Goal: Information Seeking & Learning: Check status

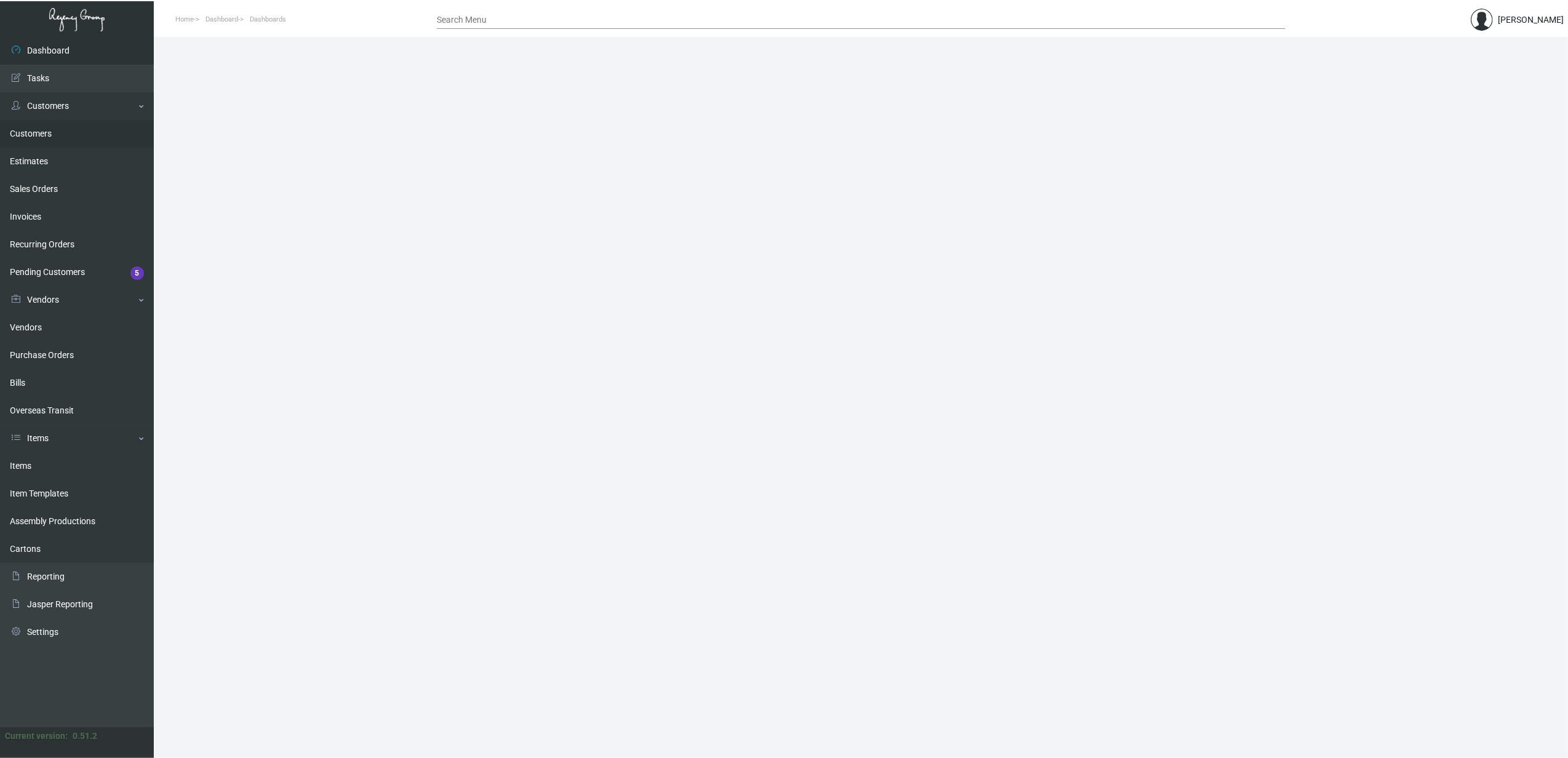
click at [24, 139] on link "Customers" at bounding box center [77, 133] width 154 height 28
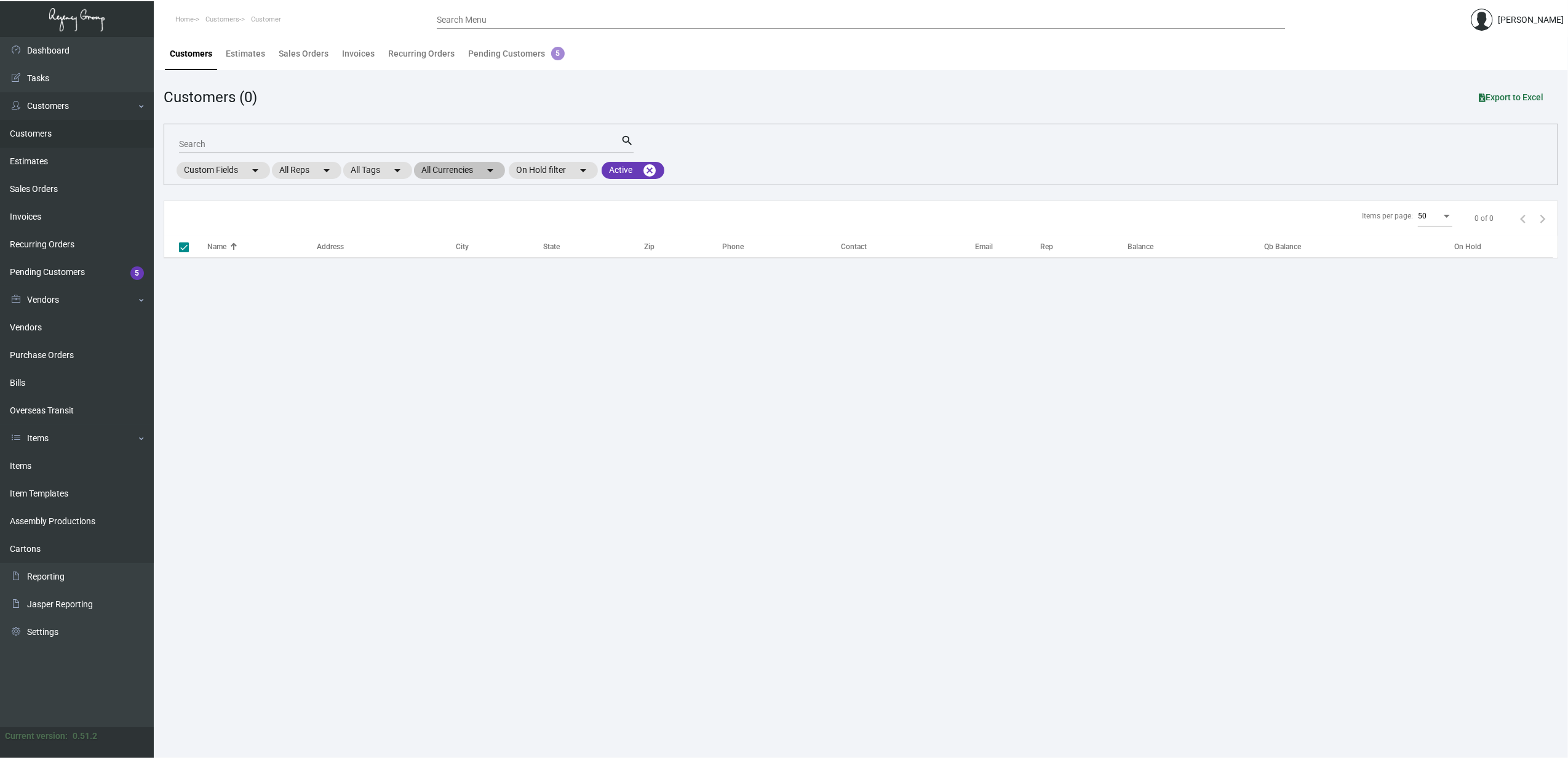
checkbox input "false"
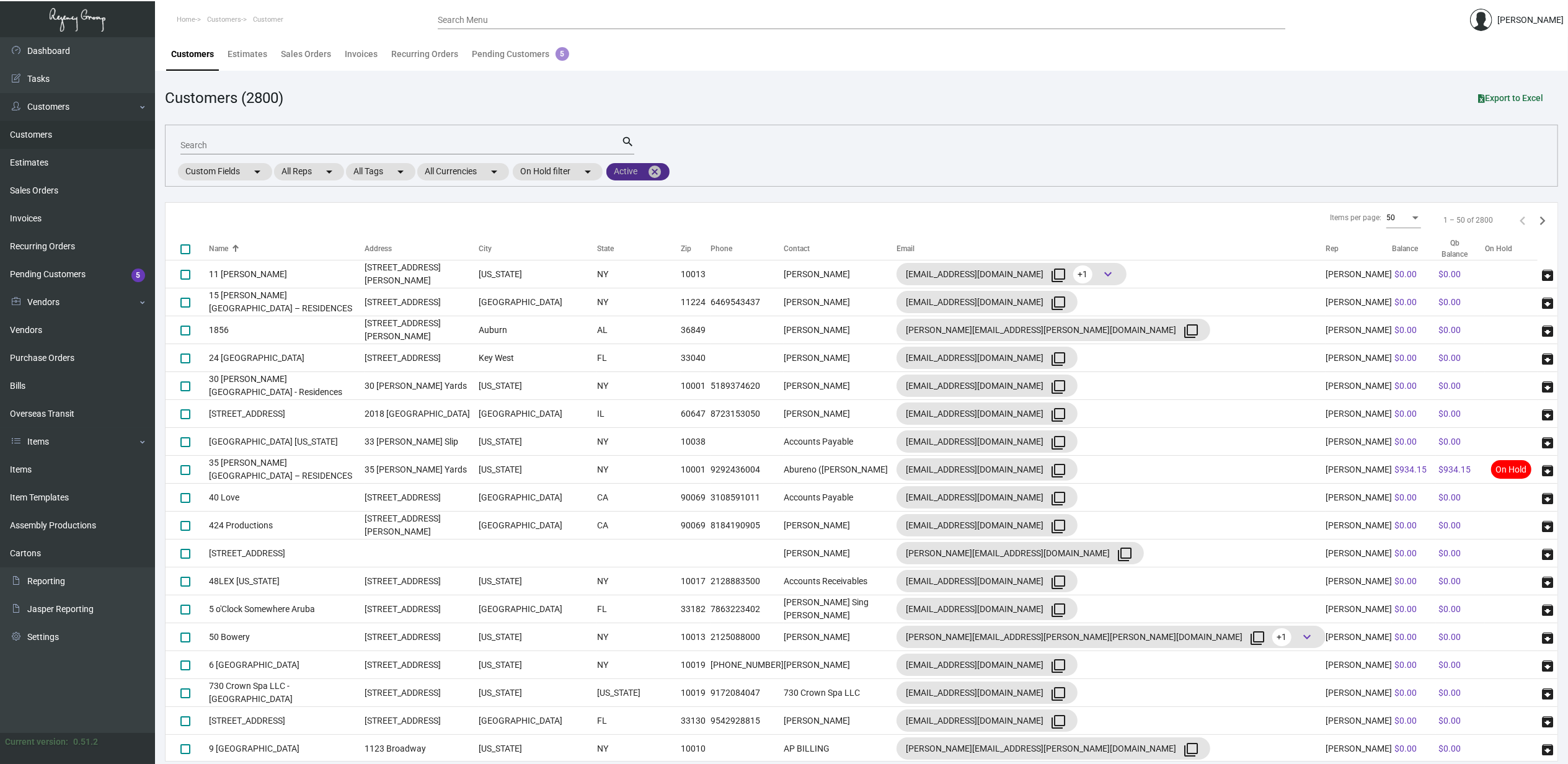
click at [661, 174] on mat-icon "cancel" at bounding box center [655, 172] width 15 height 15
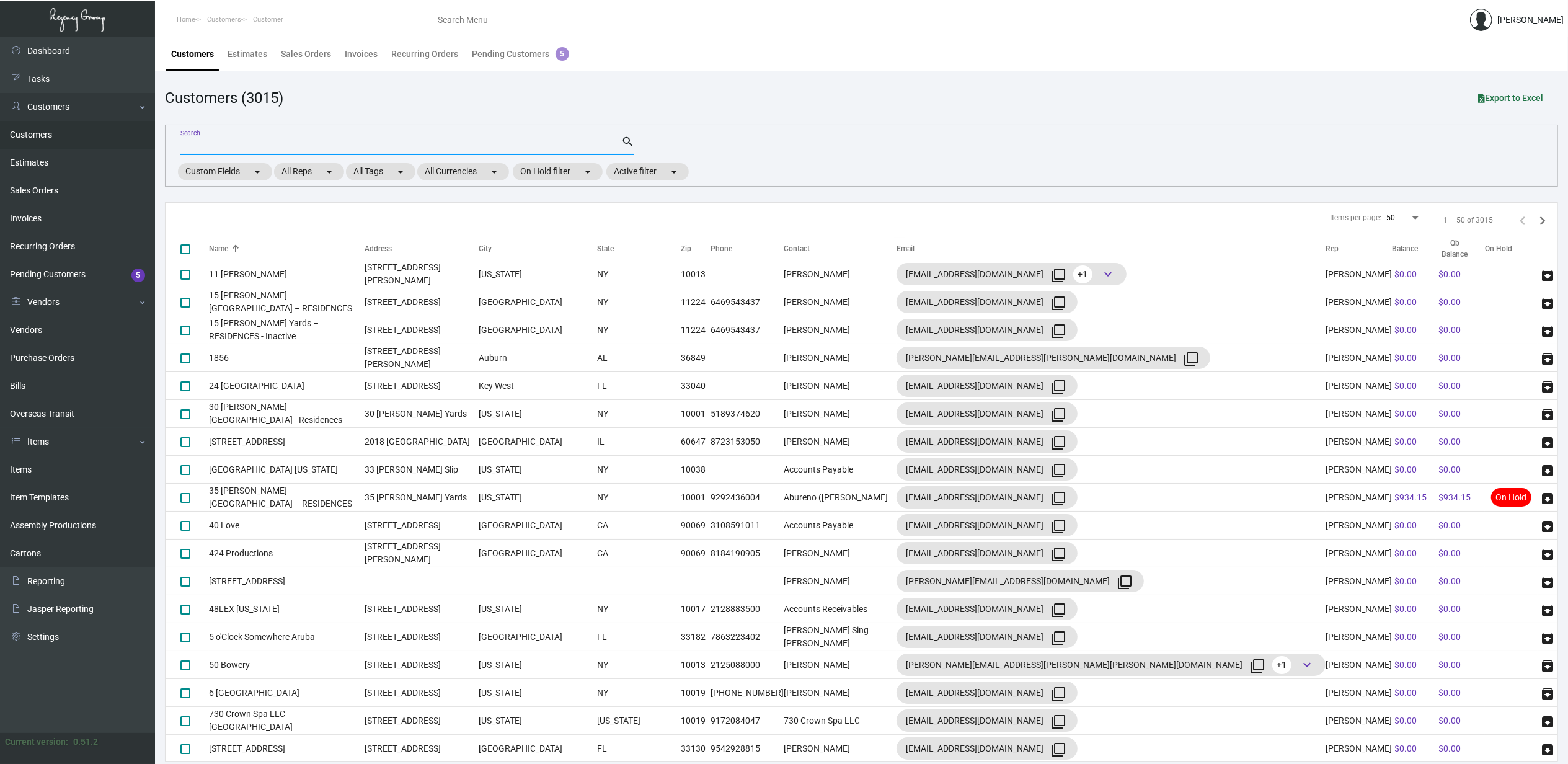
click at [265, 147] on input "Search" at bounding box center [400, 145] width 440 height 10
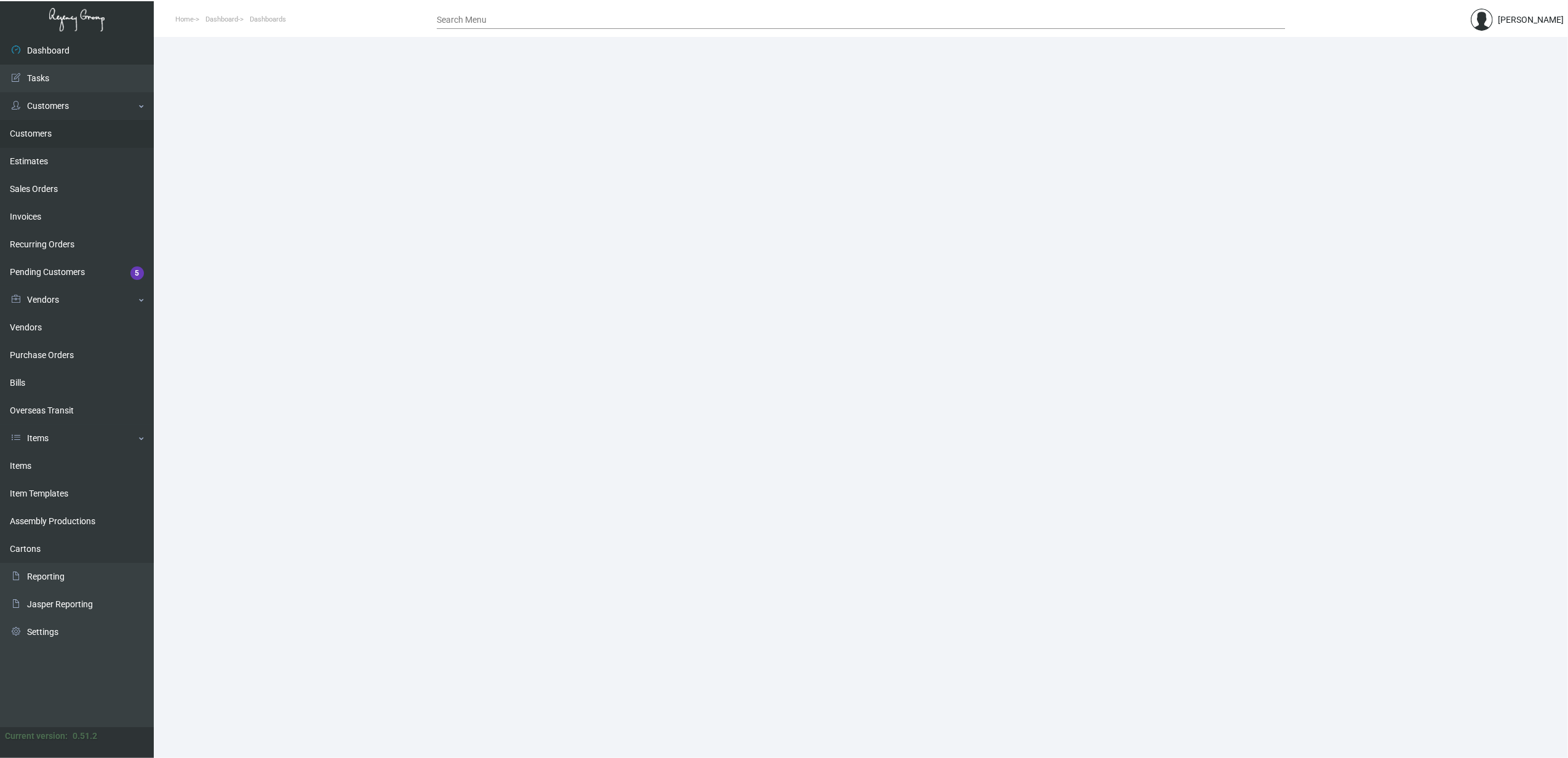
click at [32, 137] on link "Customers" at bounding box center [77, 133] width 154 height 28
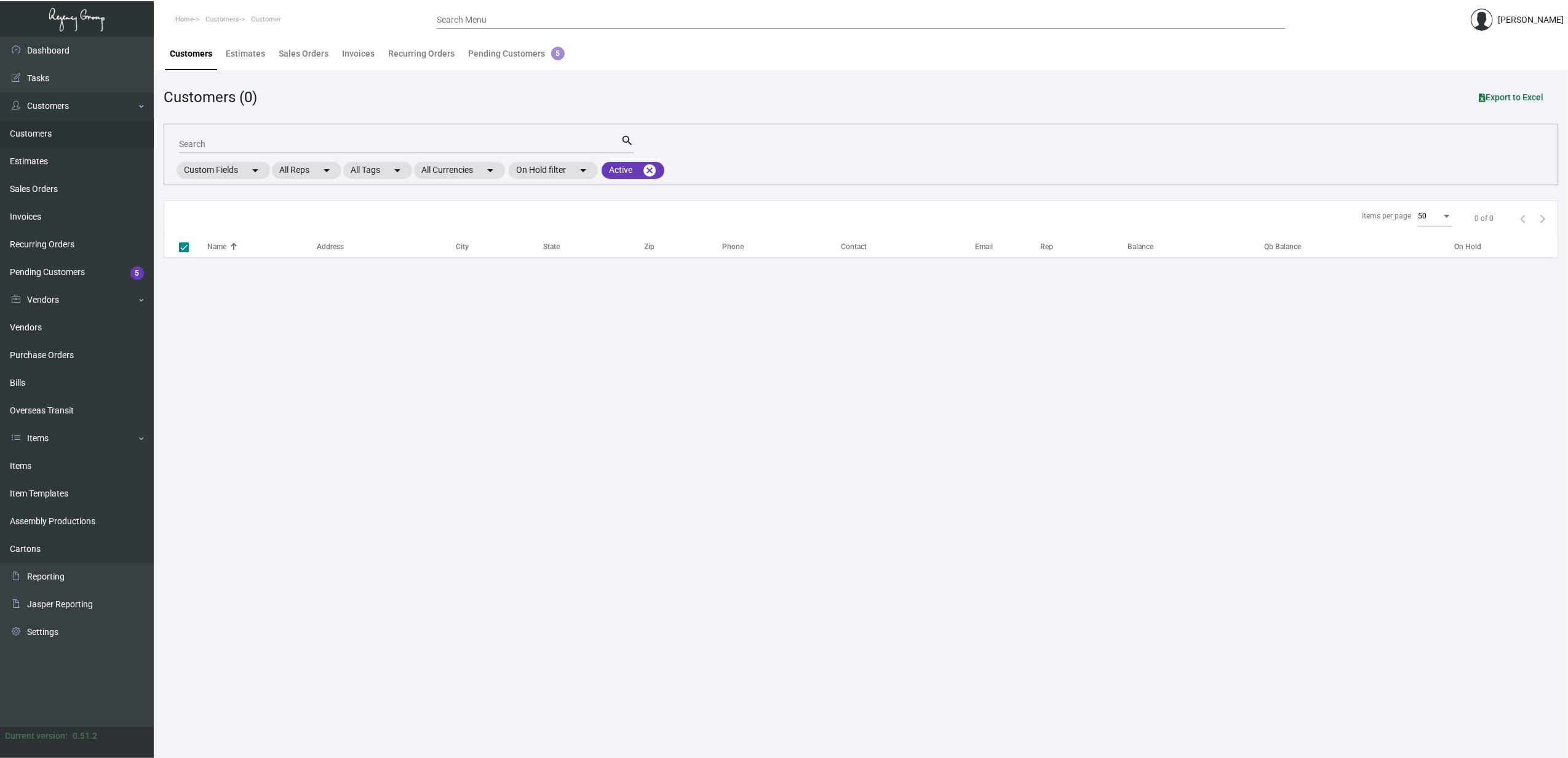
checkbox input "false"
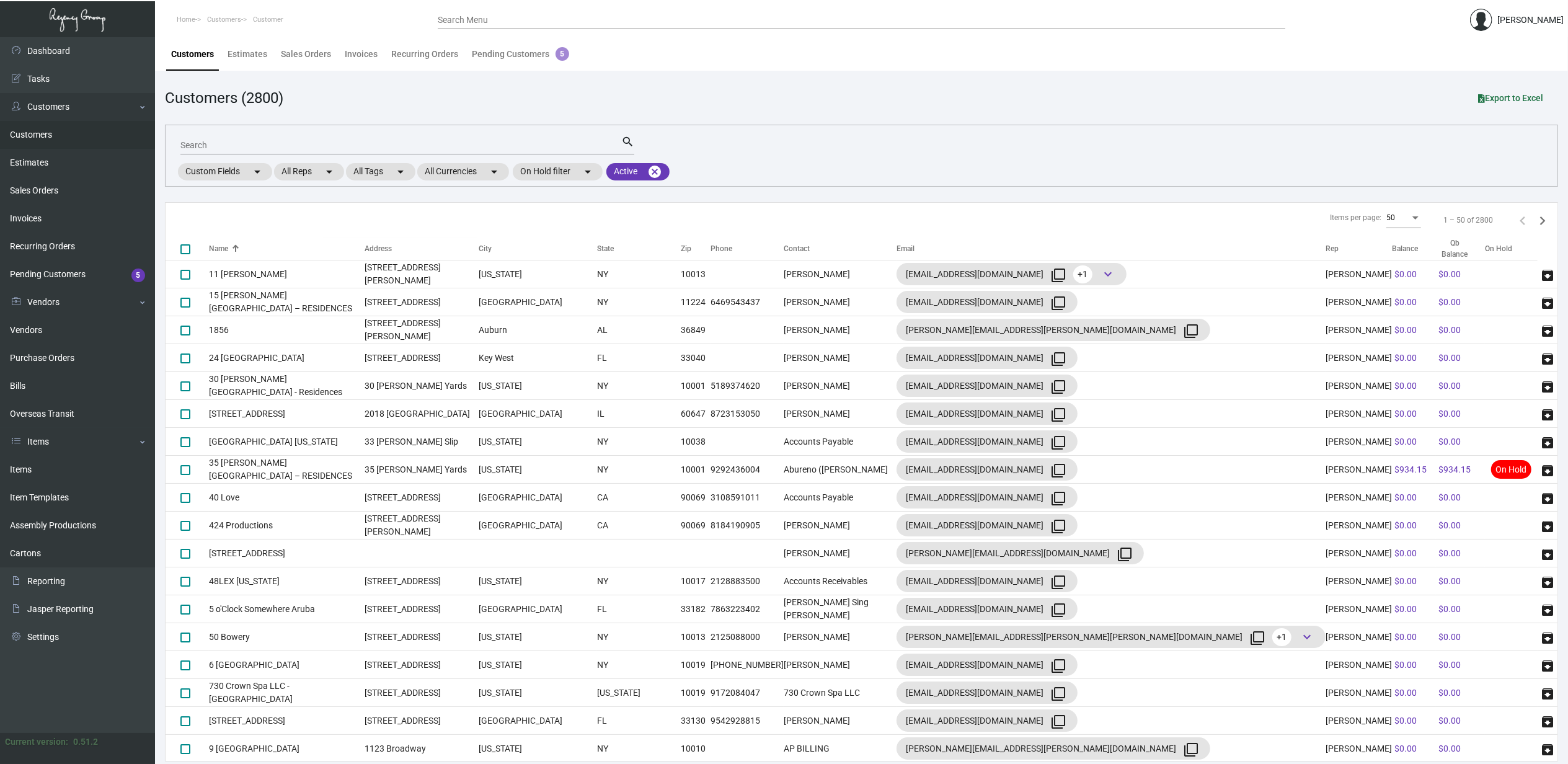
click at [243, 150] on div "Search" at bounding box center [400, 144] width 440 height 19
click at [667, 169] on mat-chip "Active cancel" at bounding box center [638, 172] width 64 height 17
click at [669, 171] on div at bounding box center [784, 382] width 1568 height 764
click at [662, 171] on mat-icon "cancel" at bounding box center [655, 172] width 15 height 15
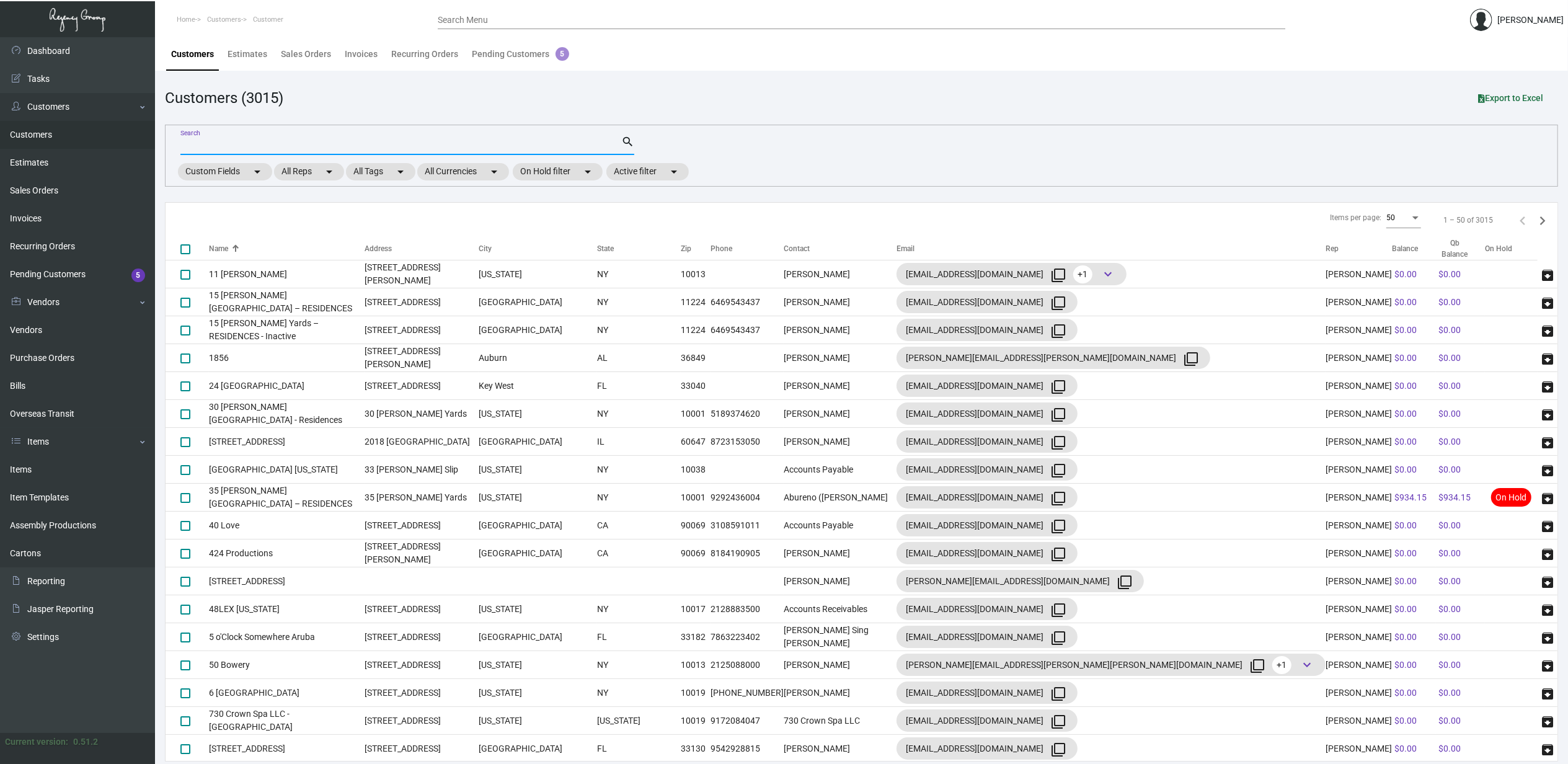
click at [452, 144] on input "Search" at bounding box center [400, 145] width 440 height 10
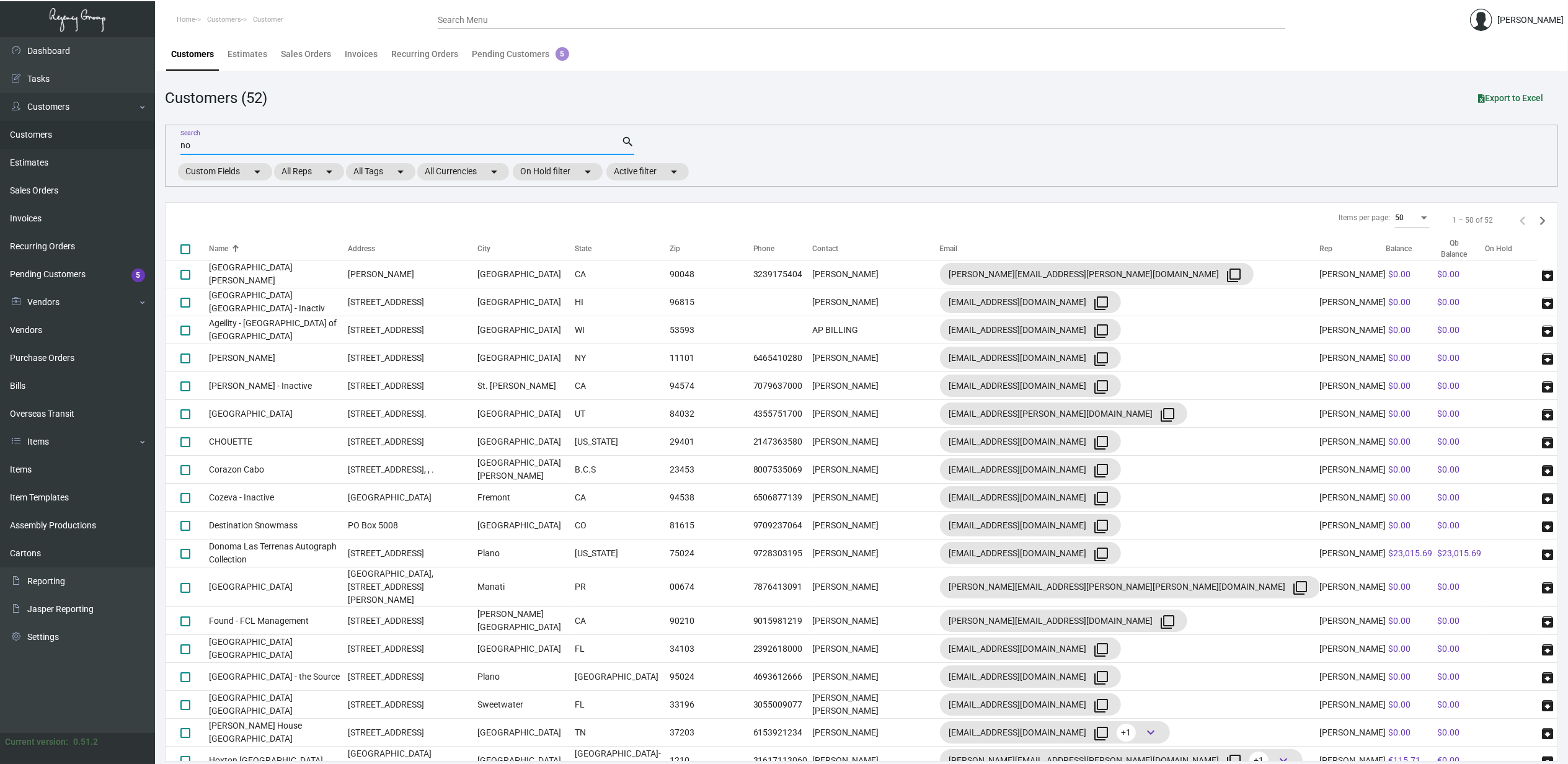
type input "n"
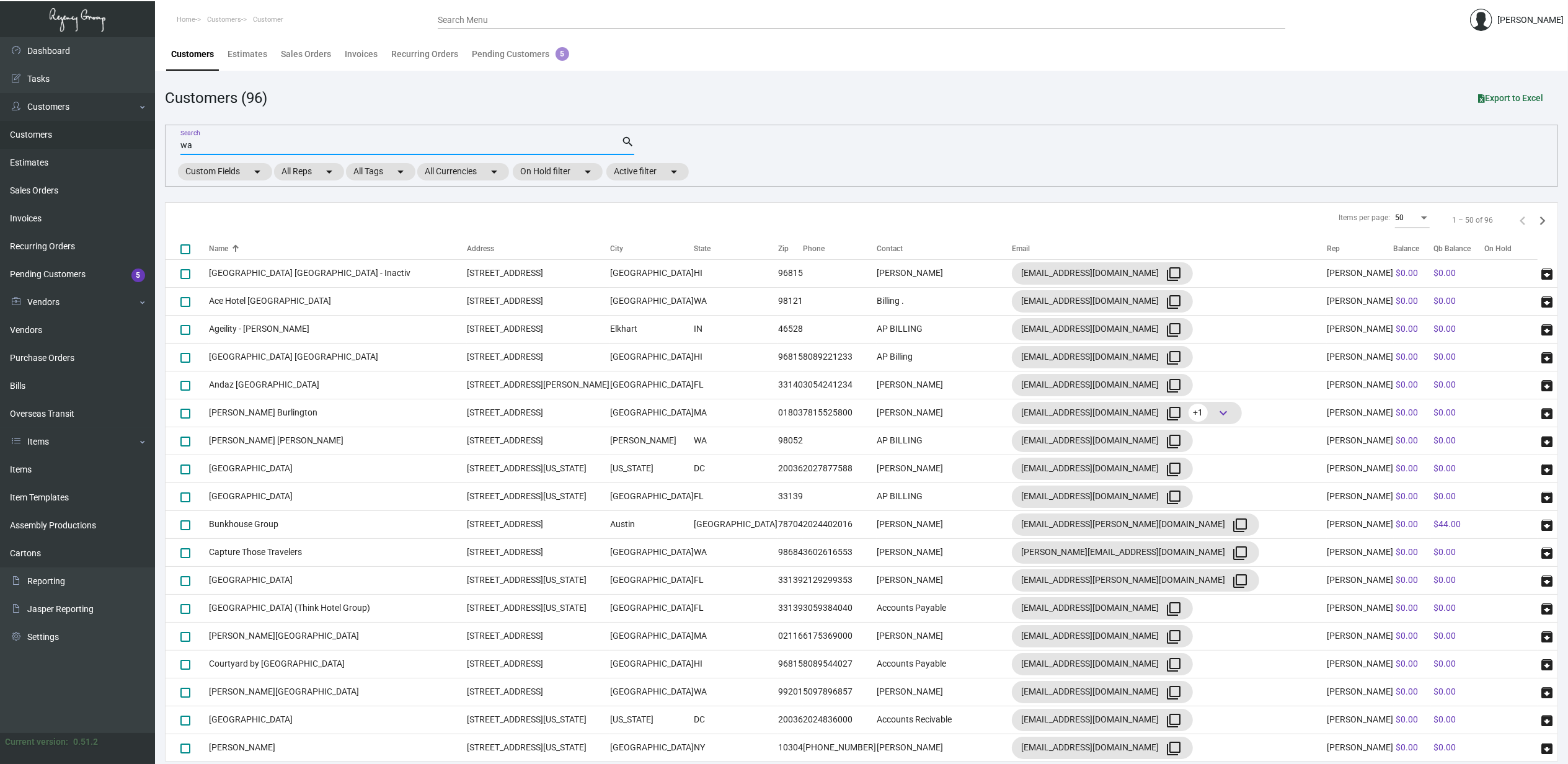
type input "w"
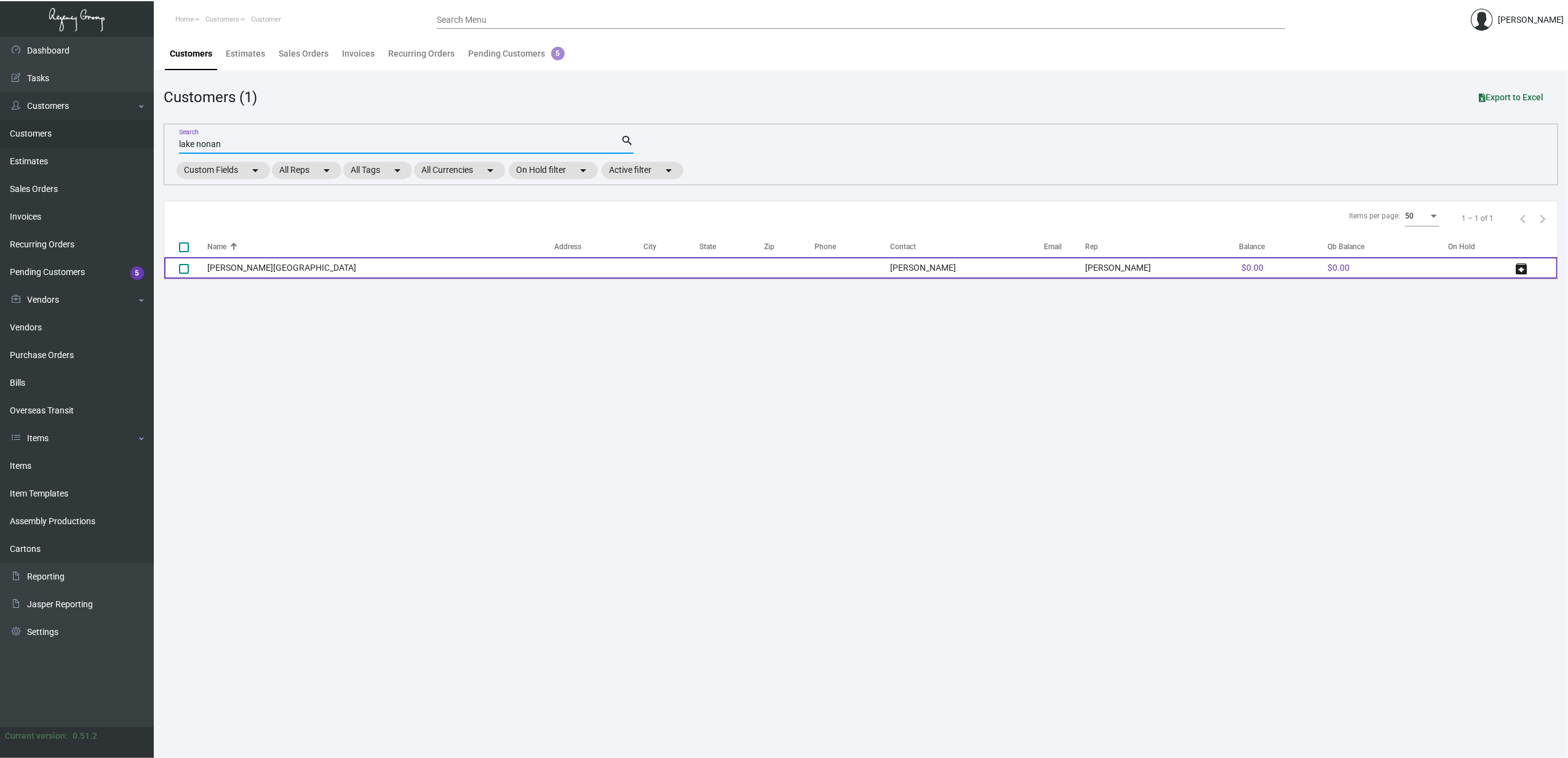
type input "lake nonan"
click at [346, 269] on td "[PERSON_NAME][GEOGRAPHIC_DATA]" at bounding box center [380, 268] width 347 height 22
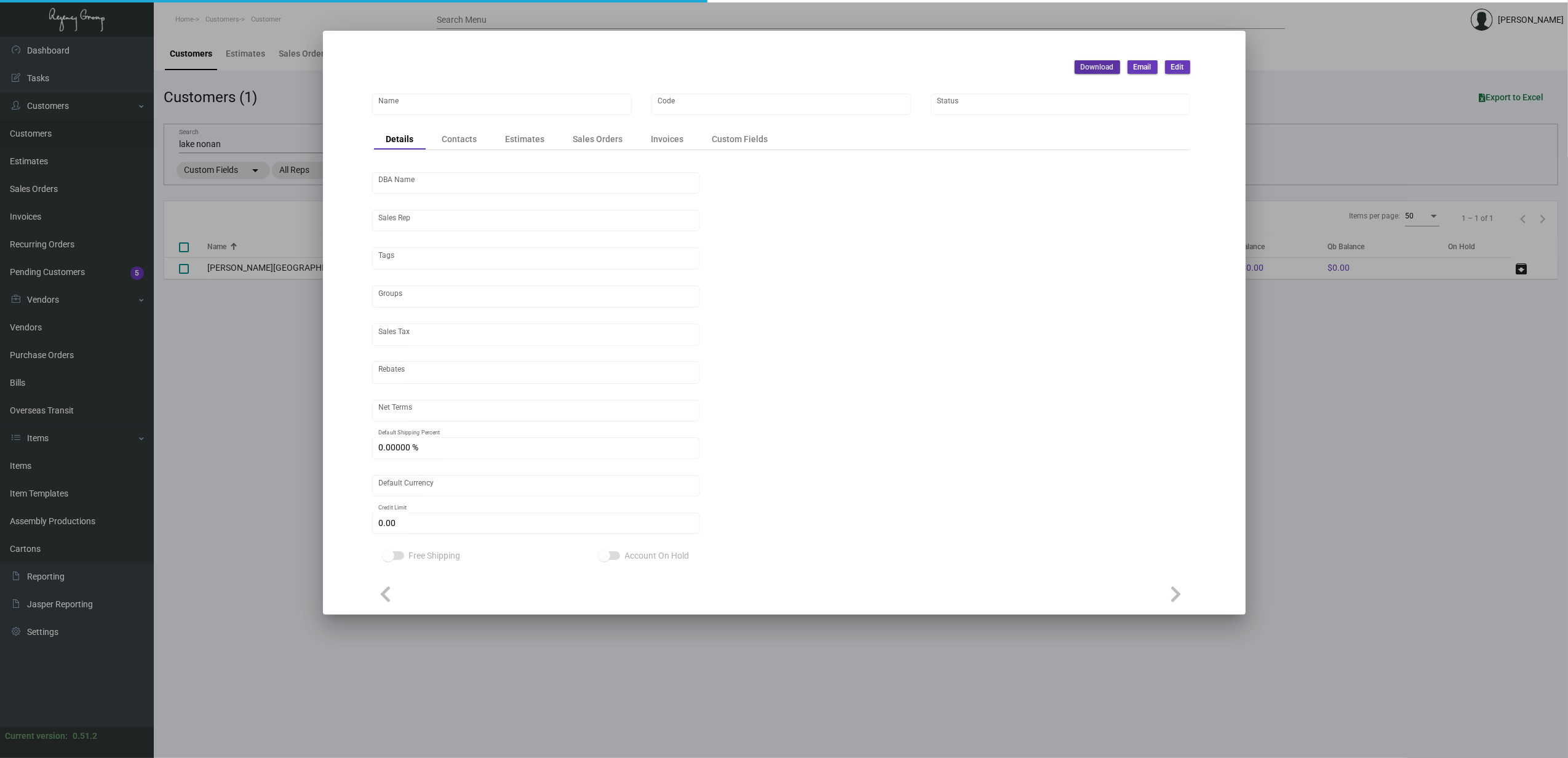
type input "[PERSON_NAME][GEOGRAPHIC_DATA]"
type input "LAKNO"
type input "Ruben Ochoa"
type input "ST FL-Broward County"
type input "Net 30"
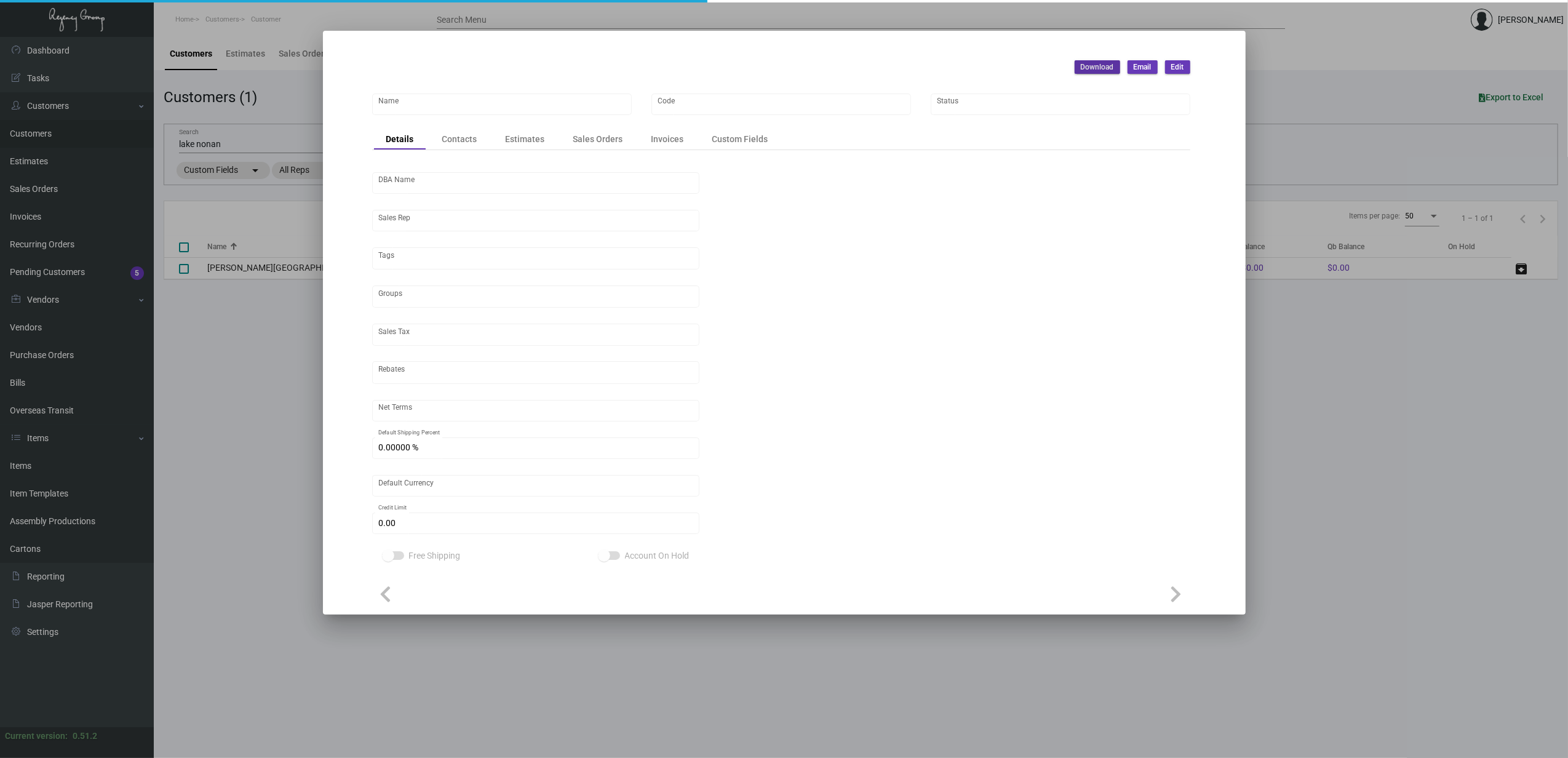
type input "United States Dollar $"
type input "$ 0.00"
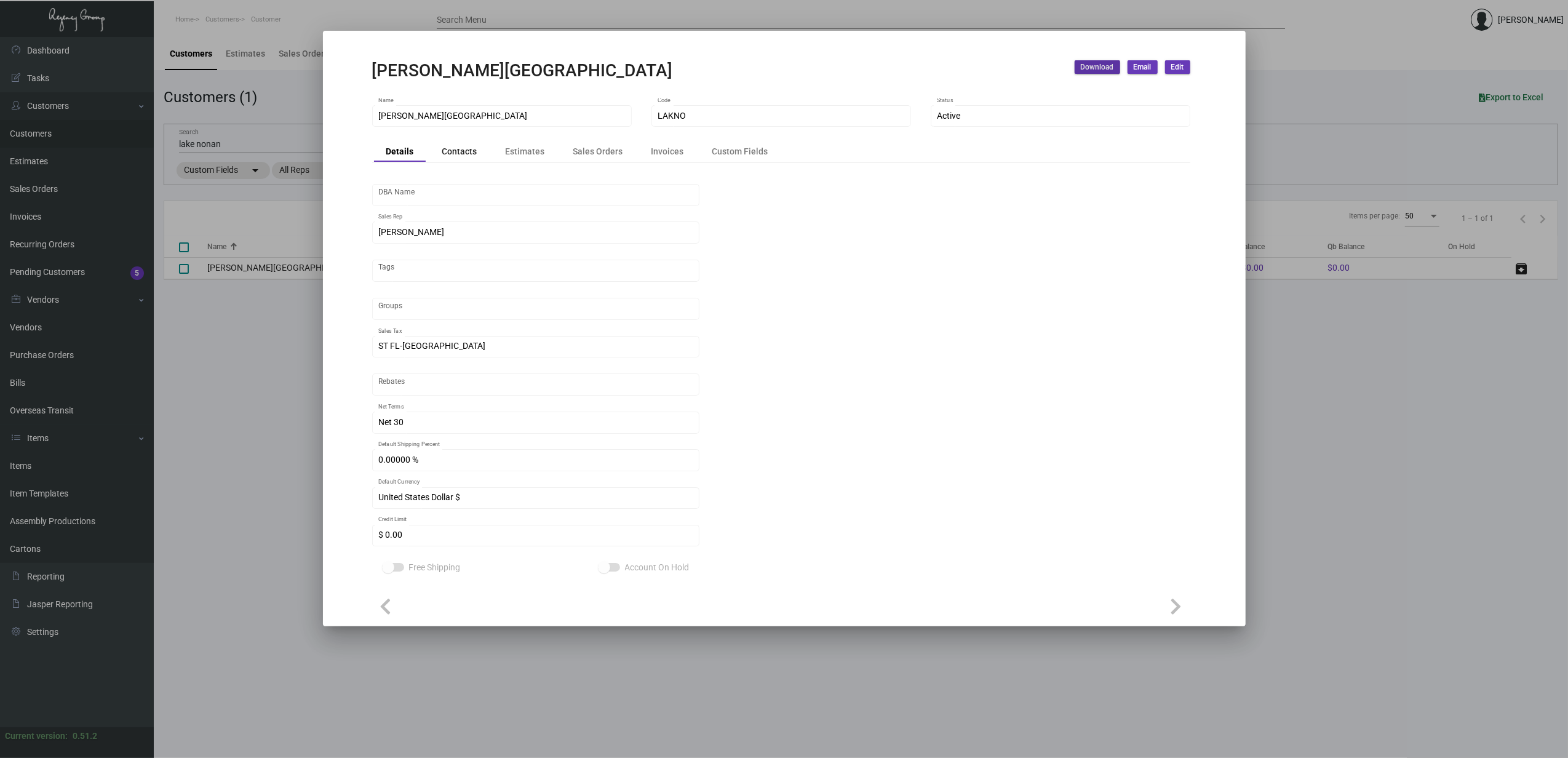
click at [468, 155] on div "Contacts" at bounding box center [460, 151] width 35 height 13
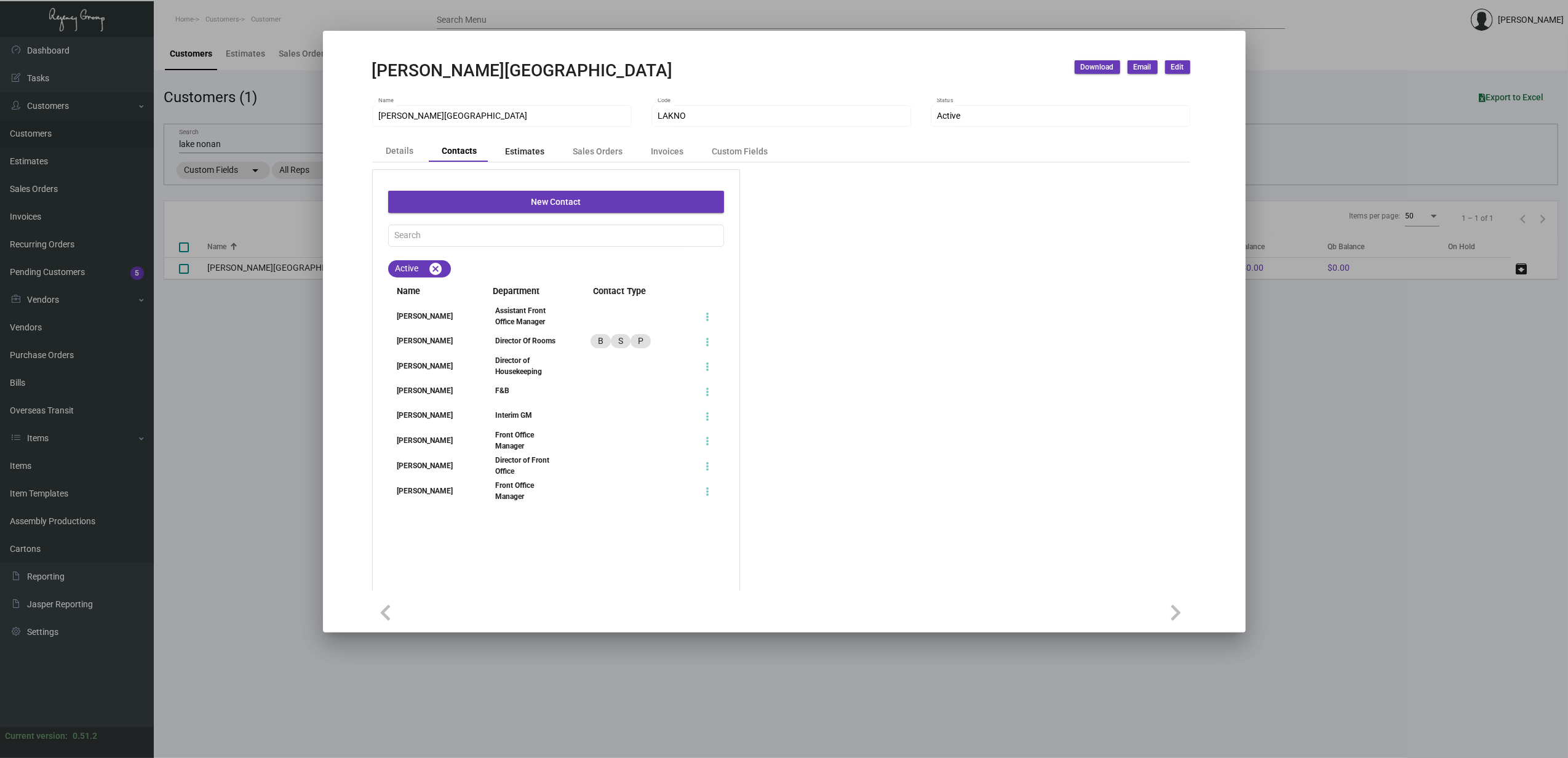
click at [525, 155] on div "Estimates" at bounding box center [525, 151] width 40 height 13
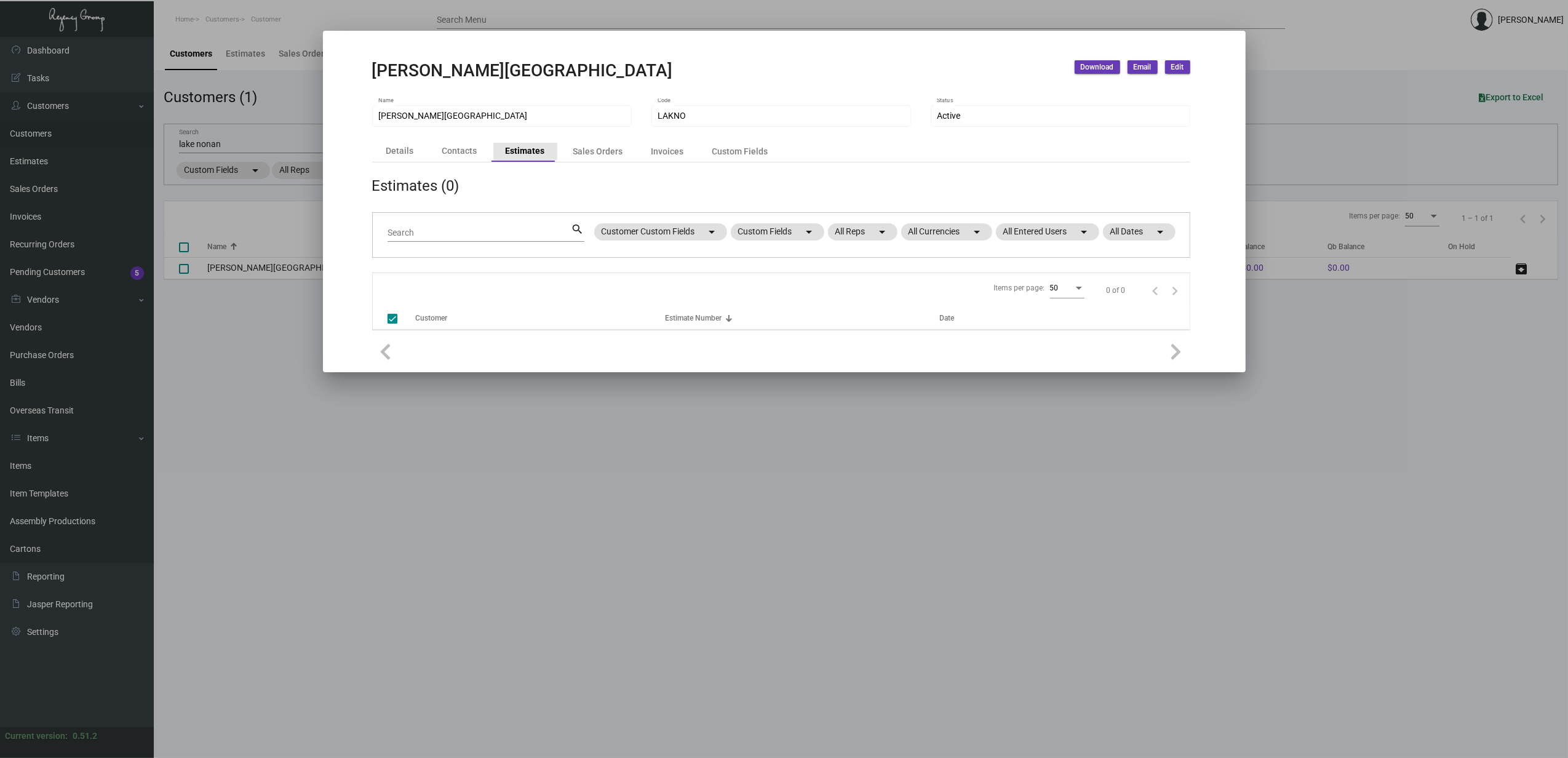
checkbox input "false"
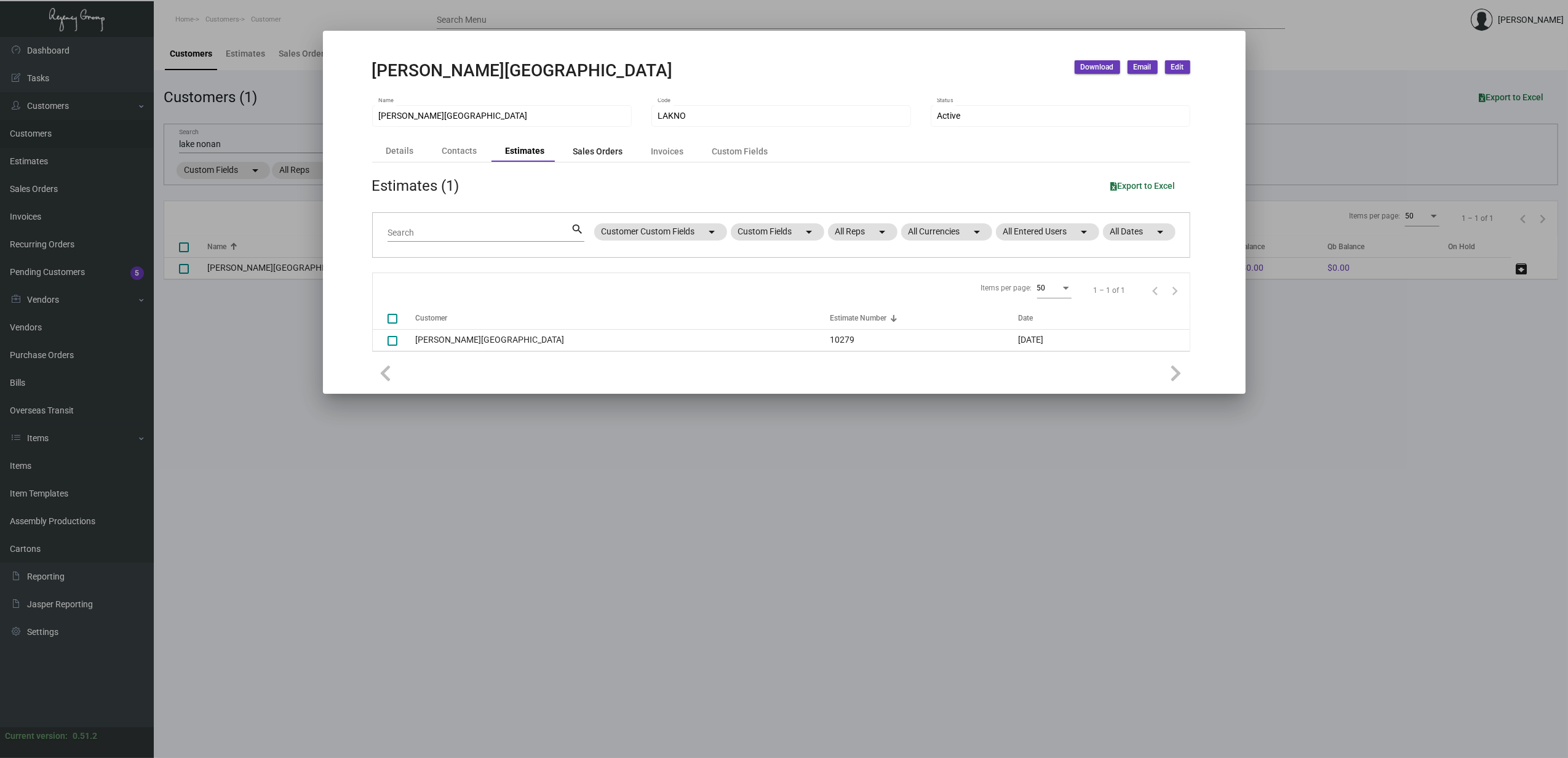
click at [583, 159] on div "Sales Orders" at bounding box center [598, 151] width 75 height 17
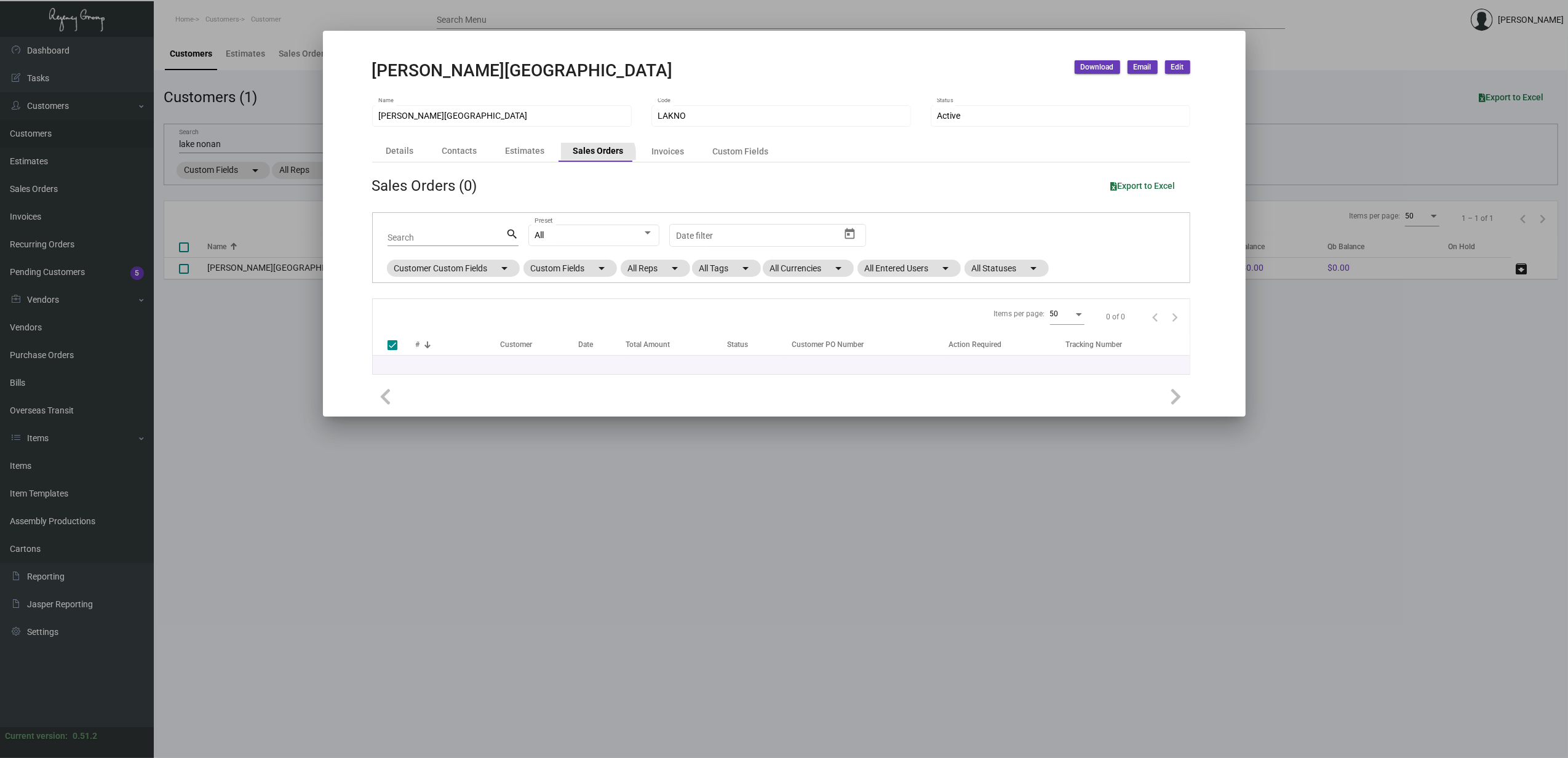
checkbox input "false"
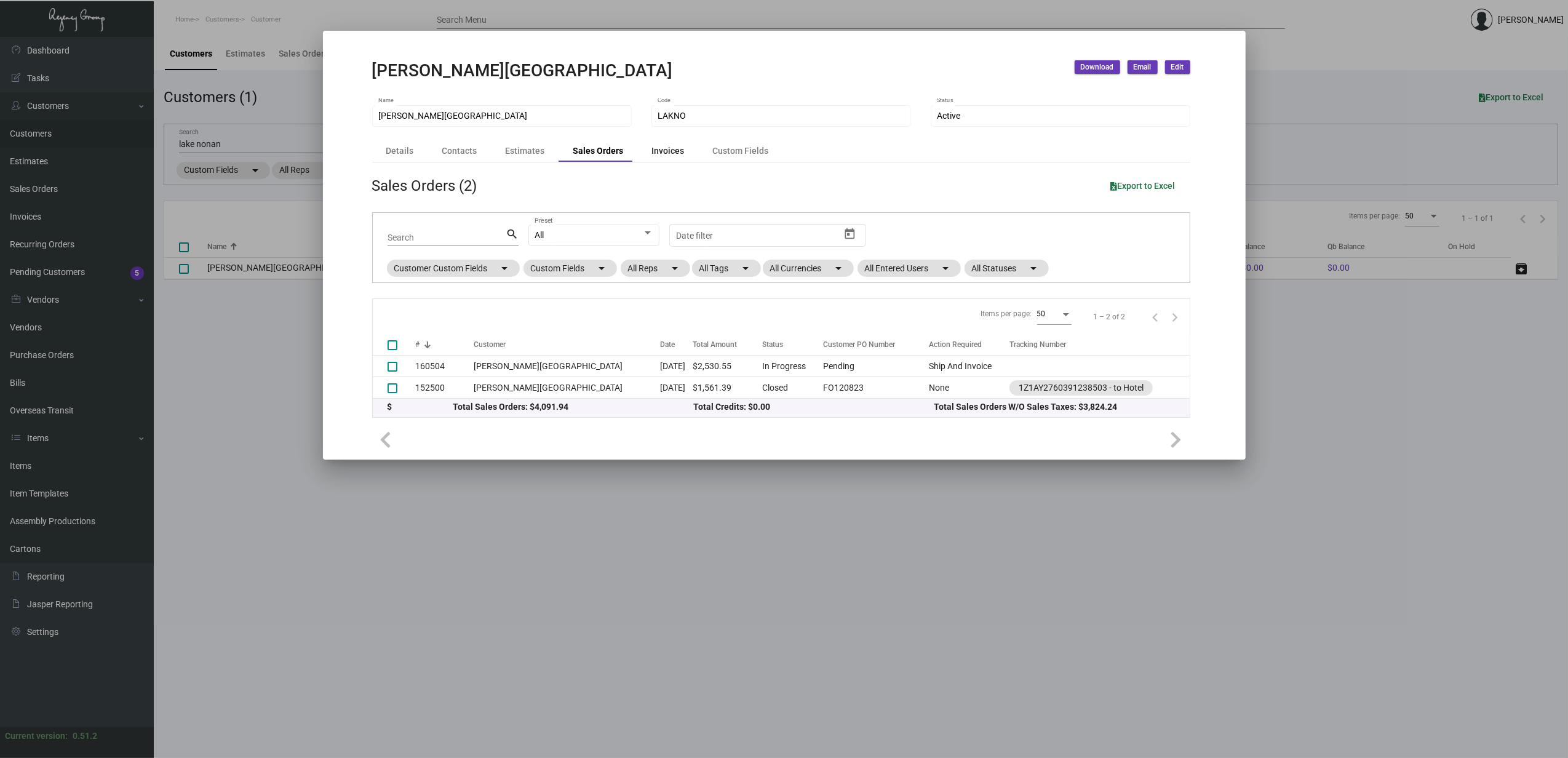
click at [672, 156] on div "Invoices" at bounding box center [669, 151] width 32 height 13
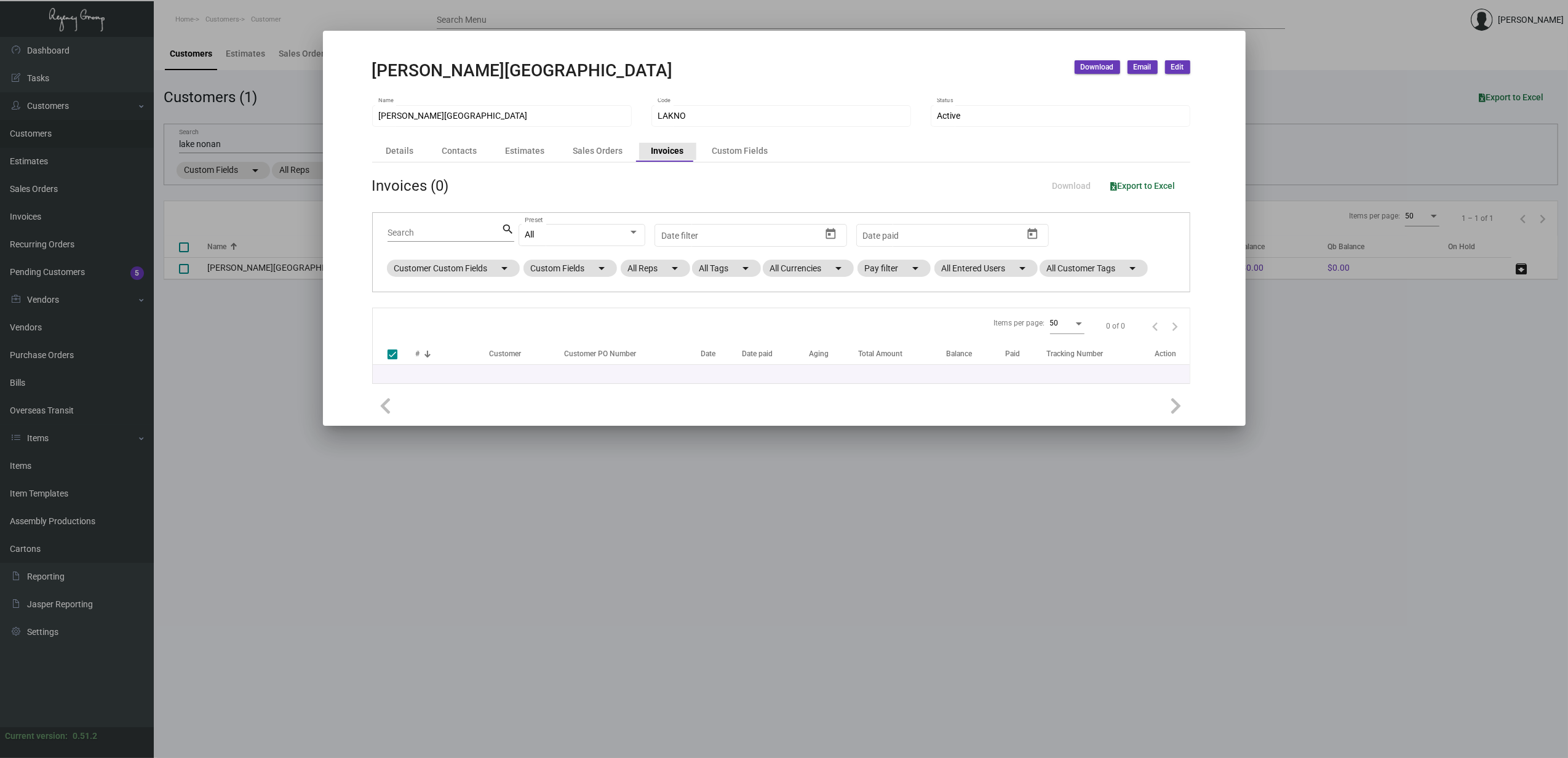
checkbox input "false"
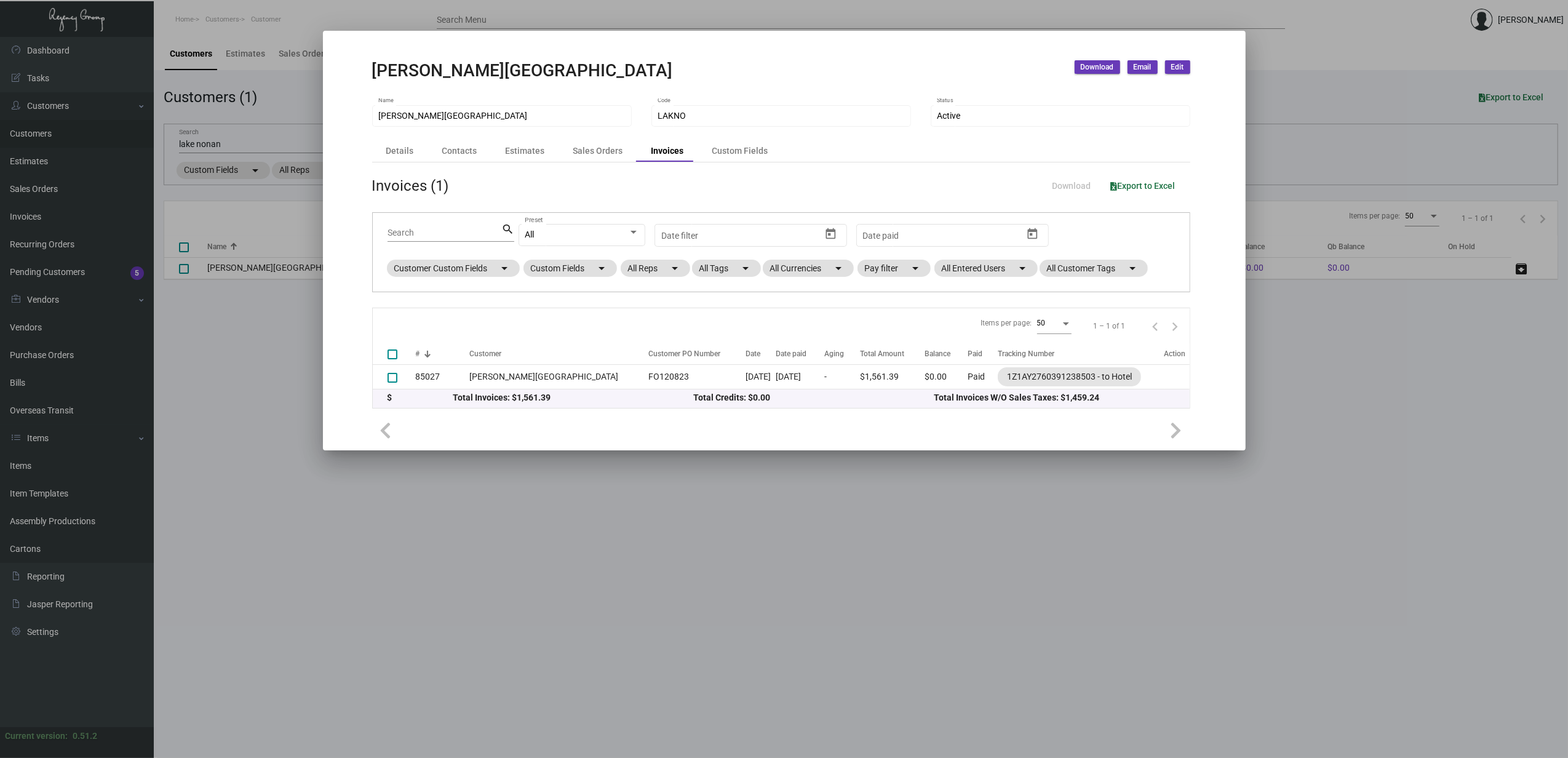
click at [433, 365] on th "#" at bounding box center [442, 354] width 53 height 22
click at [439, 384] on td "85027" at bounding box center [442, 377] width 53 height 24
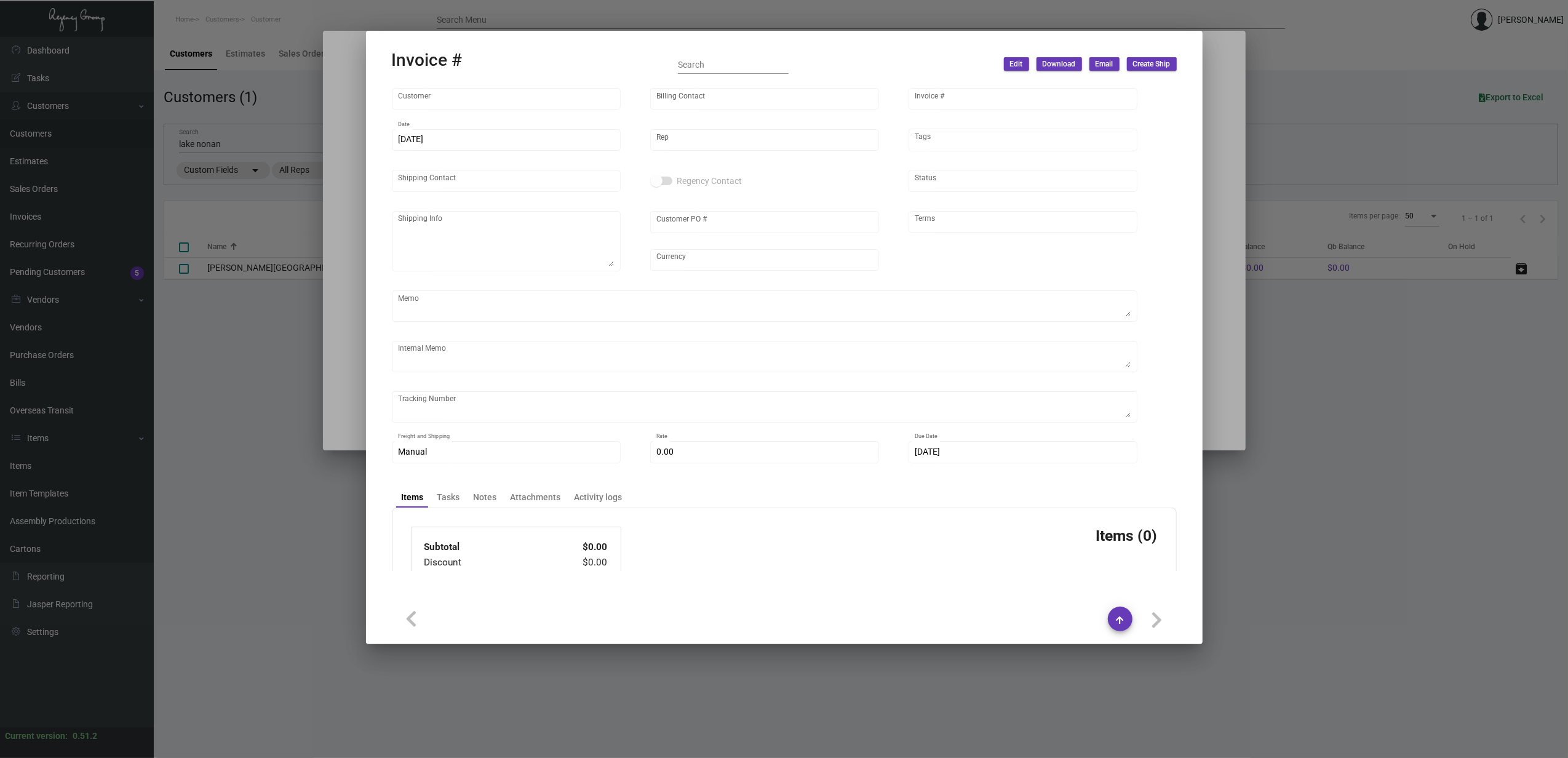
type input "[PERSON_NAME][GEOGRAPHIC_DATA]"
type input "Eddie Maldonado"
type input "85027"
type input "3/21/2024"
type input "[PERSON_NAME]"
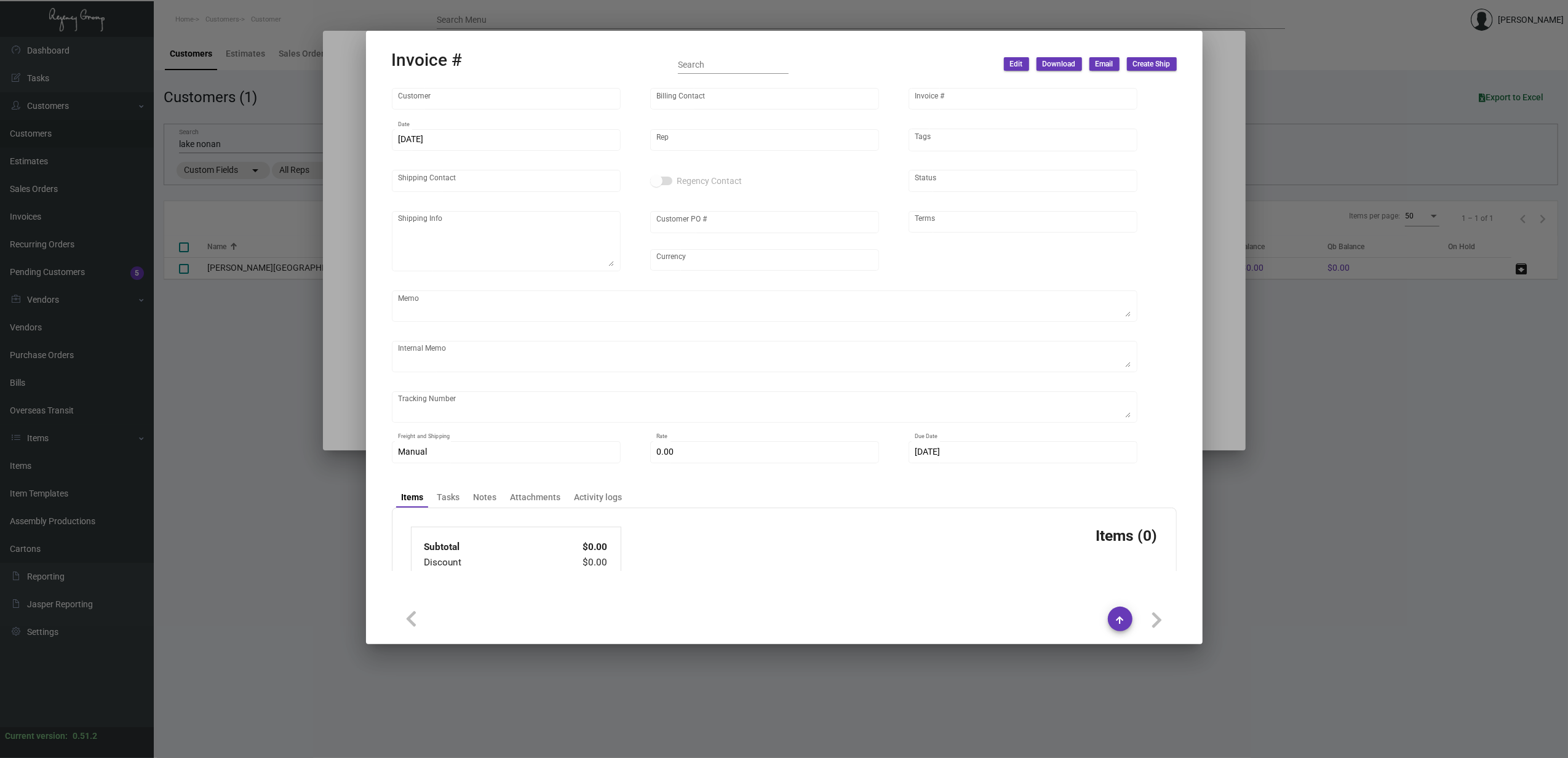
type input "Brad Harvey"
type textarea "Mr. Brad Harvey Interim General Manager 6100 Wave Hotel Drive Orlando, Florida …"
type input "FO120823"
type input "United States Dollar $"
type input "Net 30"
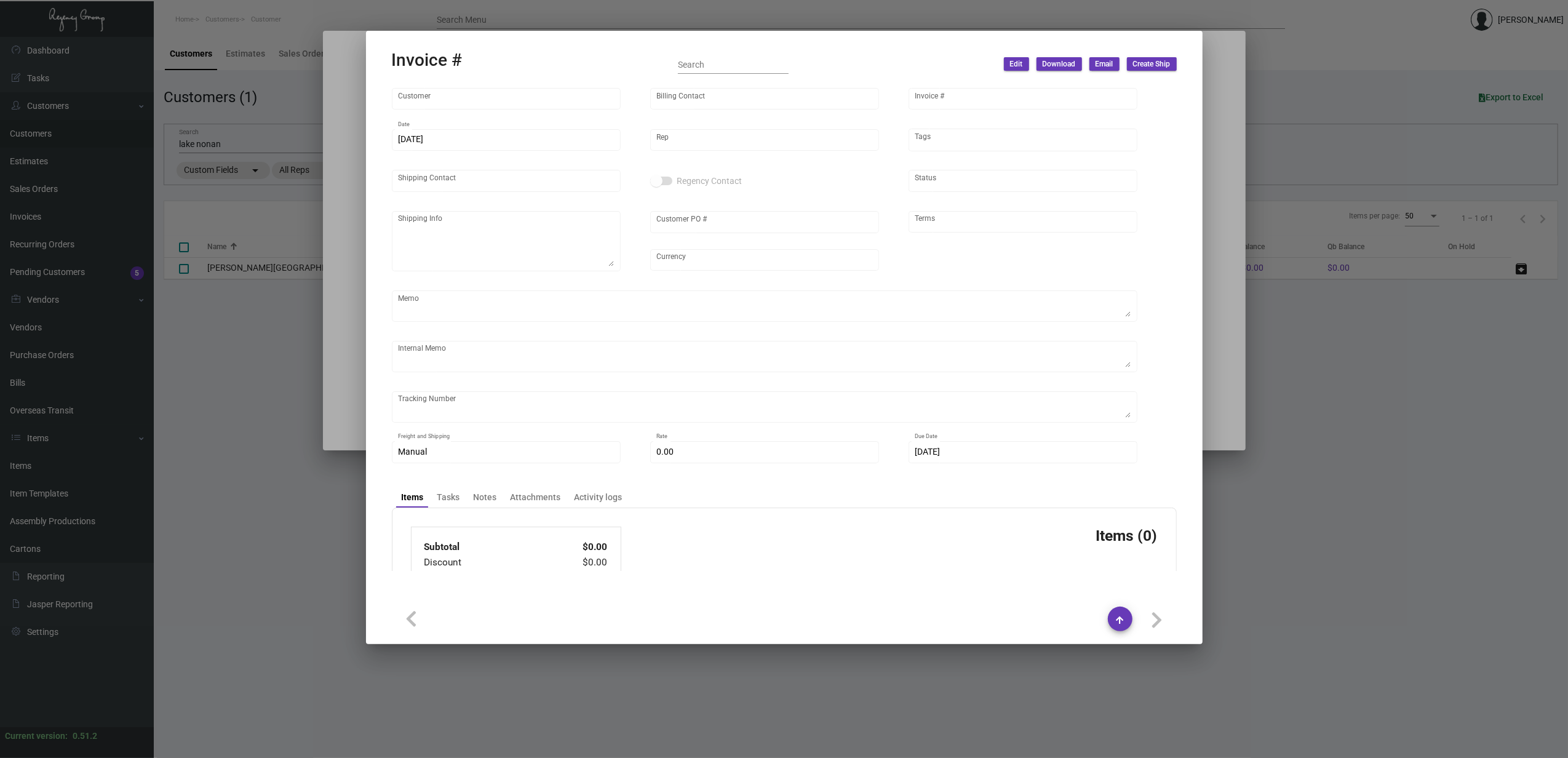
type textarea "FILE IS SHOWING AS CMYK, WILL NEED SPOT COLORS. 02/09/24 Shipped from Allen Bai…"
type input "$ 69.84"
type input "3/22/2024"
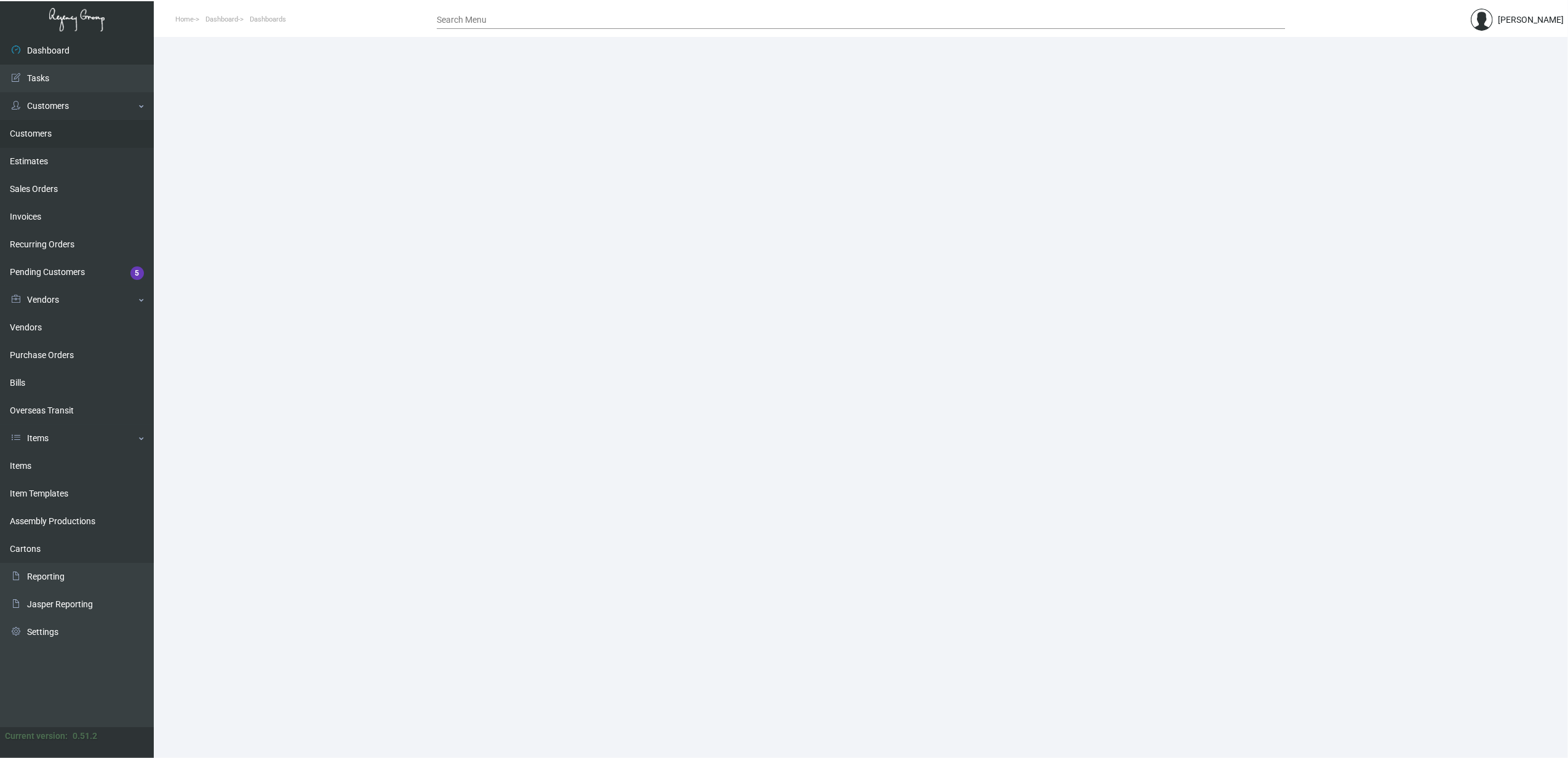
click at [37, 139] on link "Customers" at bounding box center [77, 133] width 154 height 28
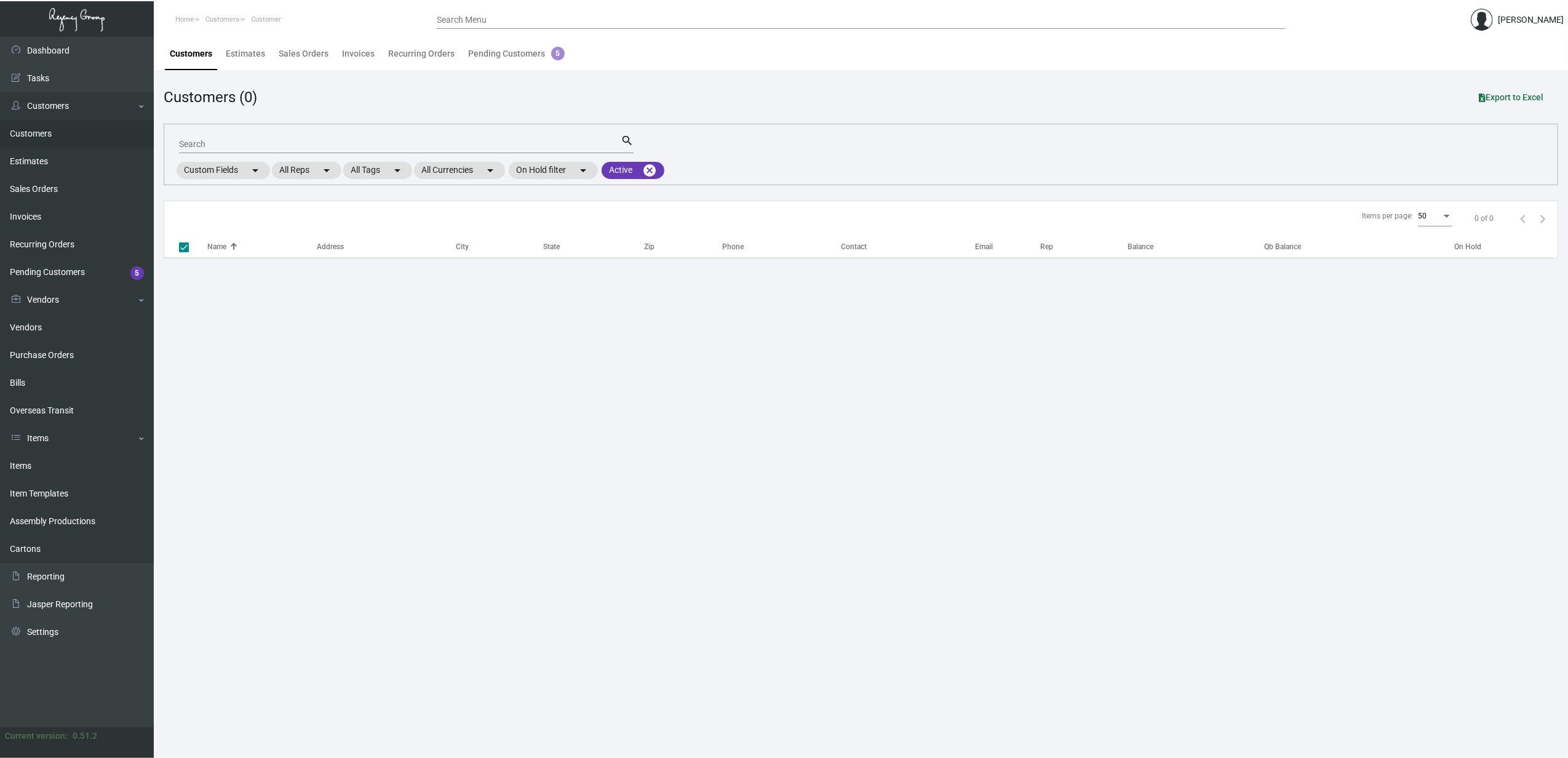
checkbox input "false"
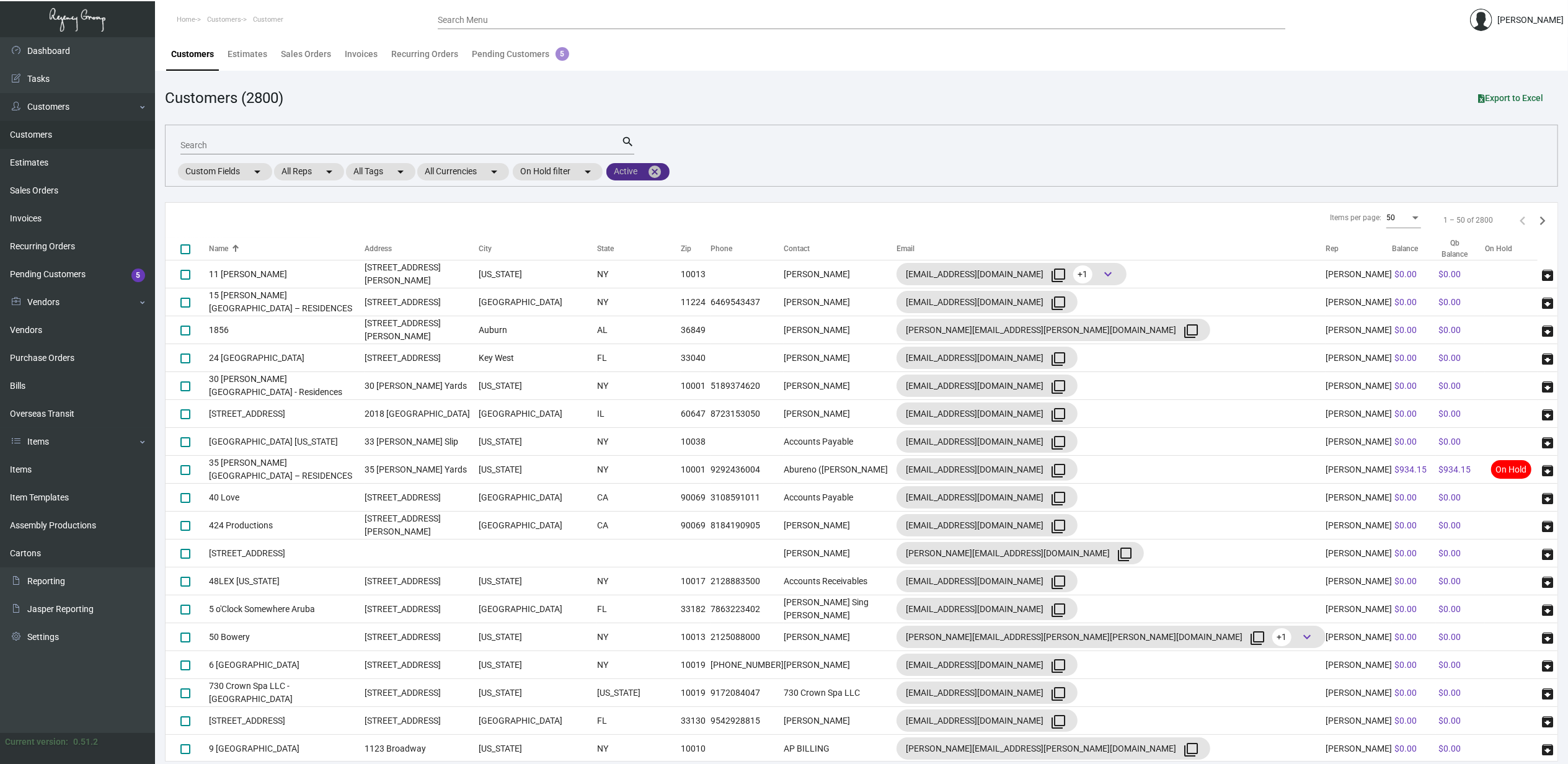
click at [662, 171] on mat-icon "cancel" at bounding box center [655, 172] width 15 height 15
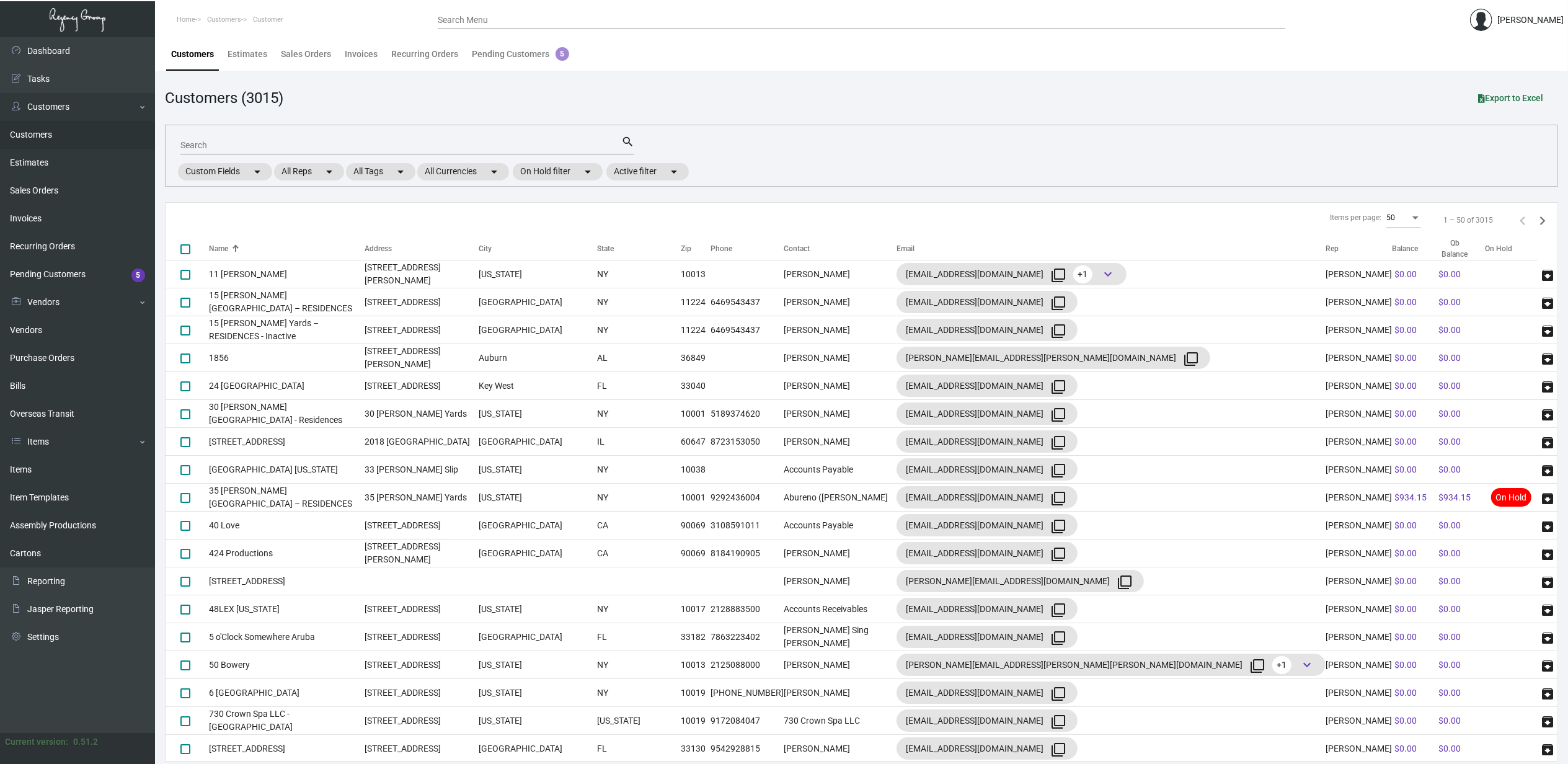
click at [444, 145] on input "Search" at bounding box center [400, 145] width 440 height 10
type input "lake noan"
checkbox input "true"
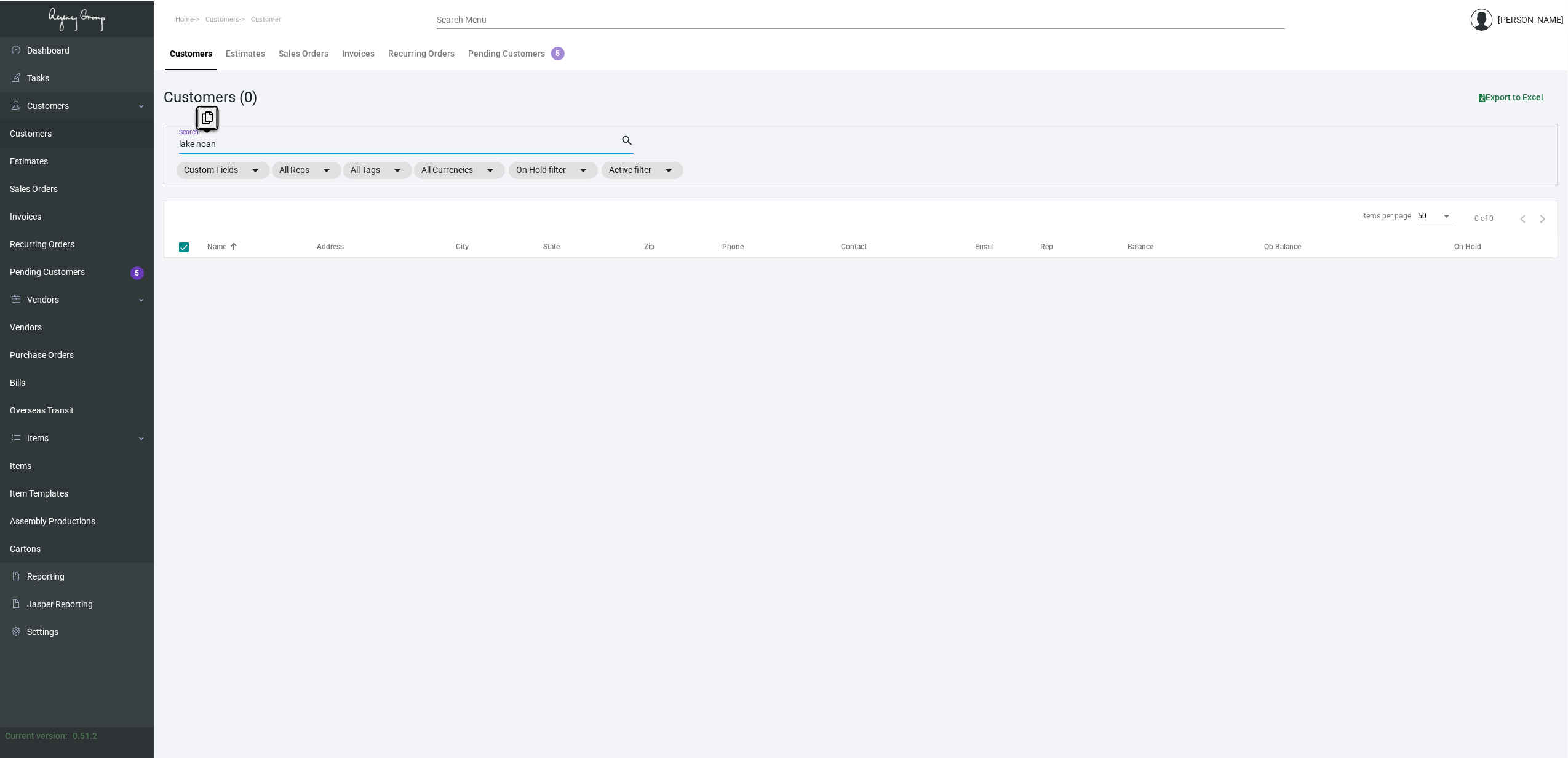
click at [214, 141] on input "lake noan" at bounding box center [400, 144] width 442 height 10
type input "[PERSON_NAME]"
checkbox input "false"
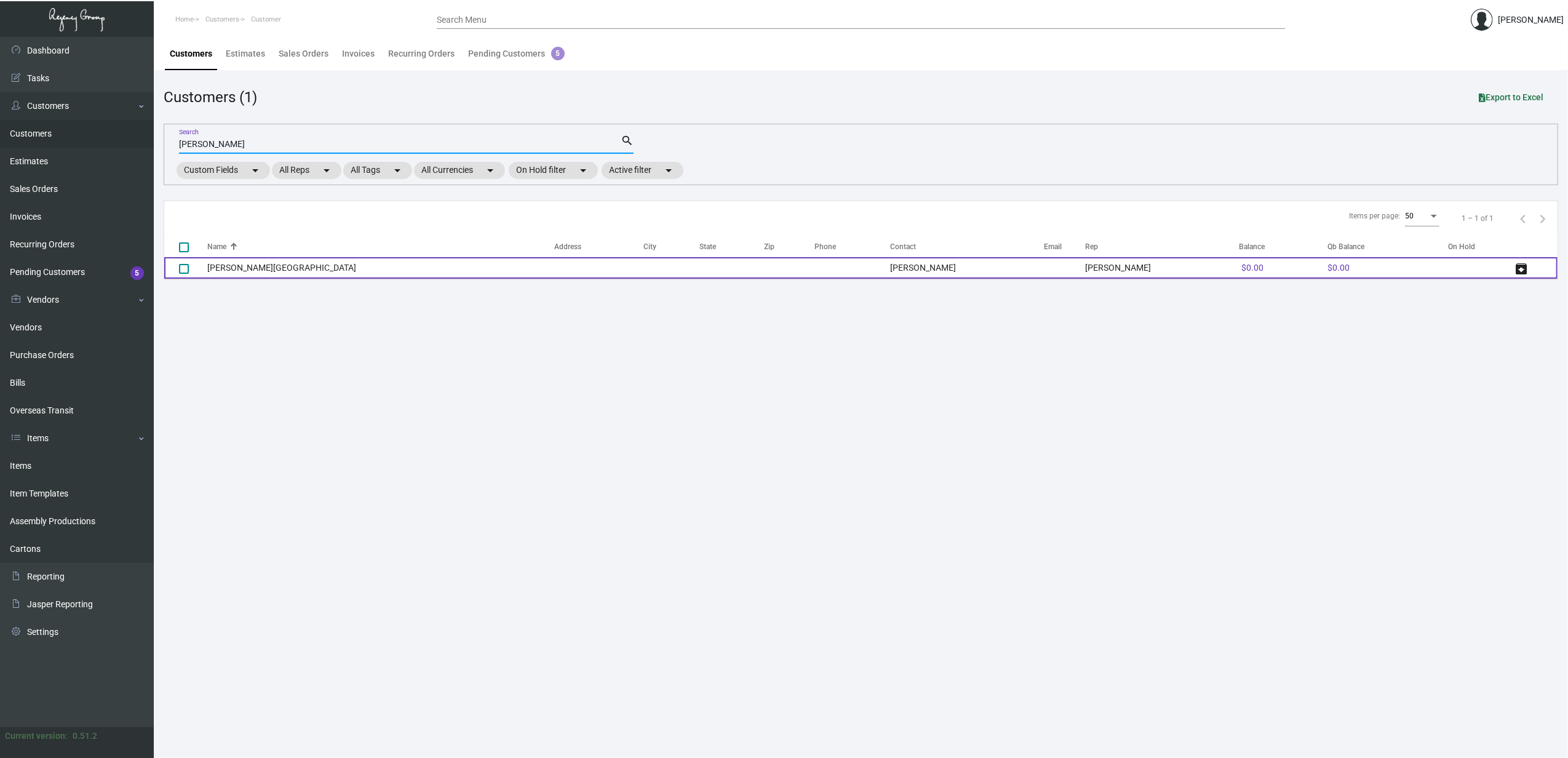
click at [250, 271] on td "[PERSON_NAME][GEOGRAPHIC_DATA]" at bounding box center [380, 268] width 347 height 22
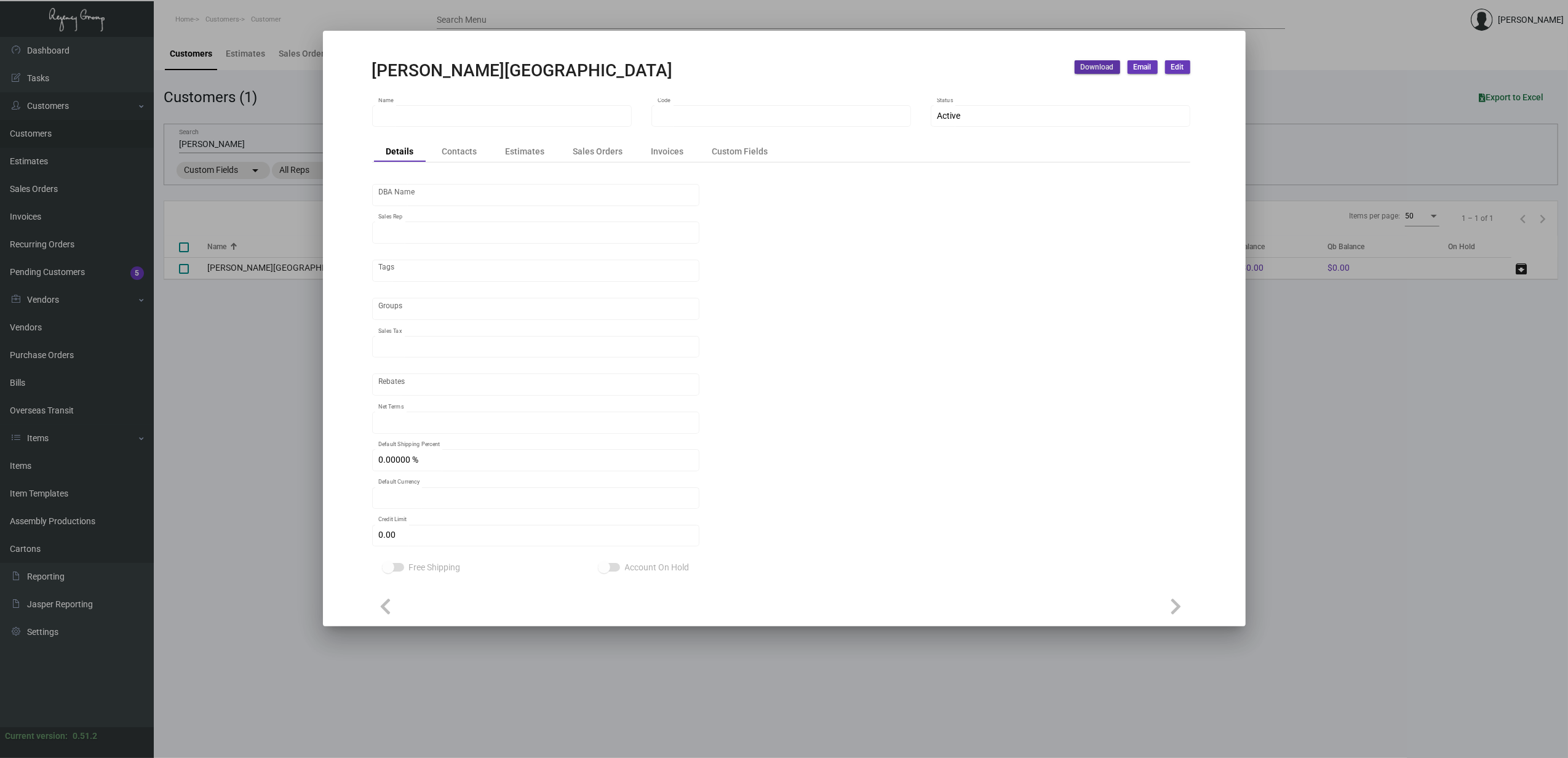
type input "[PERSON_NAME][GEOGRAPHIC_DATA]"
type input "LAKNO"
type input "[PERSON_NAME]"
type input "ST FL-[GEOGRAPHIC_DATA]"
type input "Net 30"
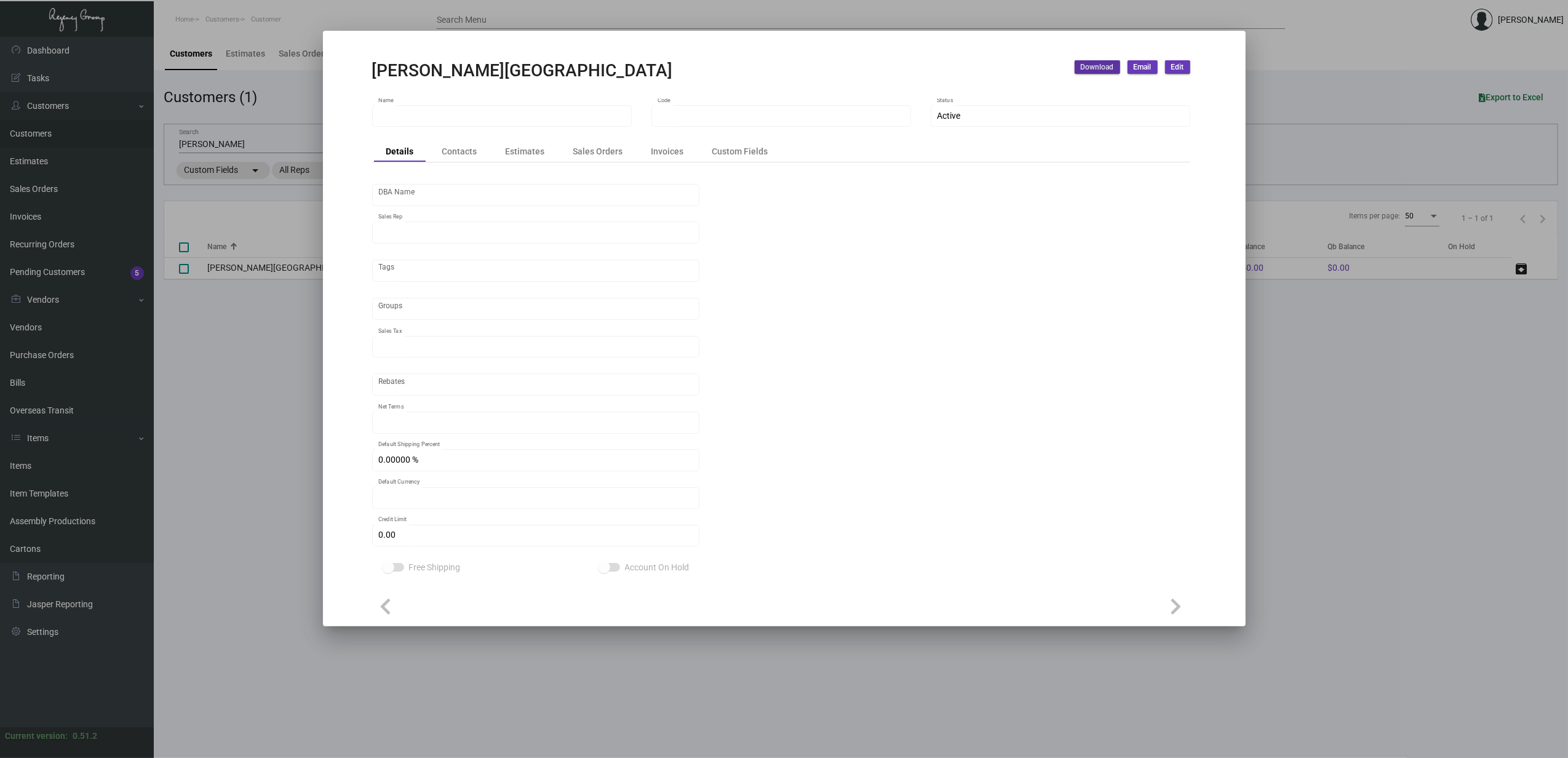
type input "United States Dollar $"
type input "$ 0.00"
click at [458, 160] on div "Contacts" at bounding box center [460, 151] width 59 height 17
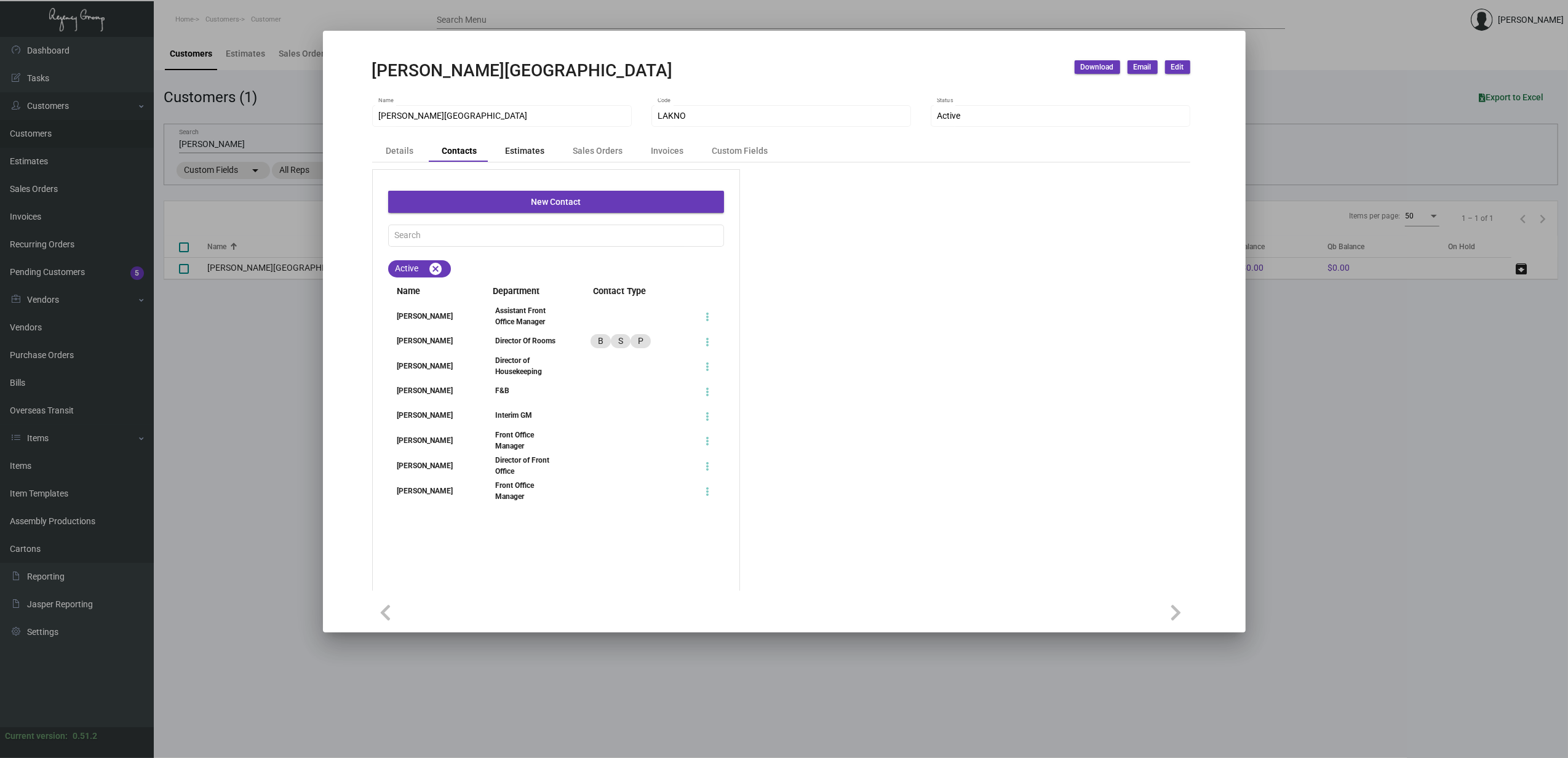
click at [507, 156] on div "Estimates" at bounding box center [525, 151] width 40 height 13
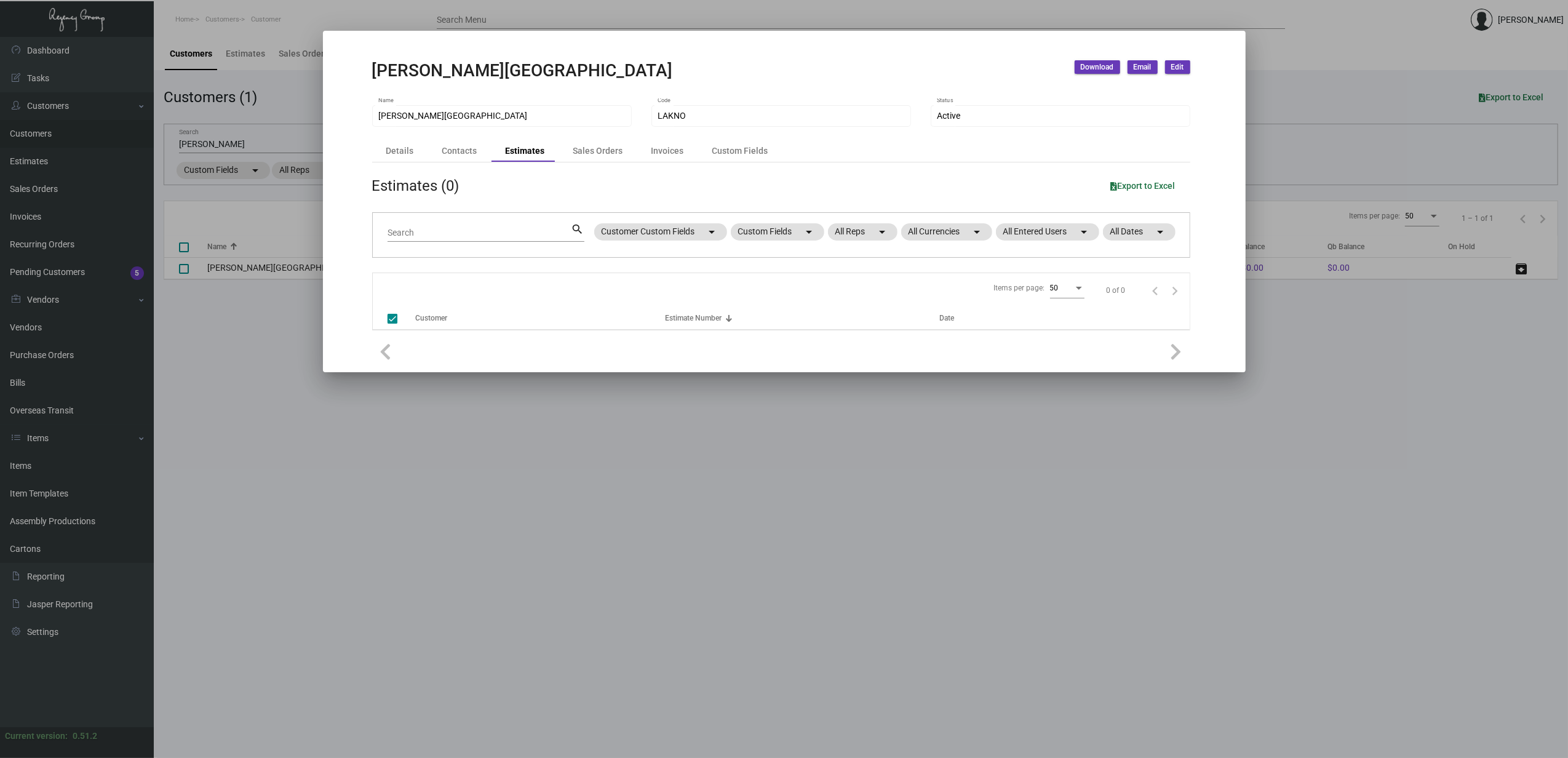
checkbox input "false"
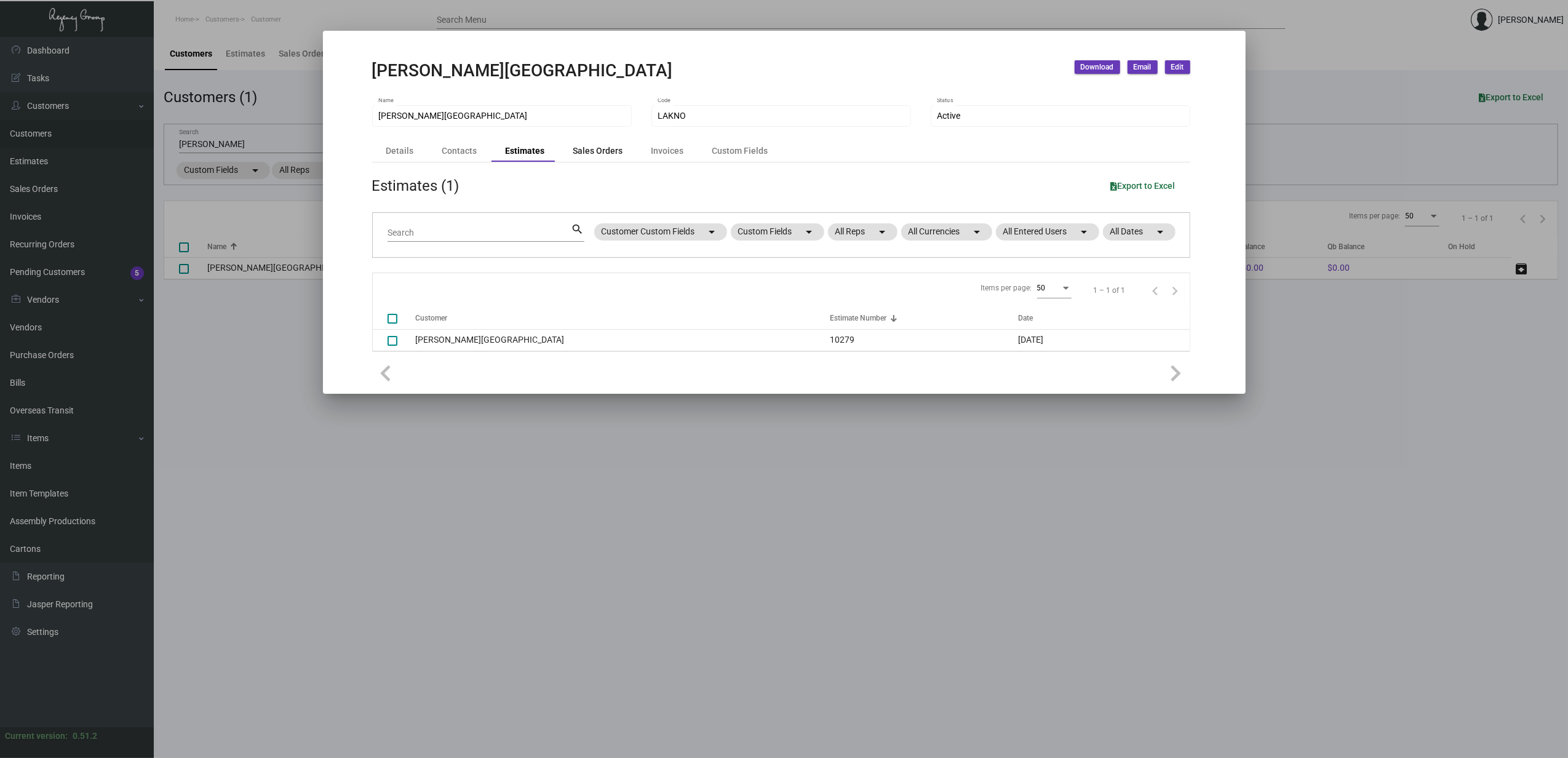
click at [593, 155] on div "Sales Orders" at bounding box center [597, 151] width 50 height 13
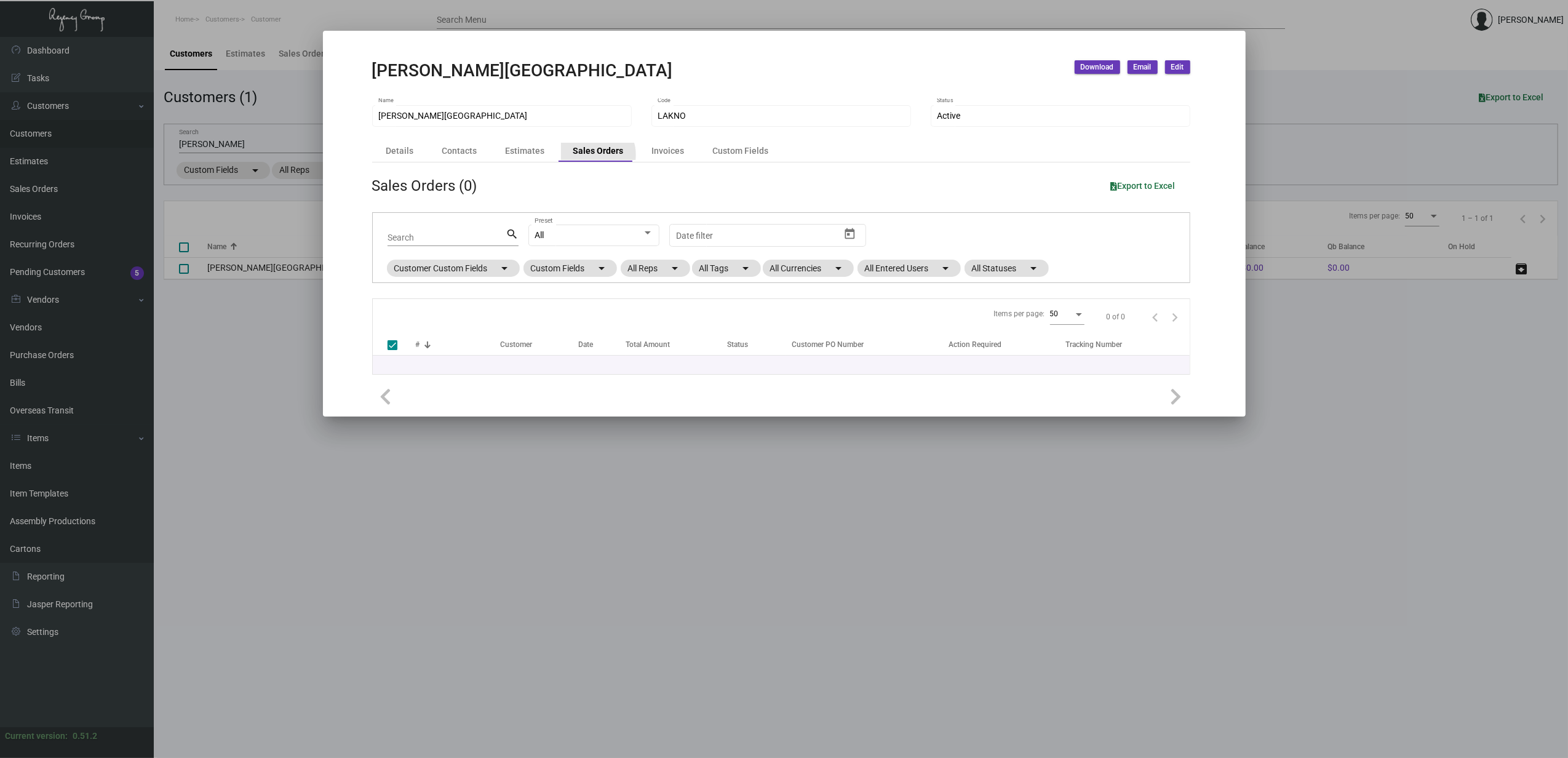
checkbox input "false"
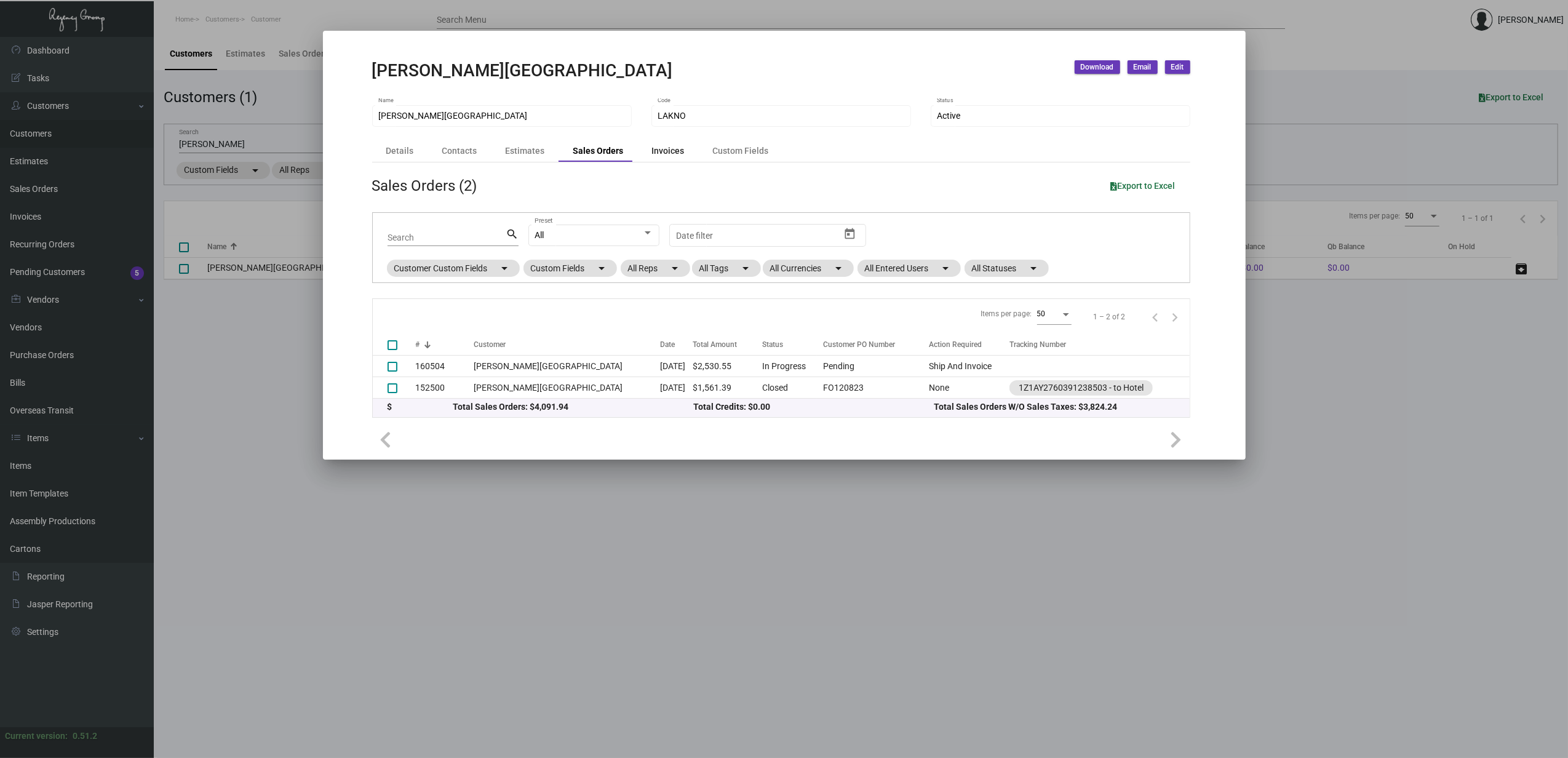
click at [666, 156] on div "Invoices" at bounding box center [669, 151] width 32 height 13
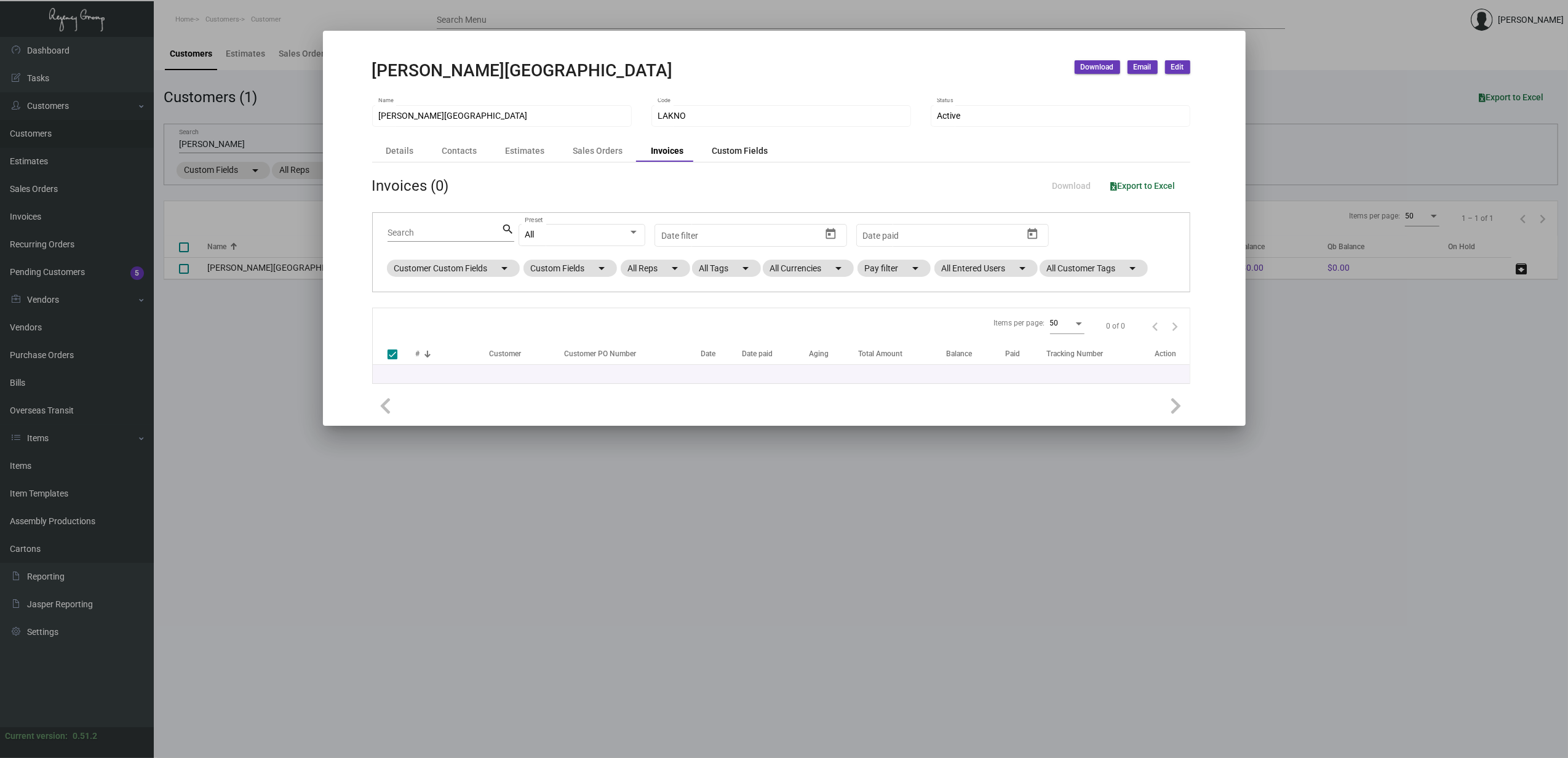
click at [740, 156] on div "Custom Fields" at bounding box center [741, 151] width 56 height 13
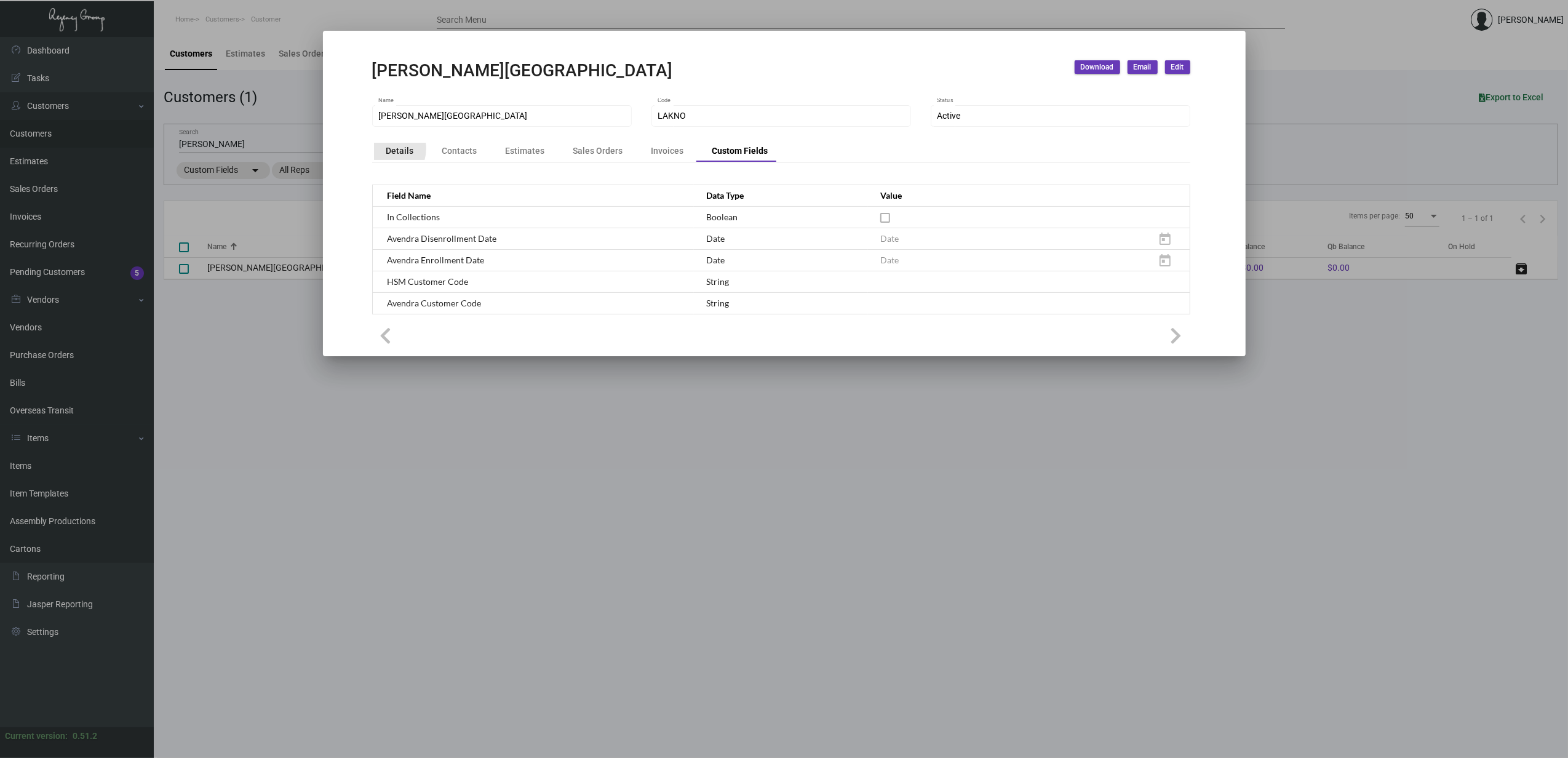
click at [387, 149] on div "Details" at bounding box center [400, 151] width 28 height 13
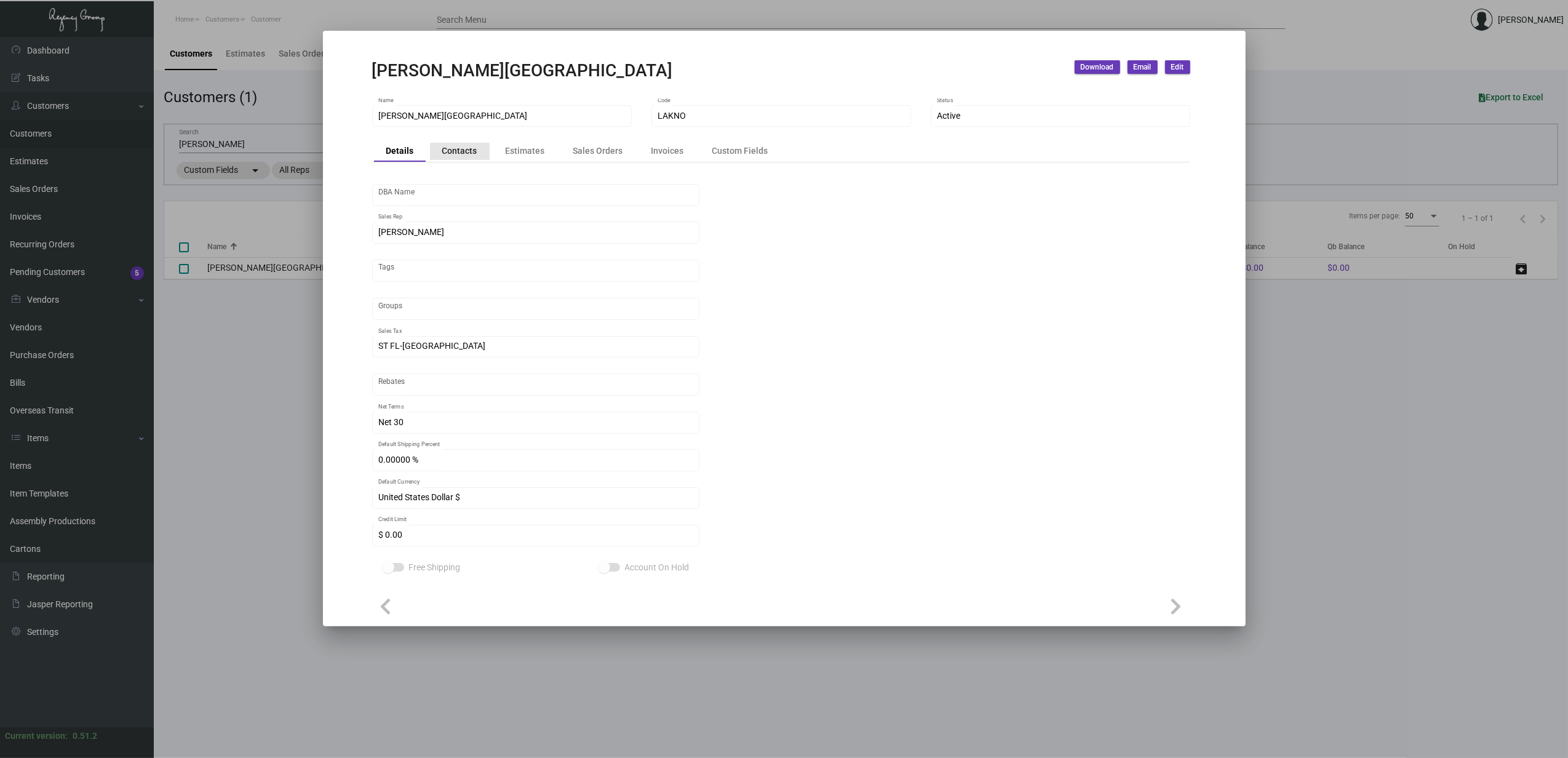
click at [451, 156] on div "Contacts" at bounding box center [460, 151] width 35 height 13
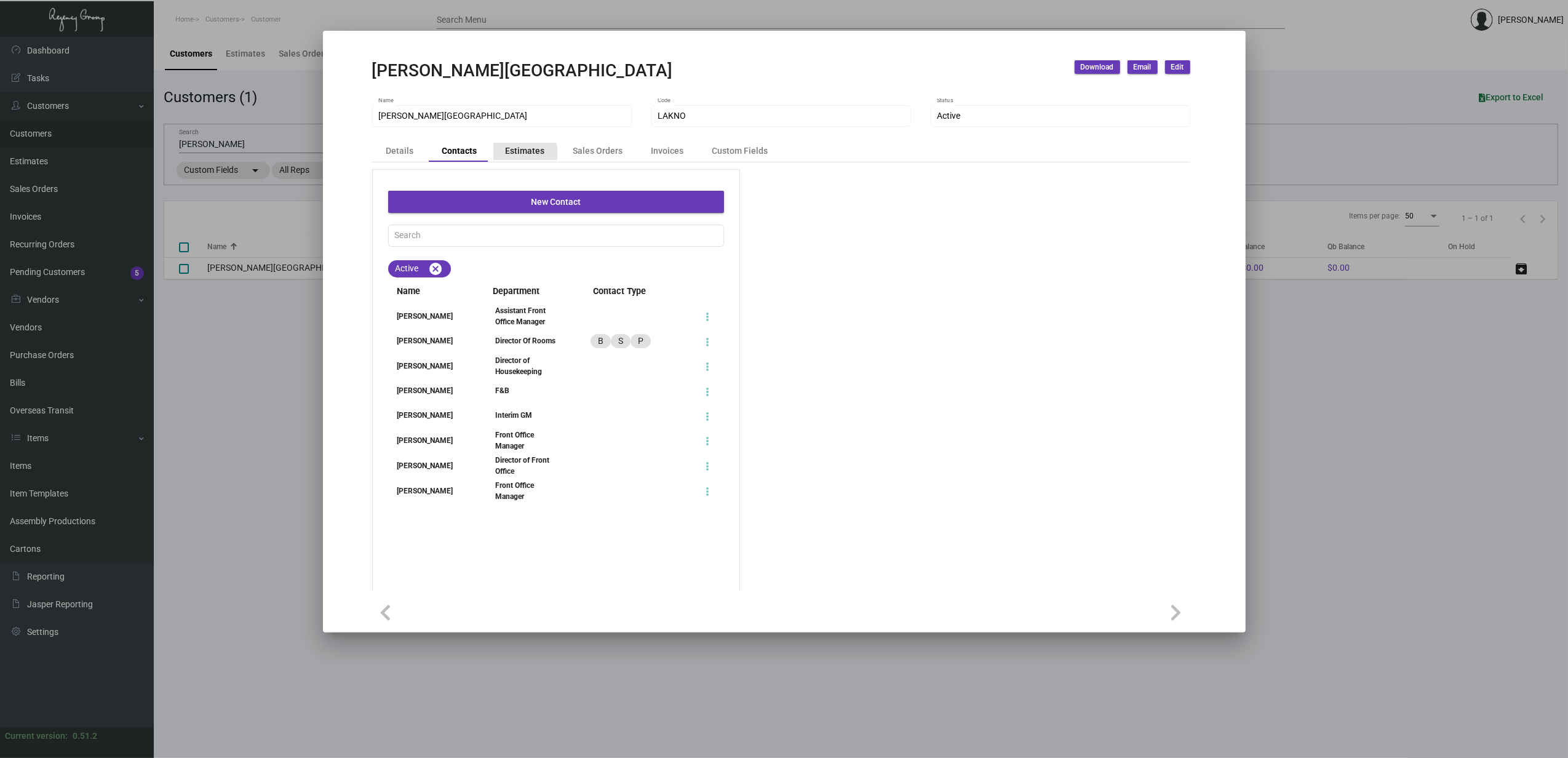
click at [517, 156] on div "Estimates" at bounding box center [525, 151] width 40 height 13
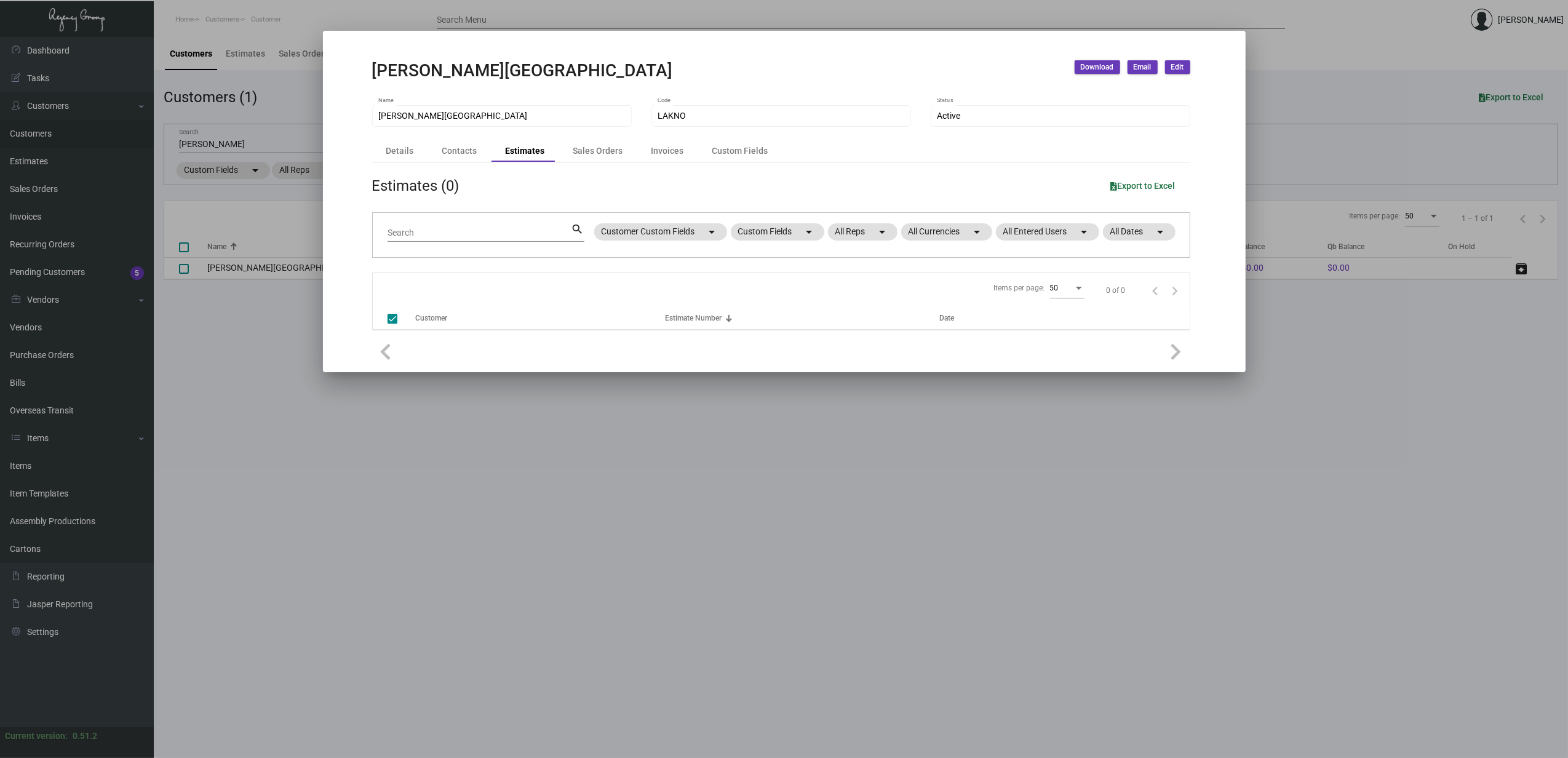
checkbox input "false"
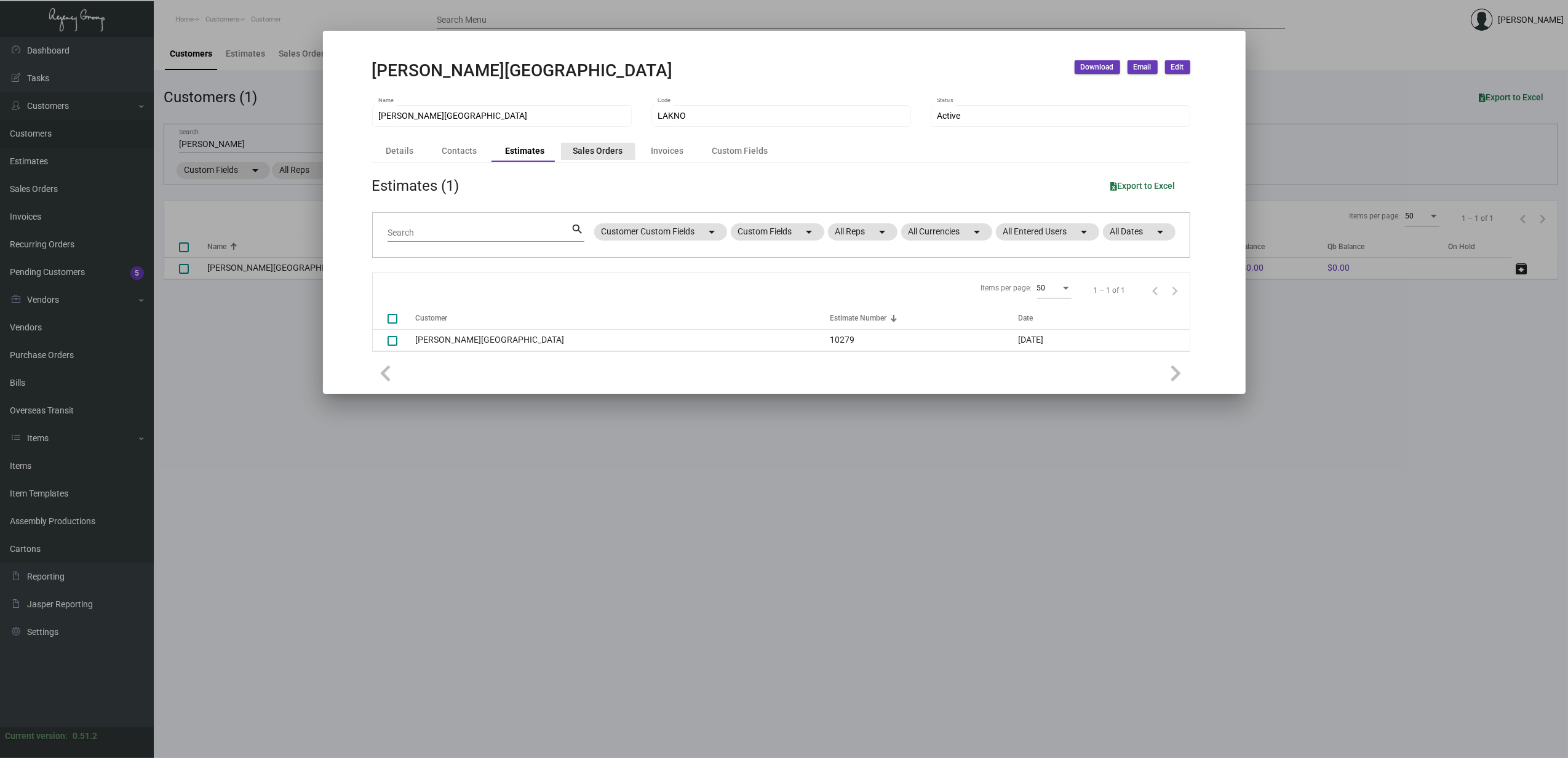
click at [561, 153] on div "Sales Orders" at bounding box center [598, 151] width 75 height 17
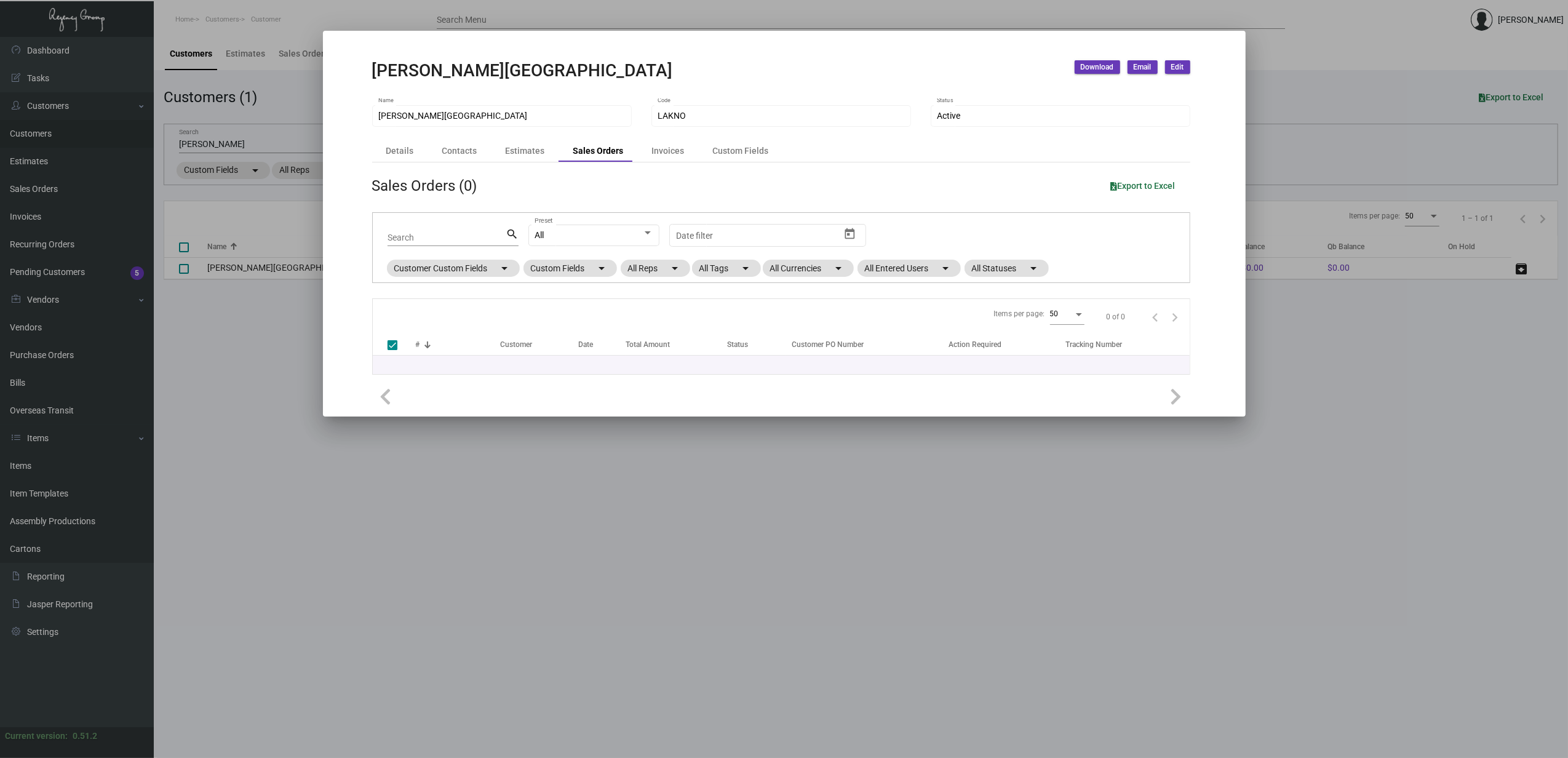
checkbox input "false"
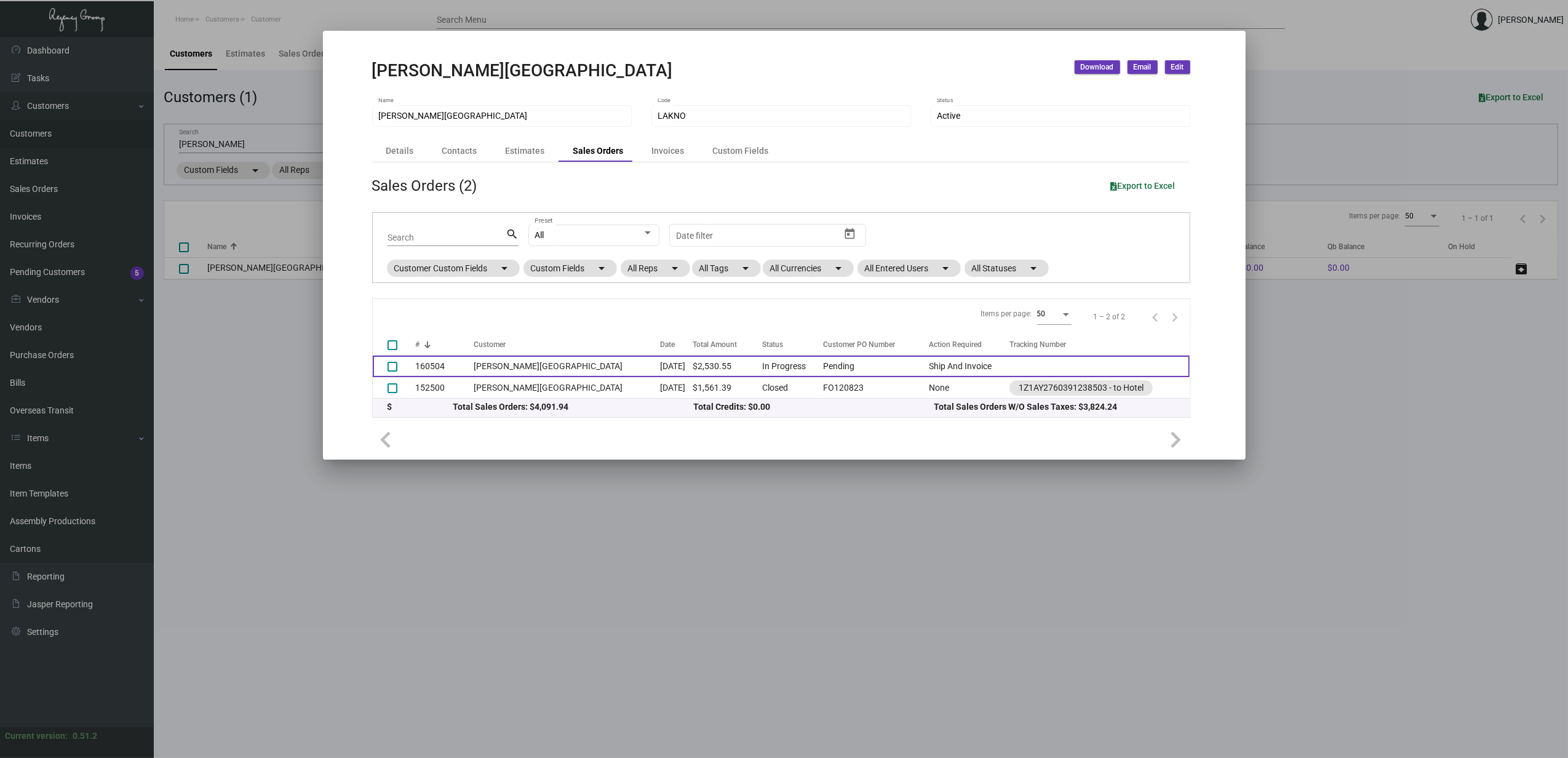
click at [488, 362] on td "[PERSON_NAME][GEOGRAPHIC_DATA]" at bounding box center [568, 367] width 187 height 22
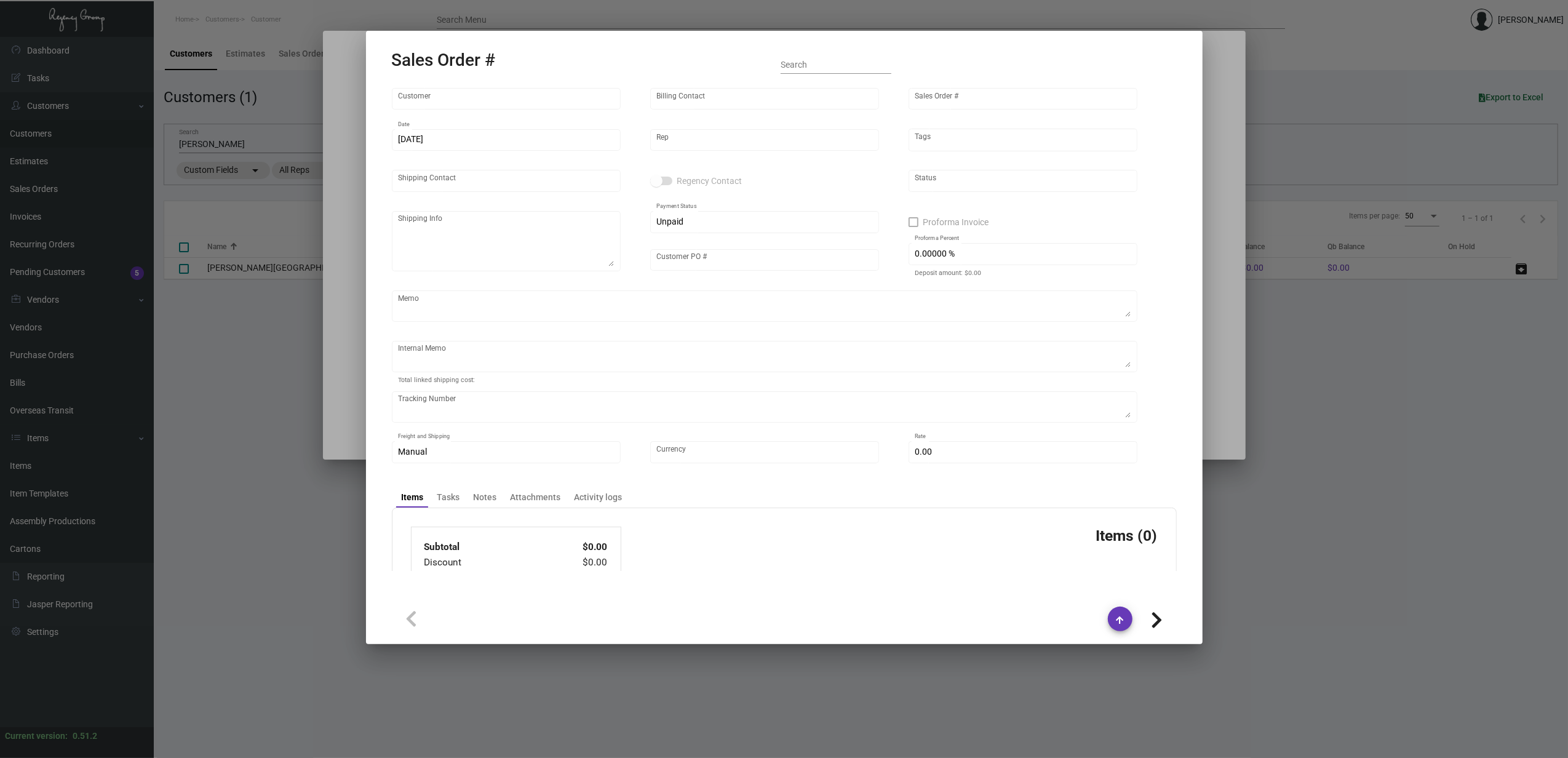
type input "[PERSON_NAME][GEOGRAPHIC_DATA]"
type input "Bella Han"
type input "160504"
type input "7/8/2024"
type input "[PERSON_NAME]"
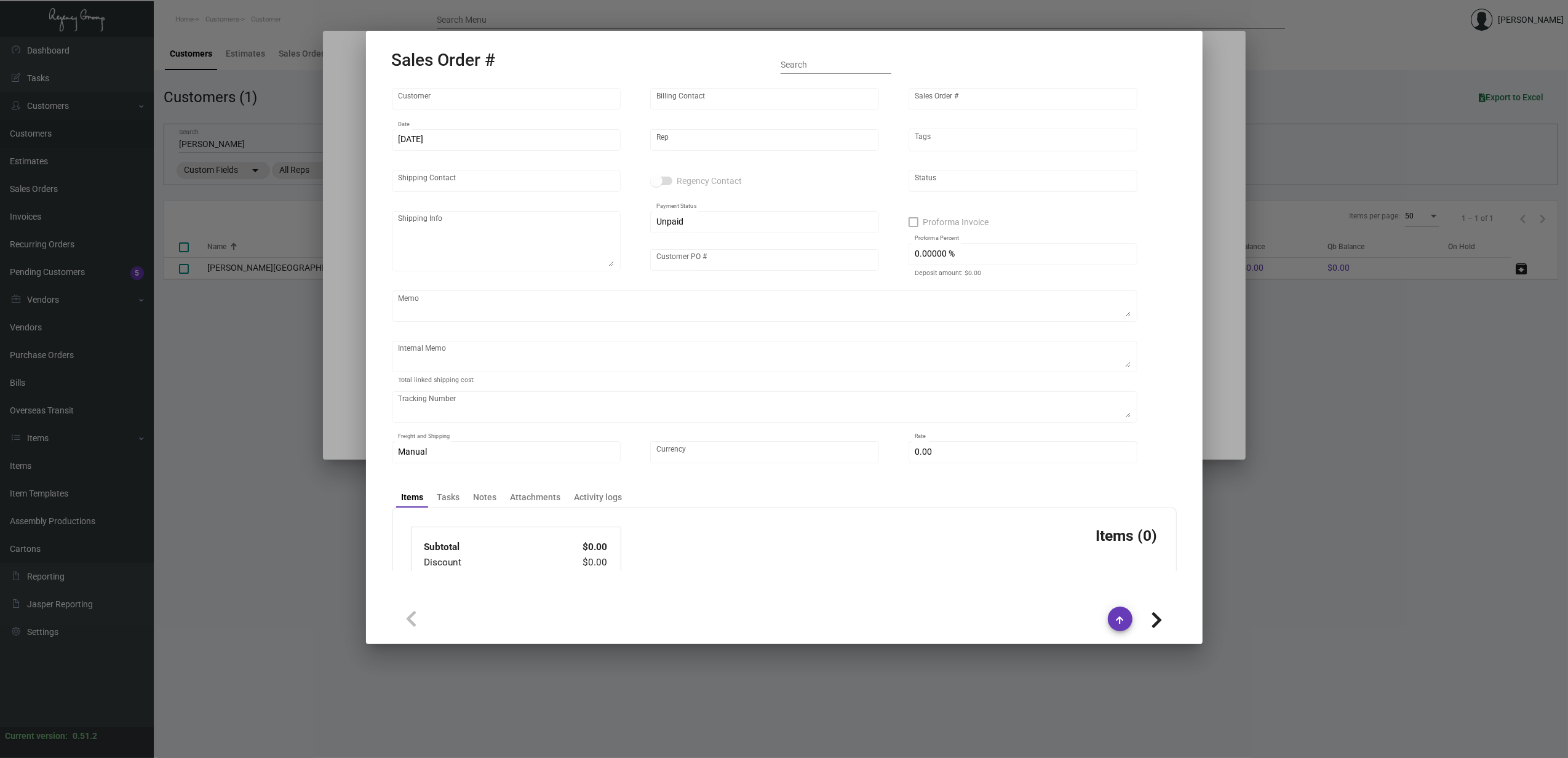
type input "Bella Han"
type input "Pending"
type input "United States Dollar $"
type input "$ 0.00"
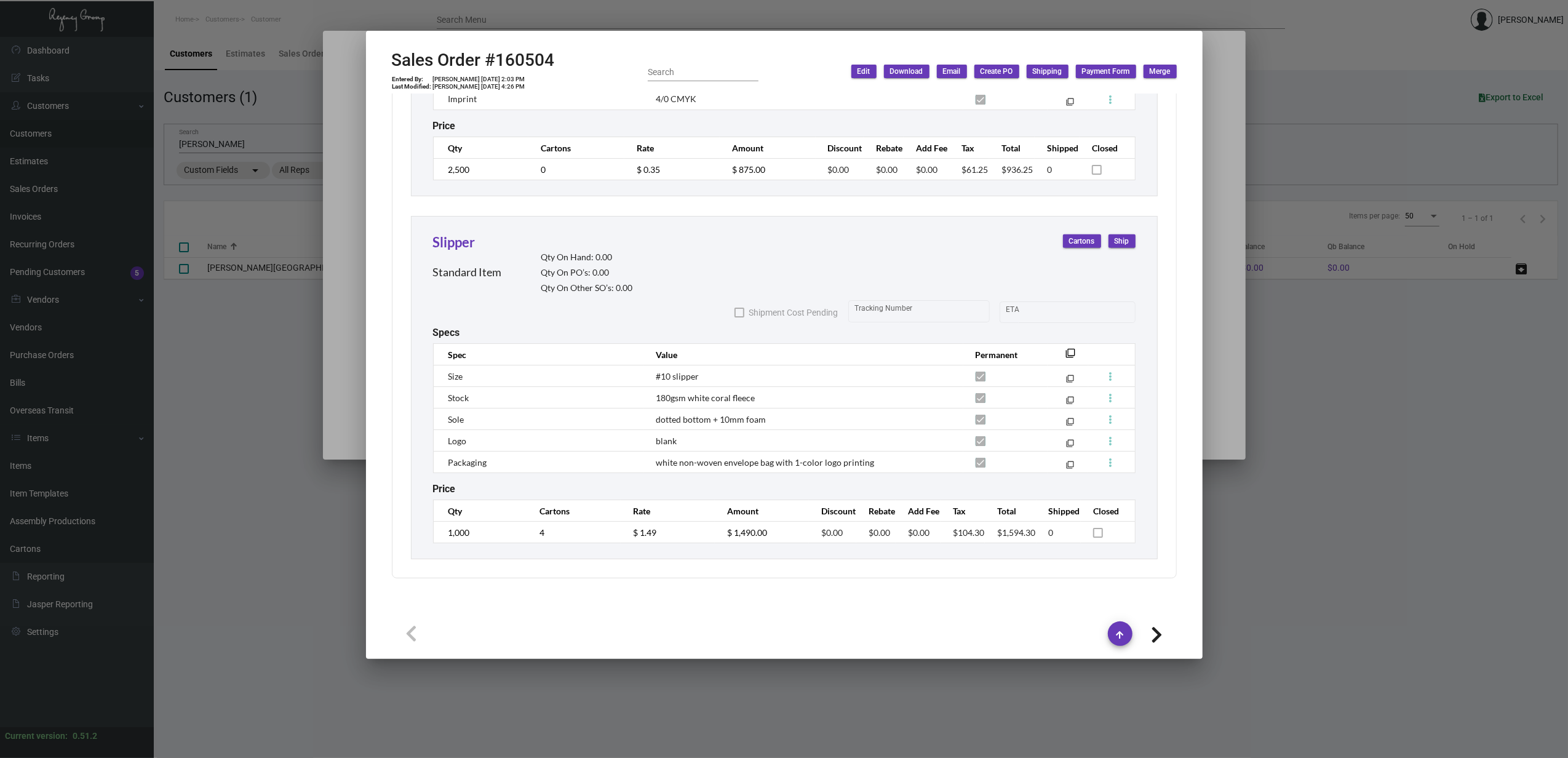
scroll to position [920, 0]
click at [1219, 208] on div at bounding box center [784, 379] width 1568 height 758
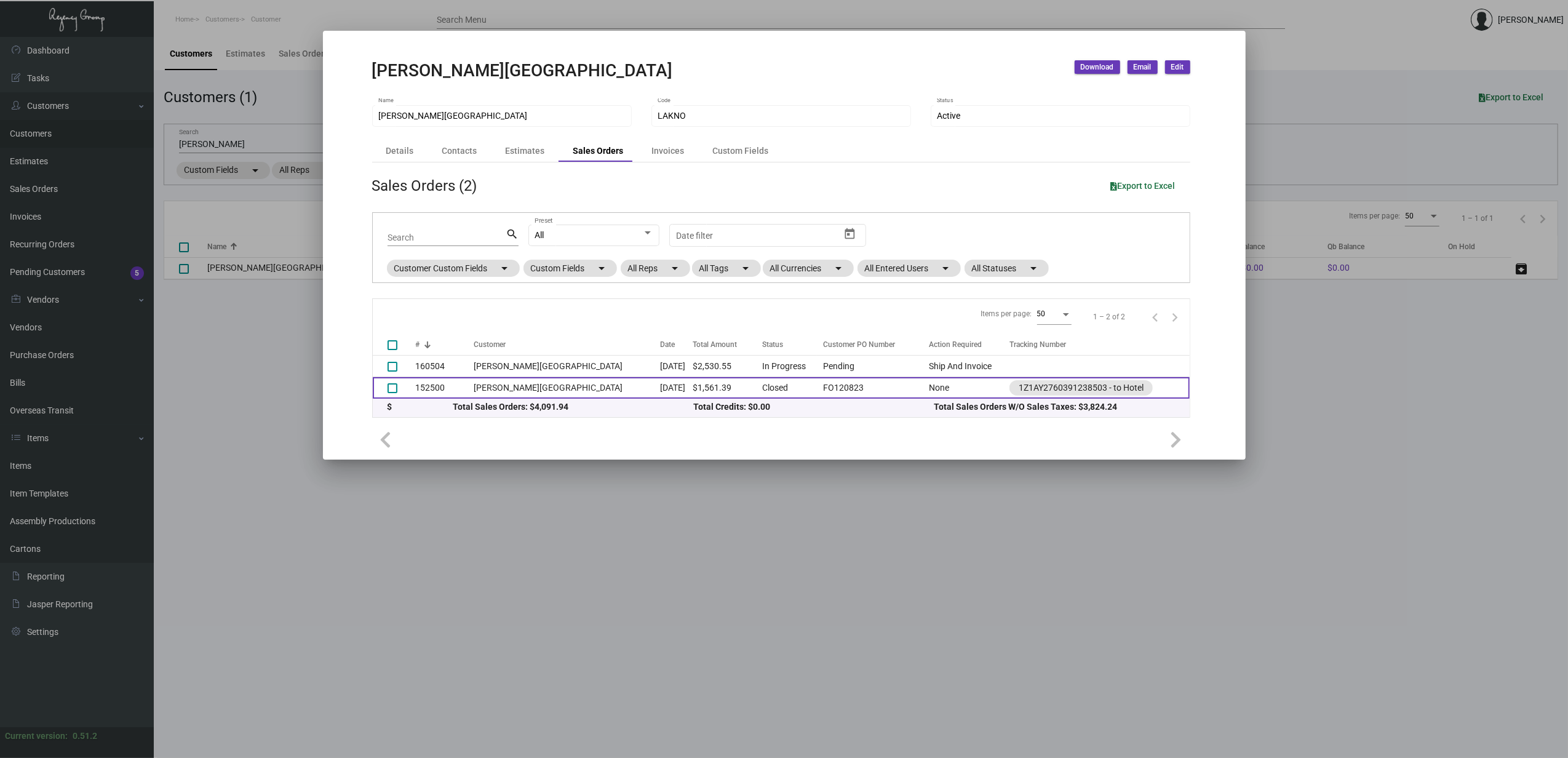
click at [560, 384] on td "[PERSON_NAME][GEOGRAPHIC_DATA]" at bounding box center [568, 388] width 187 height 22
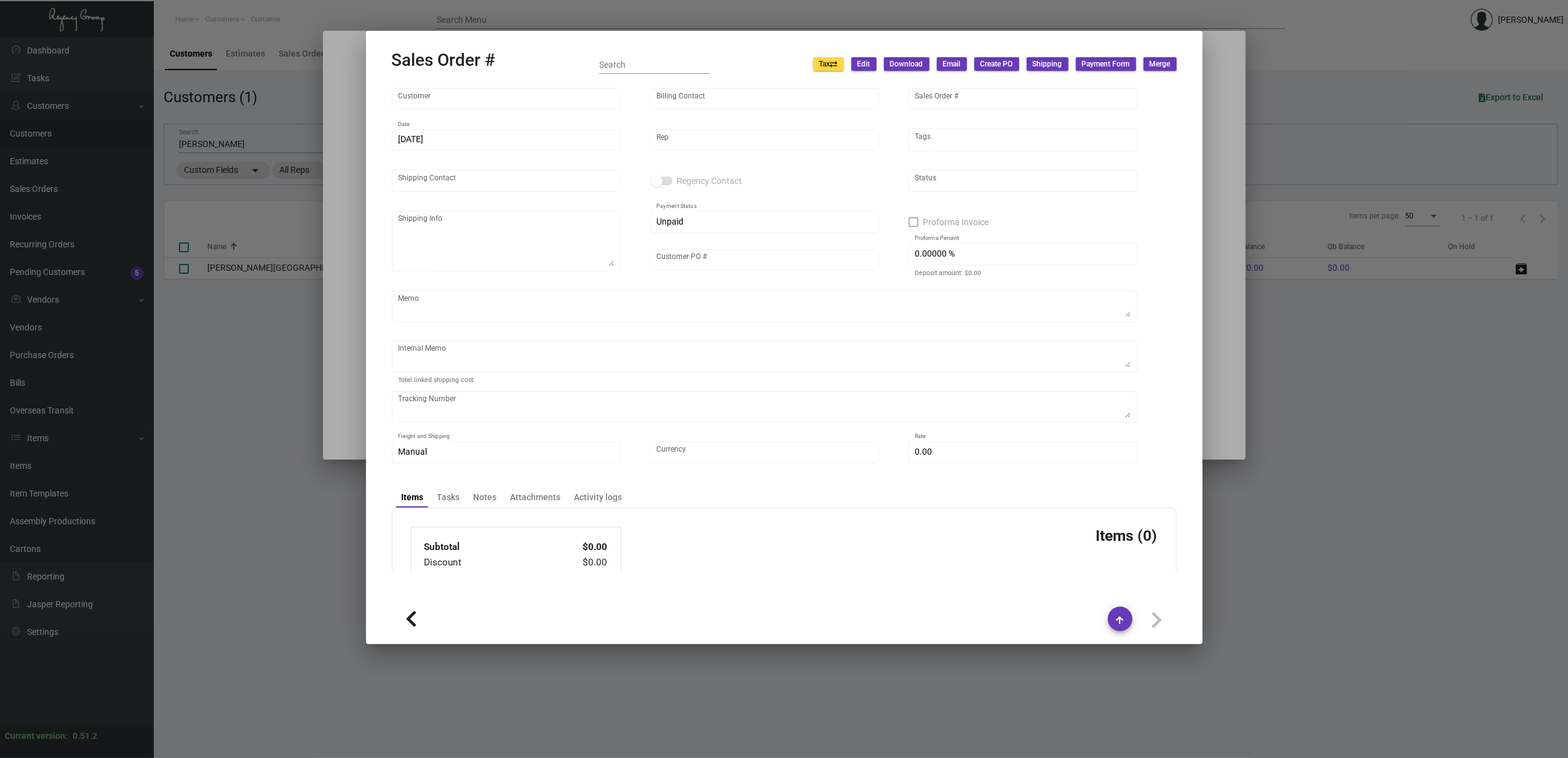
type input "[PERSON_NAME][GEOGRAPHIC_DATA]"
type input "Eddie Maldonado"
type input "152500"
type input "12/8/2023"
type input "[PERSON_NAME]"
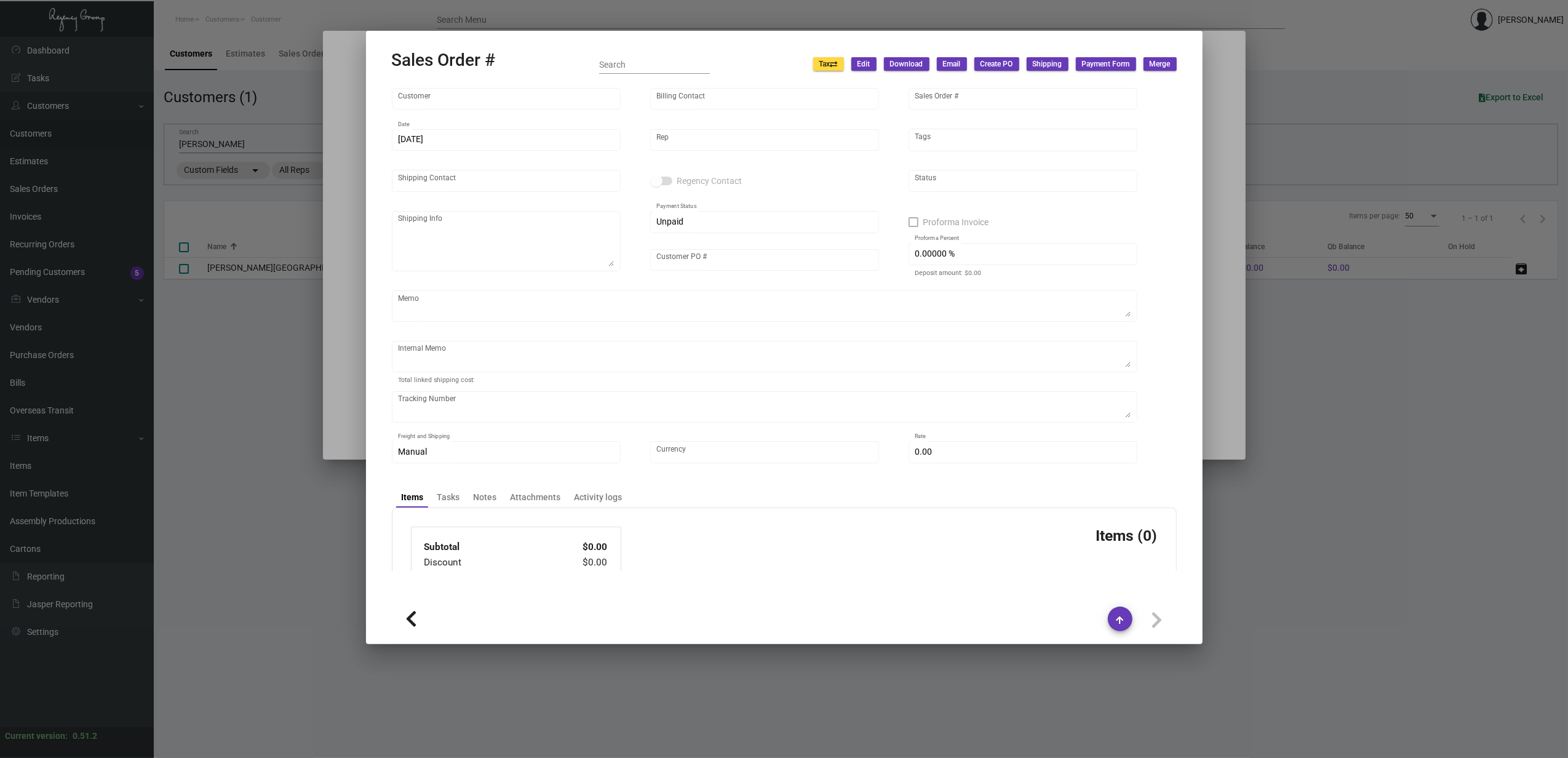
type input "Brad Harvey"
type textarea "Mr. Brad Harvey Interim General Manager 6100 Wave Hotel Drive Orlando, Florida …"
type input "FO120823"
type input "100.00000 %"
type textarea "FILE IS SHOWING AS CMYK, WILL NEED SPOT COLORS. 02/09/24 Shipped from Allen Bai…"
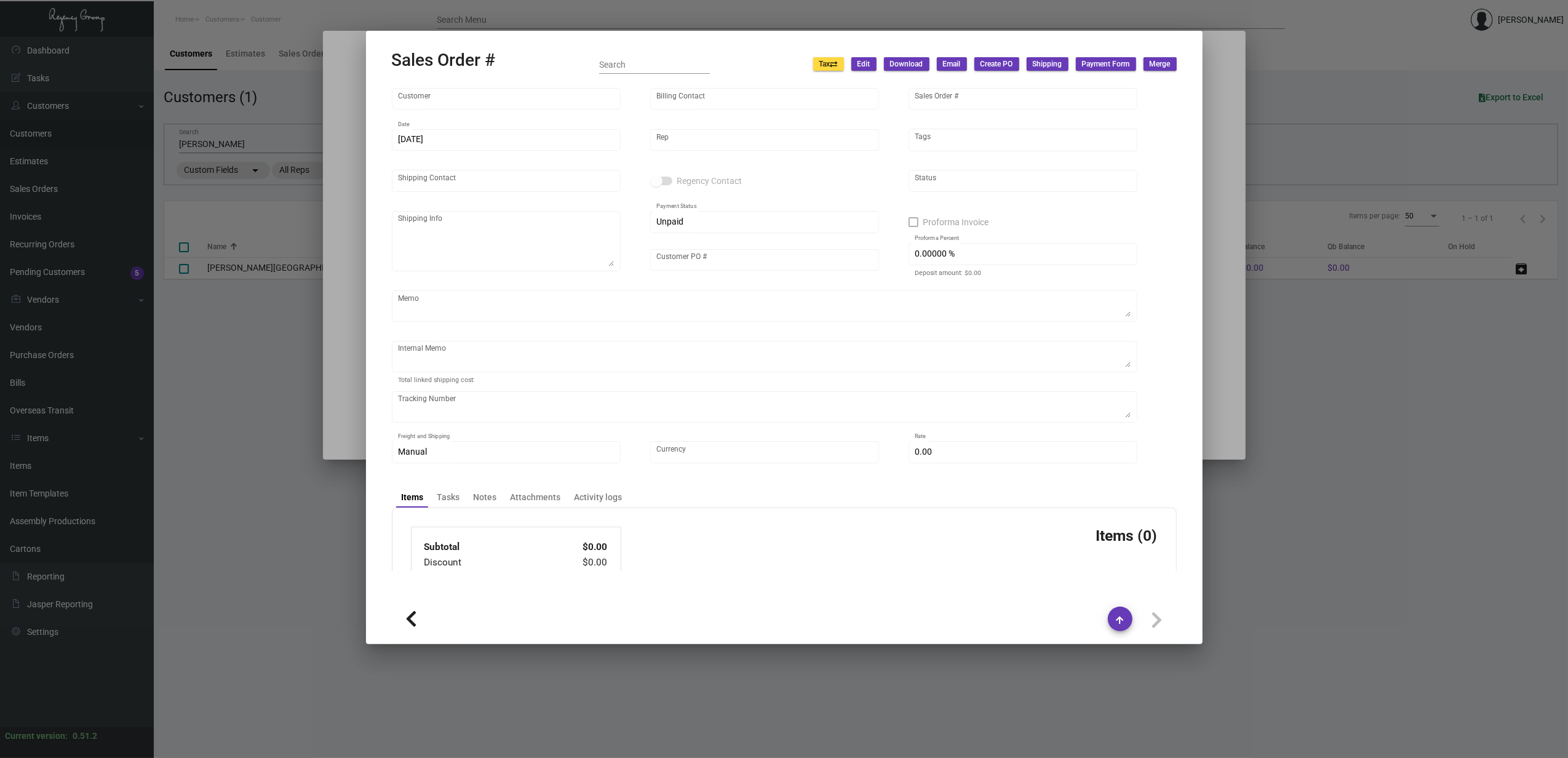
type input "United States Dollar $"
type input "$ 69.84"
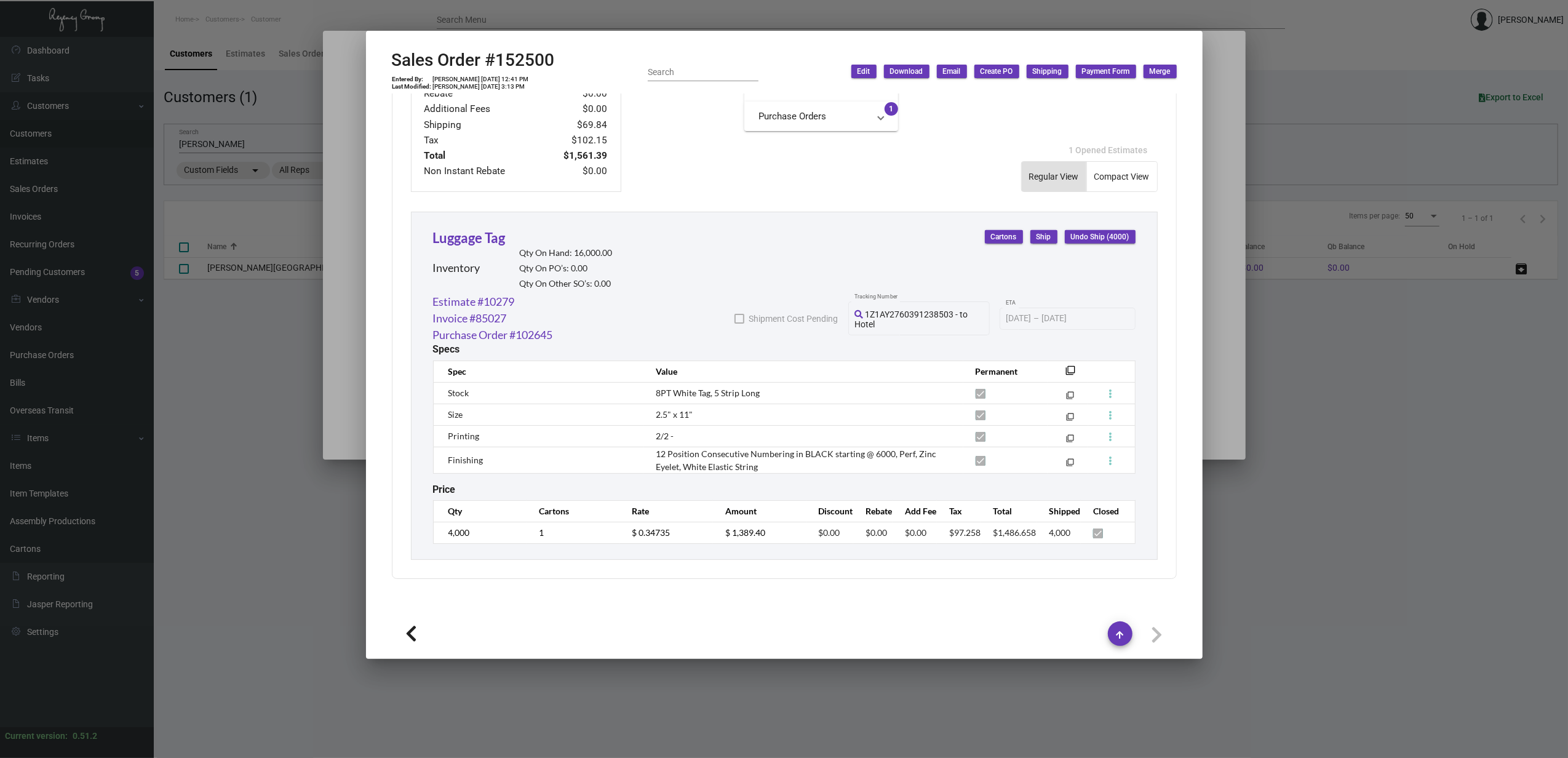
scroll to position [560, 0]
click at [1066, 370] on mat-icon "filter_none" at bounding box center [1071, 374] width 10 height 10
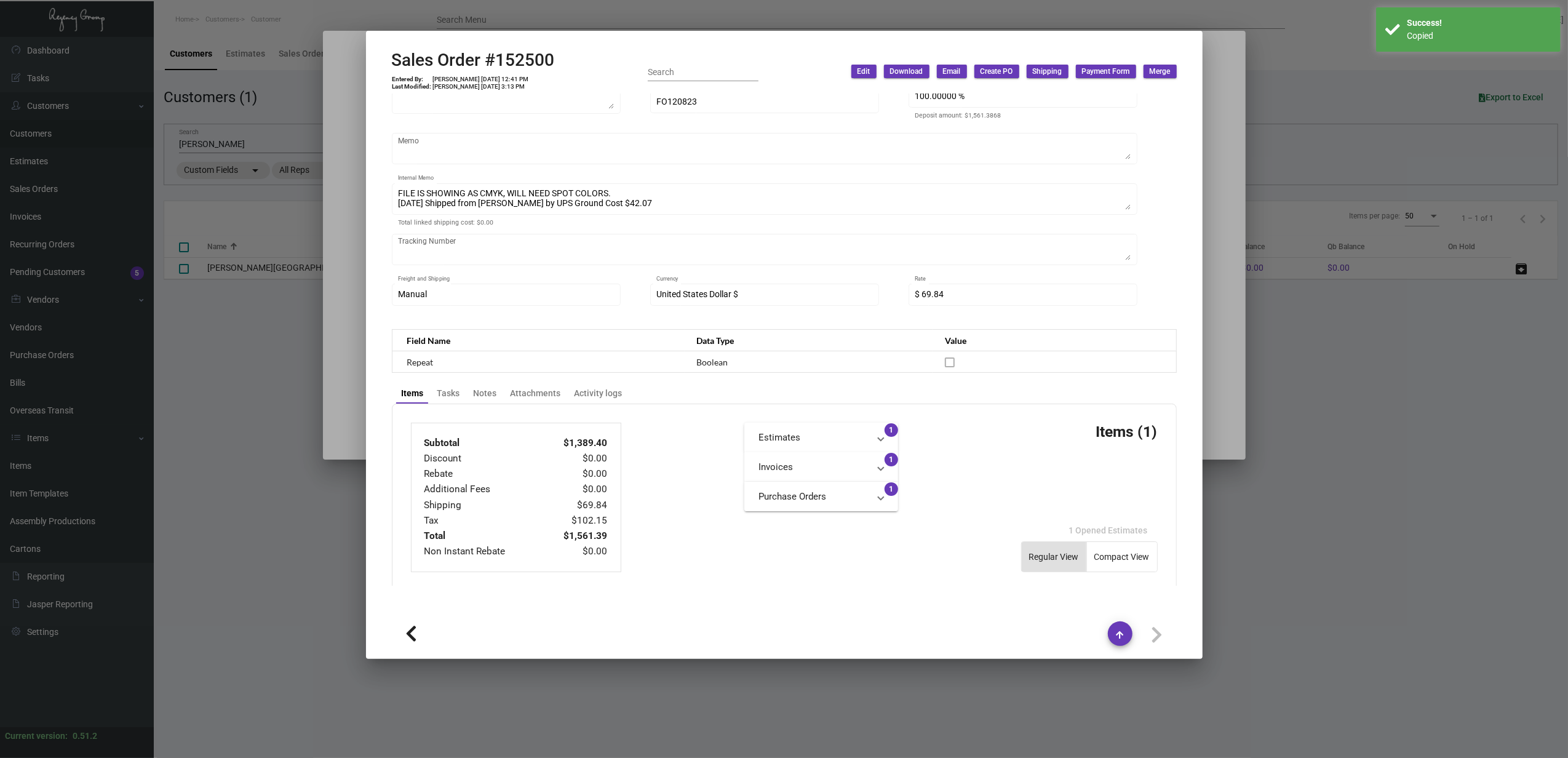
scroll to position [0, 0]
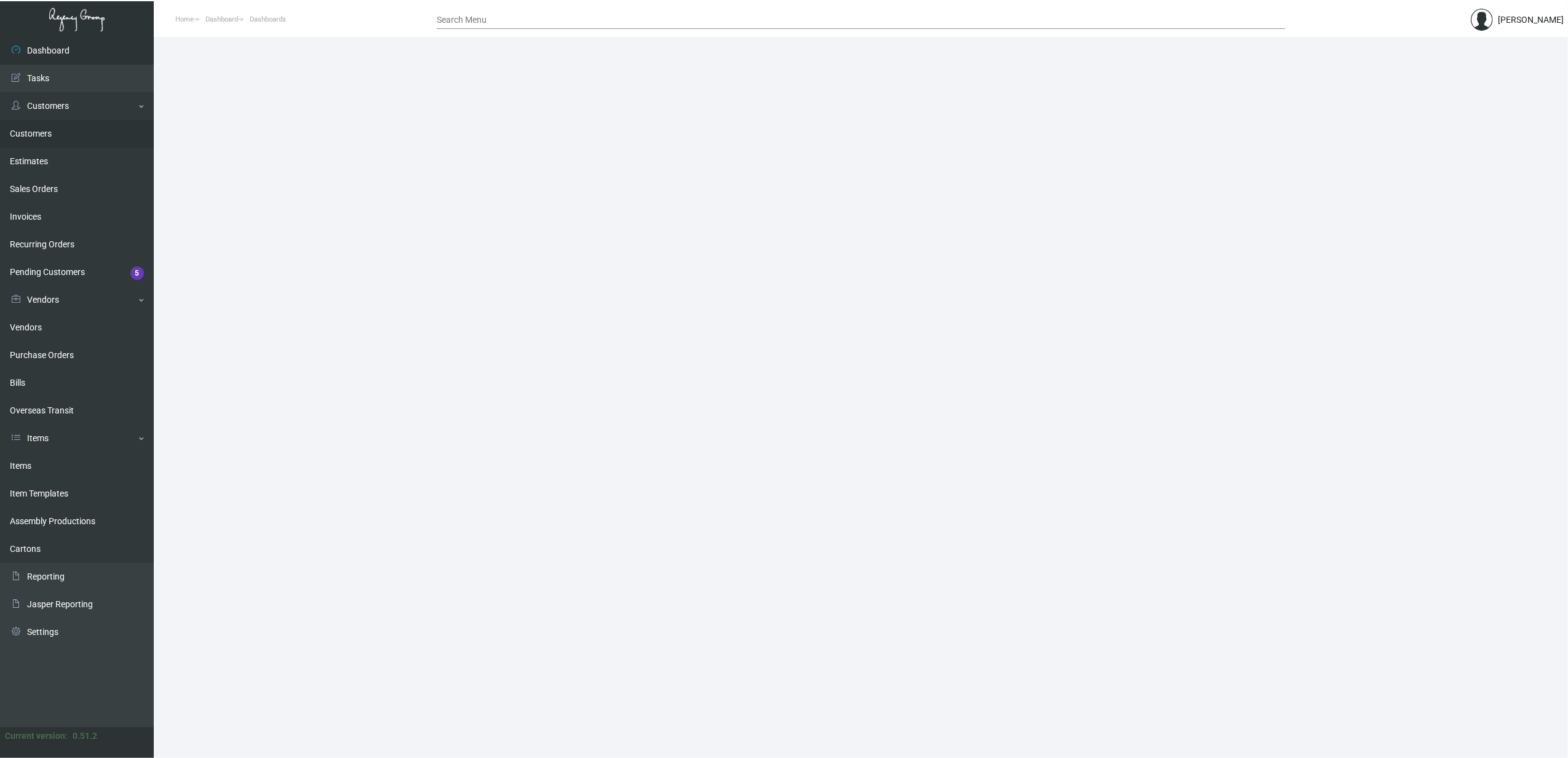
click at [48, 136] on link "Customers" at bounding box center [77, 133] width 154 height 28
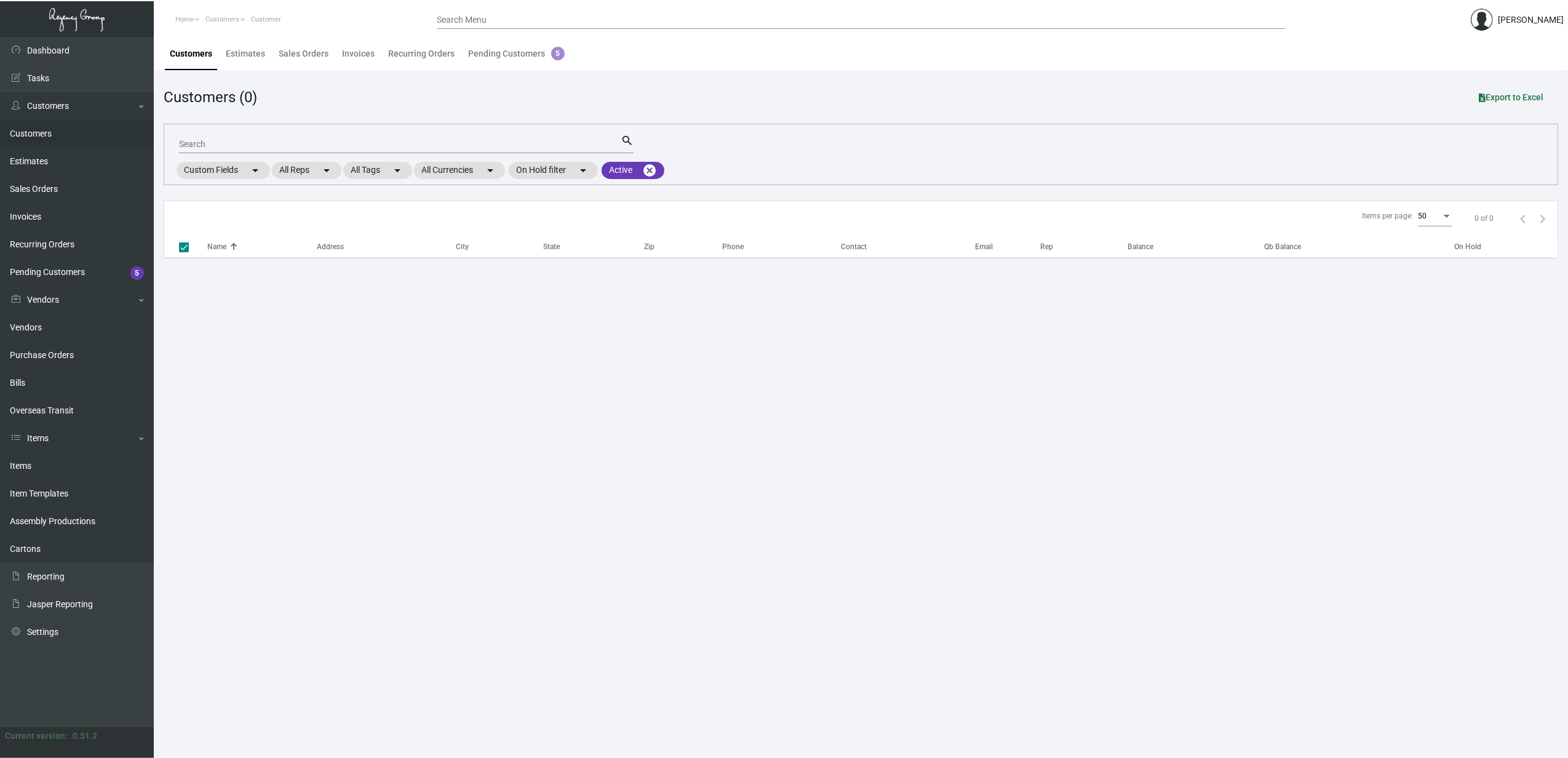
checkbox input "false"
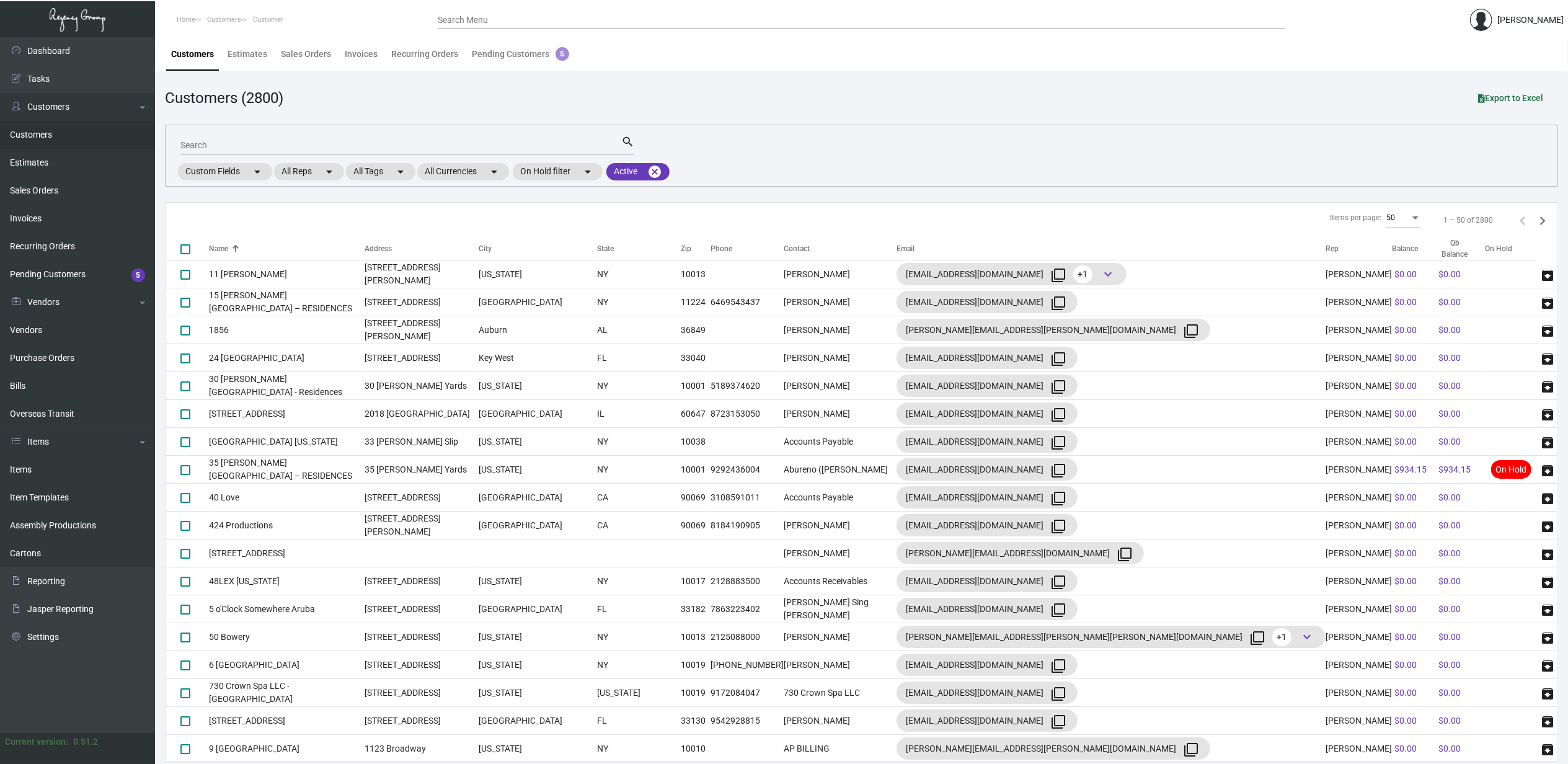
click at [288, 145] on input "Search" at bounding box center [400, 145] width 440 height 10
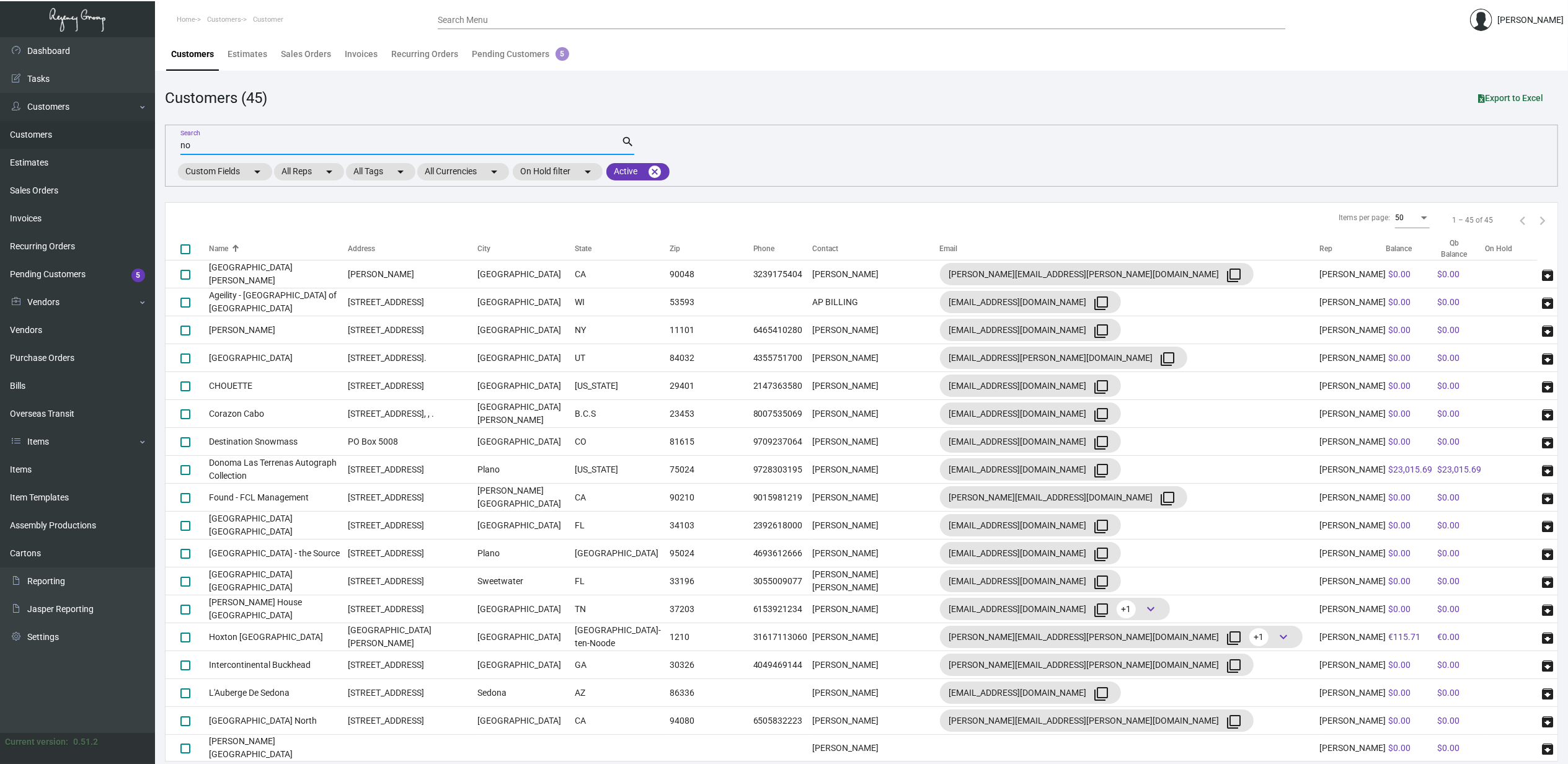
type input "n"
type input "lake noa"
checkbox input "true"
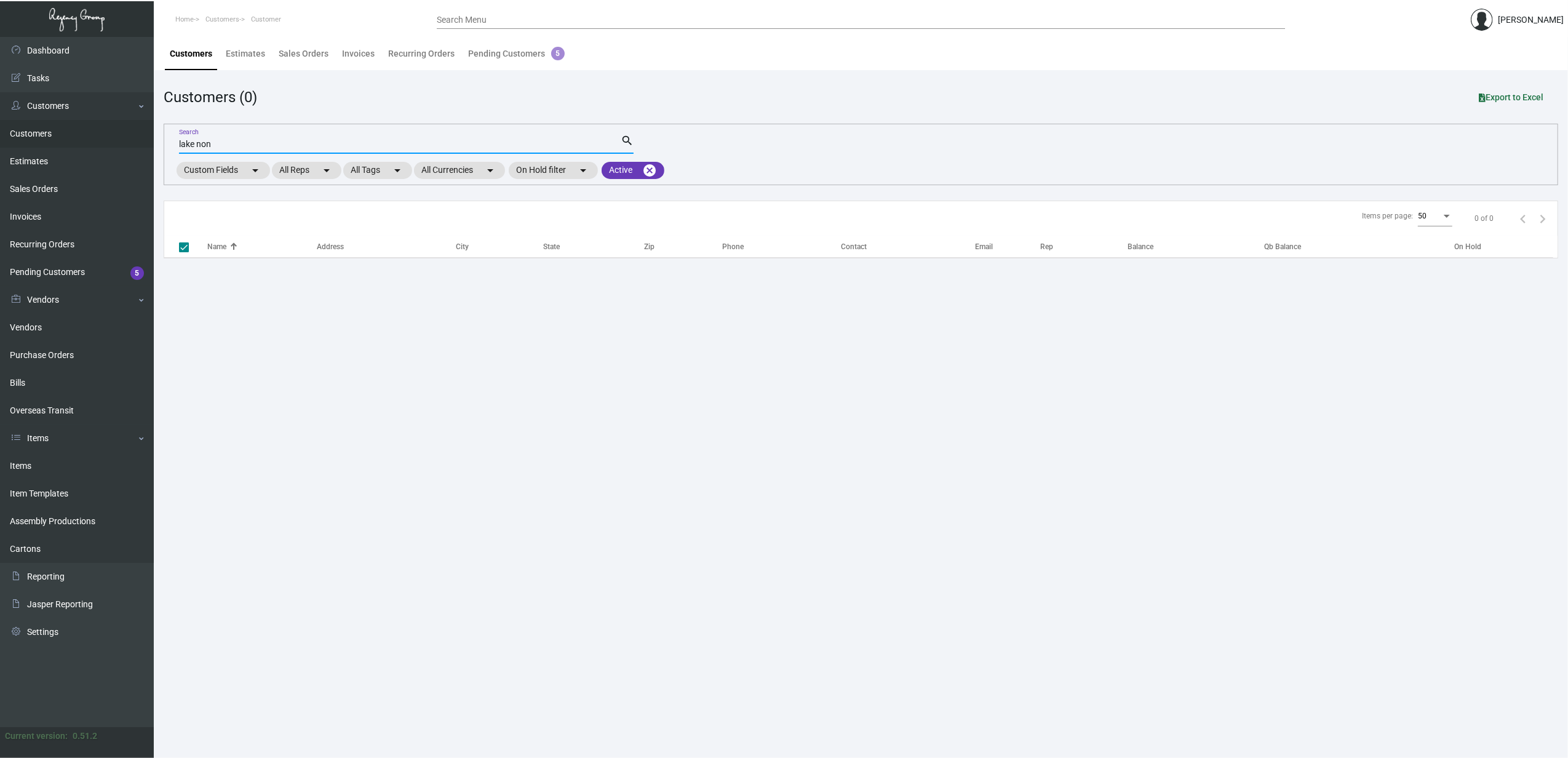
type input "lake nona"
checkbox input "false"
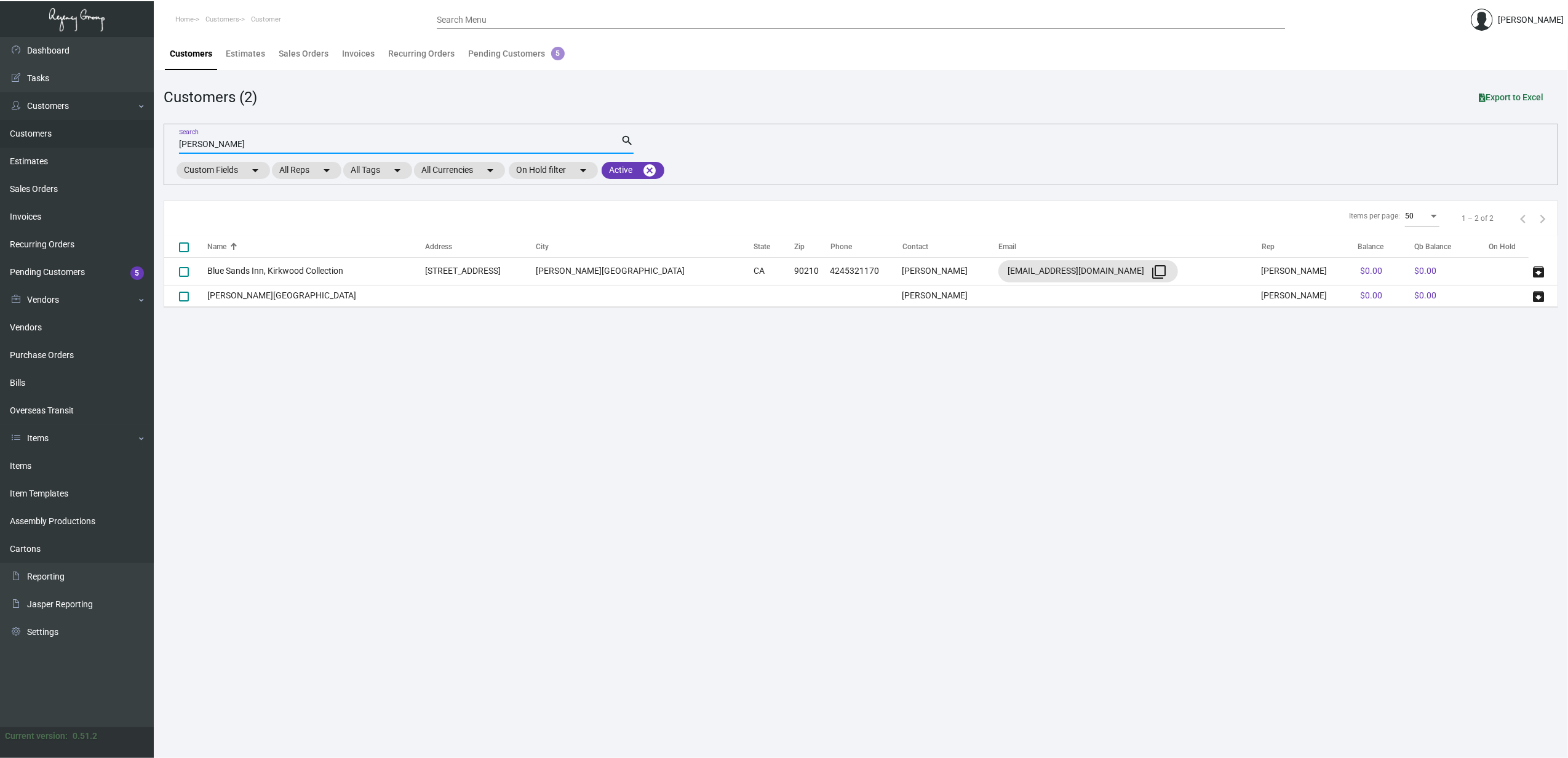
type input "lake nona"
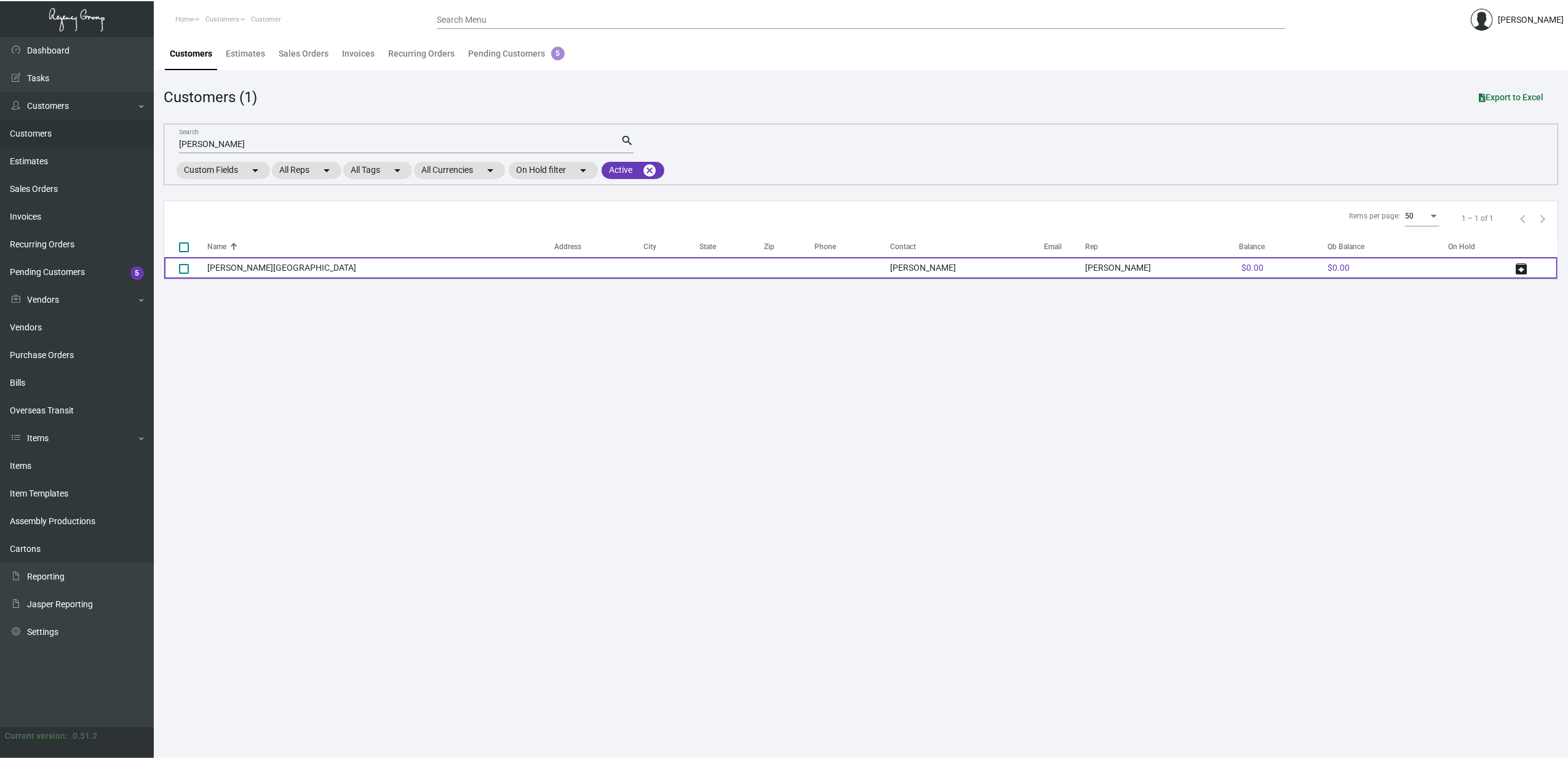
click at [217, 265] on td "[PERSON_NAME][GEOGRAPHIC_DATA]" at bounding box center [380, 268] width 347 height 22
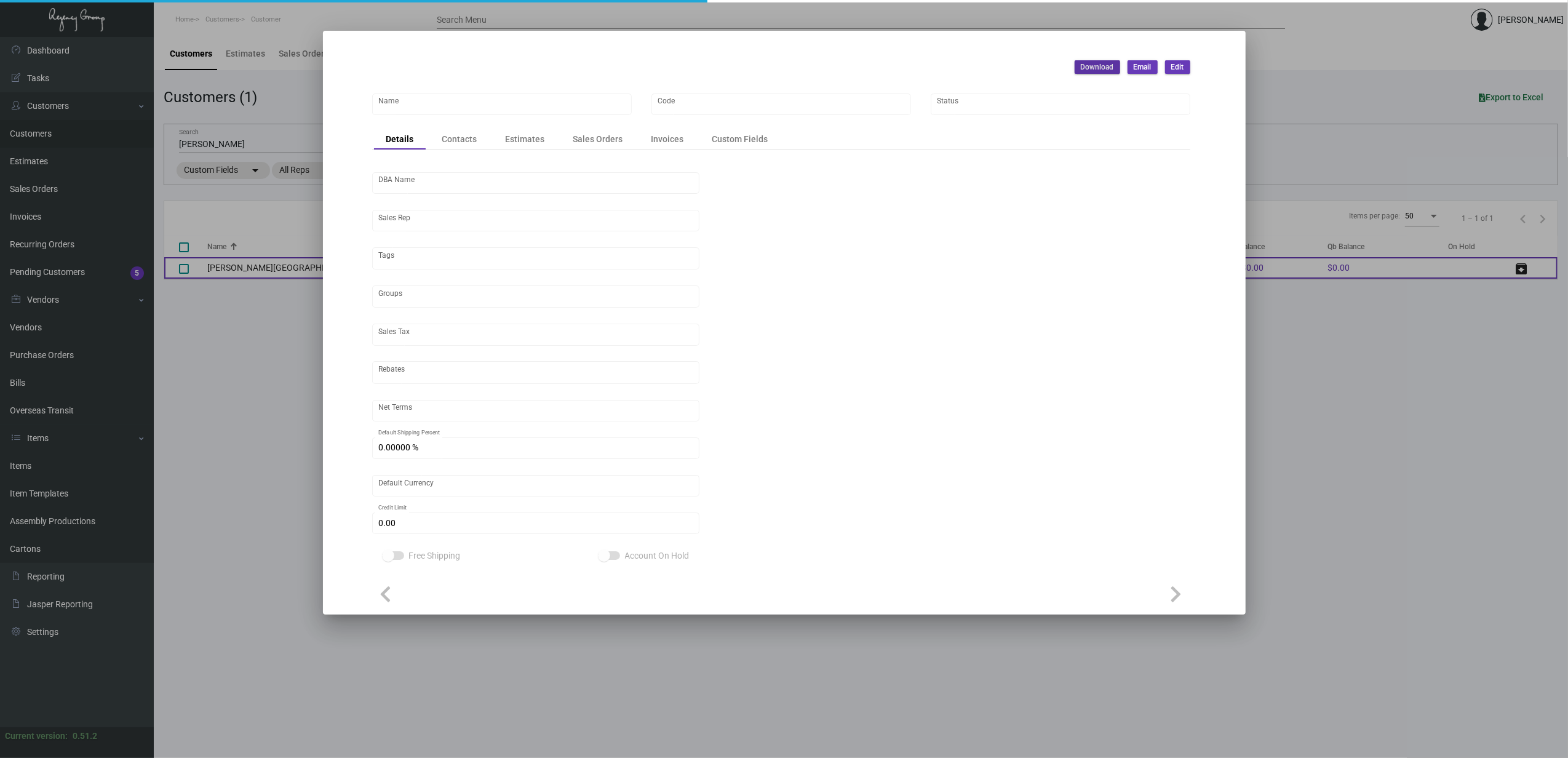
type input "[PERSON_NAME][GEOGRAPHIC_DATA]"
type input "LAKNO"
type input "Ruben Ochoa"
type input "ST FL-Broward County"
type input "Net 30"
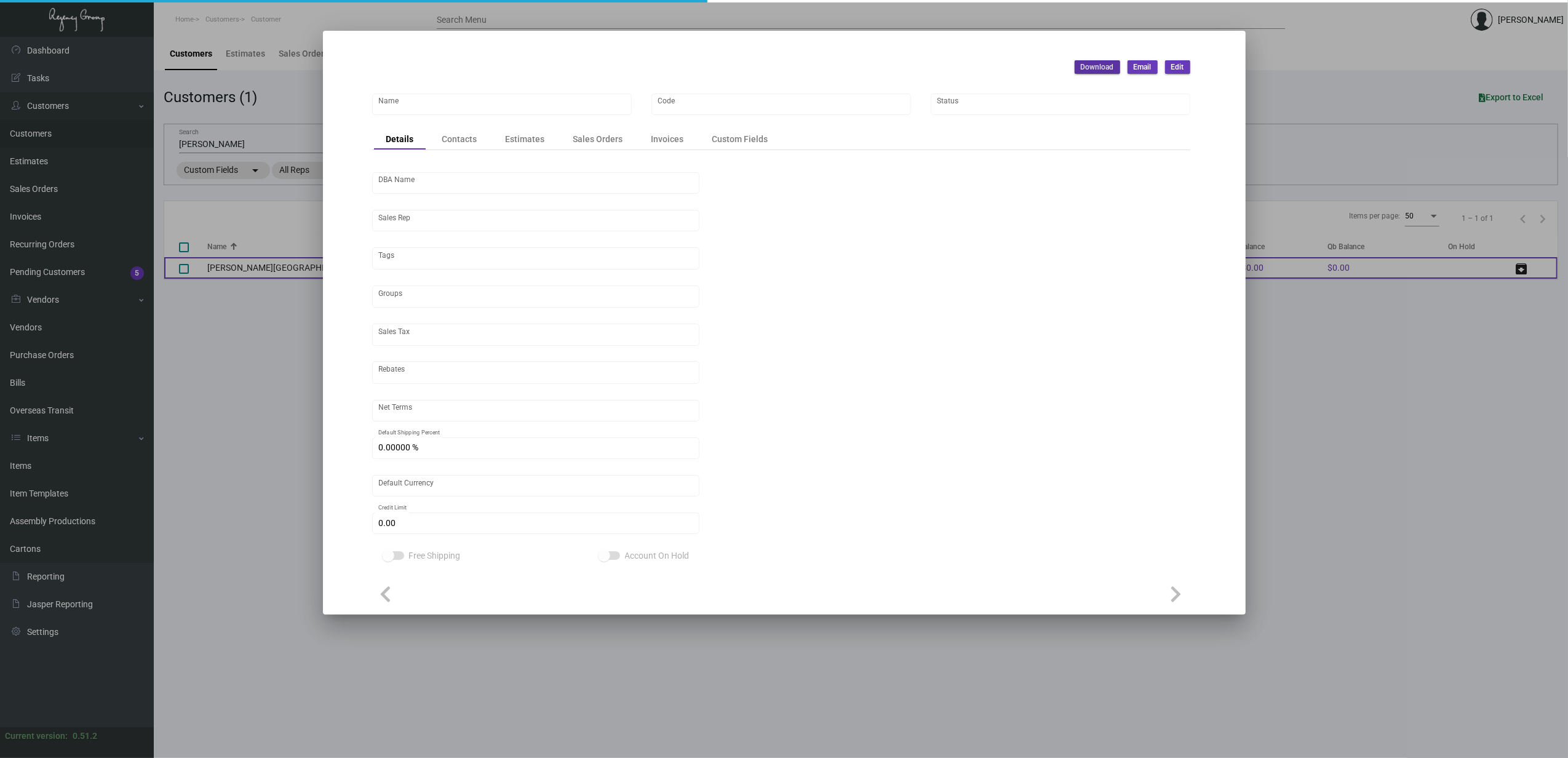
type input "United States Dollar $"
type input "$ 0.00"
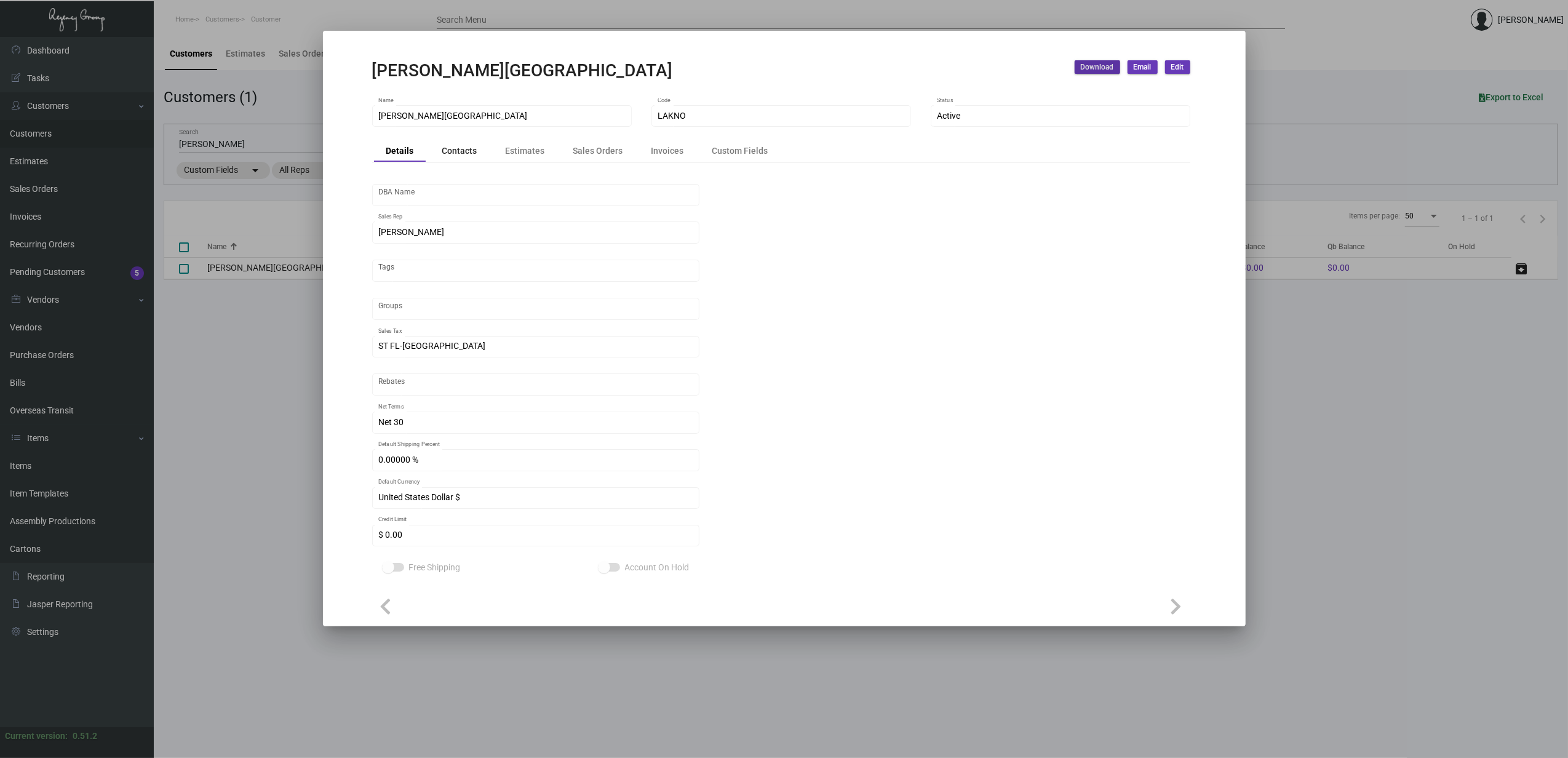
click at [447, 152] on div "Contacts" at bounding box center [460, 151] width 35 height 13
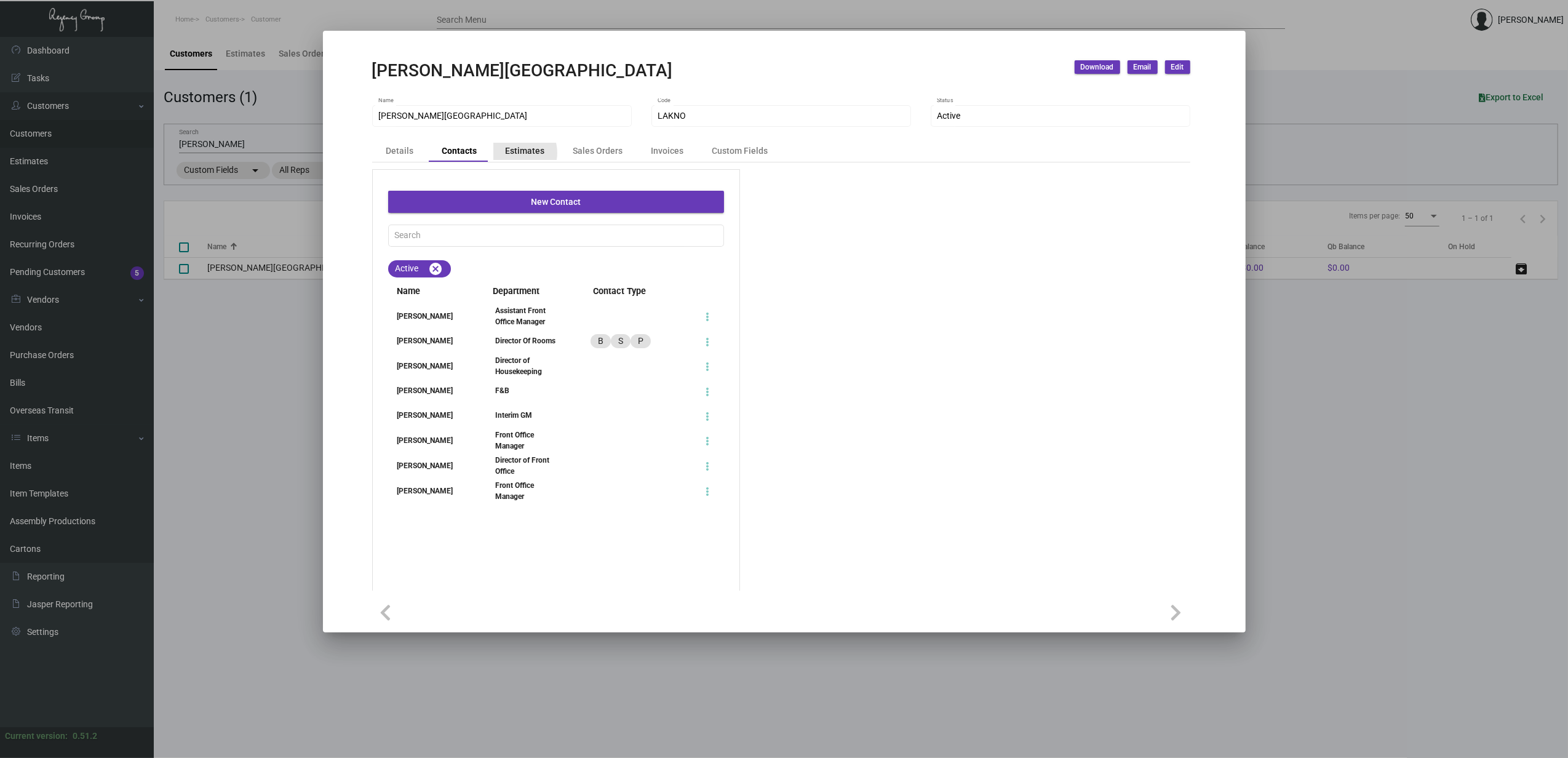
click at [513, 153] on div "Estimates" at bounding box center [525, 151] width 40 height 13
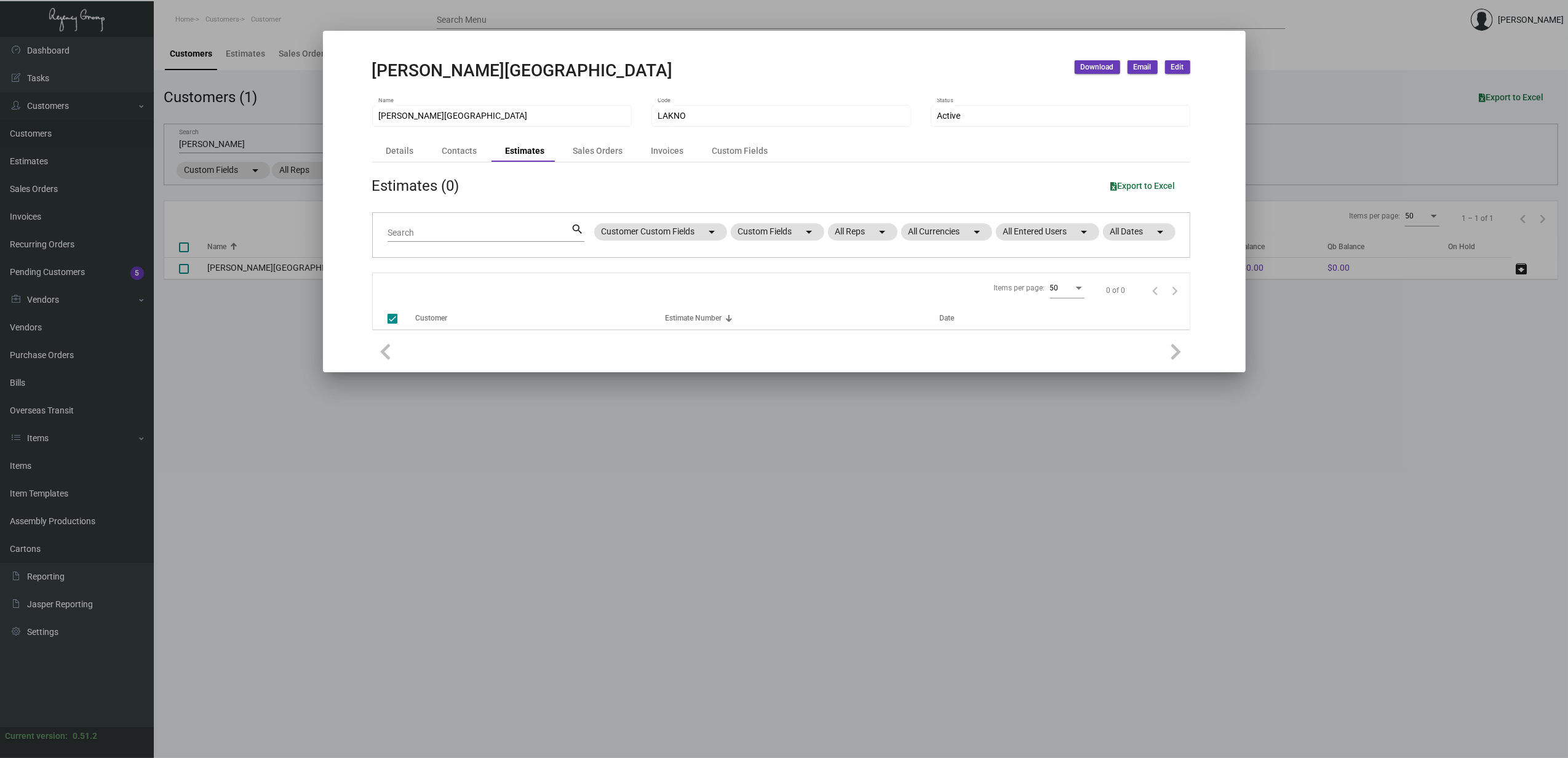
checkbox input "false"
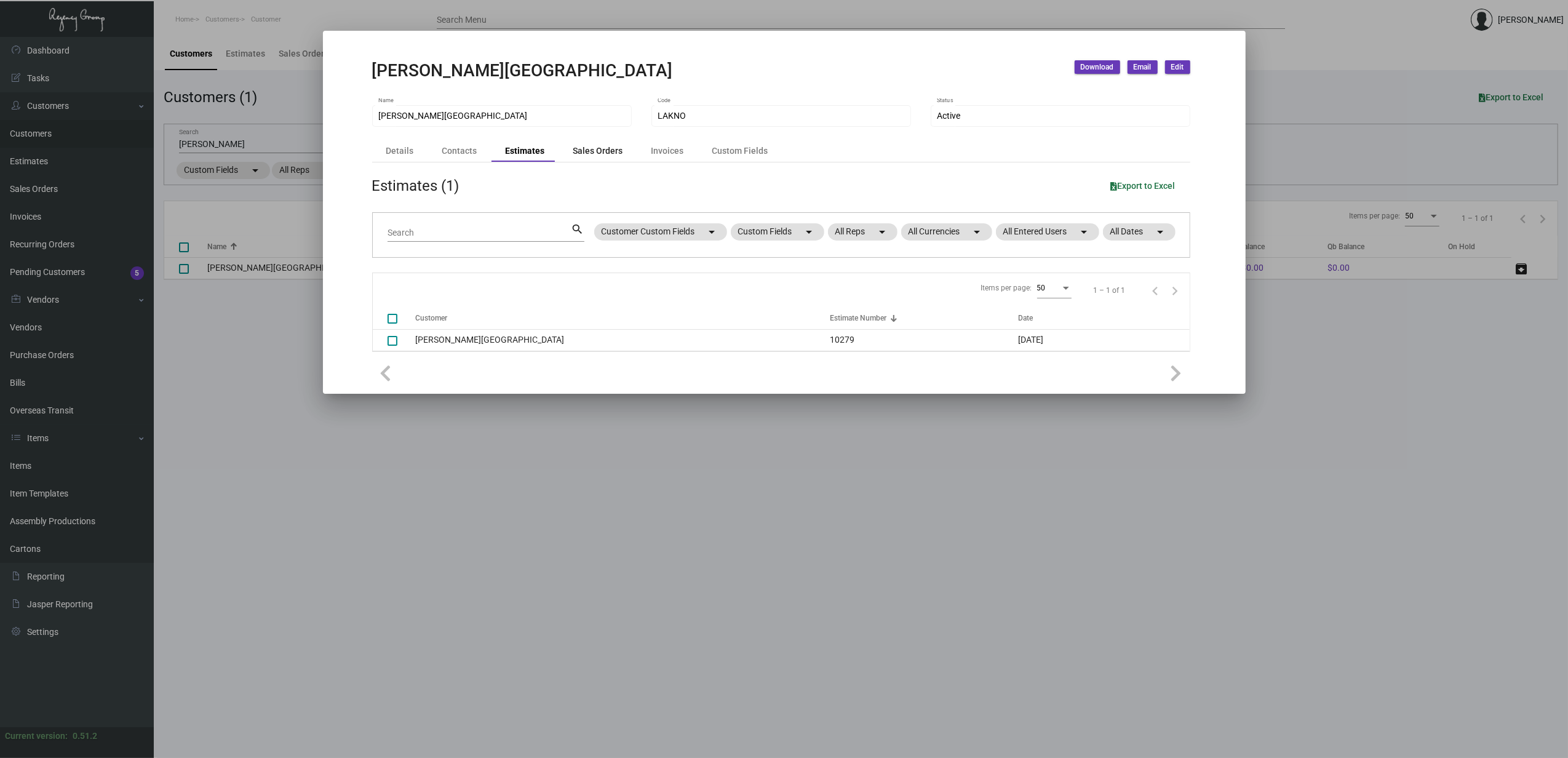
click at [586, 153] on div "Sales Orders" at bounding box center [597, 151] width 50 height 13
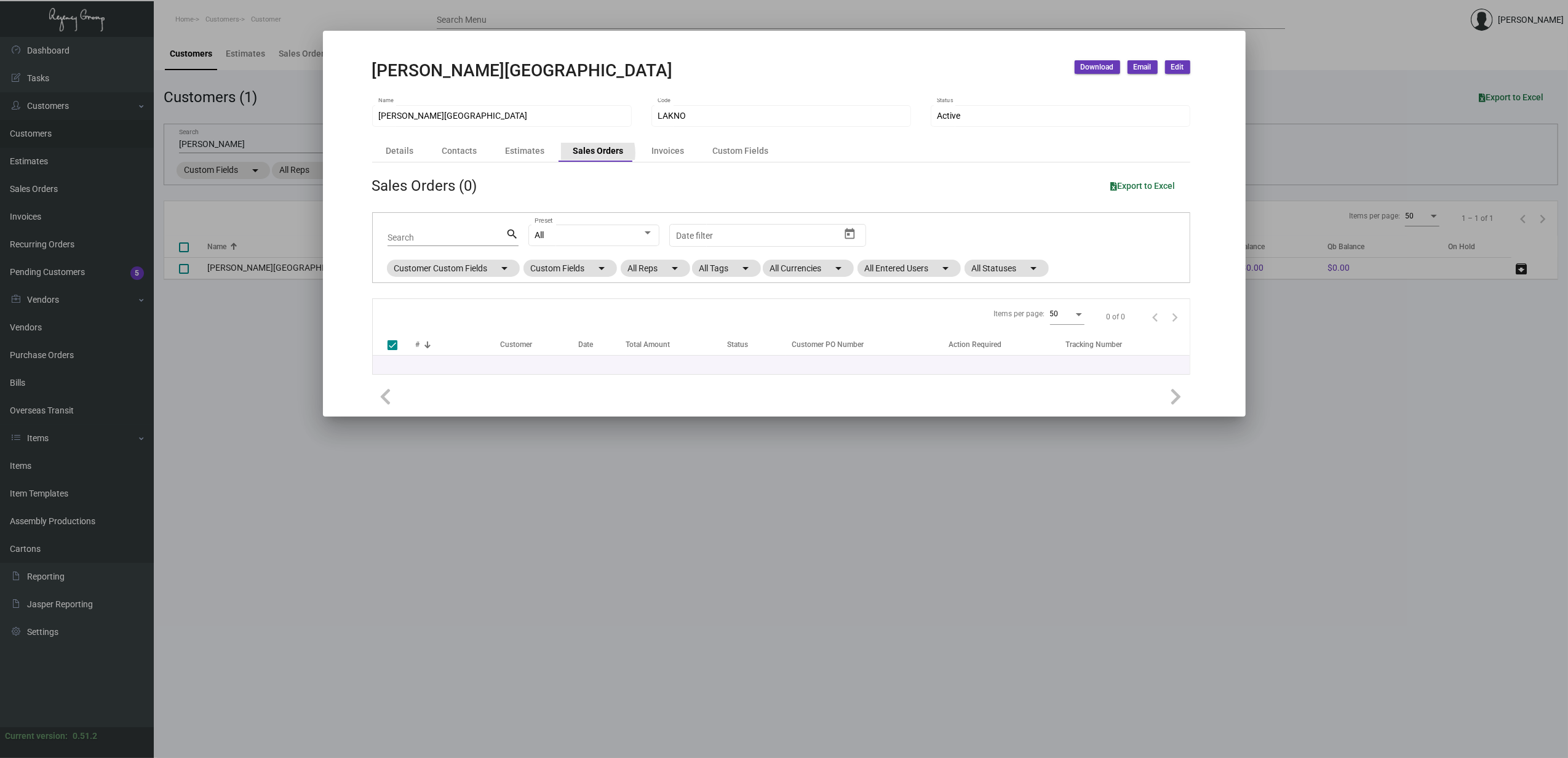
checkbox input "false"
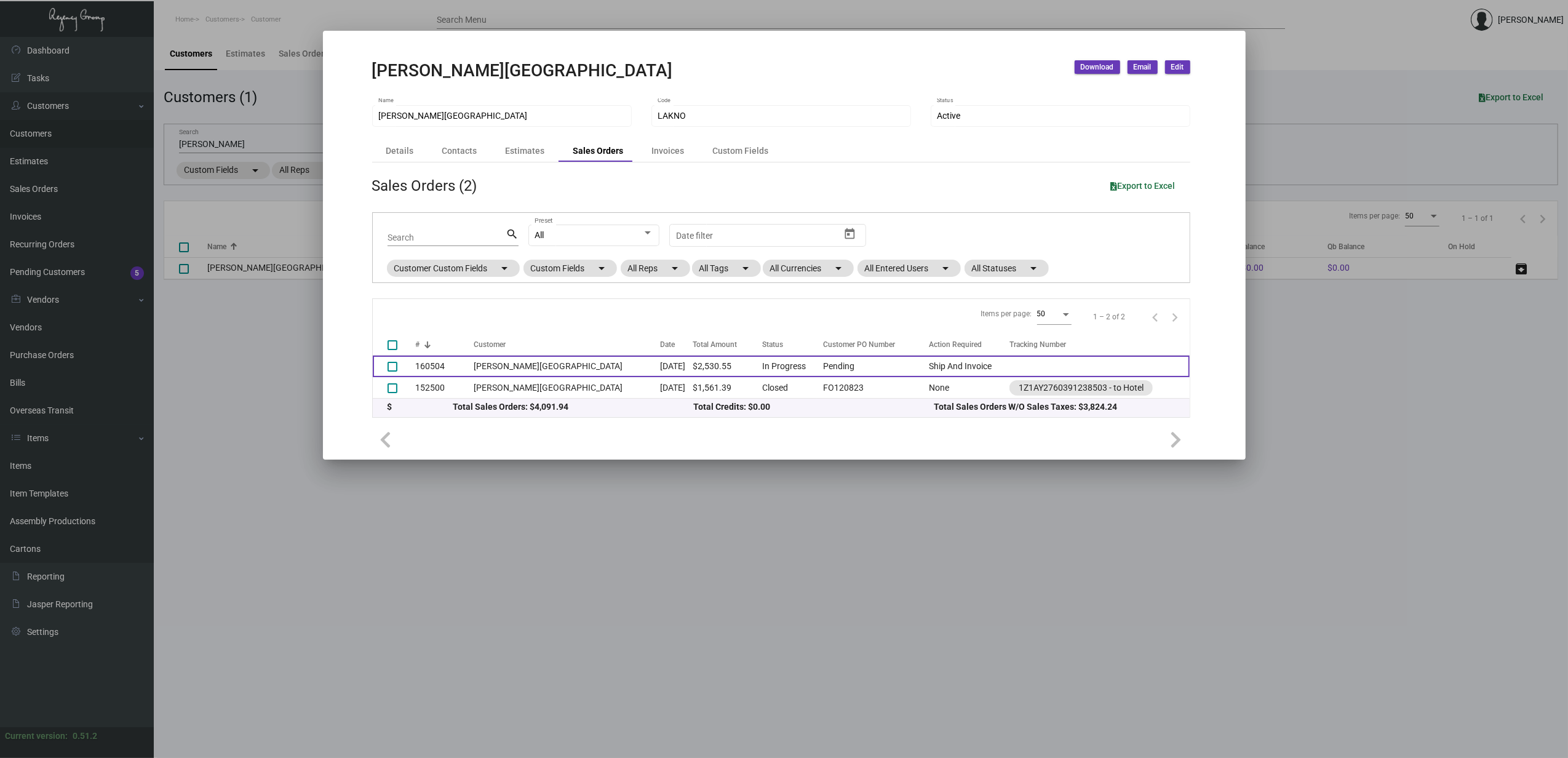
click at [581, 366] on td "[PERSON_NAME][GEOGRAPHIC_DATA]" at bounding box center [568, 367] width 187 height 22
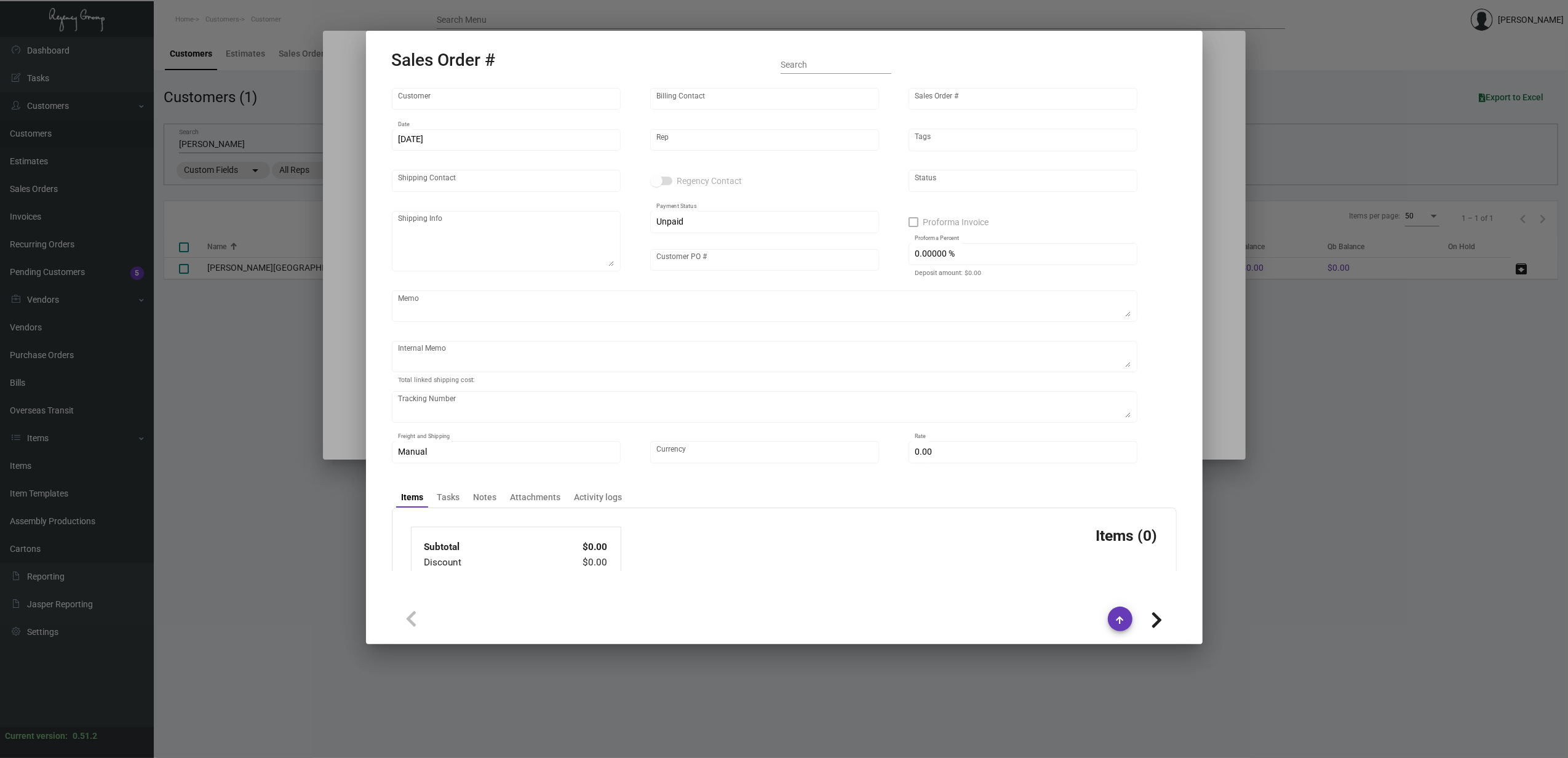
type input "[PERSON_NAME][GEOGRAPHIC_DATA]"
type input "Bella Han"
type input "160504"
type input "7/8/2024"
type input "[PERSON_NAME]"
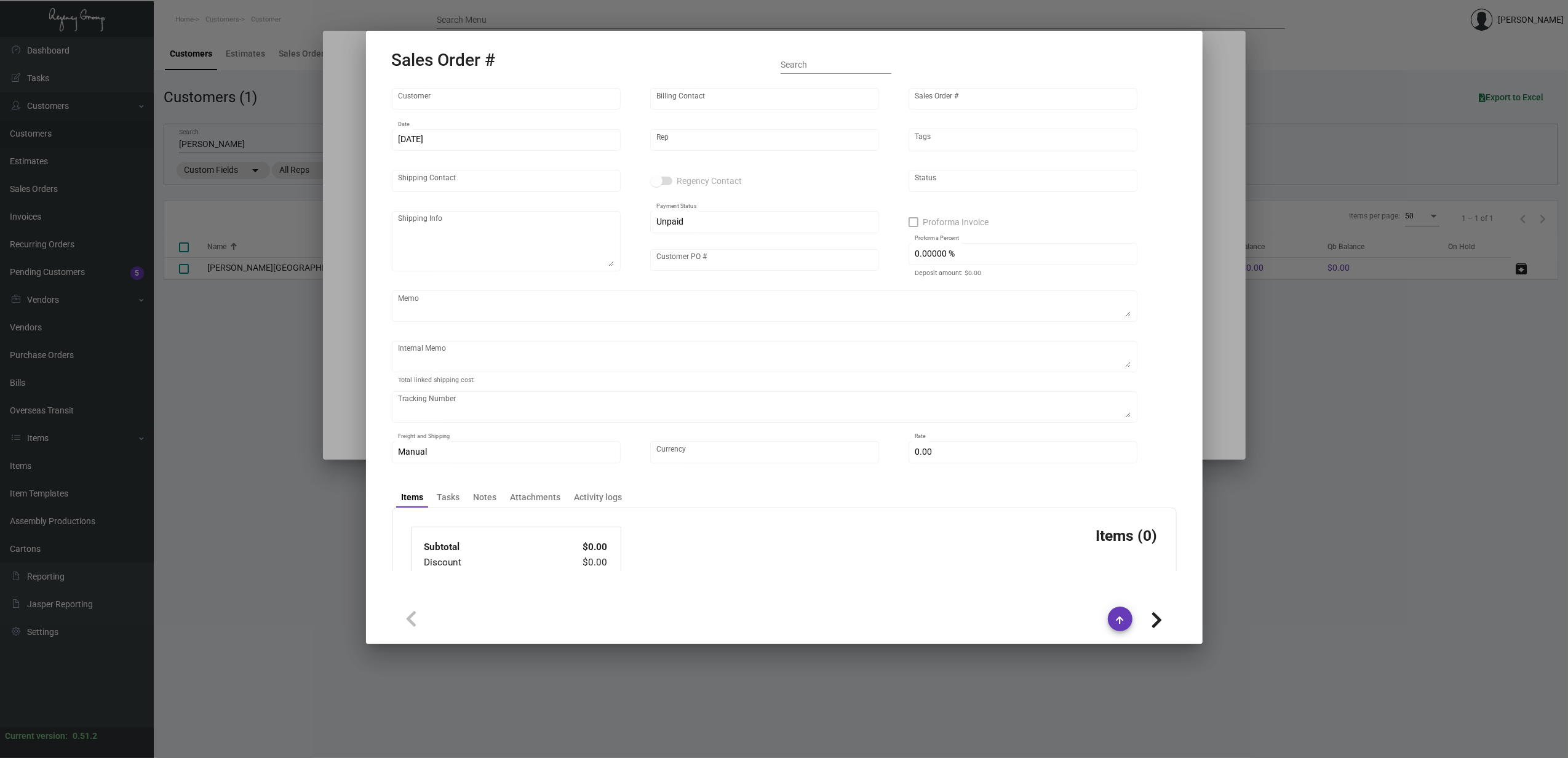
type input "Bella Han"
type input "Pending"
type input "United States Dollar $"
type input "$ 0.00"
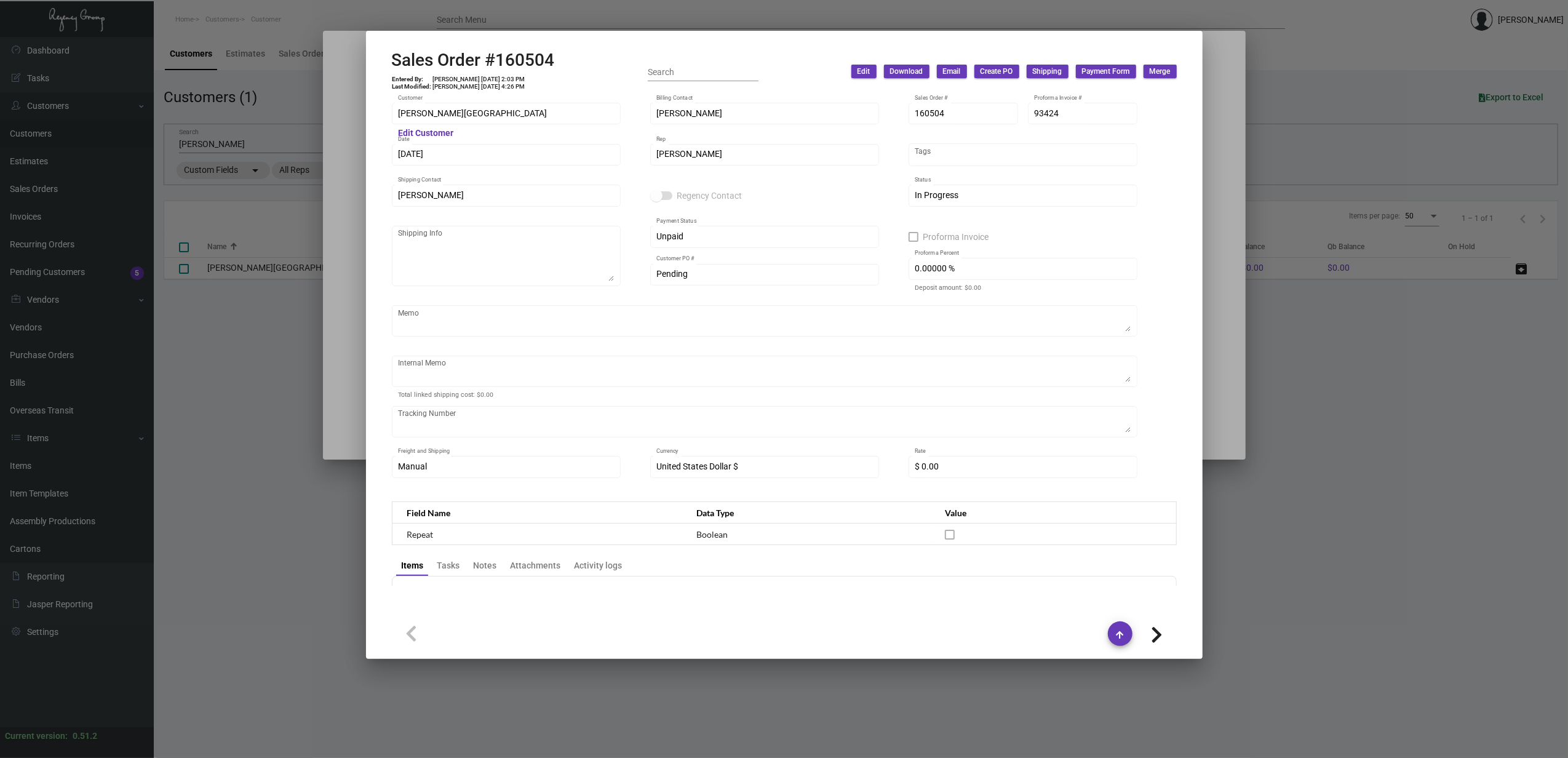
click at [1157, 626] on icon at bounding box center [1156, 635] width 12 height 18
type input "Eddie Maldonado"
type input "152500"
type input "12/8/2023"
type input "Brad Harvey"
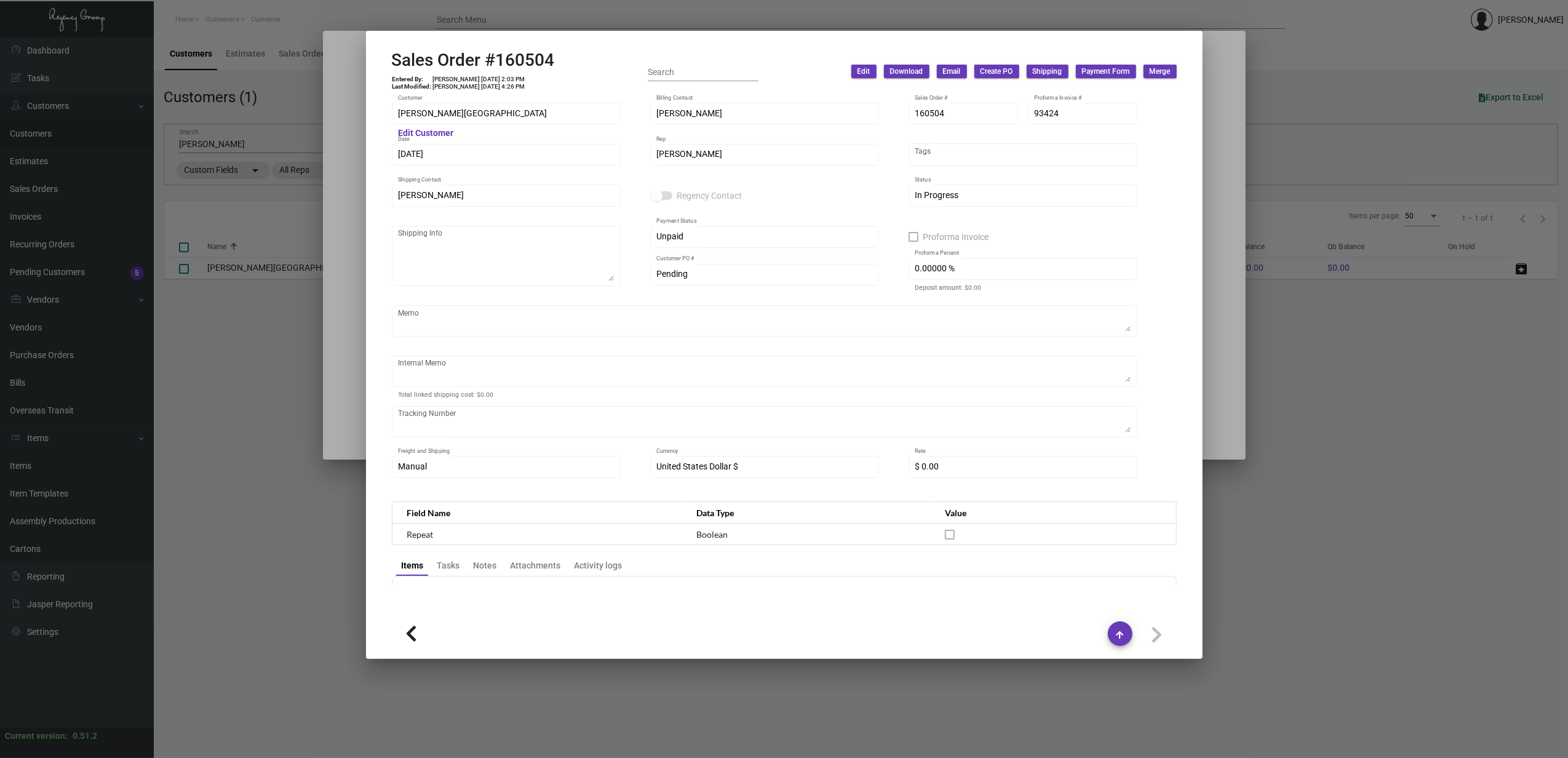
type textarea "Mr. Brad Harvey Interim General Manager 6100 Wave Hotel Drive Orlando, Florida …"
type input "FO120823"
type input "100.00000 %"
type textarea "FILE IS SHOWING AS CMYK, WILL NEED SPOT COLORS. 02/09/24 Shipped from Allen Bai…"
type input "$ 69.84"
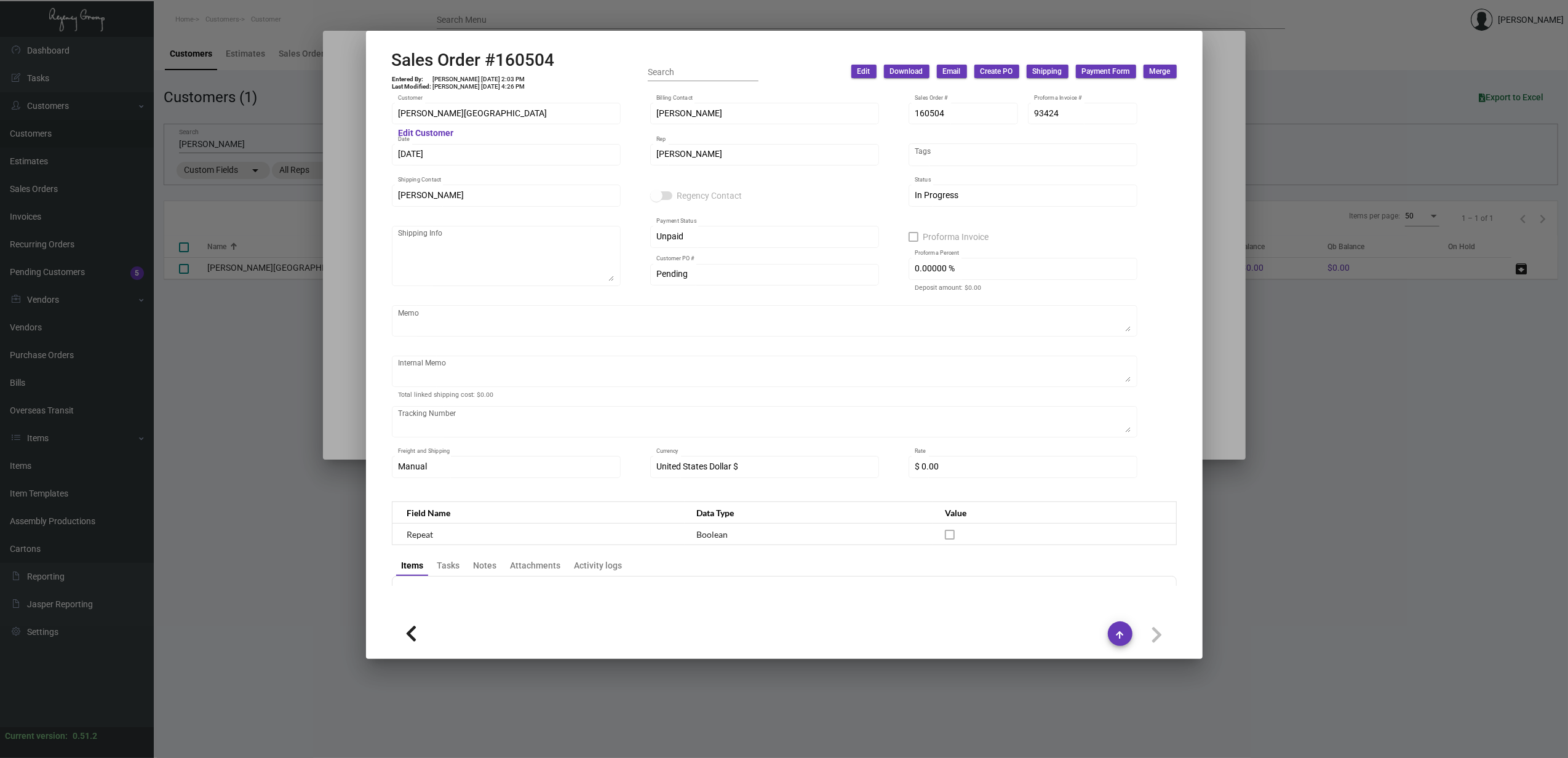
type input "85027"
click at [513, 59] on h2 "Sales Order #152500" at bounding box center [473, 59] width 163 height 21
click at [1217, 197] on div at bounding box center [784, 379] width 1568 height 758
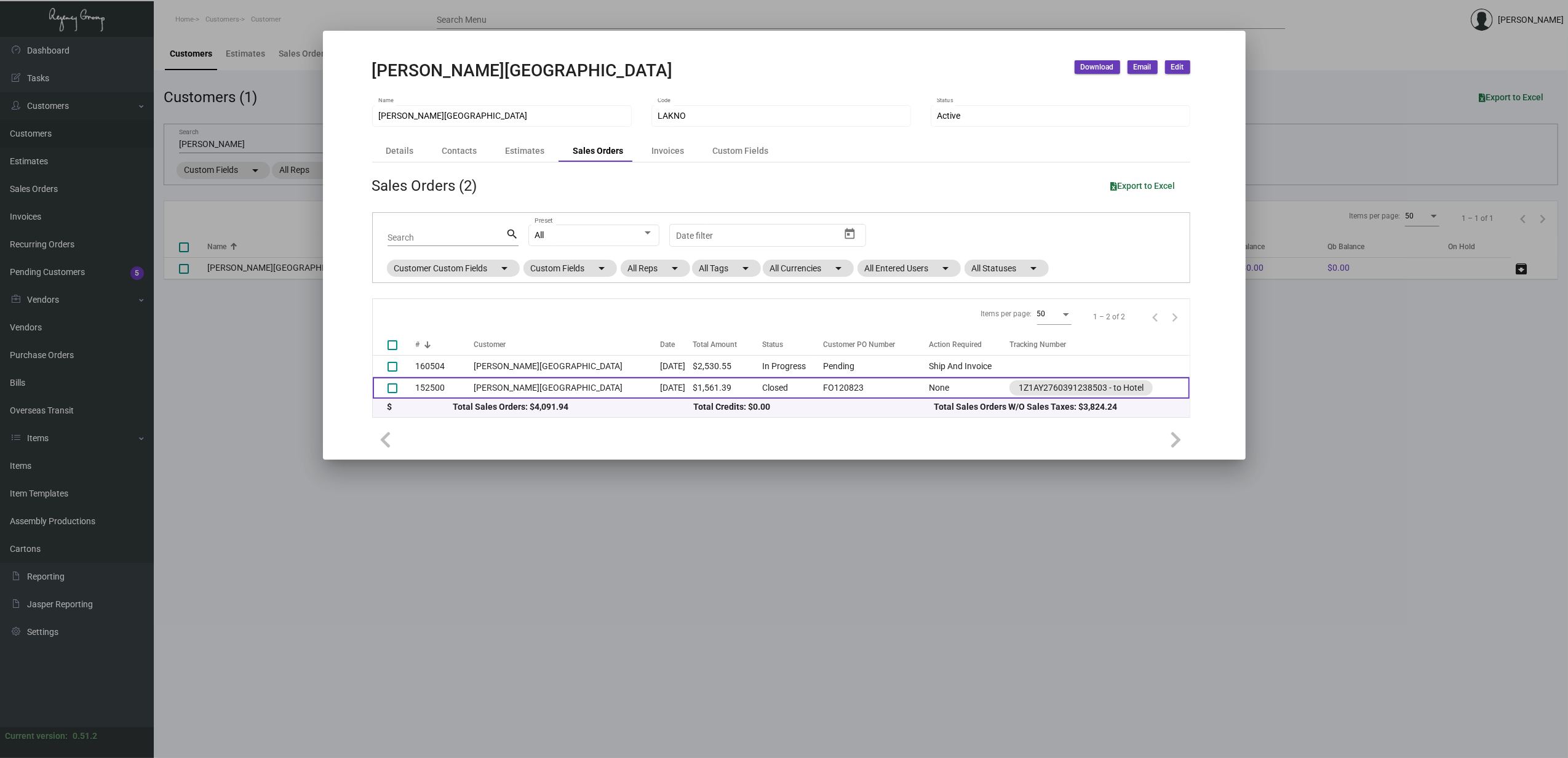
click at [429, 393] on td "152500" at bounding box center [445, 388] width 58 height 22
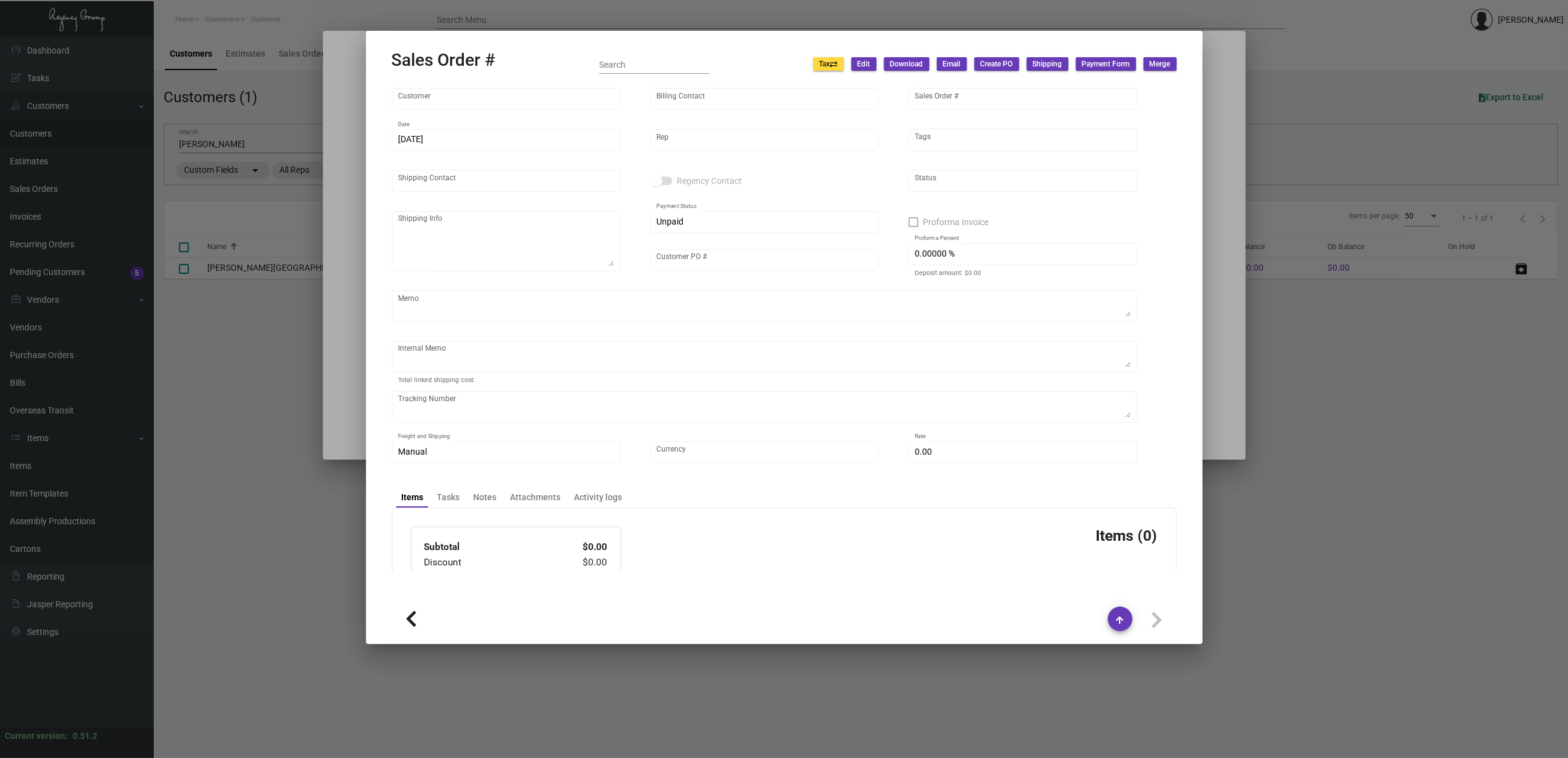
type input "[PERSON_NAME][GEOGRAPHIC_DATA]"
type input "Eddie Maldonado"
type input "152500"
type input "12/8/2023"
type input "[PERSON_NAME]"
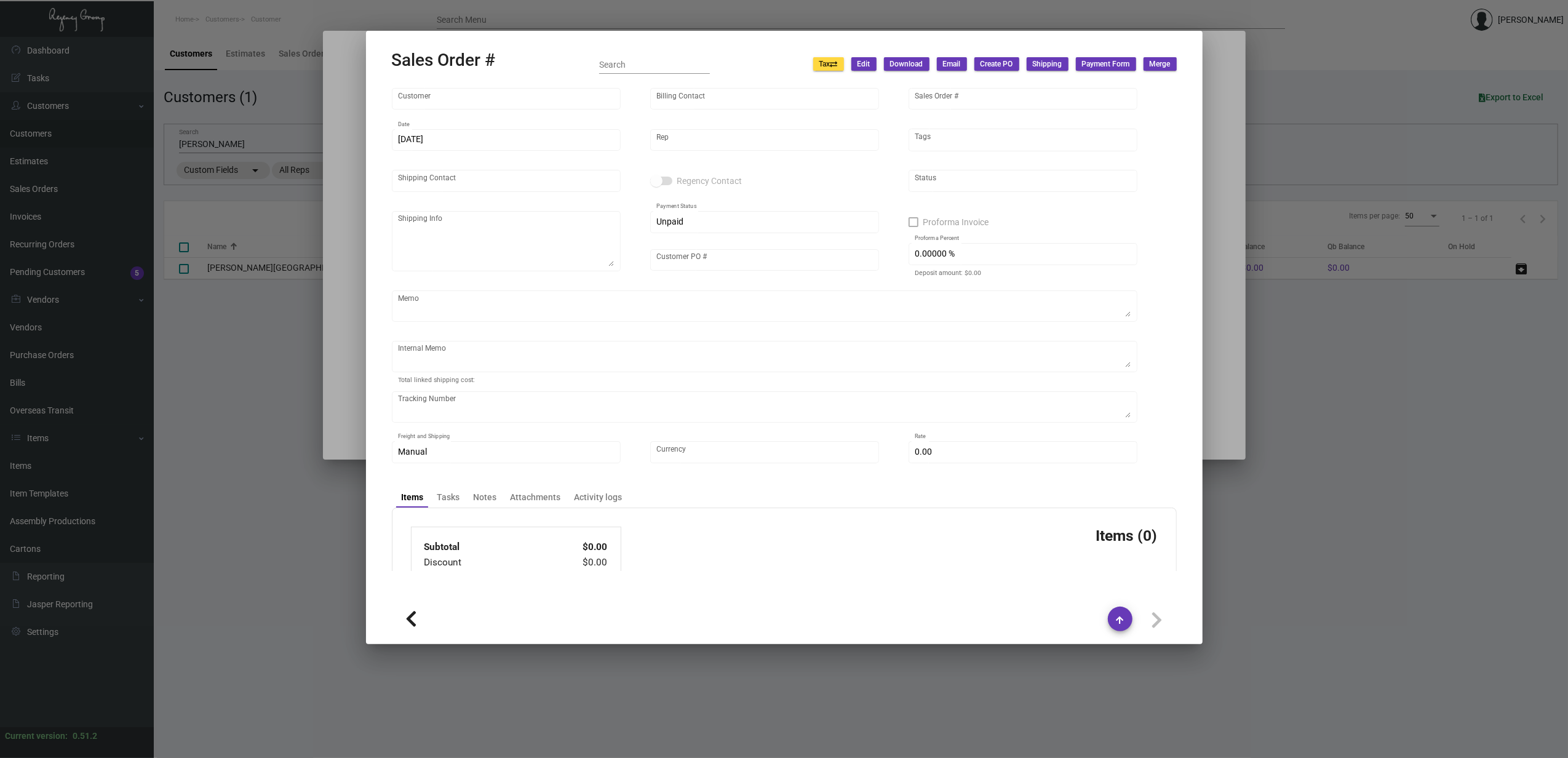
type input "Brad Harvey"
type textarea "Mr. Brad Harvey Interim General Manager 6100 Wave Hotel Drive Orlando, Florida …"
type input "FO120823"
type input "100.00000 %"
type textarea "FILE IS SHOWING AS CMYK, WILL NEED SPOT COLORS. 02/09/24 Shipped from Allen Bai…"
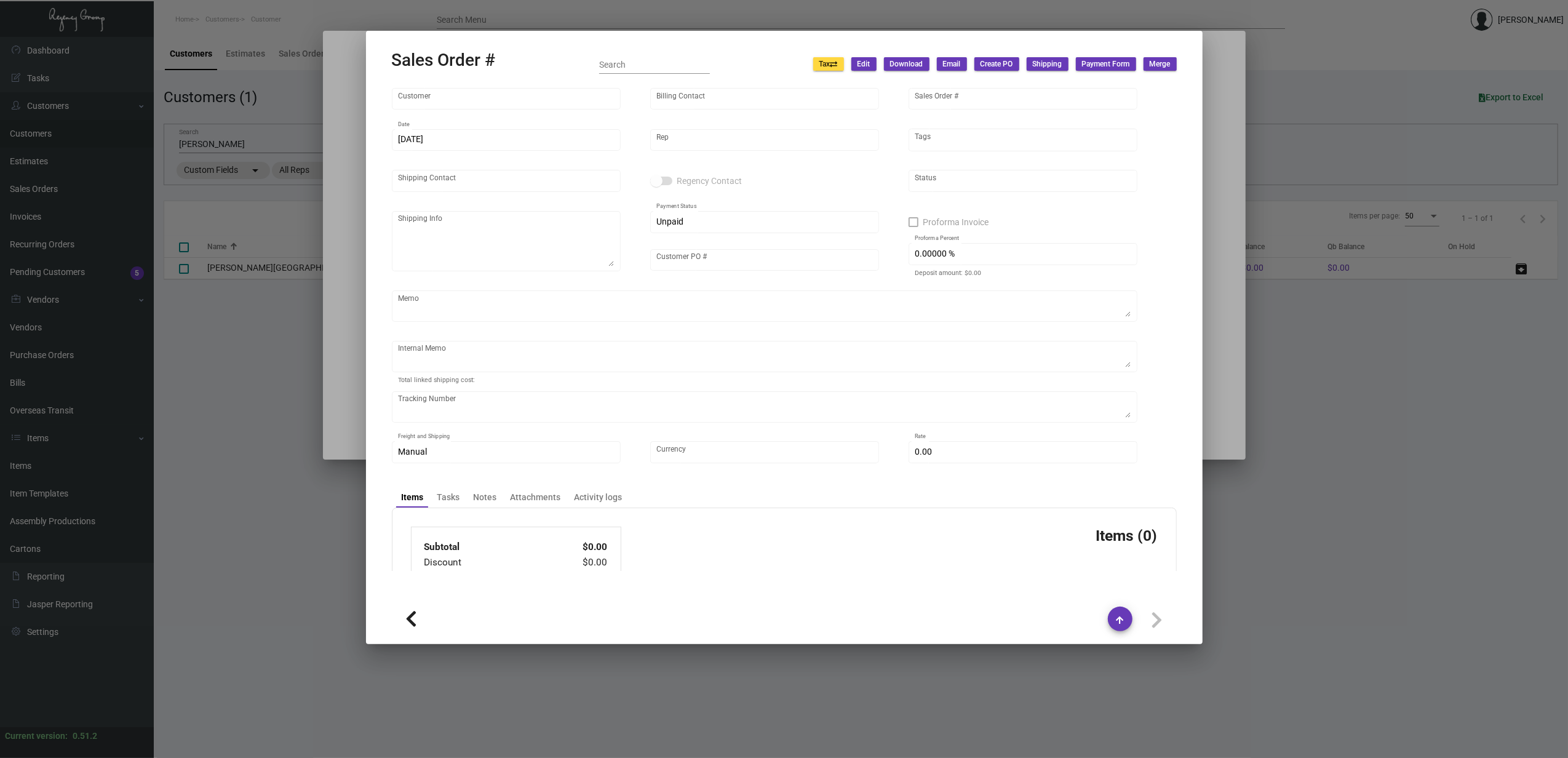
type input "United States Dollar $"
type input "$ 69.84"
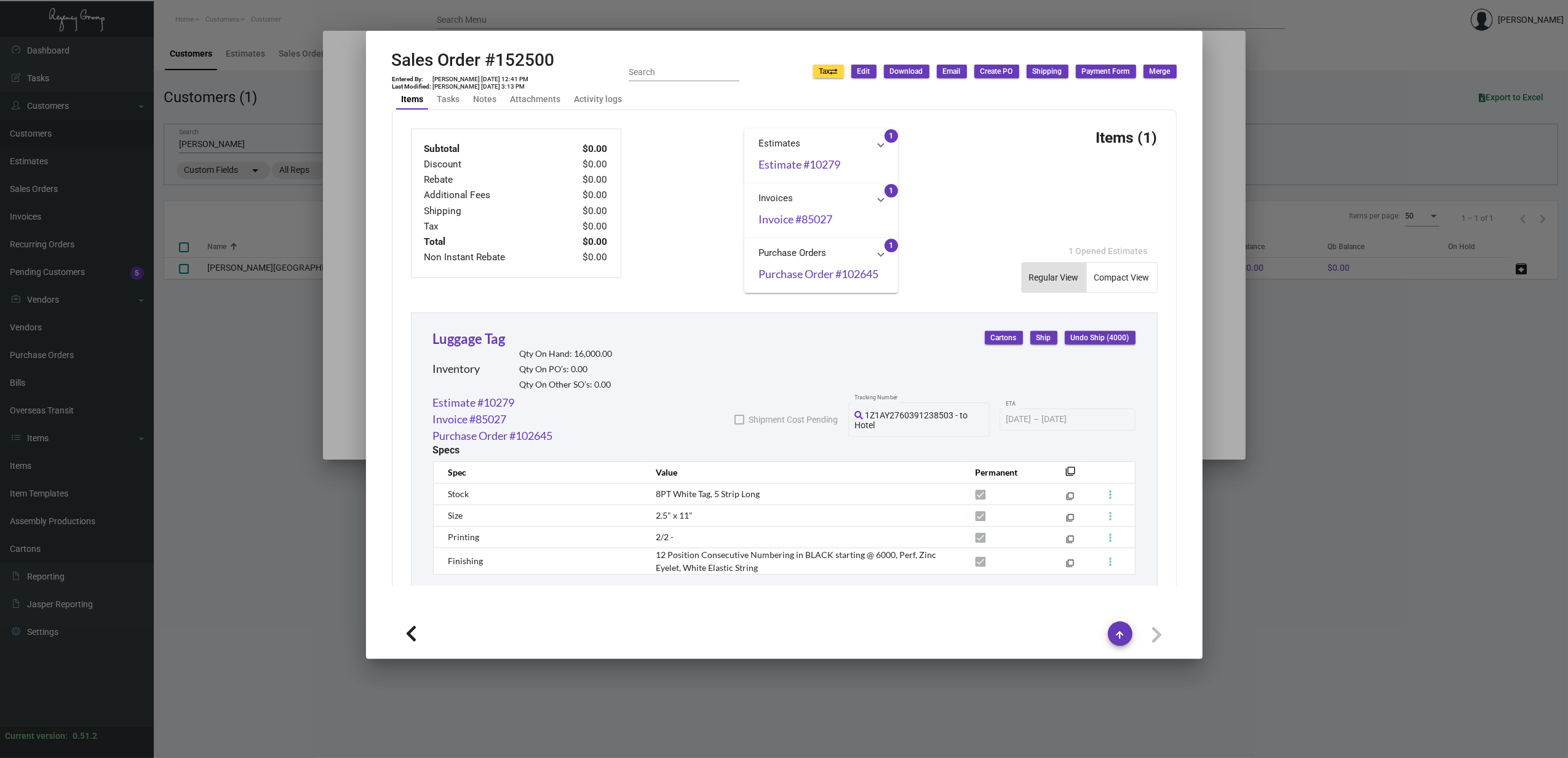
scroll to position [554, 0]
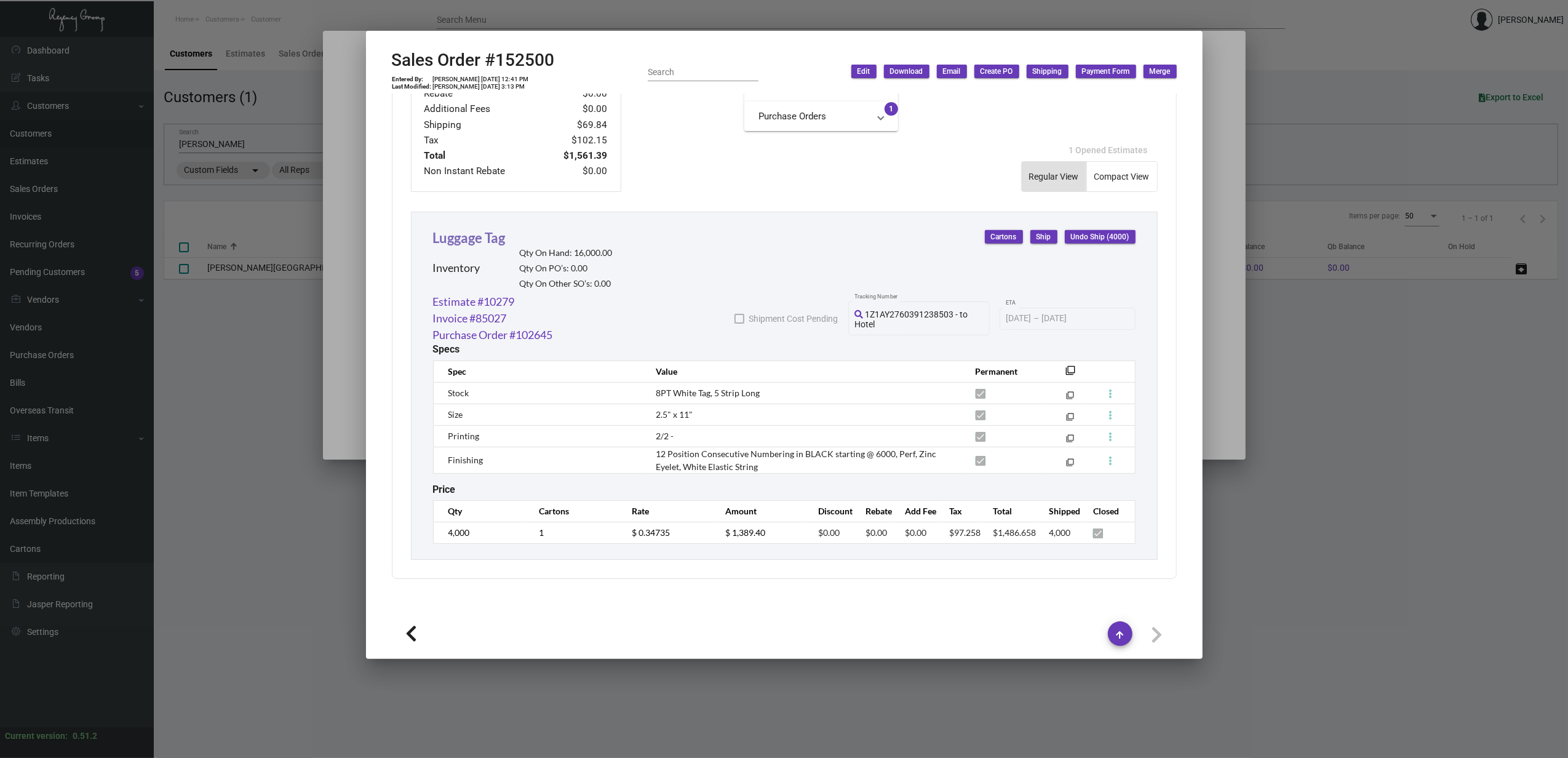
click at [488, 233] on link "Luggage Tag" at bounding box center [469, 238] width 73 height 16
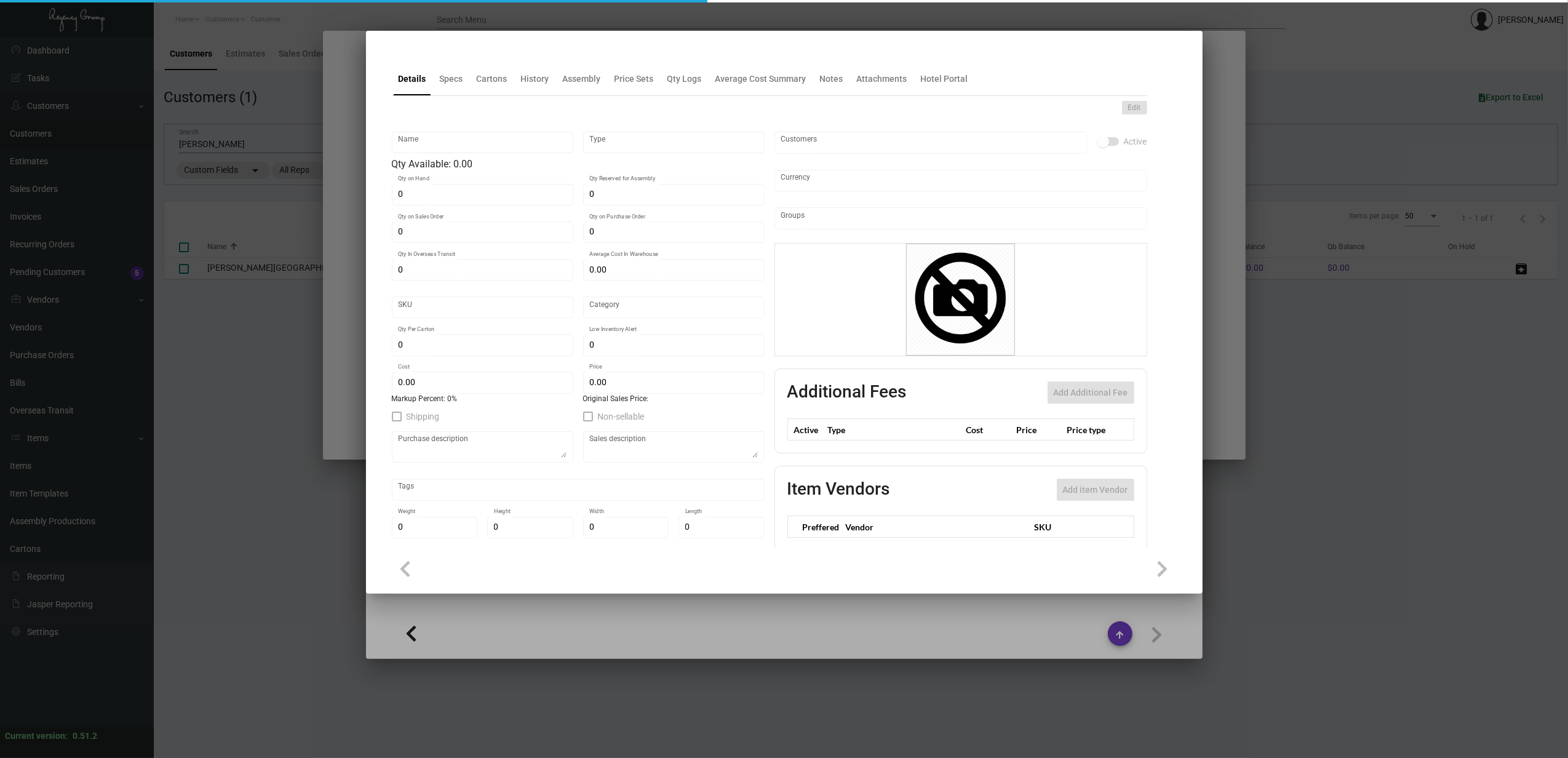
type input "Luggage Tag"
type input "Inventory"
type input "16,000"
type input "$ 0.21027"
type input "Inventory"
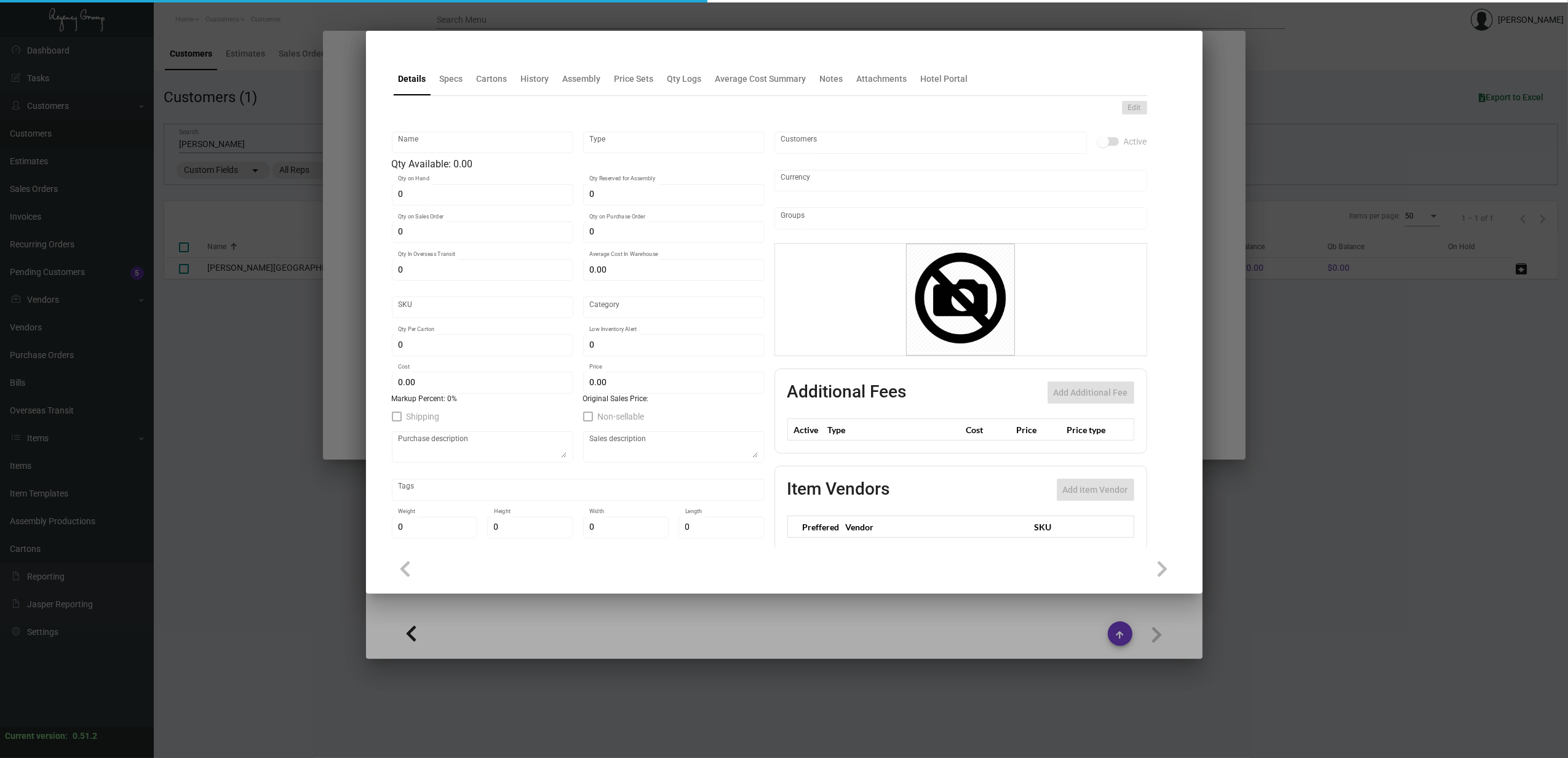
type input "4,000"
type input "$ 0.21027"
type input "$ 0.64235"
checkbox input "true"
type input "United States Dollar $"
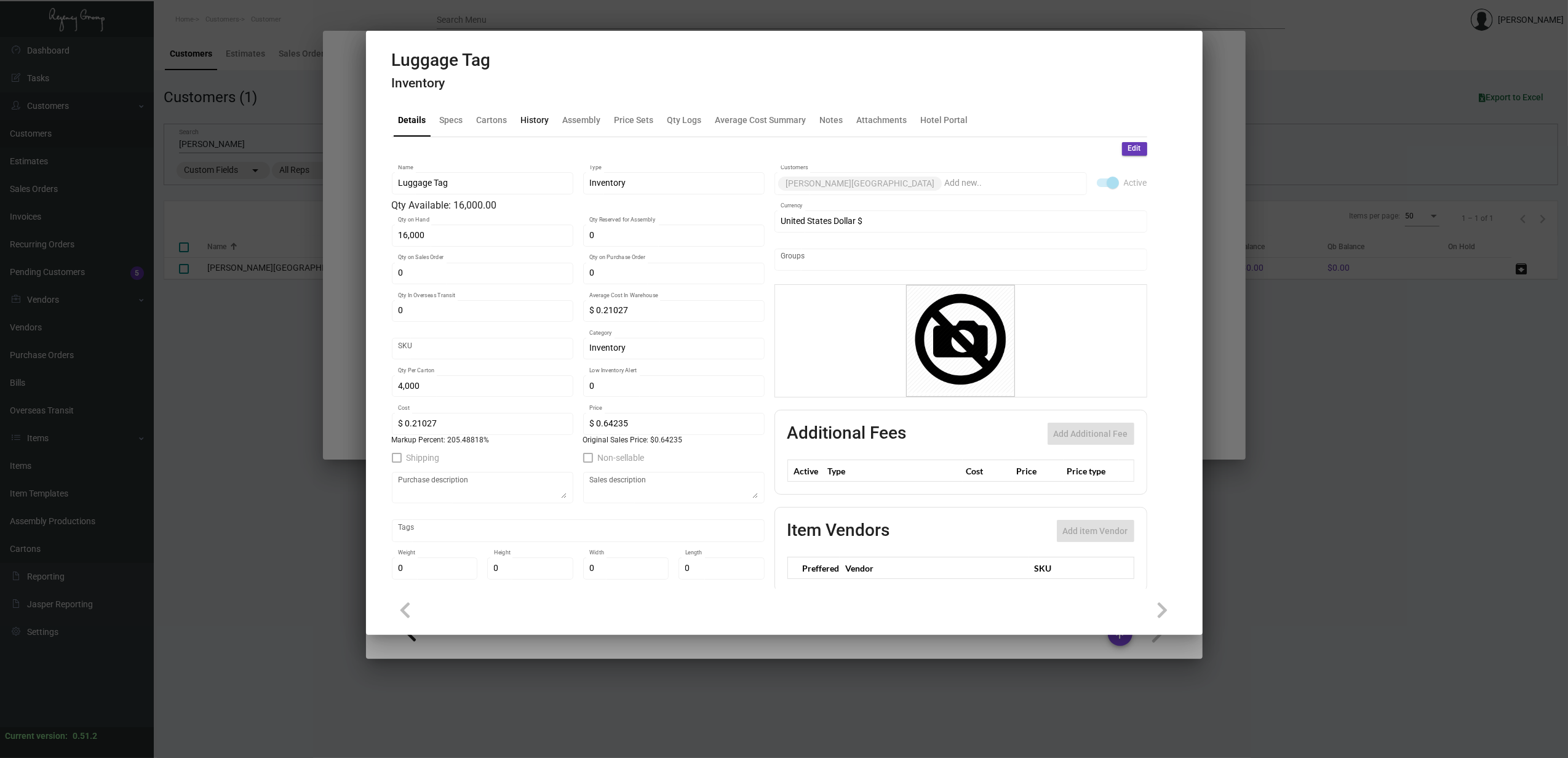
click at [532, 127] on div "History" at bounding box center [535, 120] width 38 height 30
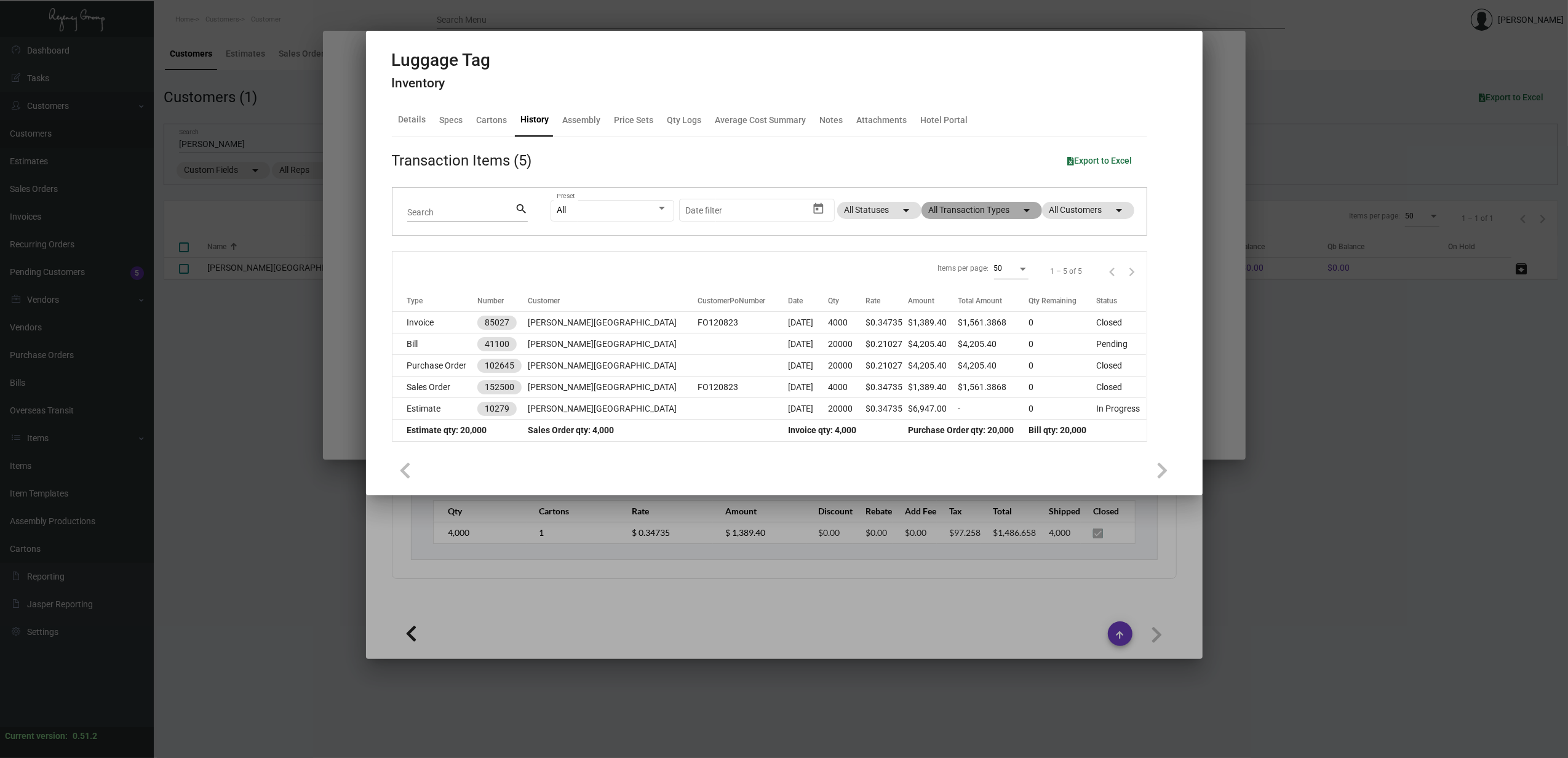
click at [980, 213] on mat-chip "All Transaction Types arrow_drop_down" at bounding box center [982, 210] width 121 height 17
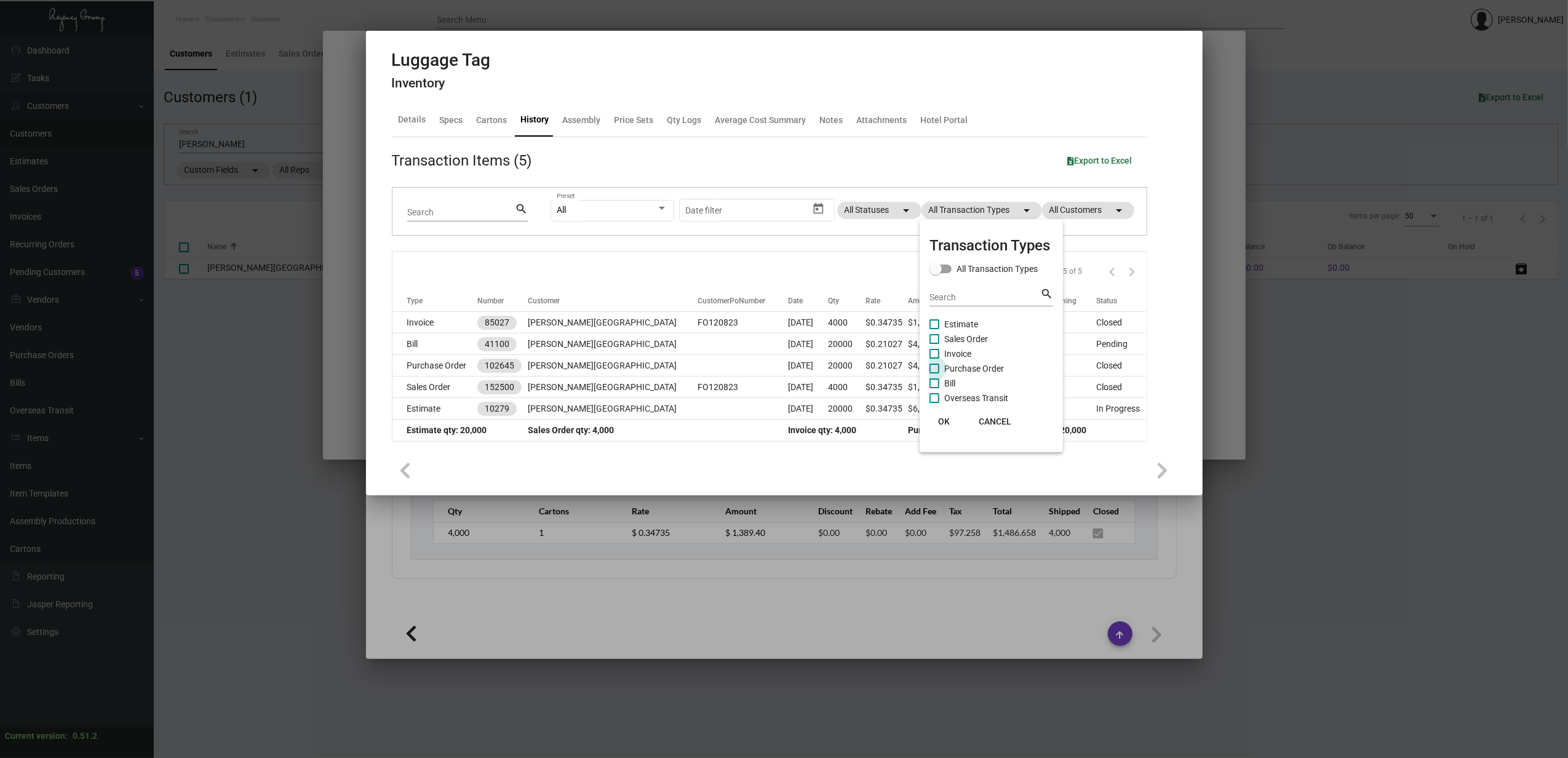
click at [956, 370] on span "Purchase Order" at bounding box center [974, 369] width 59 height 14
click at [934, 373] on input "Purchase Order" at bounding box center [934, 373] width 1 height 1
checkbox input "true"
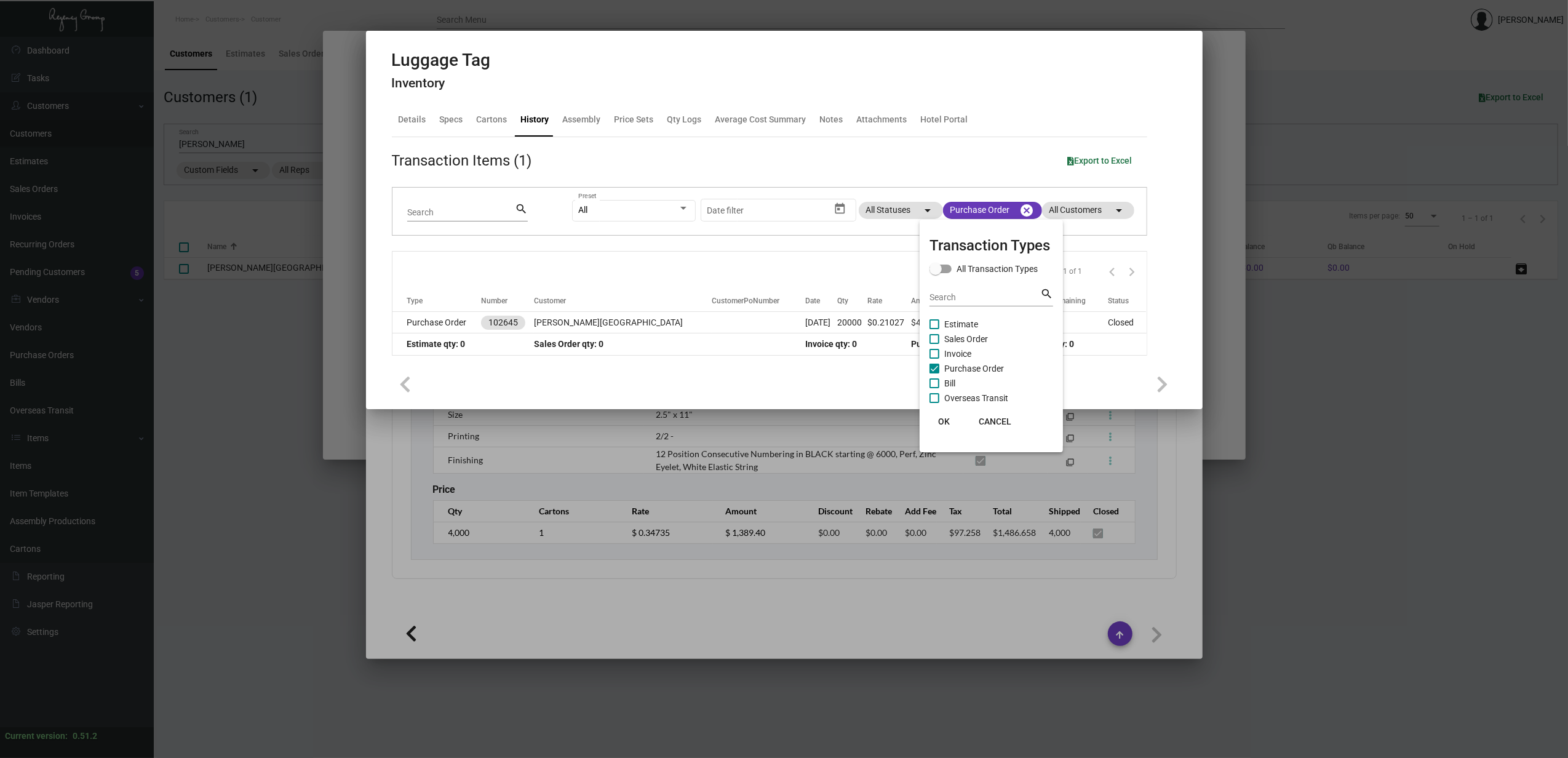
click at [432, 330] on div at bounding box center [784, 379] width 1568 height 758
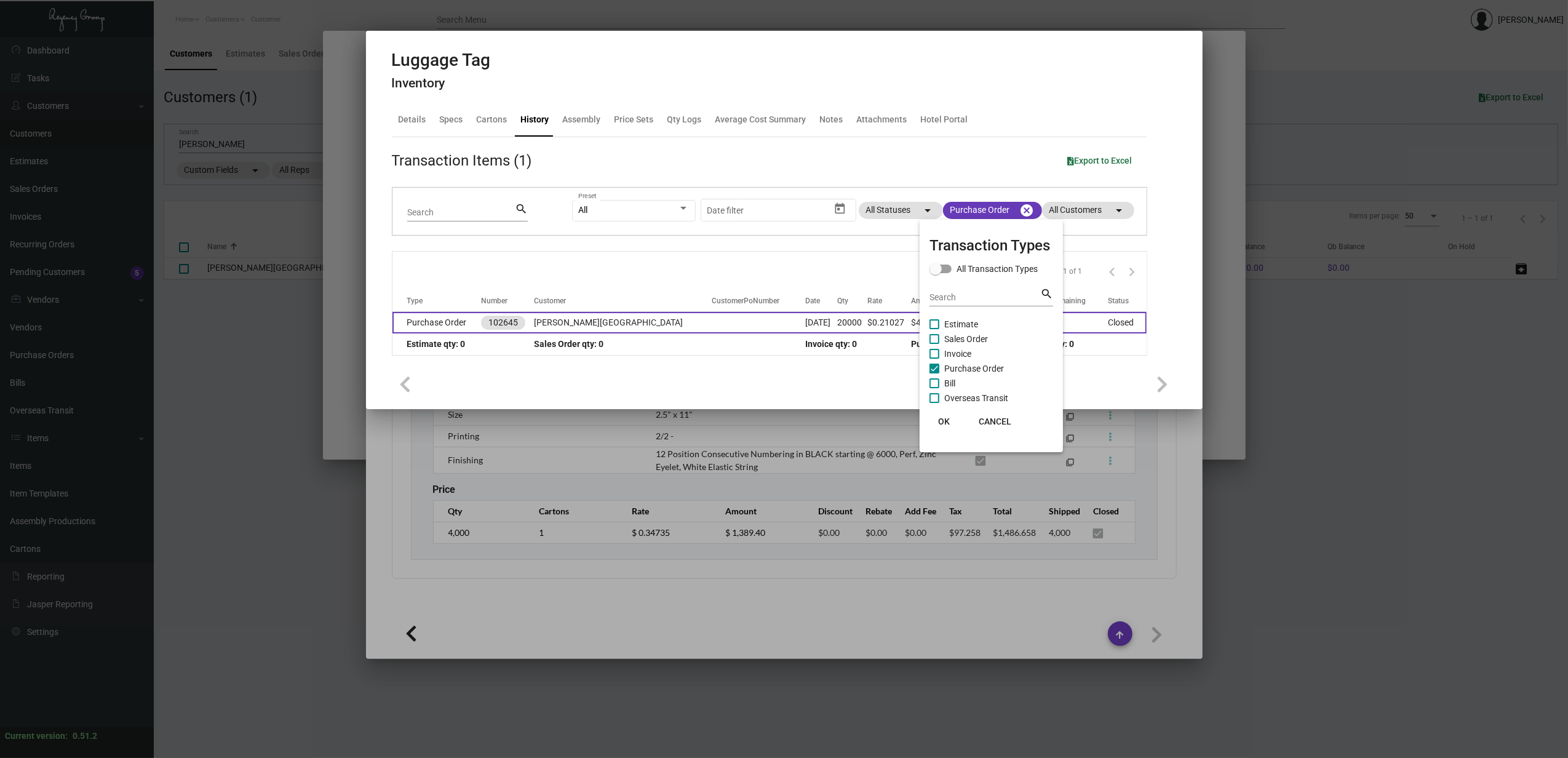
click at [430, 325] on td "Purchase Order" at bounding box center [437, 323] width 88 height 22
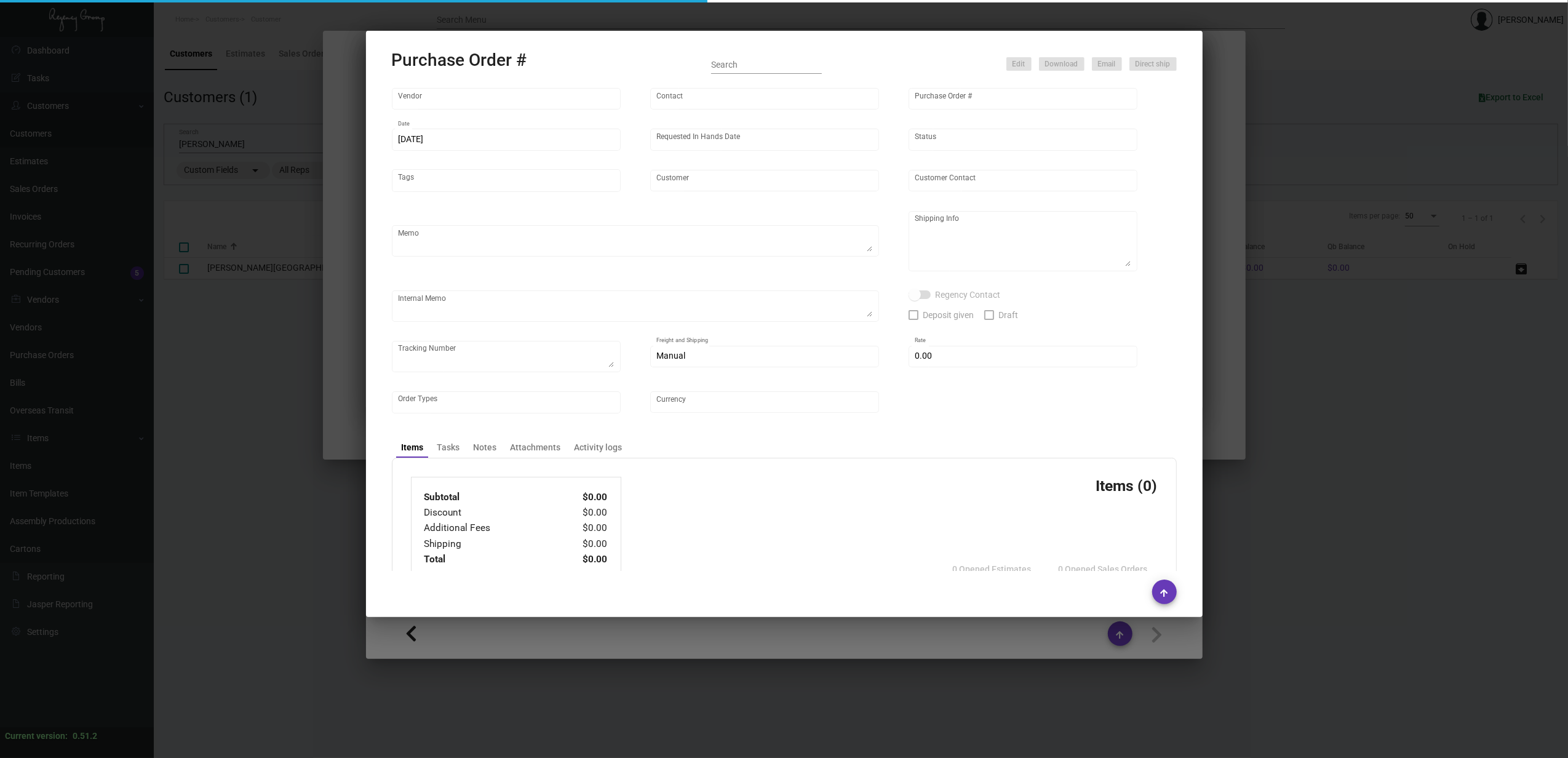
type input "Allen-Bailey Tag & Label"
type input "Kimberly (Kim) Canute"
type input "102645"
type input "12/8/2023"
type input "2/12/2024"
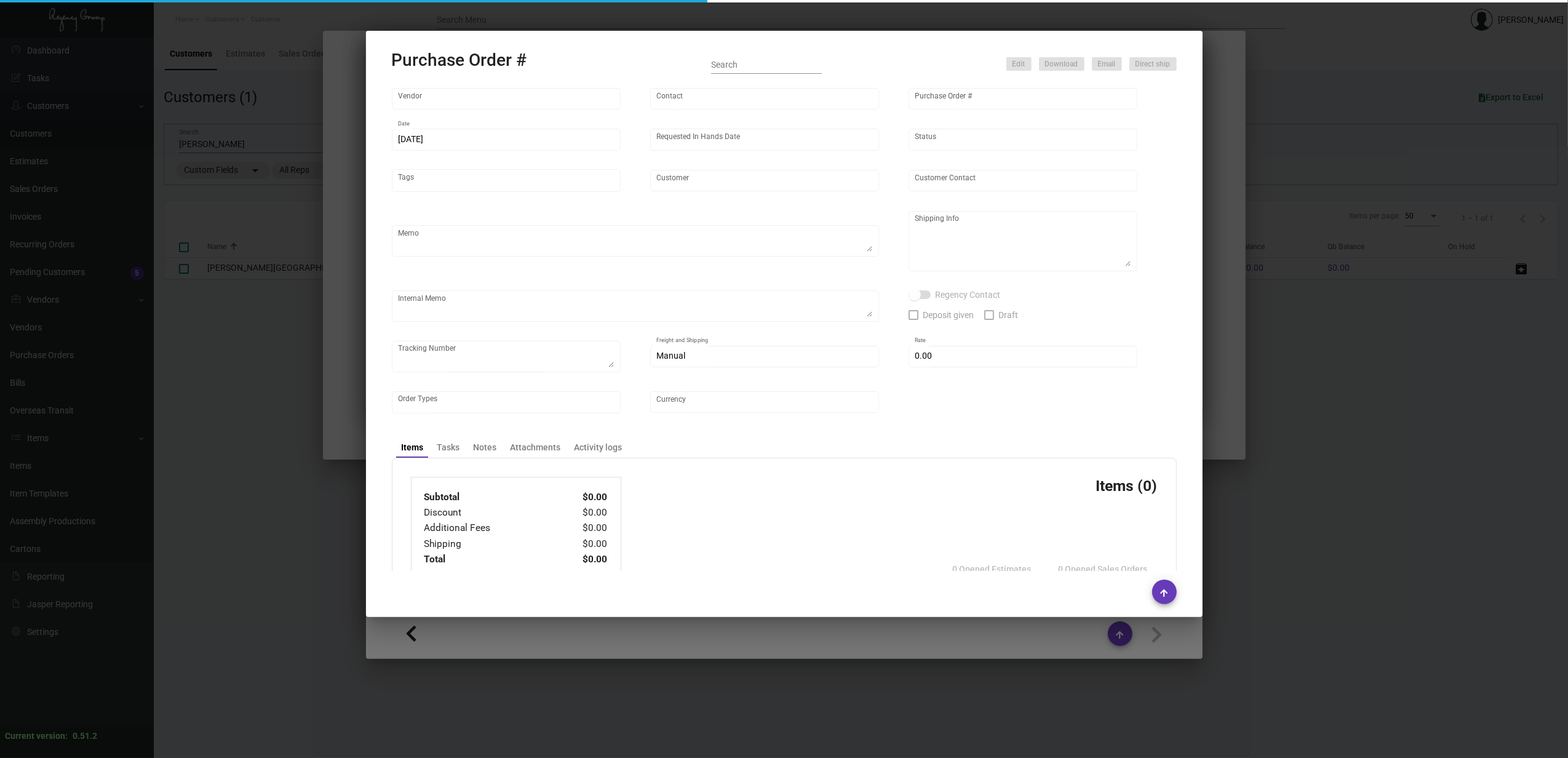
type input "[PERSON_NAME][GEOGRAPHIC_DATA]"
type textarea "PLEASE SEND PDF PROOFS TO OUR ART TEAM ; ART@THEREGENCYGROUP.NET WITH ME IN CC!…"
type textarea "4000 DIREET TO HOTEL: Mr. Brad Harvey Interim General Manager 6100 Wave Hotel D…"
type textarea "12.13 - Proofs sent over; APPROVED. 12.14 - Order acknowledgment received, appr…"
checkbox input "true"
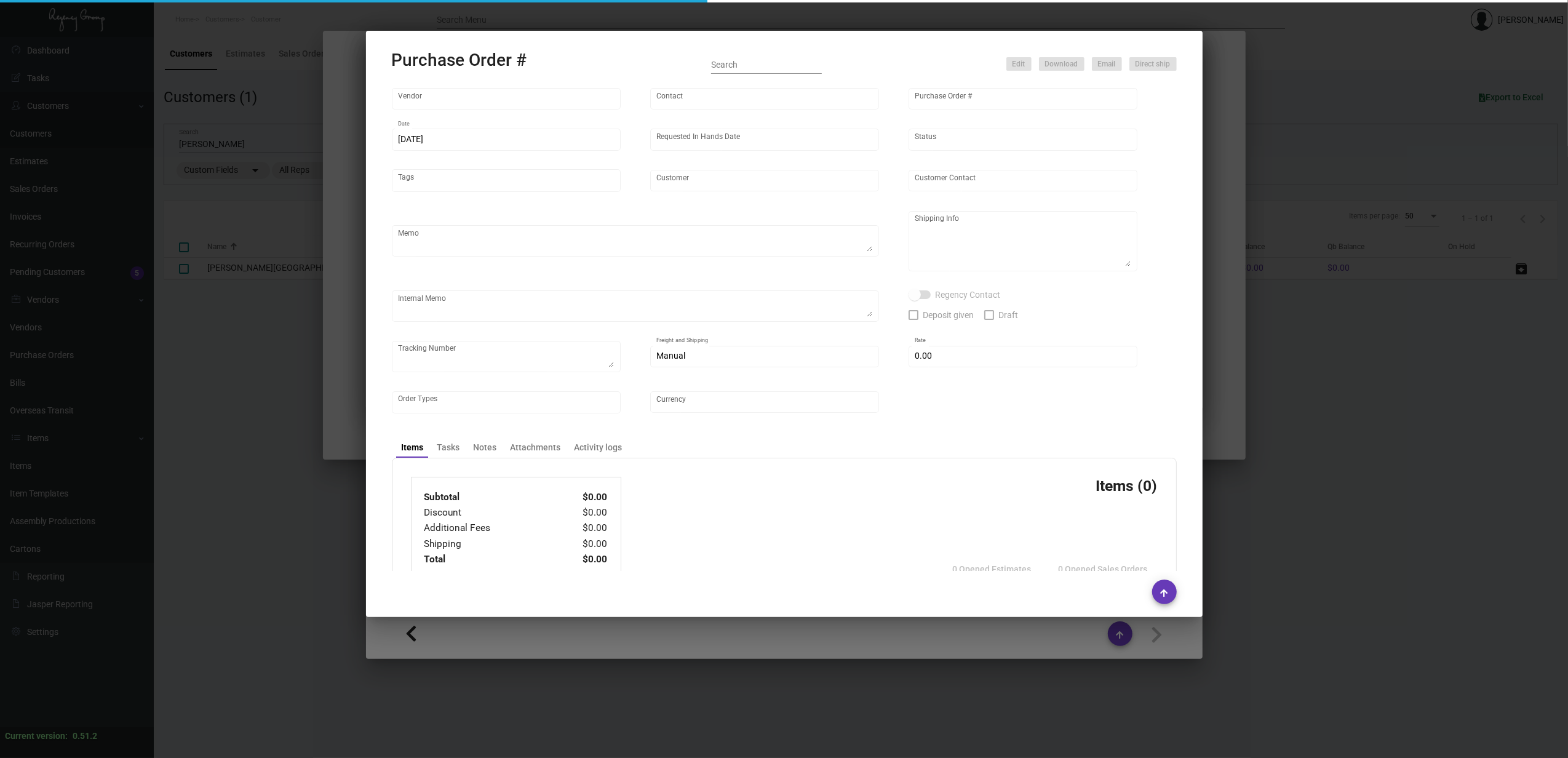
type input "$ 0.00"
type input "United States Dollar $"
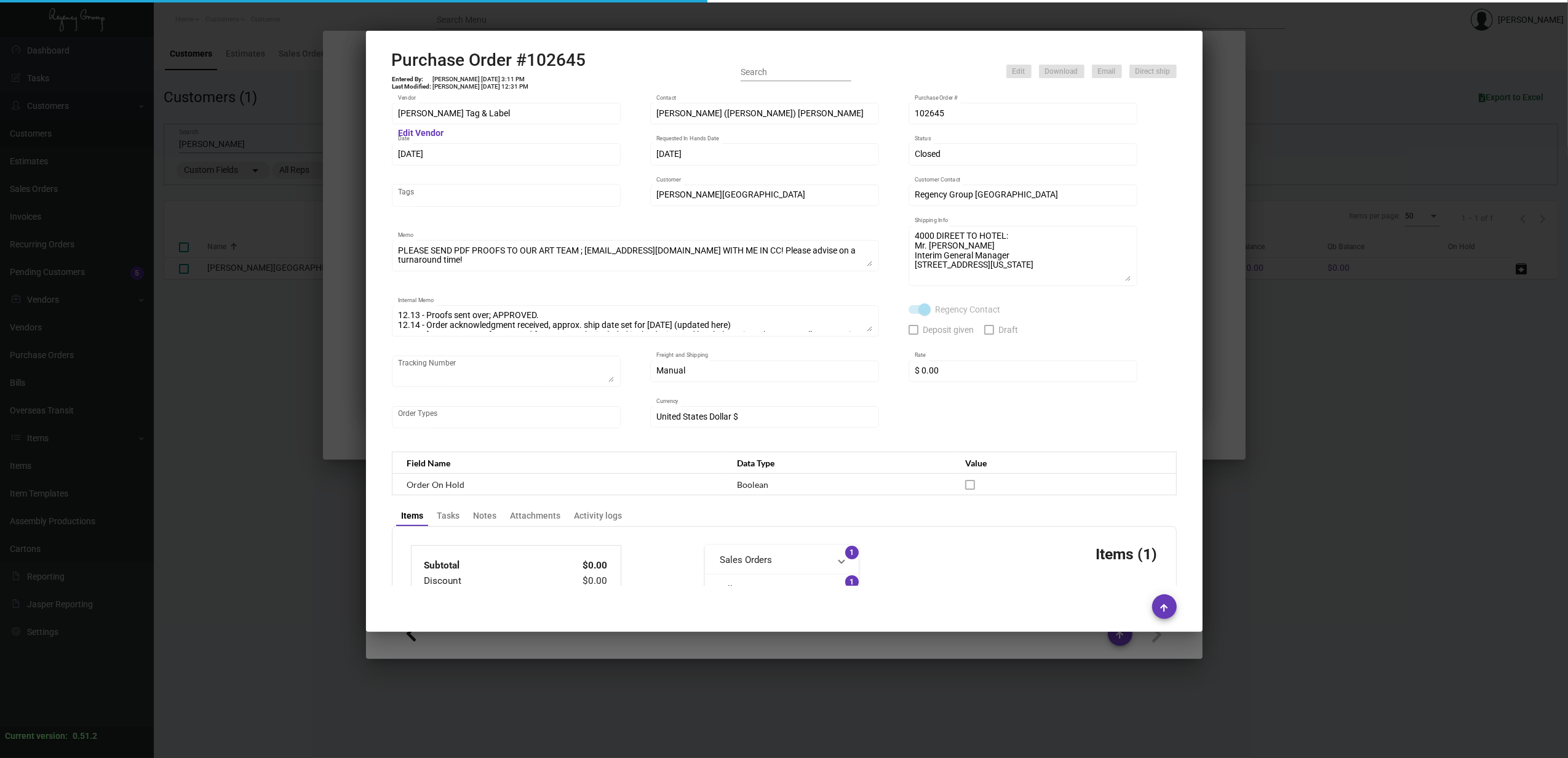
click at [513, 61] on h2 "Purchase Order #102645" at bounding box center [489, 59] width 195 height 21
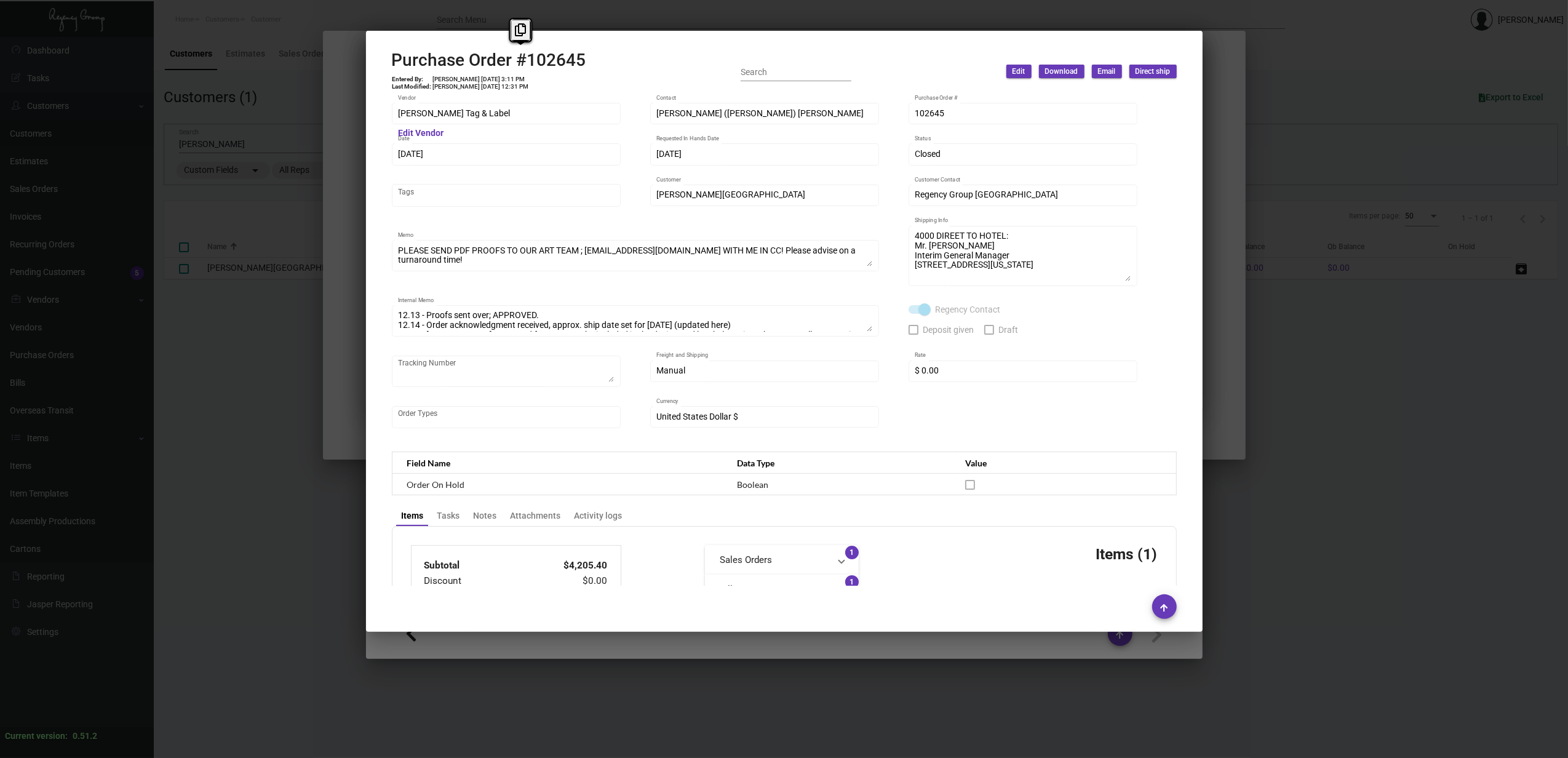
click at [513, 61] on h2 "Purchase Order #102645" at bounding box center [489, 59] width 195 height 21
copy h2 "#"
click at [480, 85] on td "Luis Montoya 2/9/24, 12:31 PM" at bounding box center [481, 87] width 97 height 7
click at [479, 79] on td "Joyce Lei 12/8/23, 3:11 PM" at bounding box center [481, 79] width 97 height 7
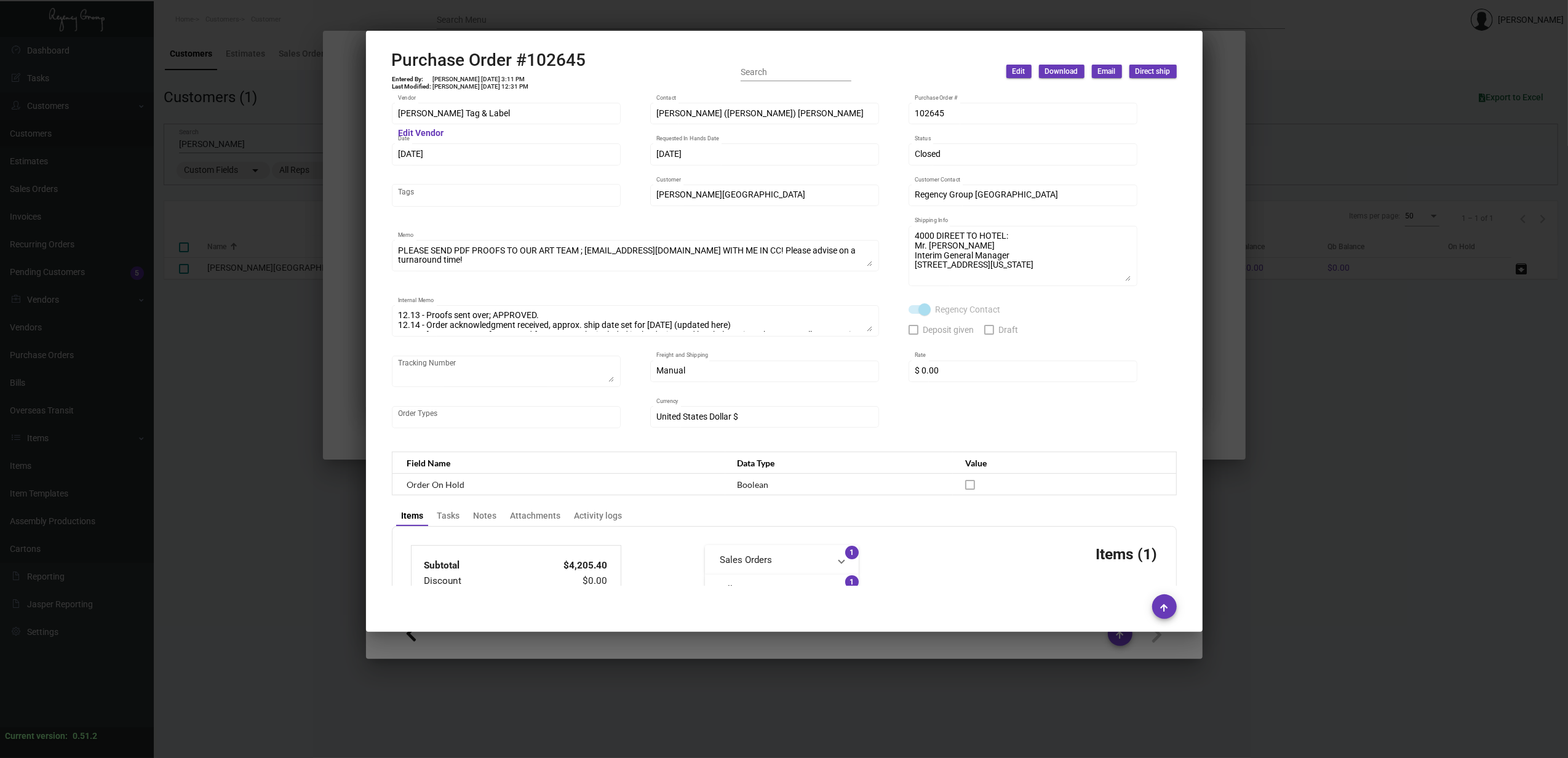
click at [479, 79] on td "Joyce Lei 12/8/23, 3:11 PM" at bounding box center [481, 79] width 97 height 7
copy td "Joyce Lei 12/8/23, 3:11 PM"
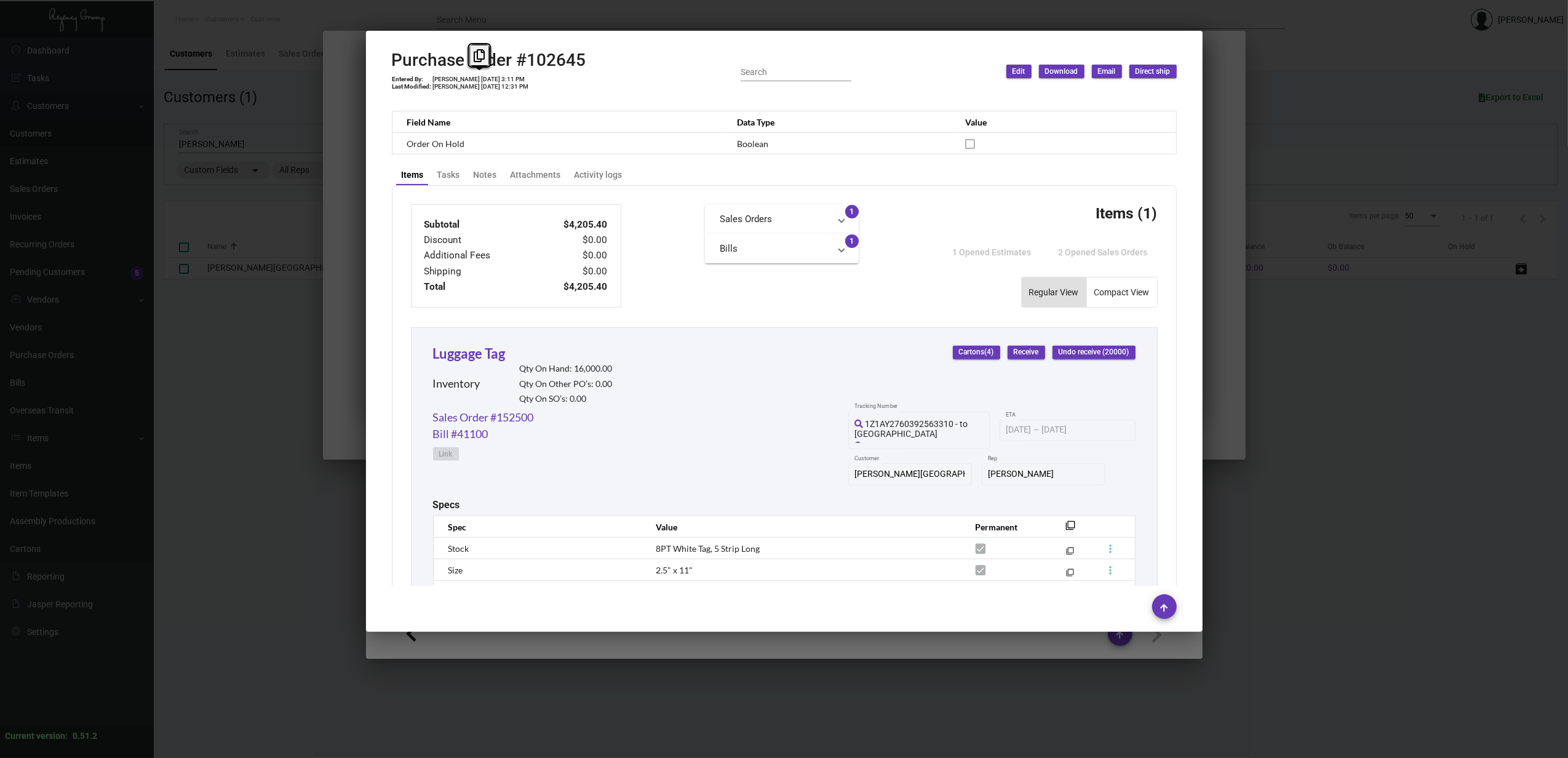
scroll to position [521, 0]
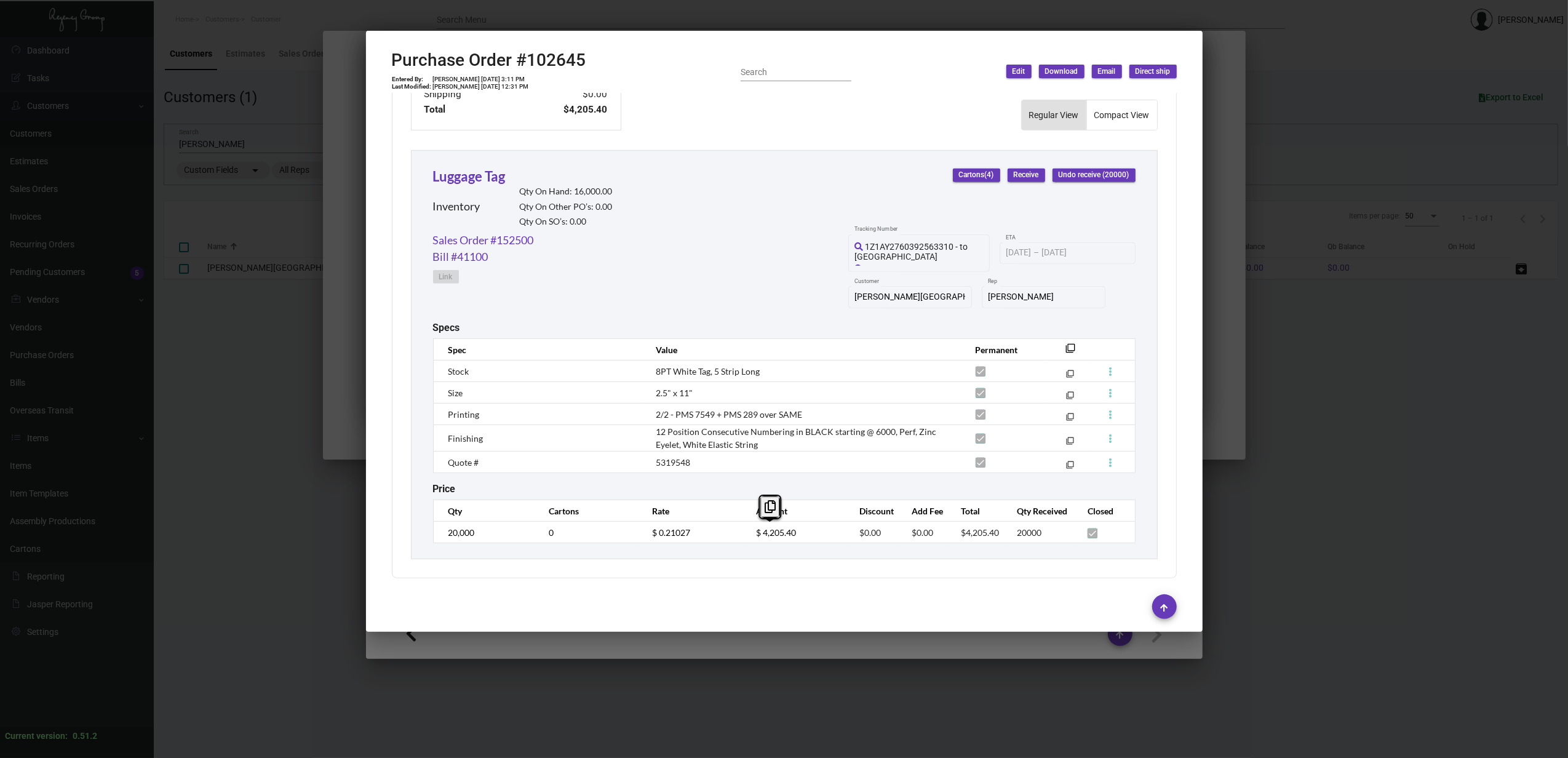
click at [746, 21] on div at bounding box center [784, 379] width 1568 height 758
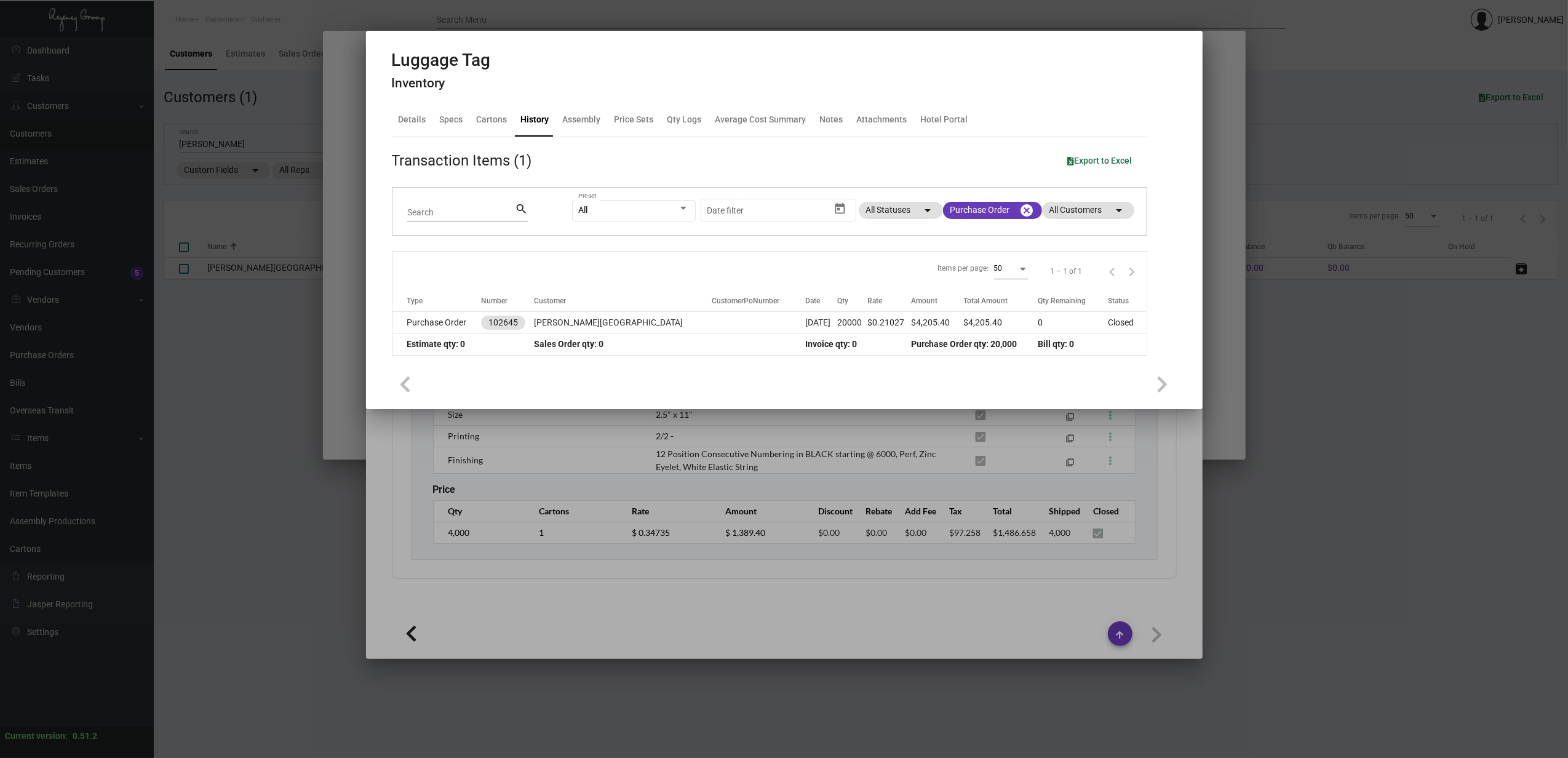
click at [738, 23] on div at bounding box center [784, 379] width 1568 height 758
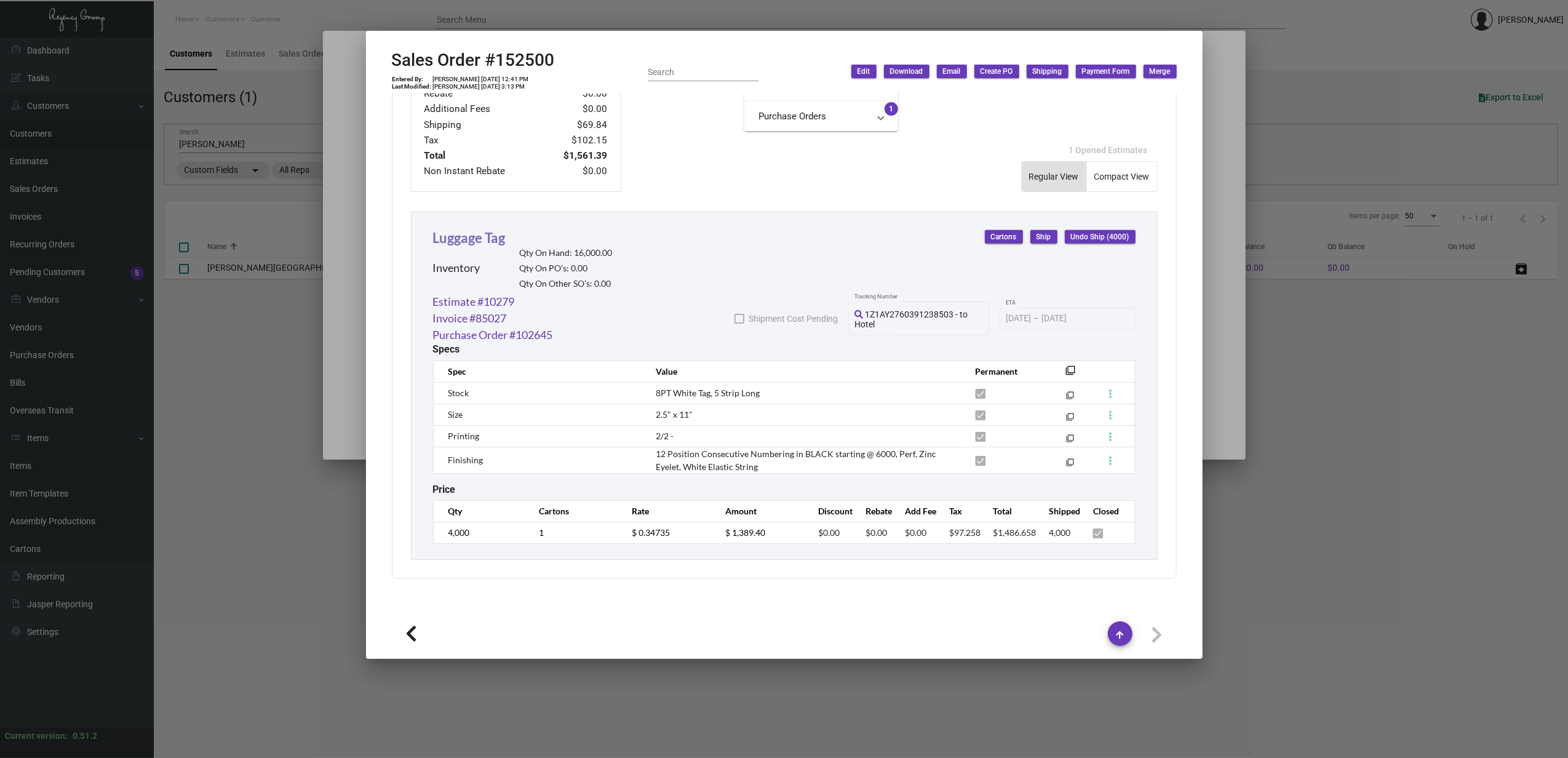
click at [474, 236] on link "Luggage Tag" at bounding box center [469, 238] width 73 height 16
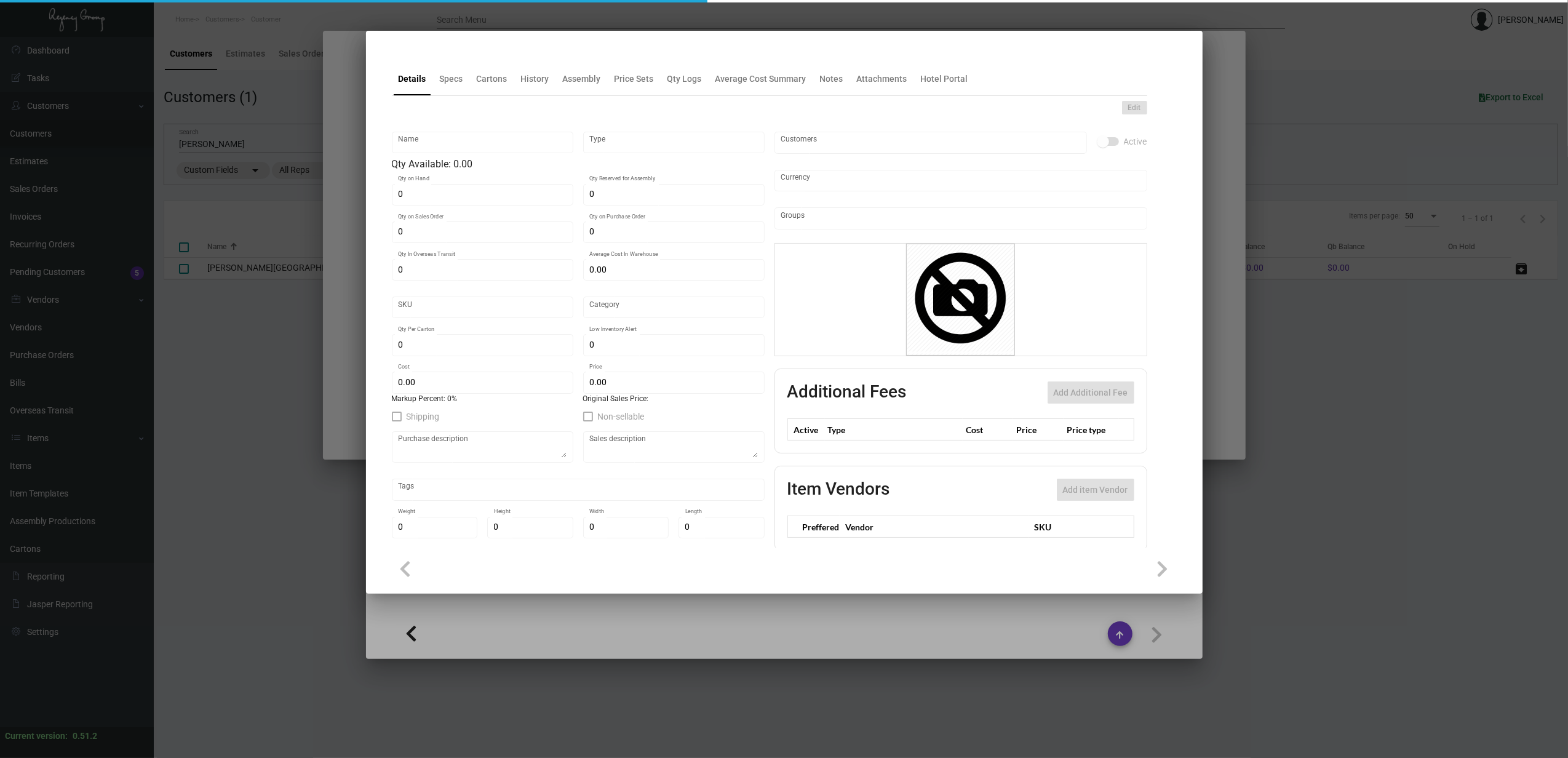
type input "Luggage Tag"
type input "Inventory"
type input "16,000"
type input "$ 0.21027"
type input "Inventory"
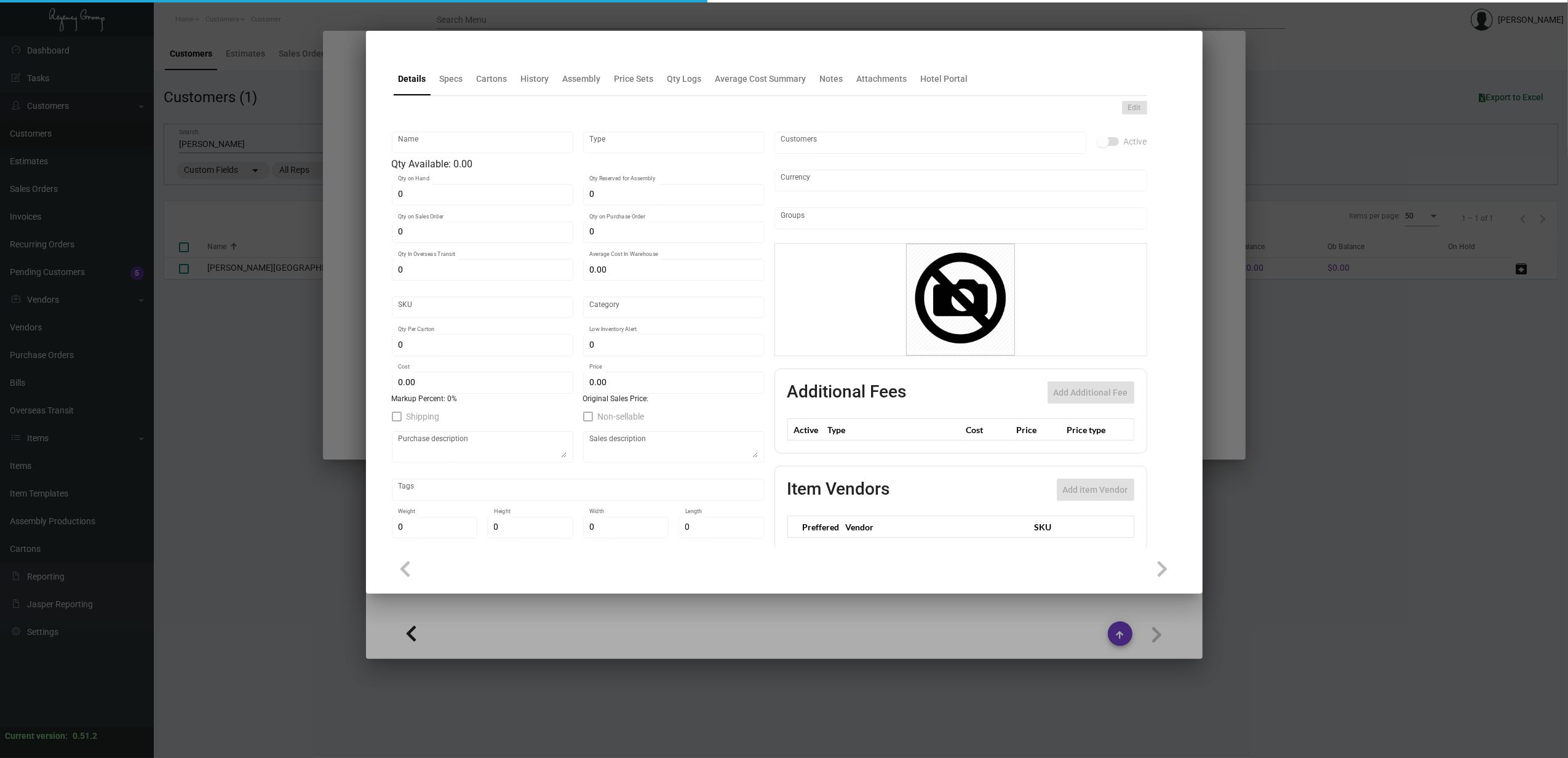
type input "4,000"
type input "$ 0.21027"
type input "$ 0.64235"
checkbox input "true"
type input "United States Dollar $"
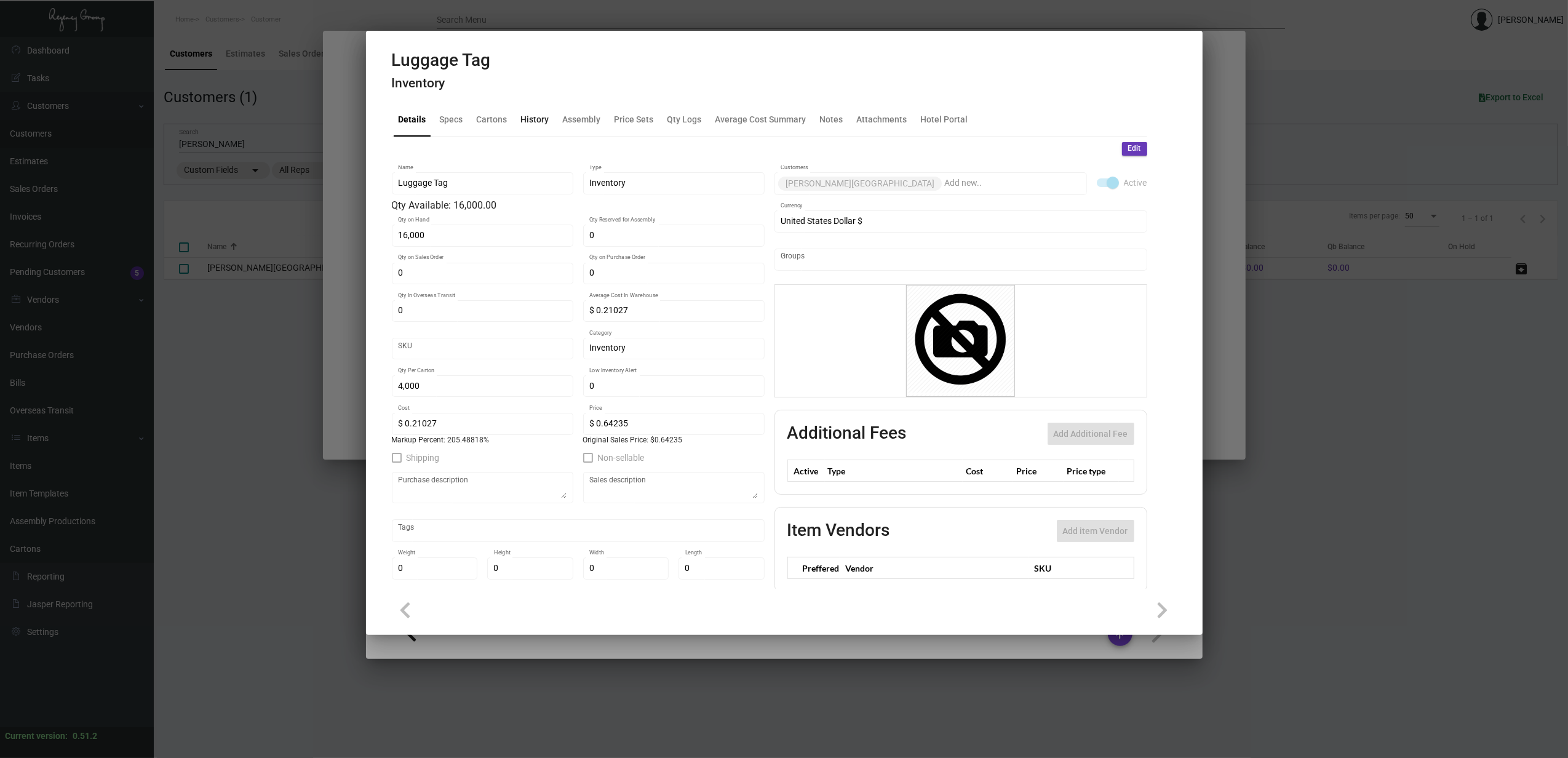
click at [552, 118] on div "History" at bounding box center [535, 120] width 38 height 30
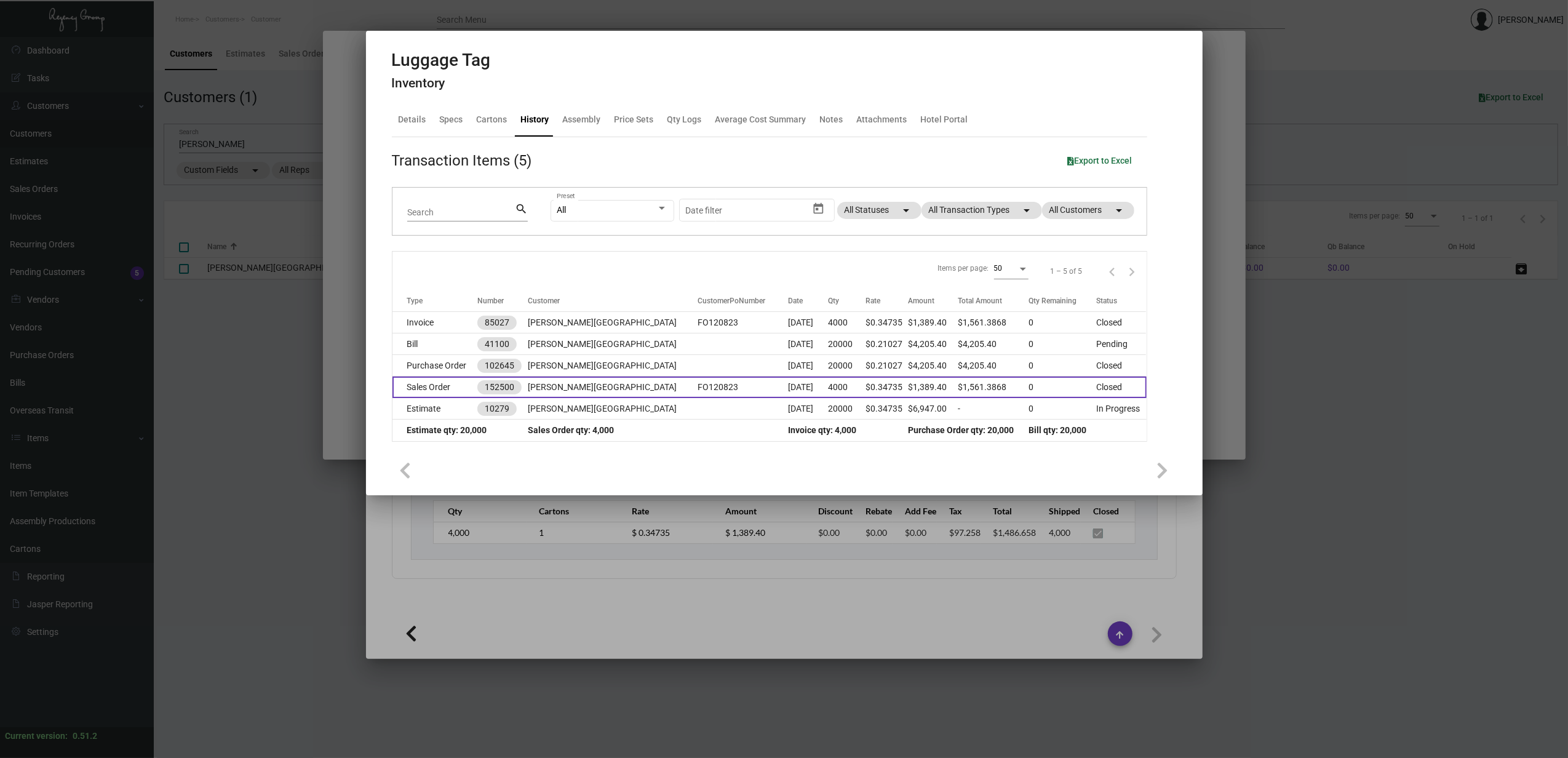
click at [451, 391] on td "Sales Order" at bounding box center [435, 388] width 85 height 22
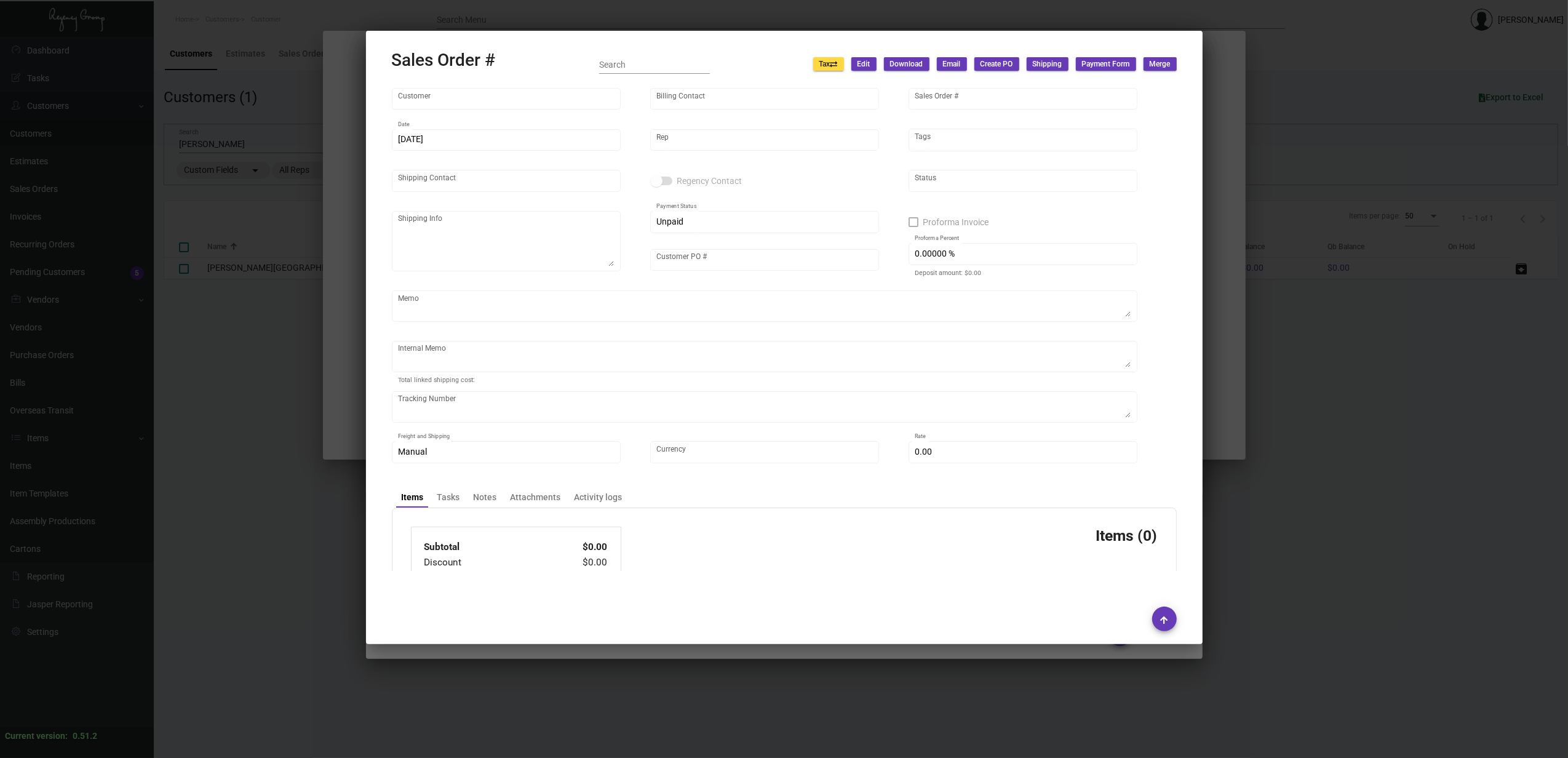
type input "[PERSON_NAME][GEOGRAPHIC_DATA]"
type input "Eddie Maldonado"
type input "152500"
type input "12/8/2023"
type input "[PERSON_NAME]"
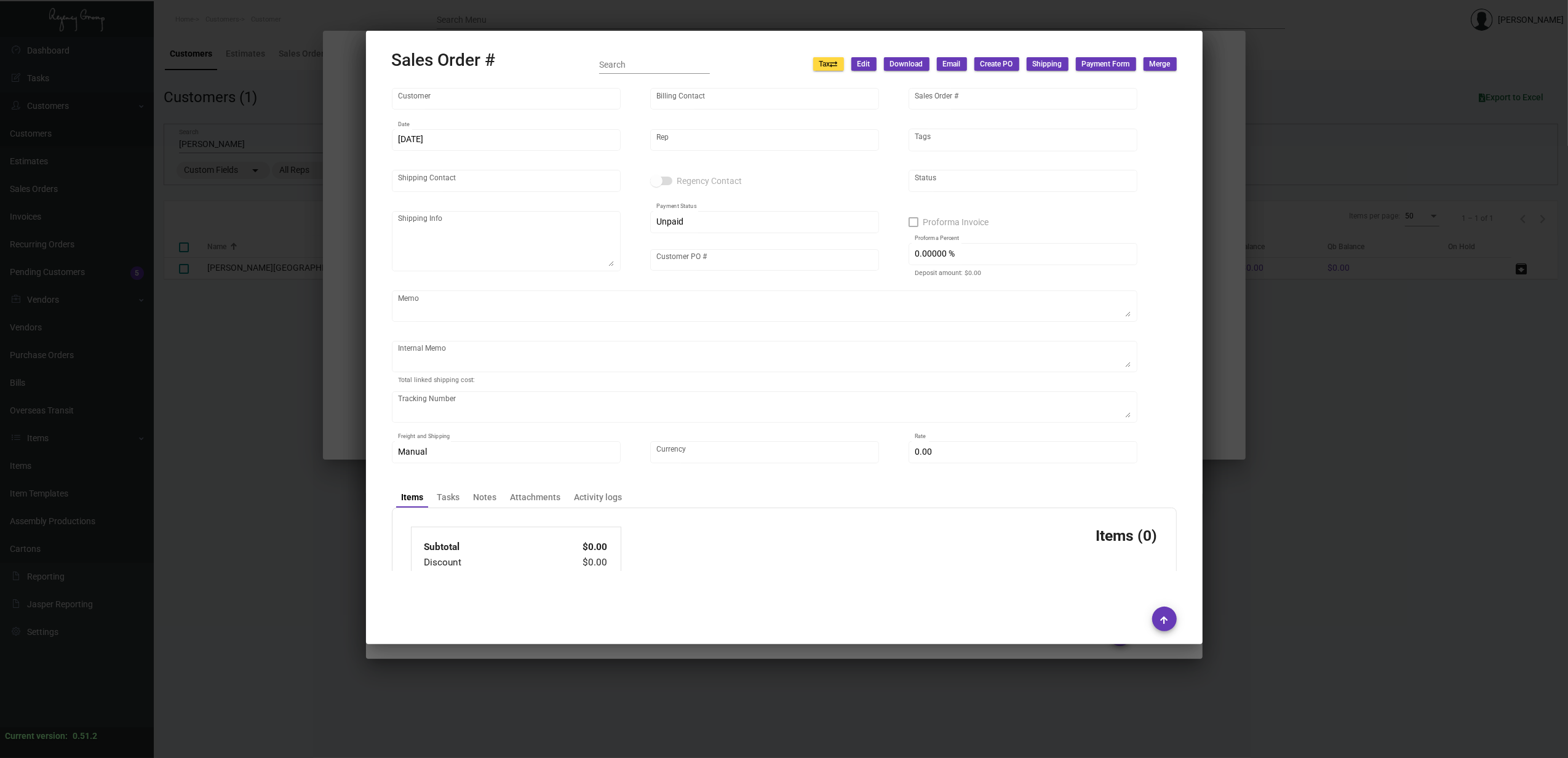
type input "Brad Harvey"
type textarea "Mr. Brad Harvey Interim General Manager 6100 Wave Hotel Drive Orlando, Florida …"
type input "FO120823"
type input "100.00000 %"
type textarea "FILE IS SHOWING AS CMYK, WILL NEED SPOT COLORS. 02/09/24 Shipped from Allen Bai…"
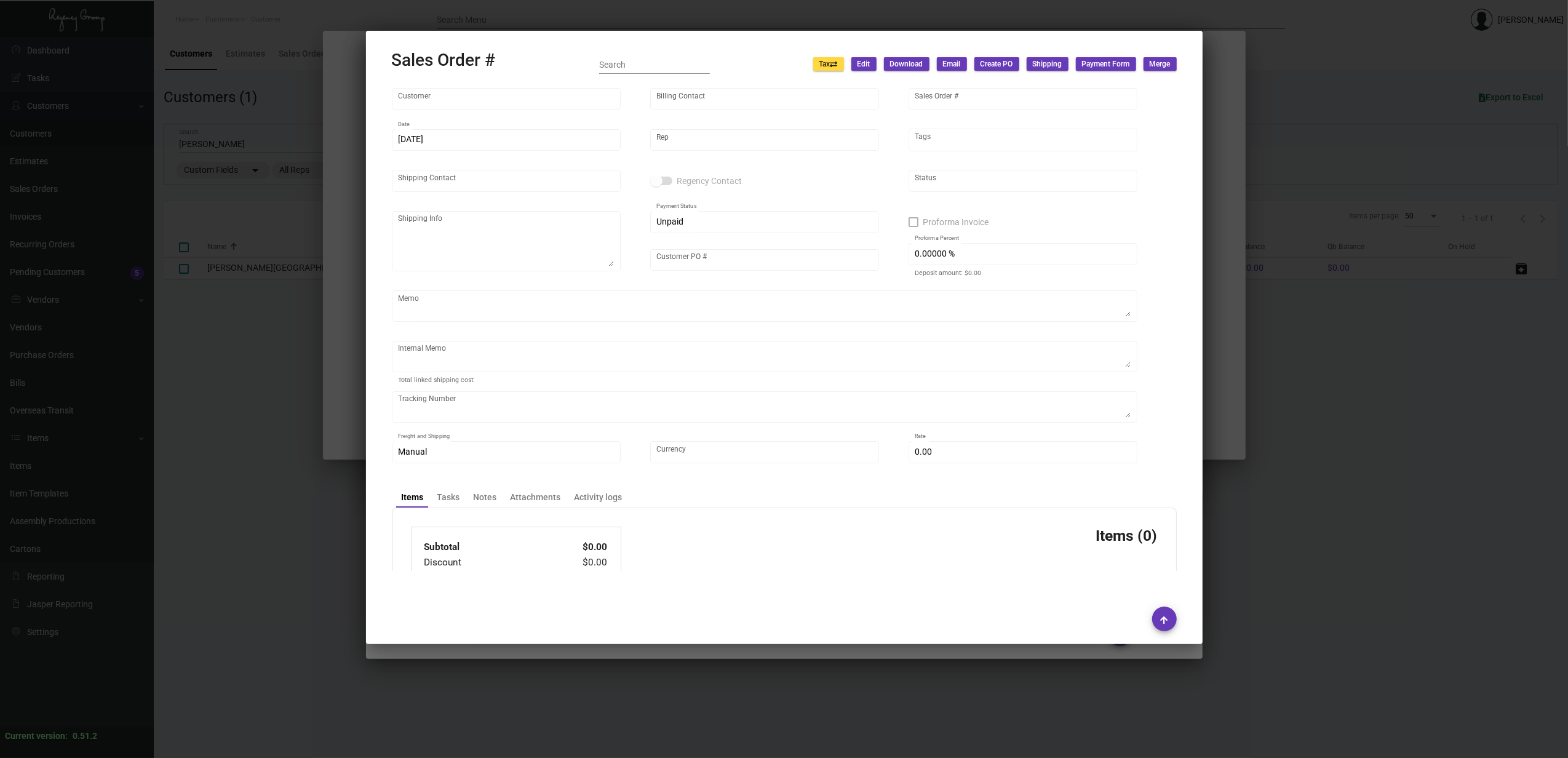
type input "United States Dollar $"
type input "$ 69.84"
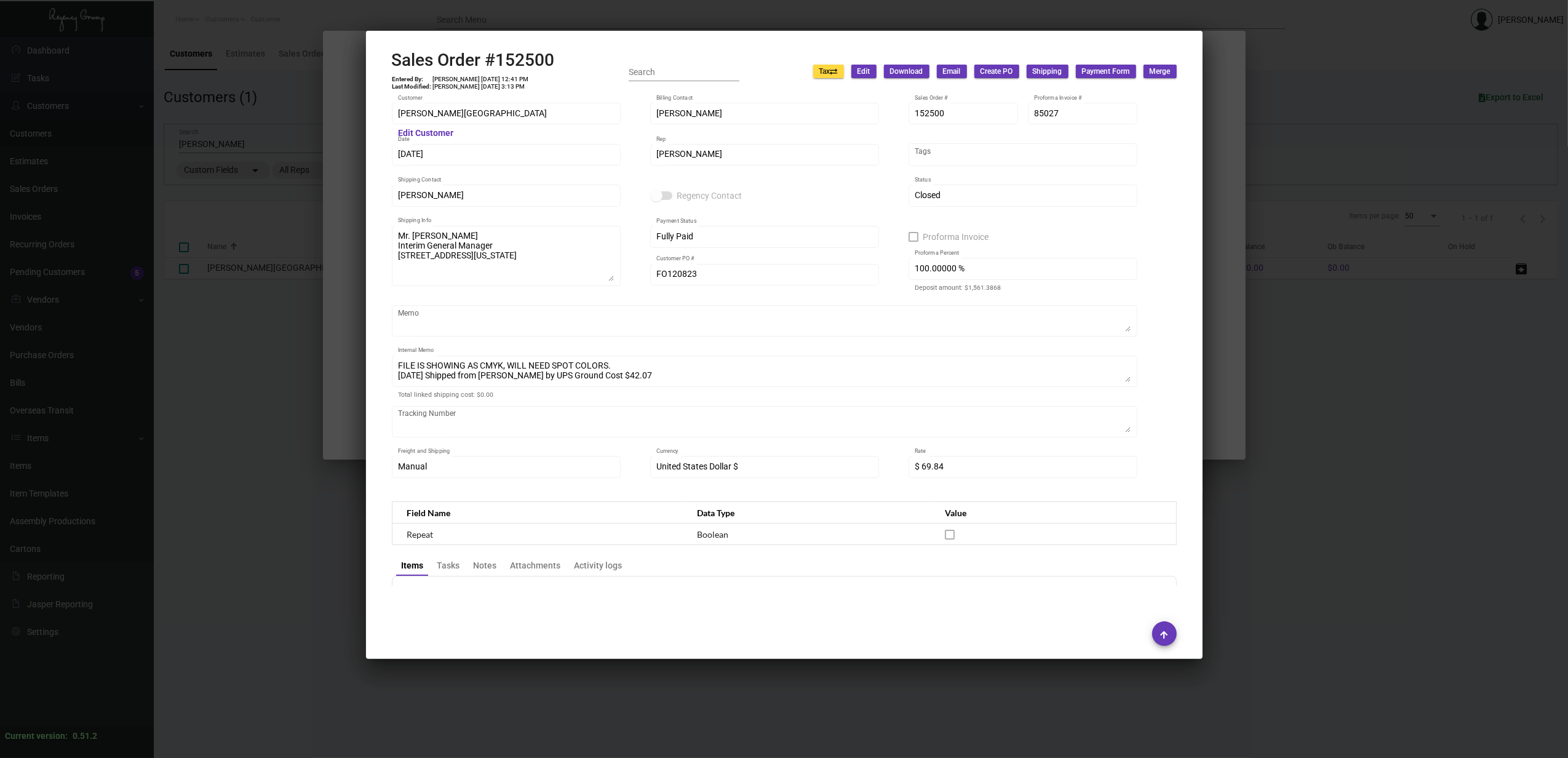
scroll to position [560, 0]
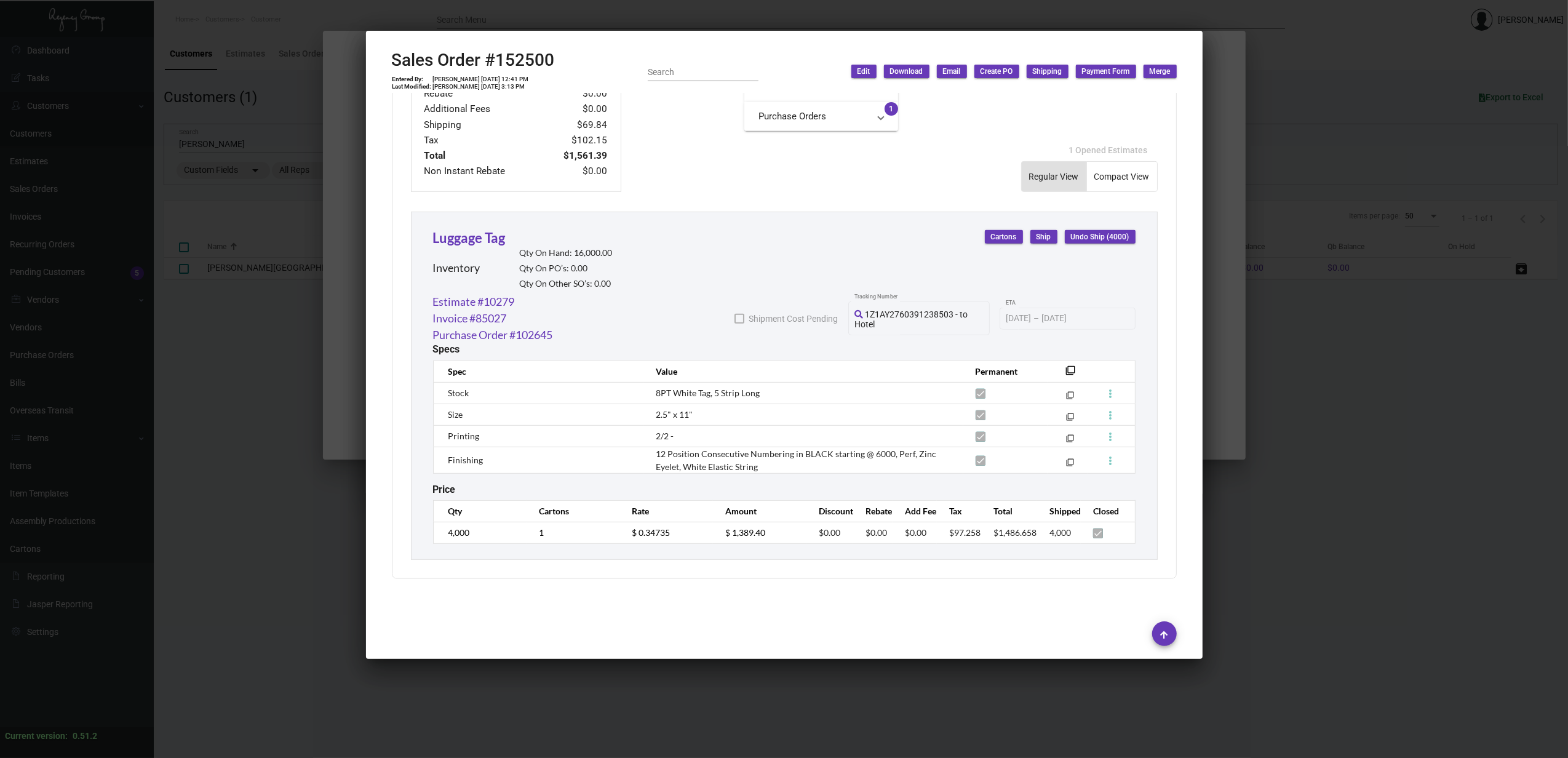
drag, startPoint x: 230, startPoint y: 449, endPoint x: 219, endPoint y: 449, distance: 11.0
click at [230, 449] on div at bounding box center [784, 379] width 1568 height 758
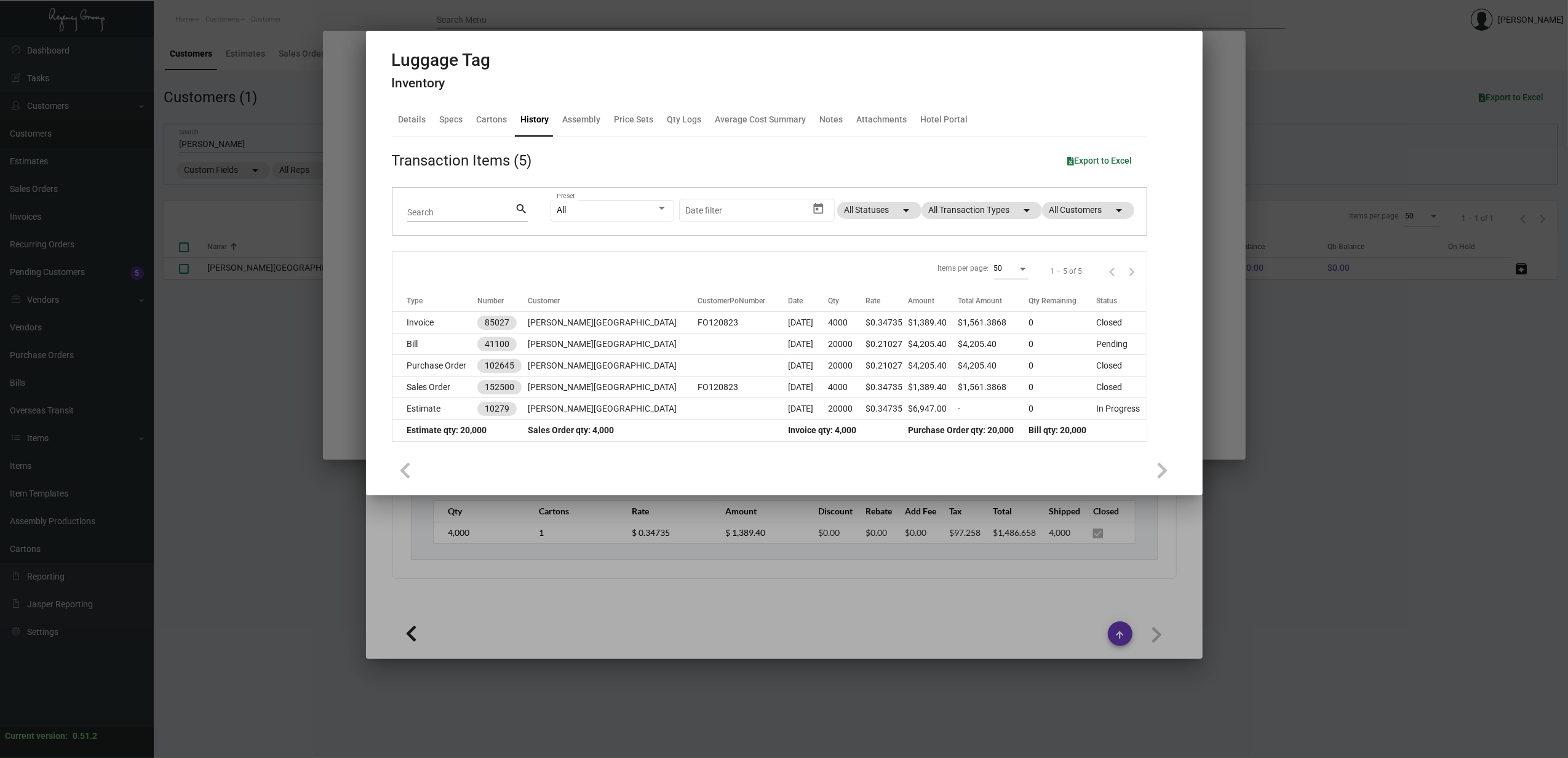
click at [161, 517] on div at bounding box center [784, 379] width 1568 height 758
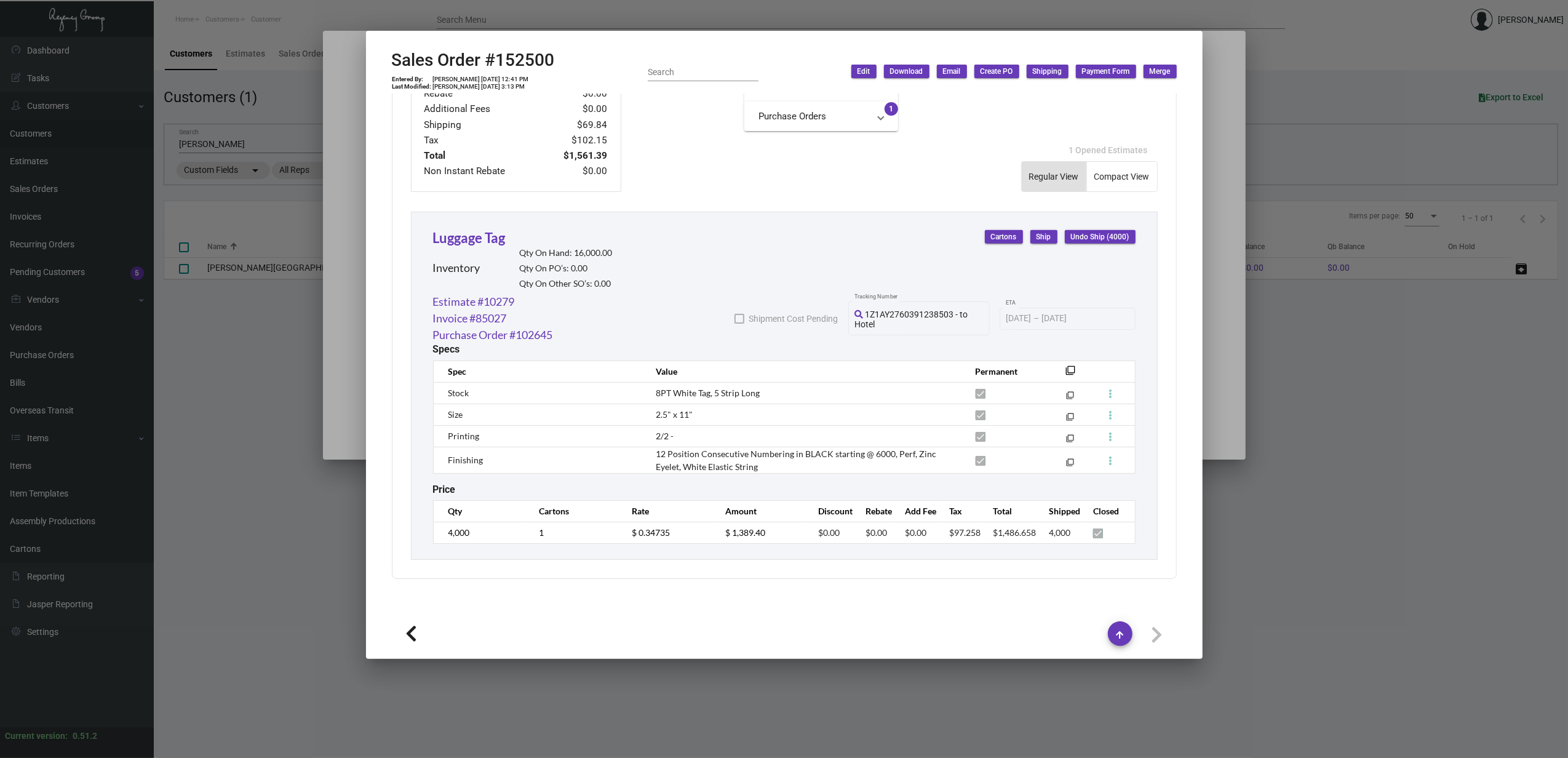
click at [161, 517] on div at bounding box center [784, 379] width 1568 height 758
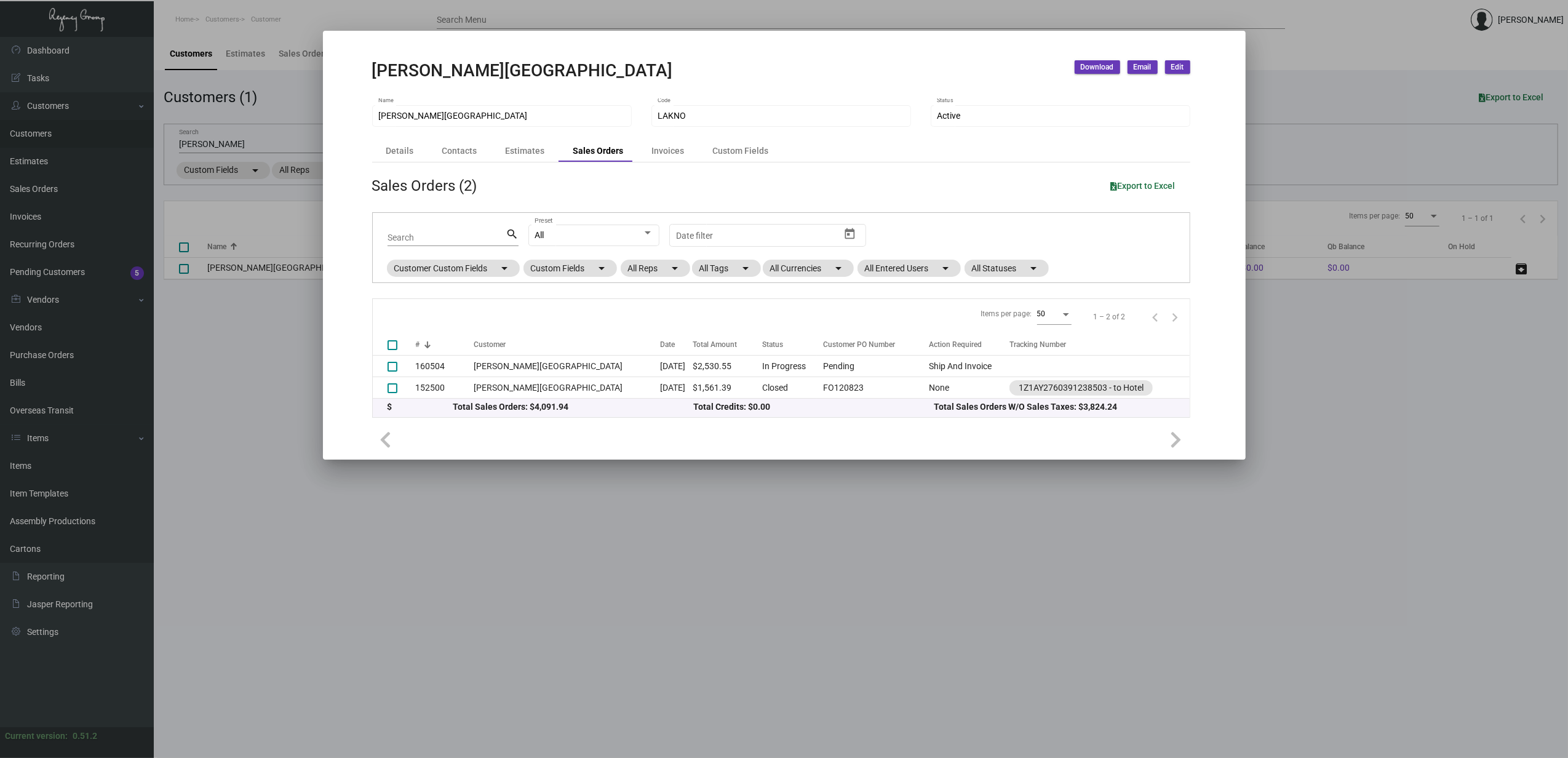
click at [32, 550] on div at bounding box center [784, 379] width 1568 height 758
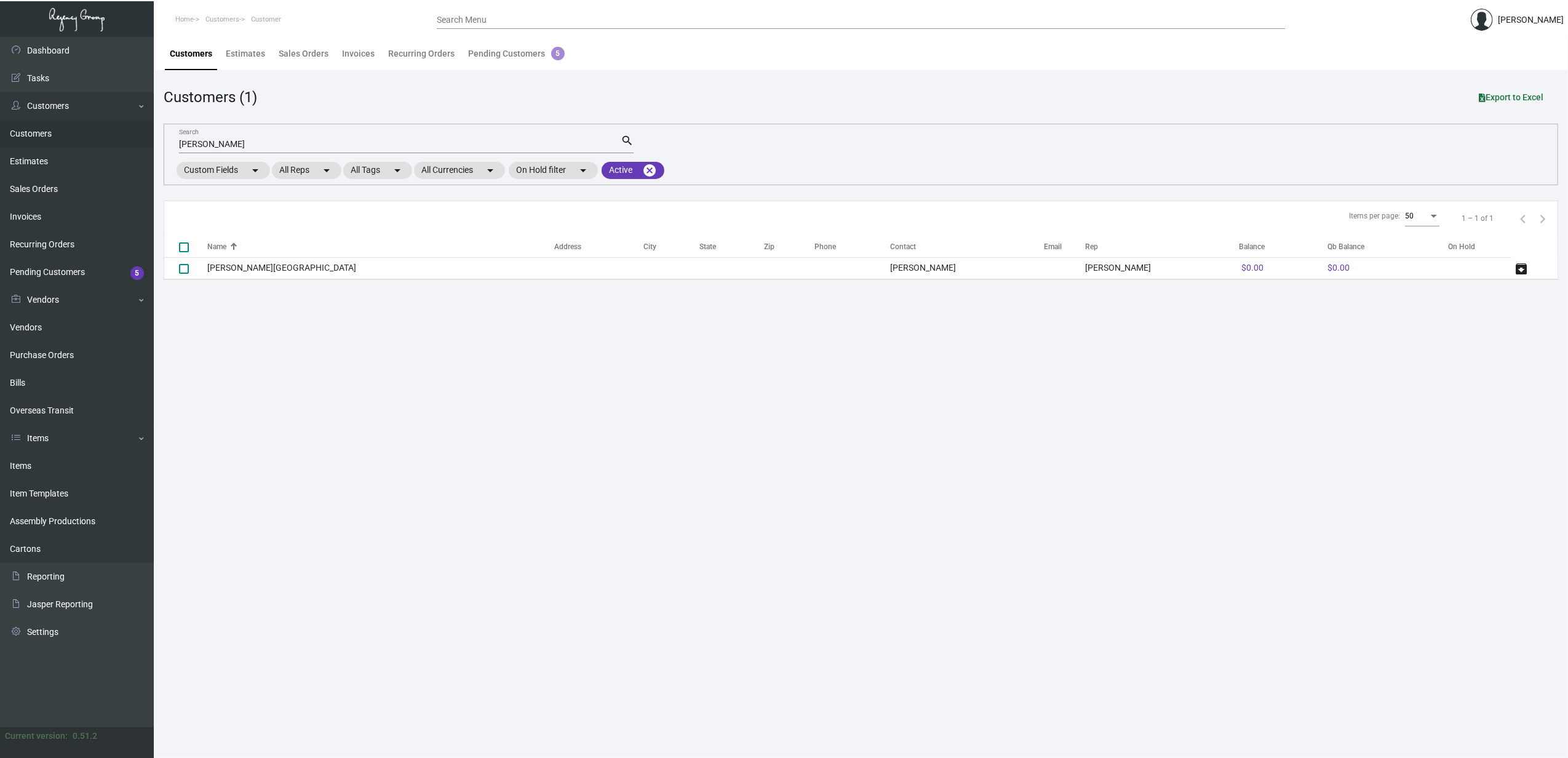
click at [164, 503] on main "Customers Estimates Sales Orders Invoices Recurring Orders Pending Customers 5 …" at bounding box center [861, 397] width 1415 height 721
click at [37, 469] on link "Items" at bounding box center [77, 466] width 154 height 28
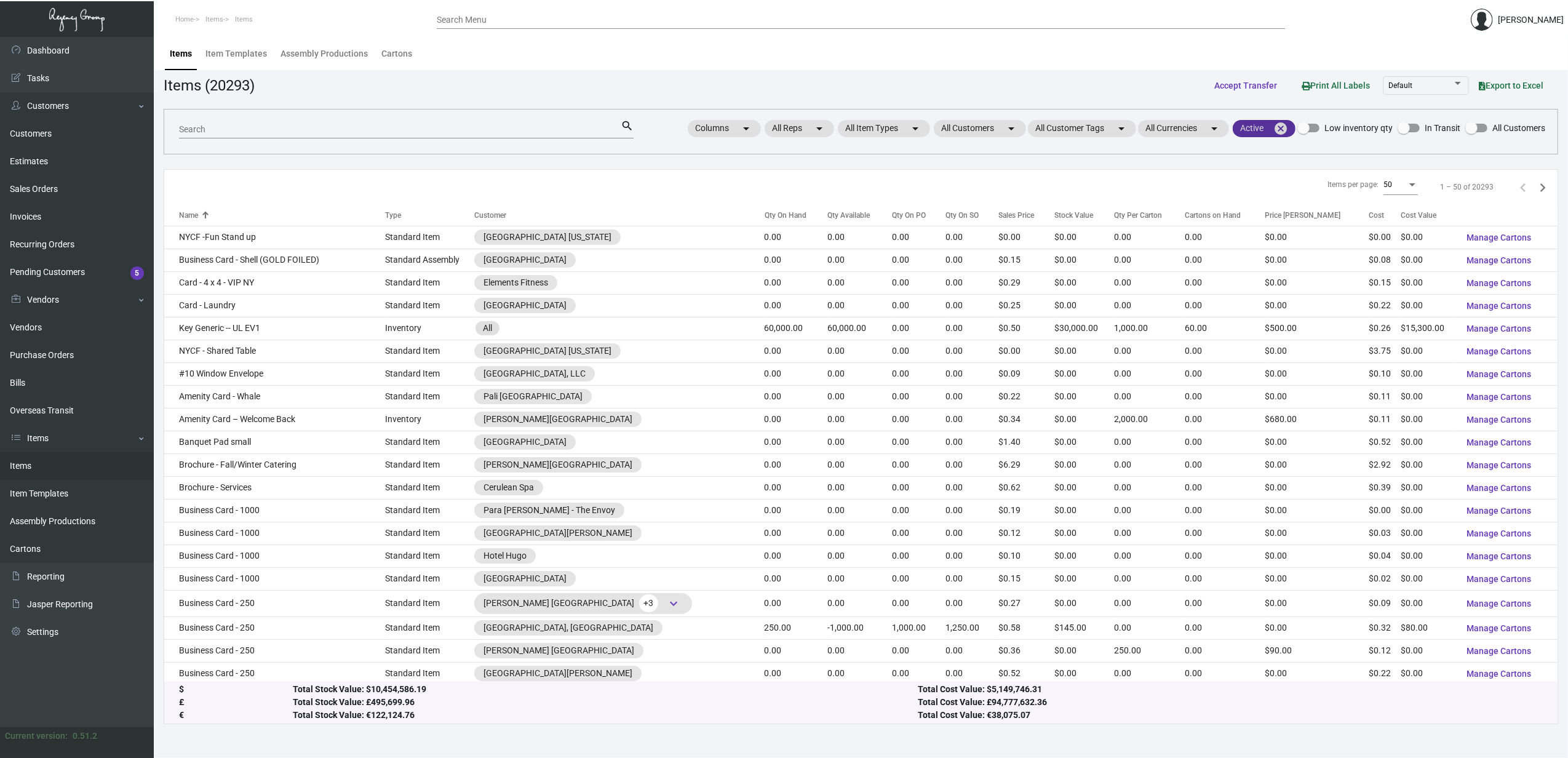
click at [1281, 128] on mat-icon "cancel" at bounding box center [1281, 129] width 14 height 14
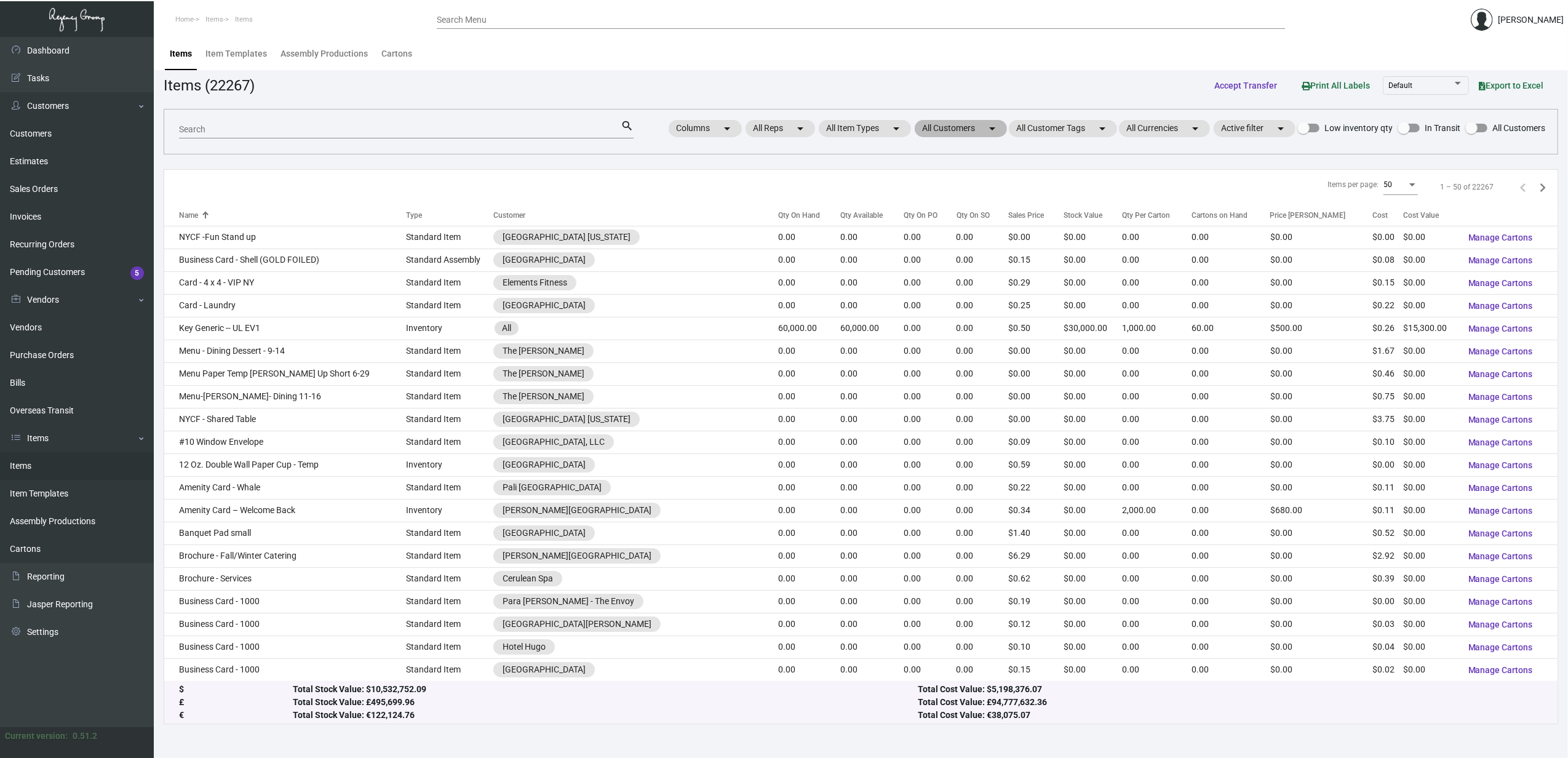
click at [928, 123] on mat-chip "All Customers arrow_drop_down" at bounding box center [961, 128] width 92 height 17
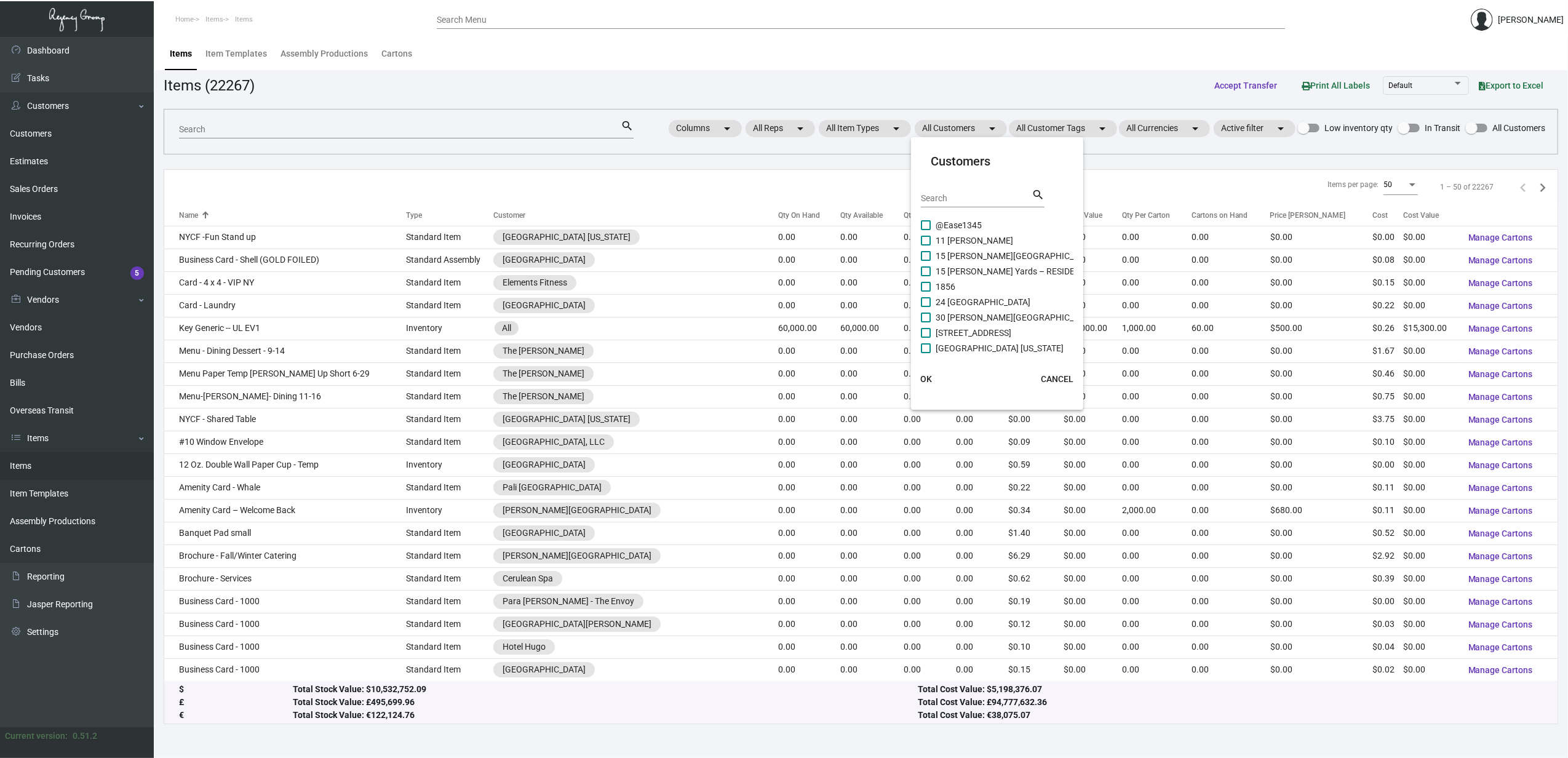
click at [952, 196] on input "Search" at bounding box center [976, 198] width 111 height 10
type input "[PERSON_NAME]"
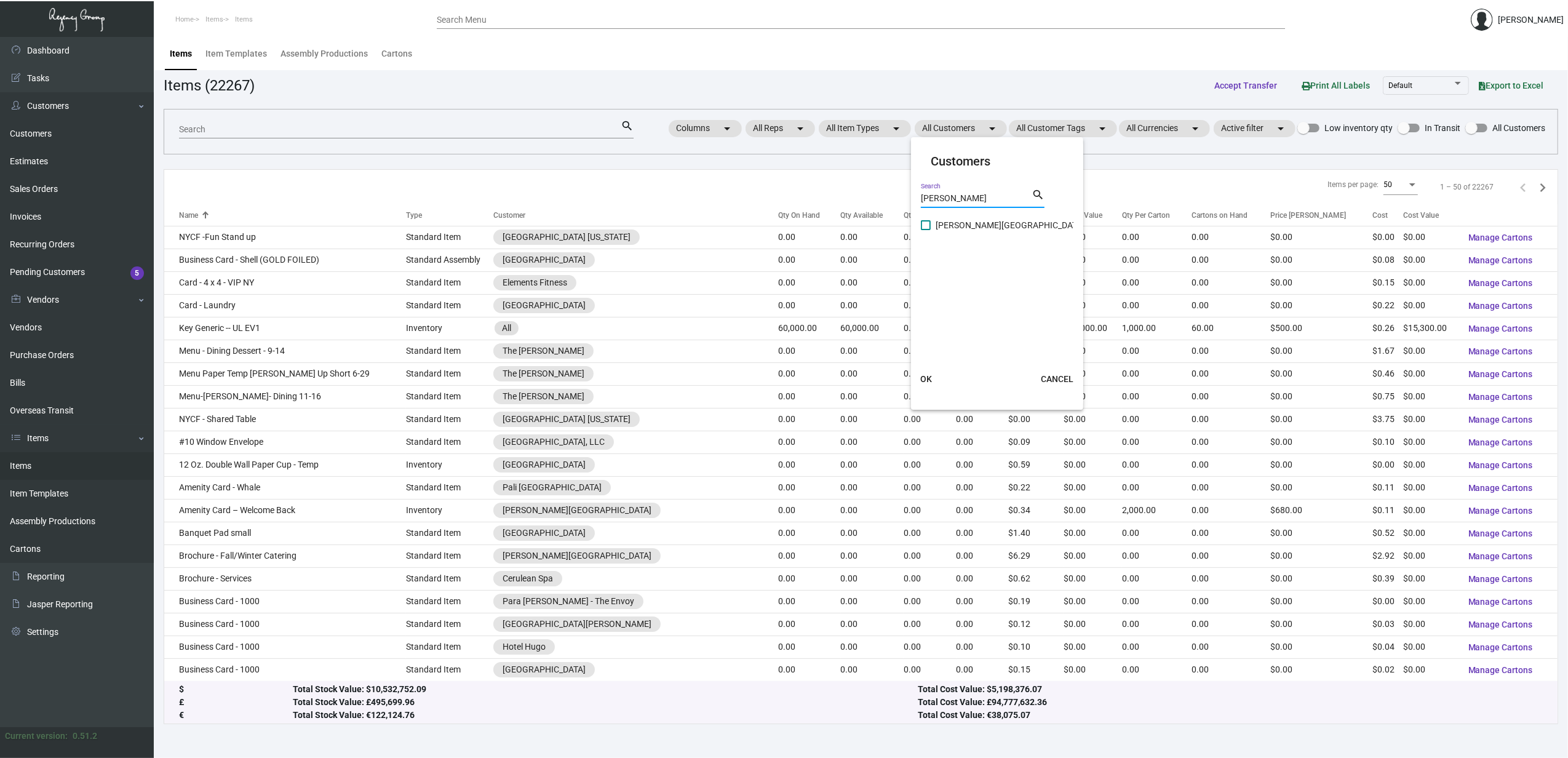
click at [980, 219] on span "[PERSON_NAME][GEOGRAPHIC_DATA]" at bounding box center [1009, 225] width 149 height 14
click at [926, 230] on input "[PERSON_NAME][GEOGRAPHIC_DATA]" at bounding box center [925, 230] width 1 height 1
checkbox input "true"
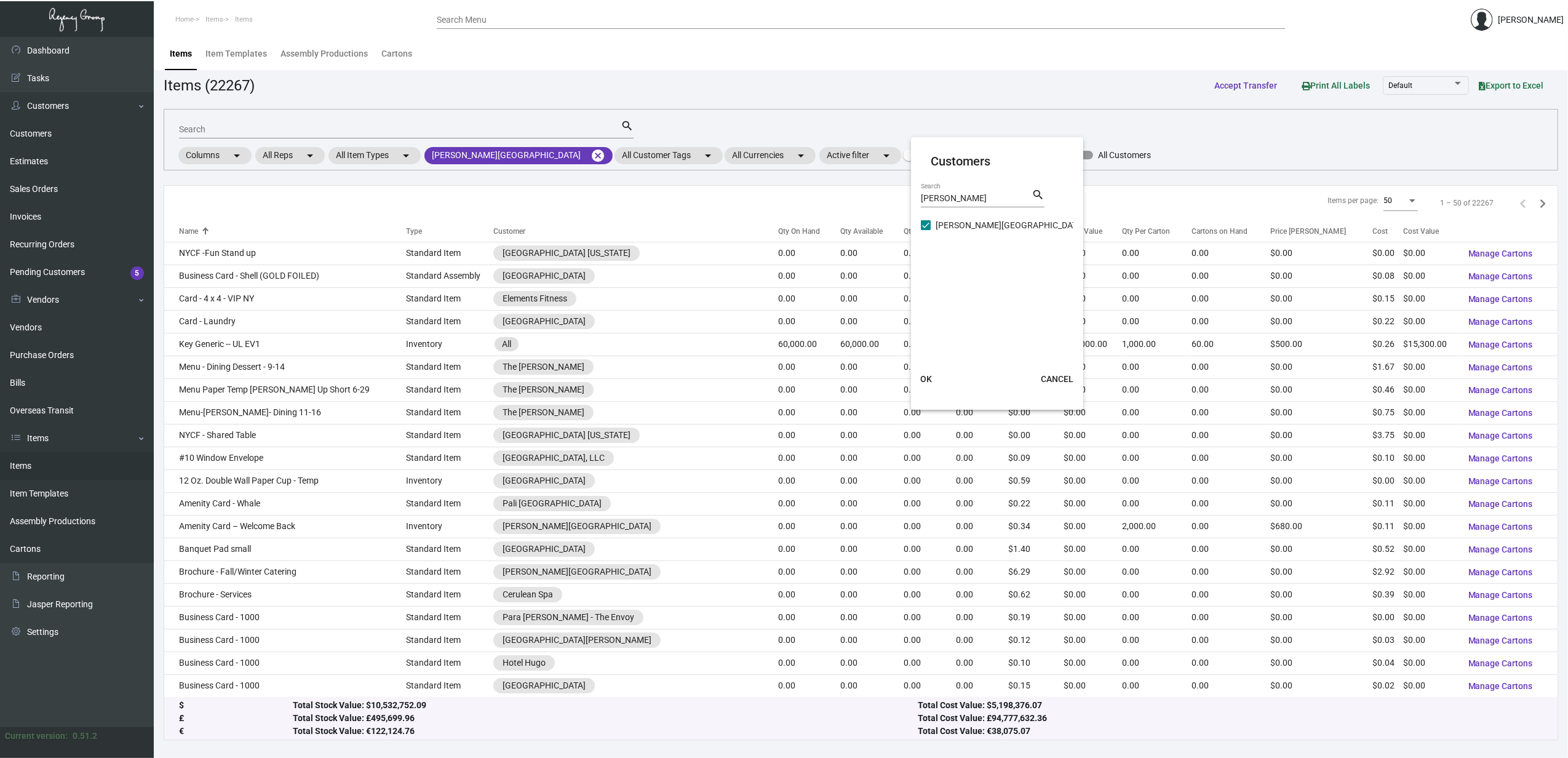
click at [932, 370] on button "OK" at bounding box center [926, 379] width 40 height 23
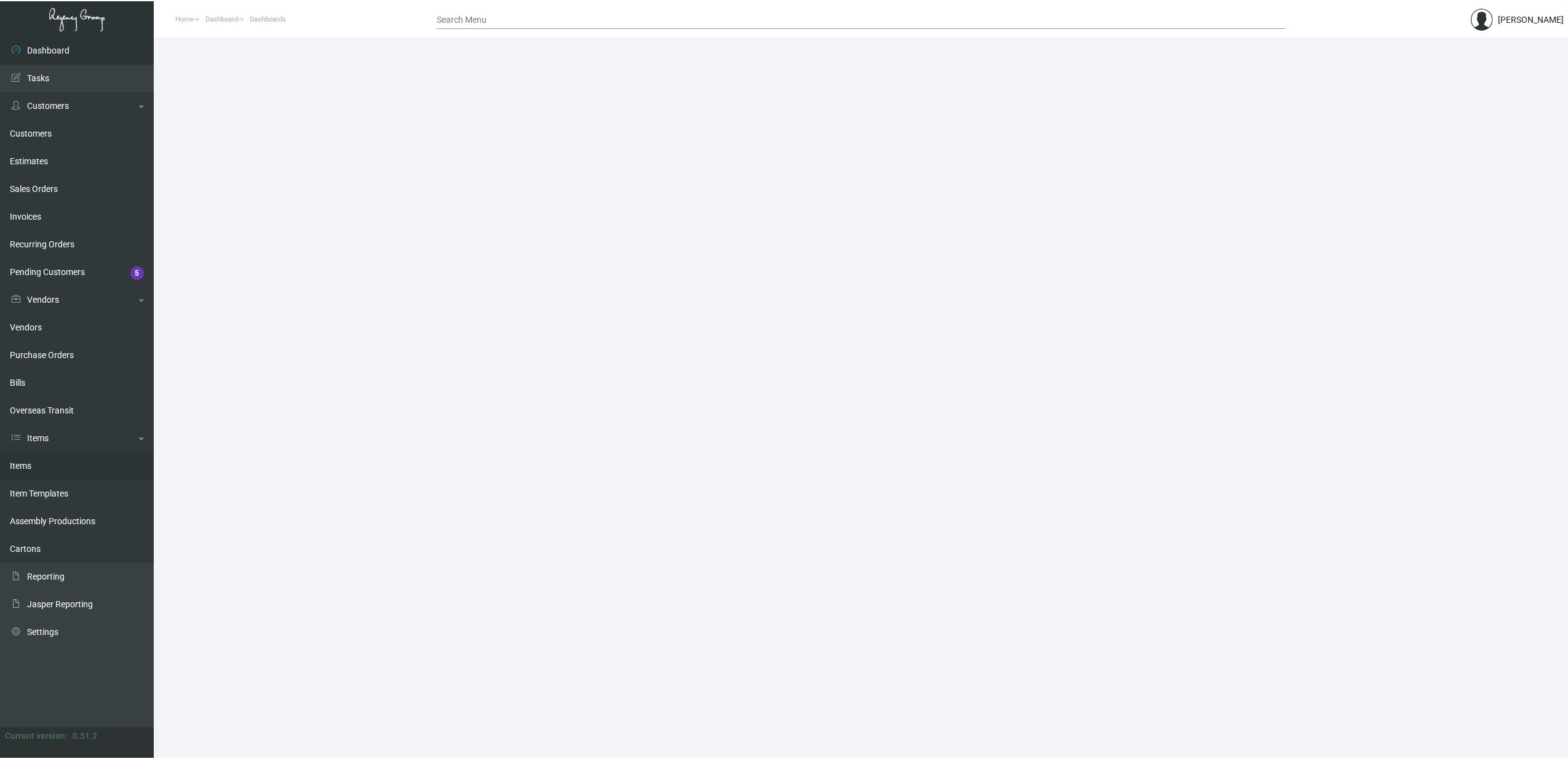
click at [59, 458] on link "Items" at bounding box center [77, 466] width 154 height 28
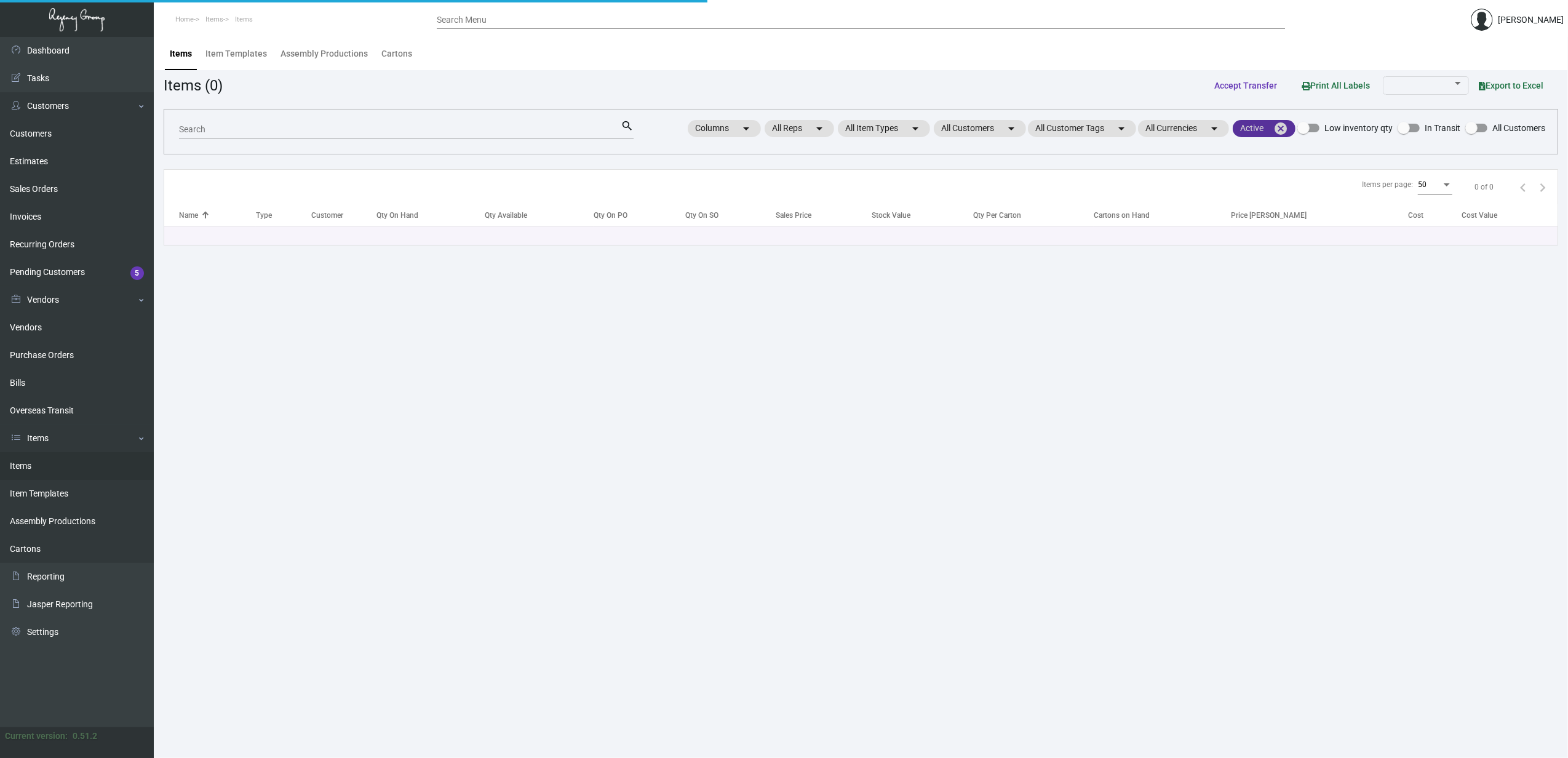
click at [1278, 127] on mat-icon "cancel" at bounding box center [1281, 129] width 14 height 14
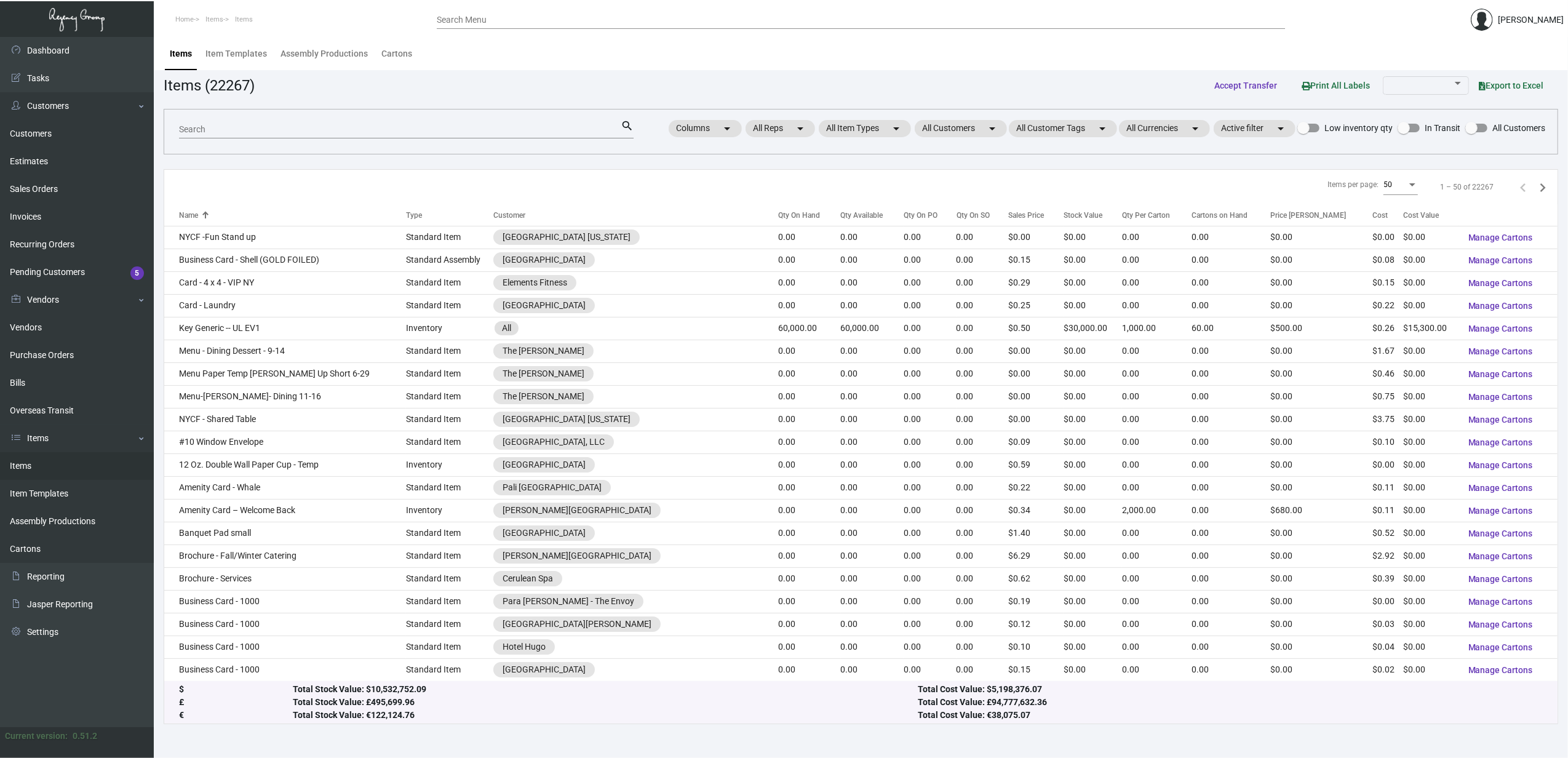
click at [331, 131] on input "Search" at bounding box center [400, 130] width 442 height 10
click at [935, 127] on mat-chip "All Customers arrow_drop_down" at bounding box center [961, 128] width 92 height 17
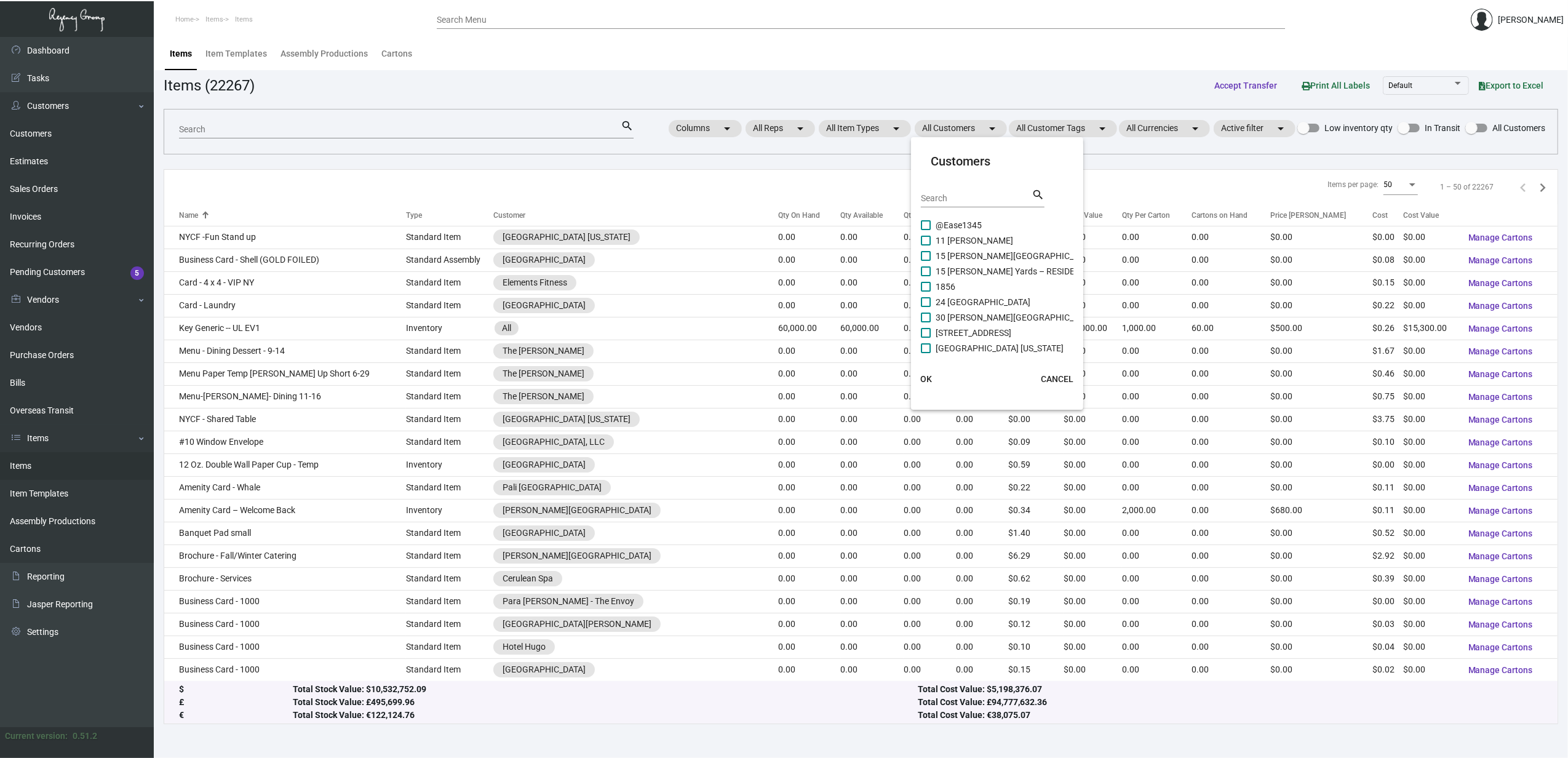
click at [926, 198] on input "Search" at bounding box center [976, 198] width 111 height 10
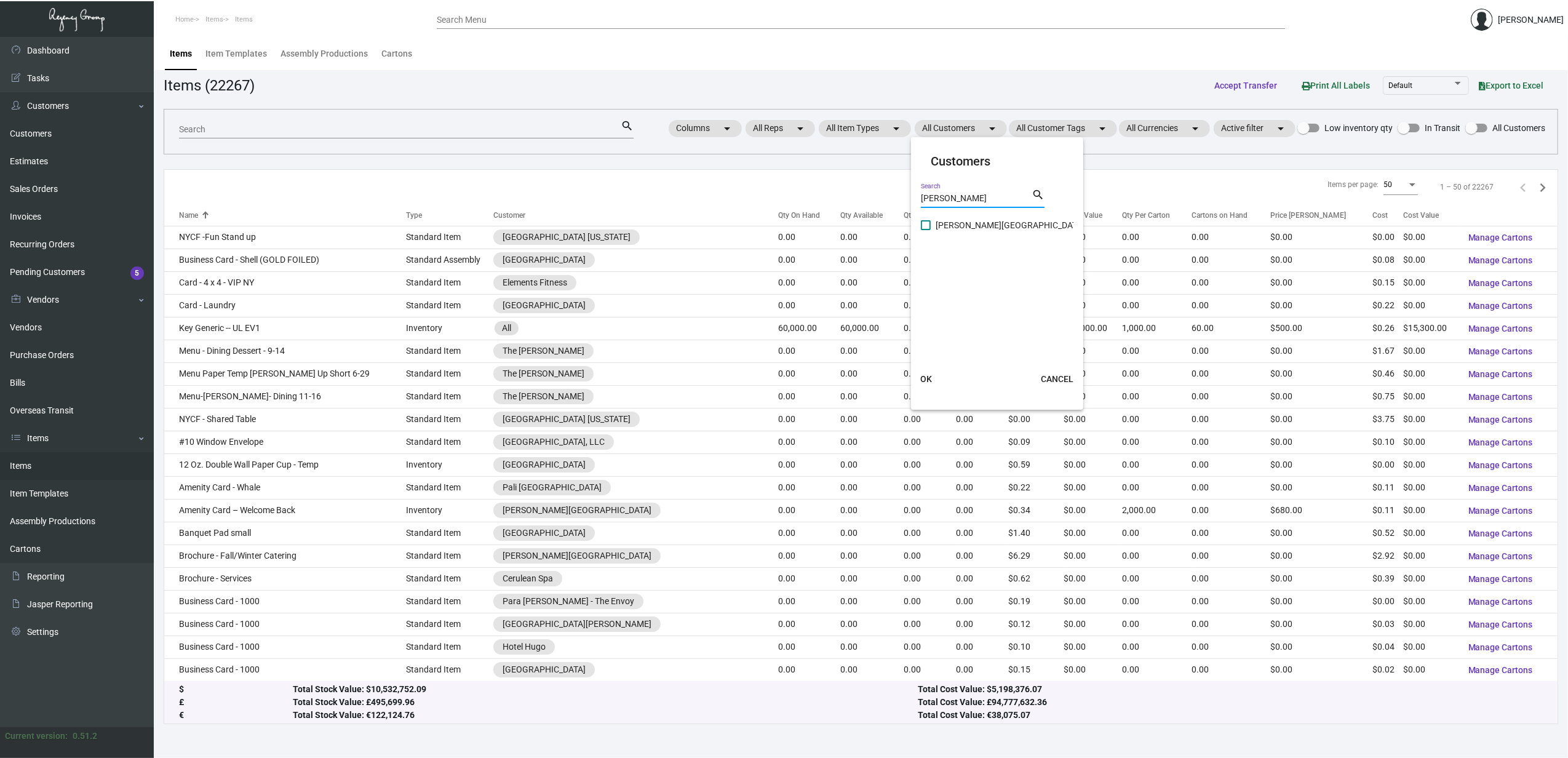
type input "[PERSON_NAME]"
click at [999, 224] on span "[PERSON_NAME][GEOGRAPHIC_DATA]" at bounding box center [1009, 225] width 149 height 14
click at [926, 230] on input "[PERSON_NAME][GEOGRAPHIC_DATA]" at bounding box center [925, 230] width 1 height 1
checkbox input "true"
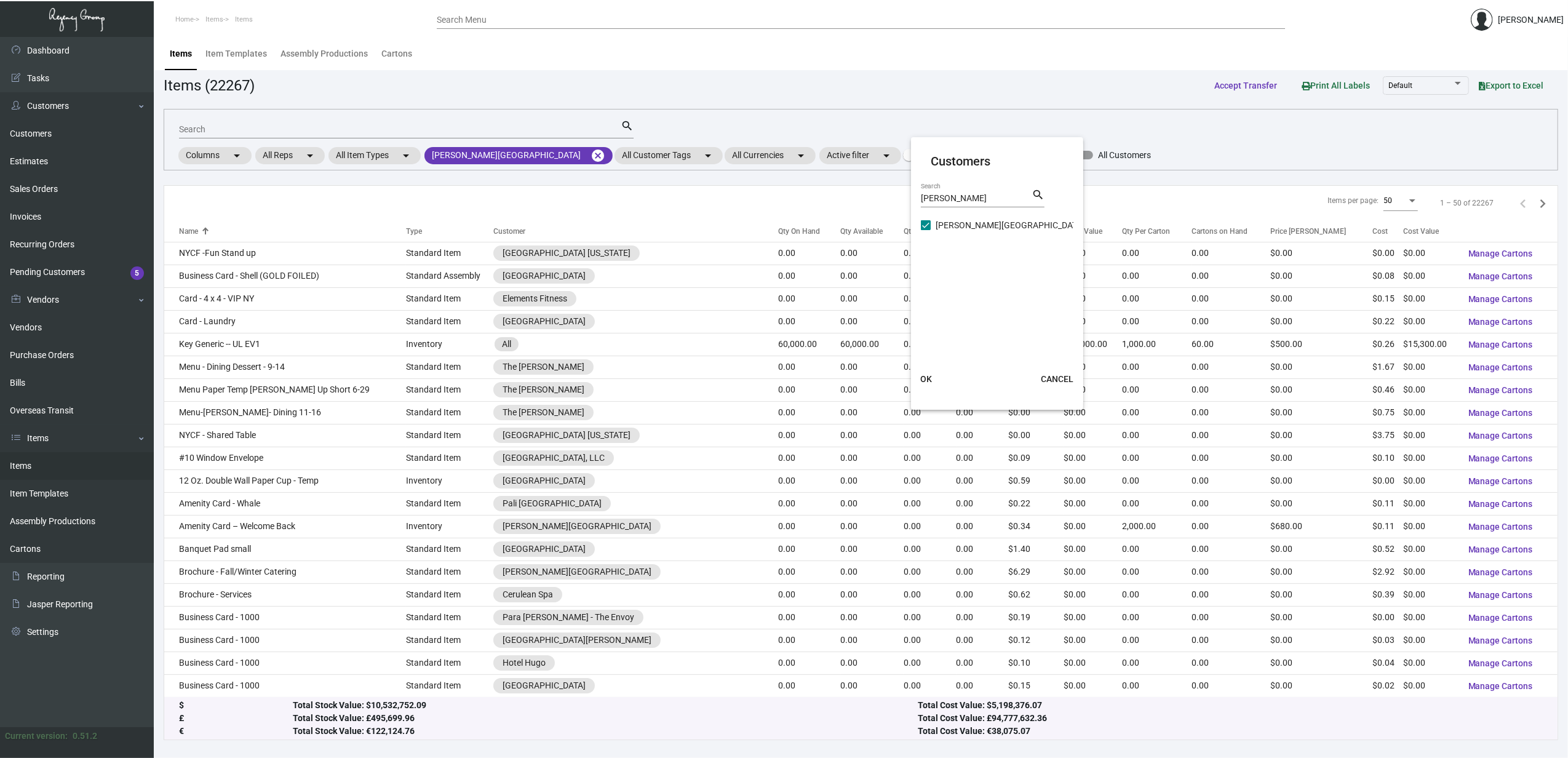
click at [925, 379] on span "OK" at bounding box center [925, 379] width 12 height 10
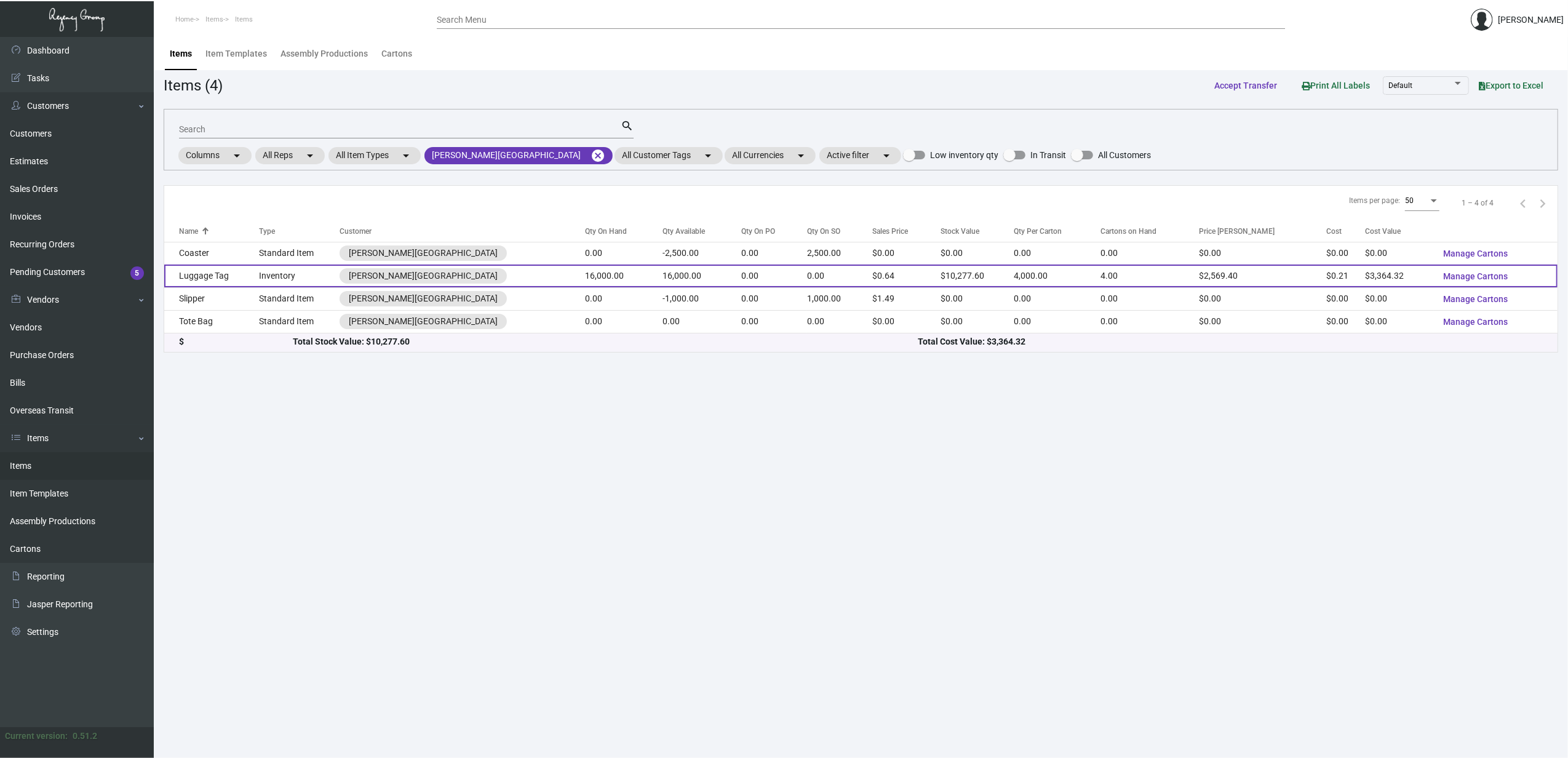
click at [259, 281] on td "Luggage Tag" at bounding box center [211, 276] width 95 height 23
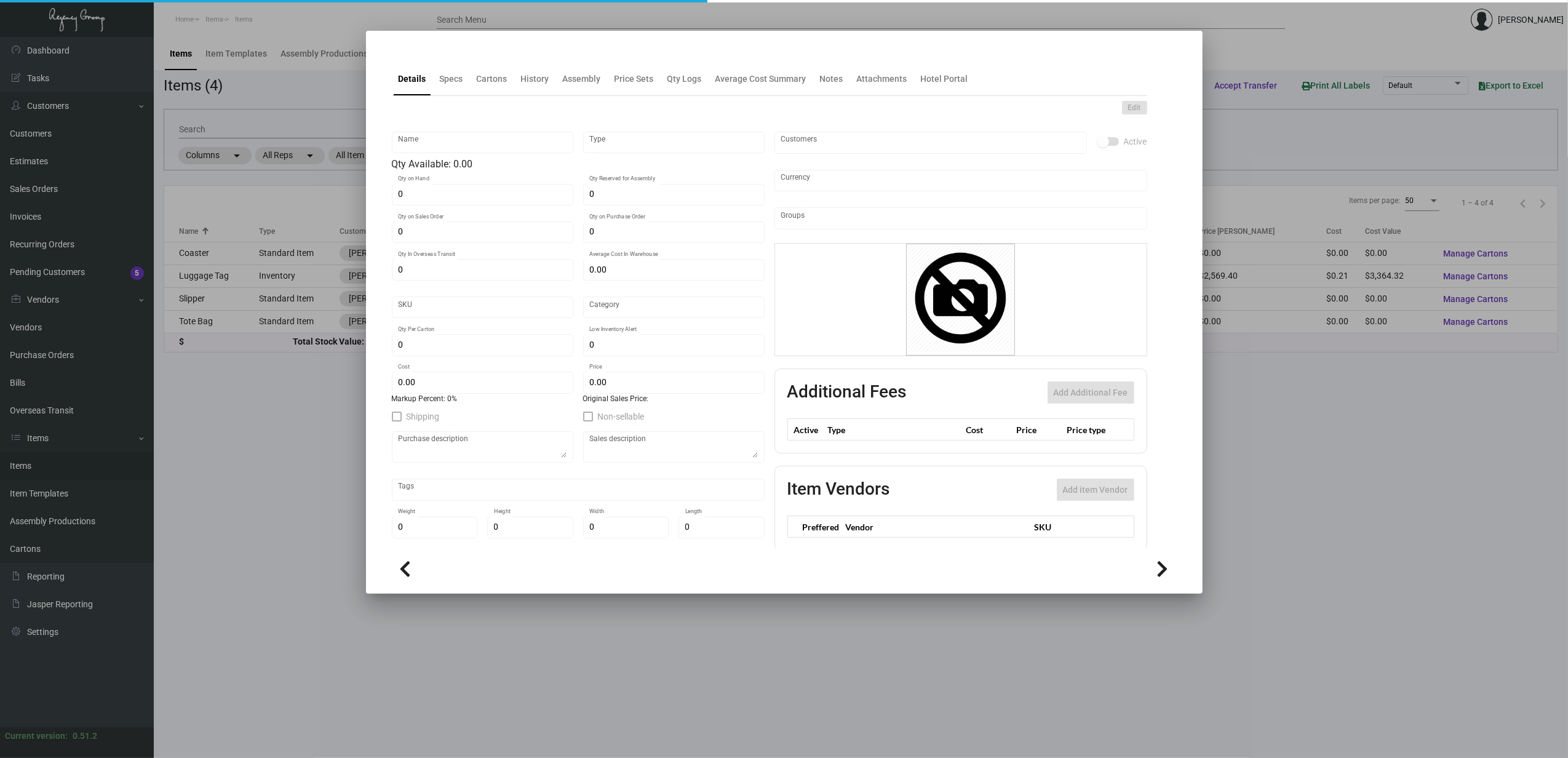
type input "Luggage Tag"
type input "Inventory"
type input "16,000"
type input "$ 0.21027"
type input "Inventory"
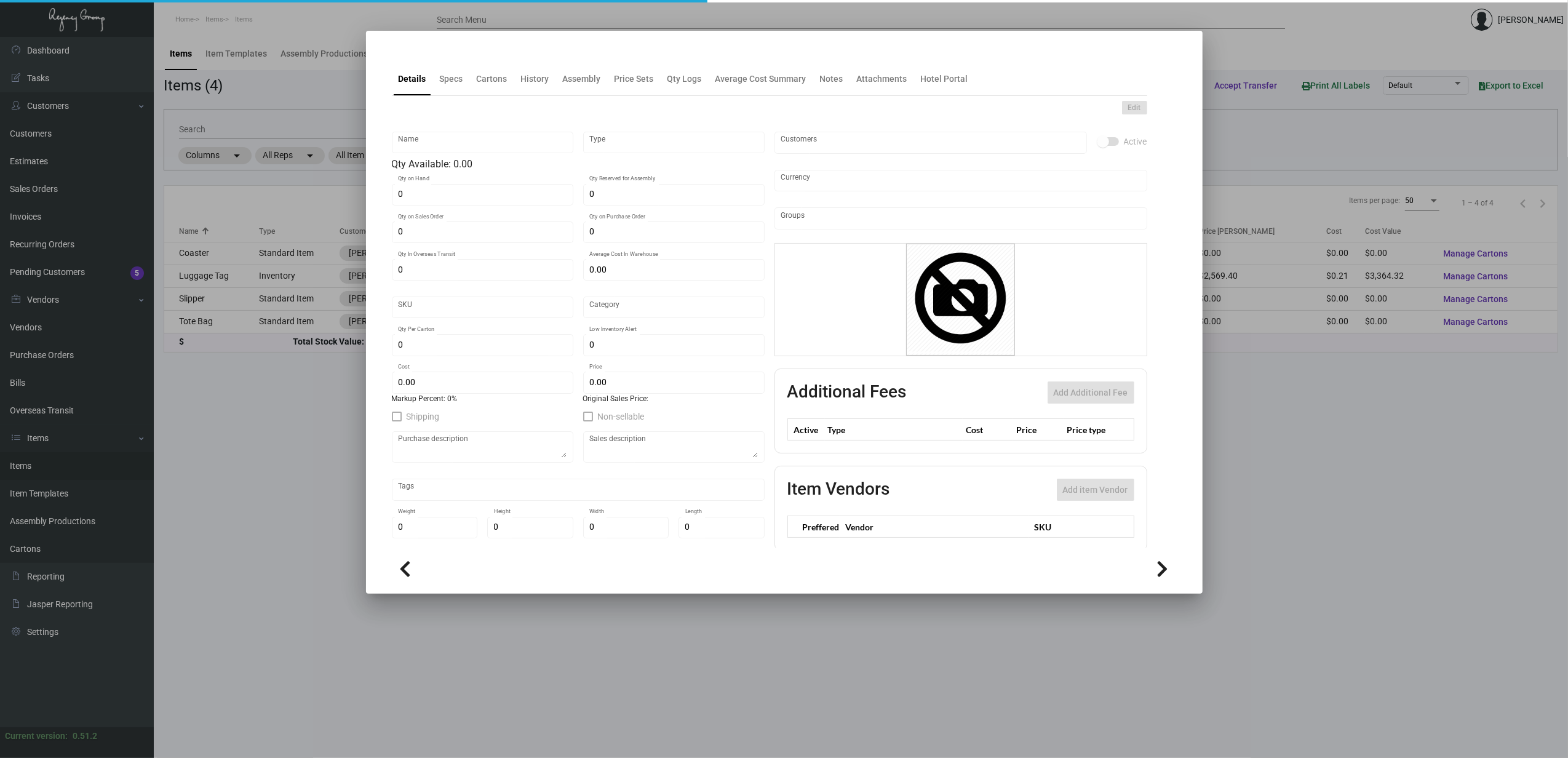
type input "4,000"
type input "$ 0.21027"
type input "$ 0.64235"
checkbox input "true"
type input "United States Dollar $"
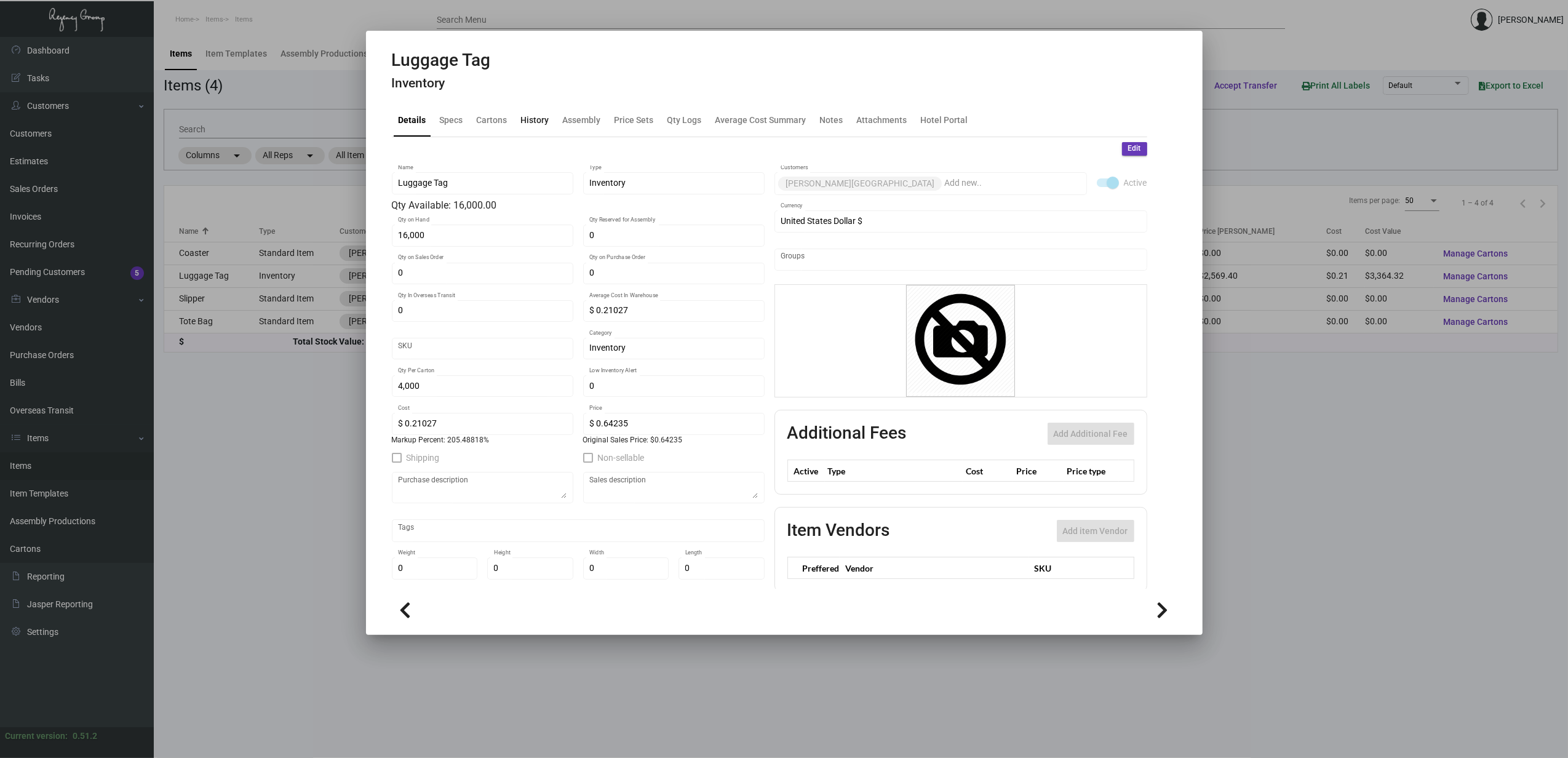
click at [527, 126] on div "History" at bounding box center [535, 120] width 38 height 30
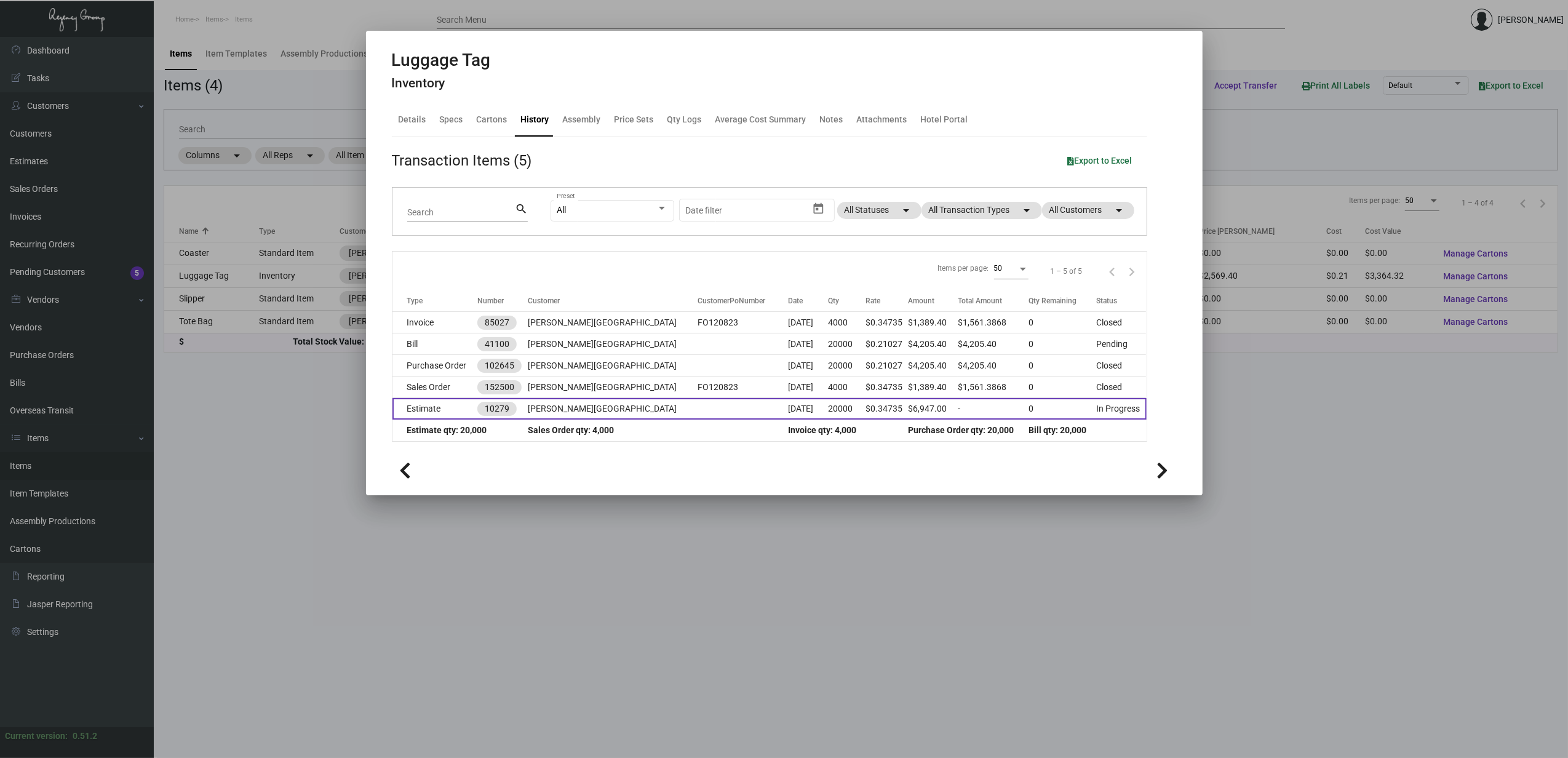
click at [441, 408] on td "Estimate" at bounding box center [435, 409] width 85 height 22
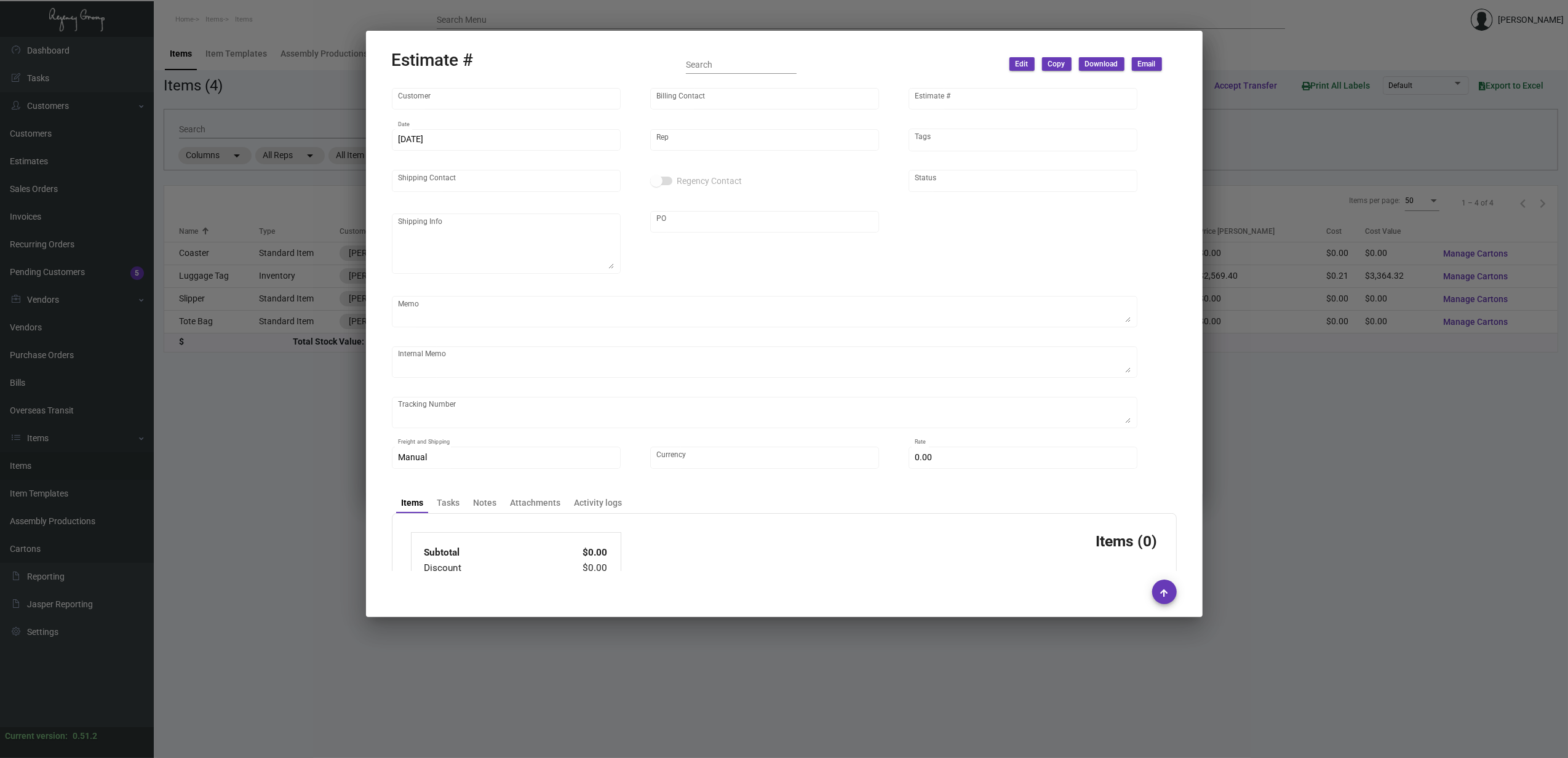
type input "[PERSON_NAME][GEOGRAPHIC_DATA]"
type input "[PERSON_NAME]"
type input "10279"
type input "[DATE]"
type input "[PERSON_NAME]"
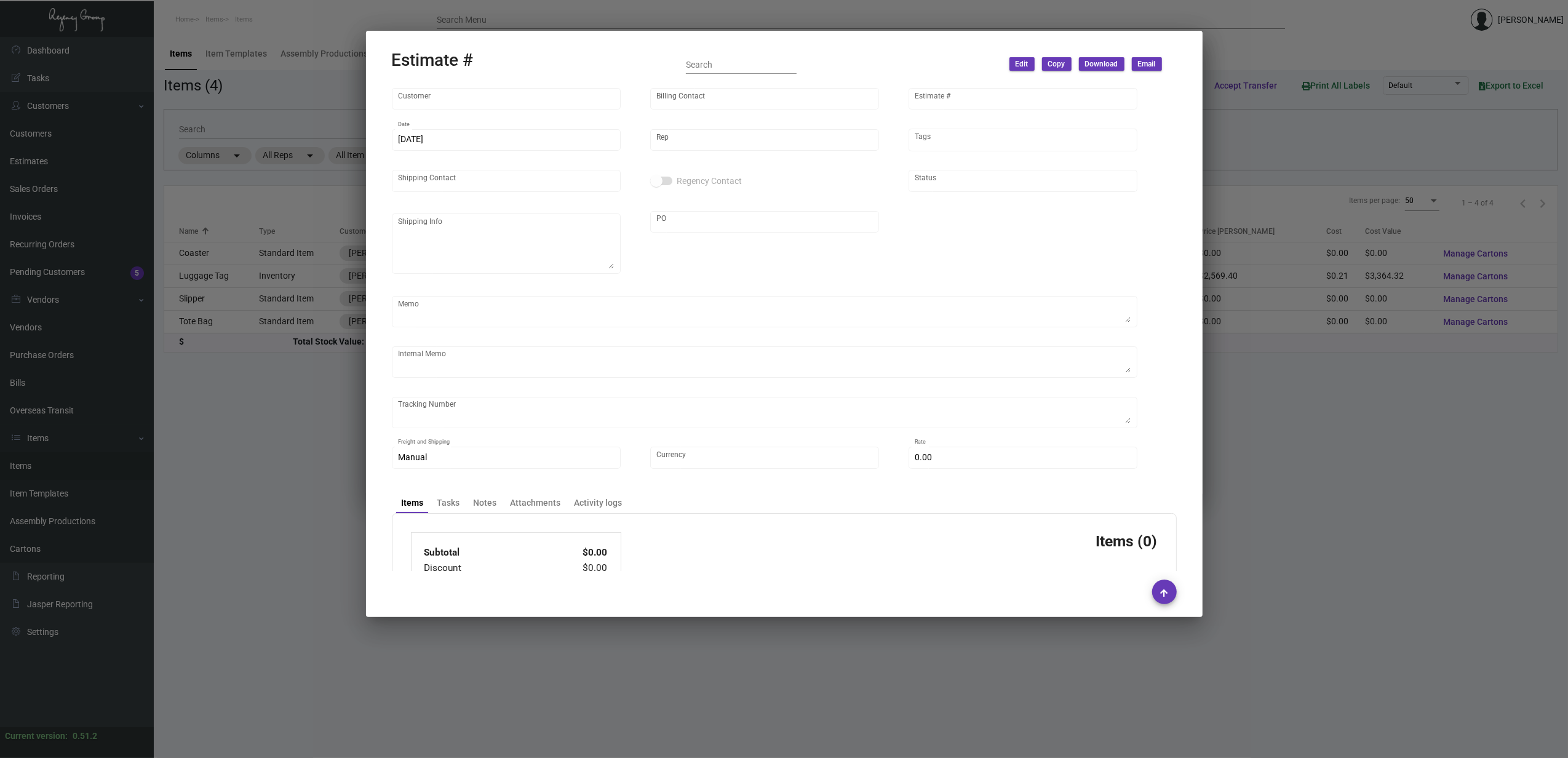
checkbox input "true"
type textarea "Regency Group NJ - [PERSON_NAME] [STREET_ADDRESS]"
type textarea "FILE IS SHOWING AS CMYK, WILL NEED SPOT COLORS."
type input "United States Dollar $"
type input "$ 0.00"
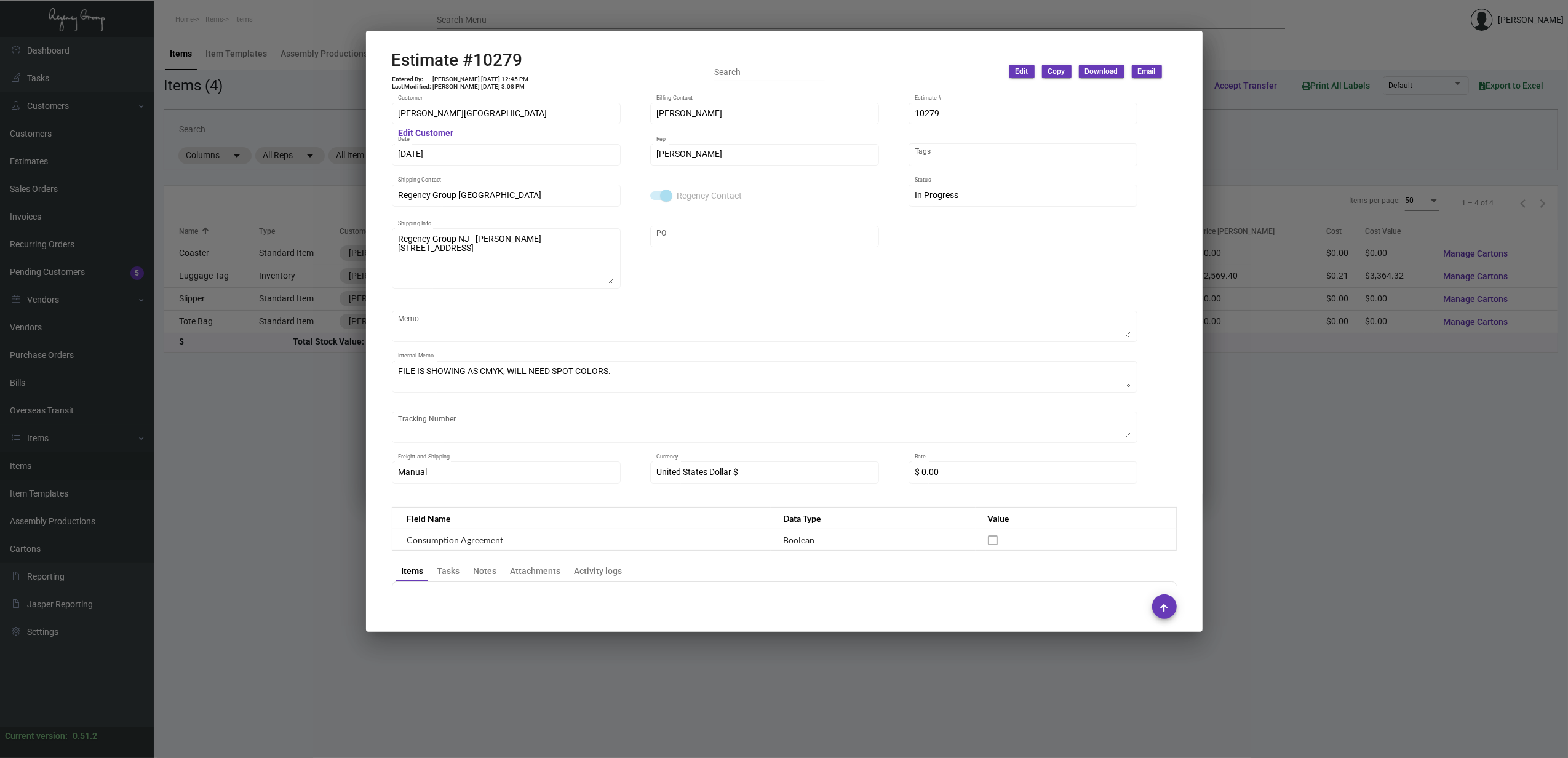
click at [503, 64] on h2 "Estimate #10279" at bounding box center [460, 59] width 138 height 21
copy h2 "10279"
